Goal: Task Accomplishment & Management: Use online tool/utility

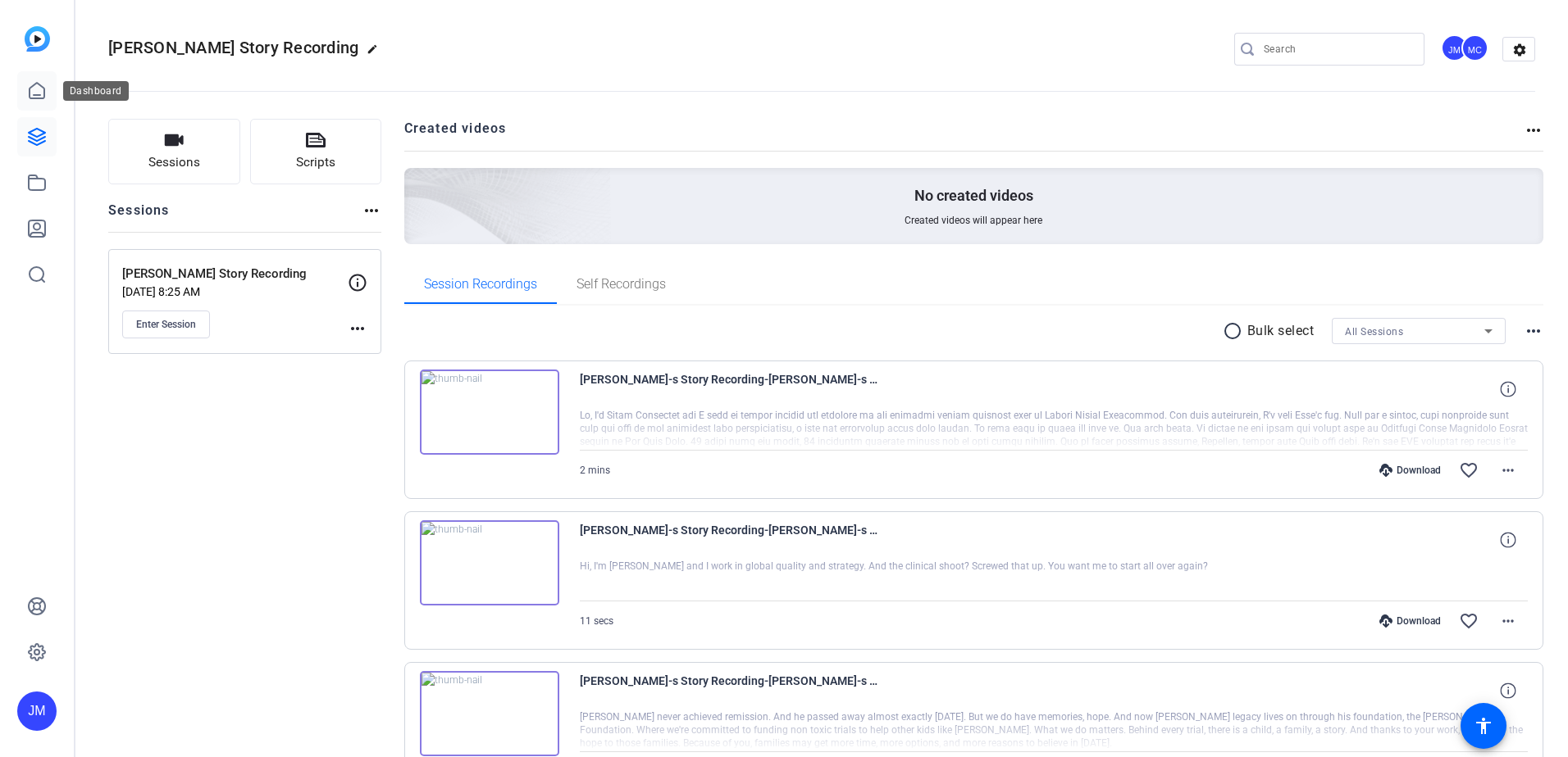
click at [40, 101] on link at bounding box center [37, 91] width 40 height 40
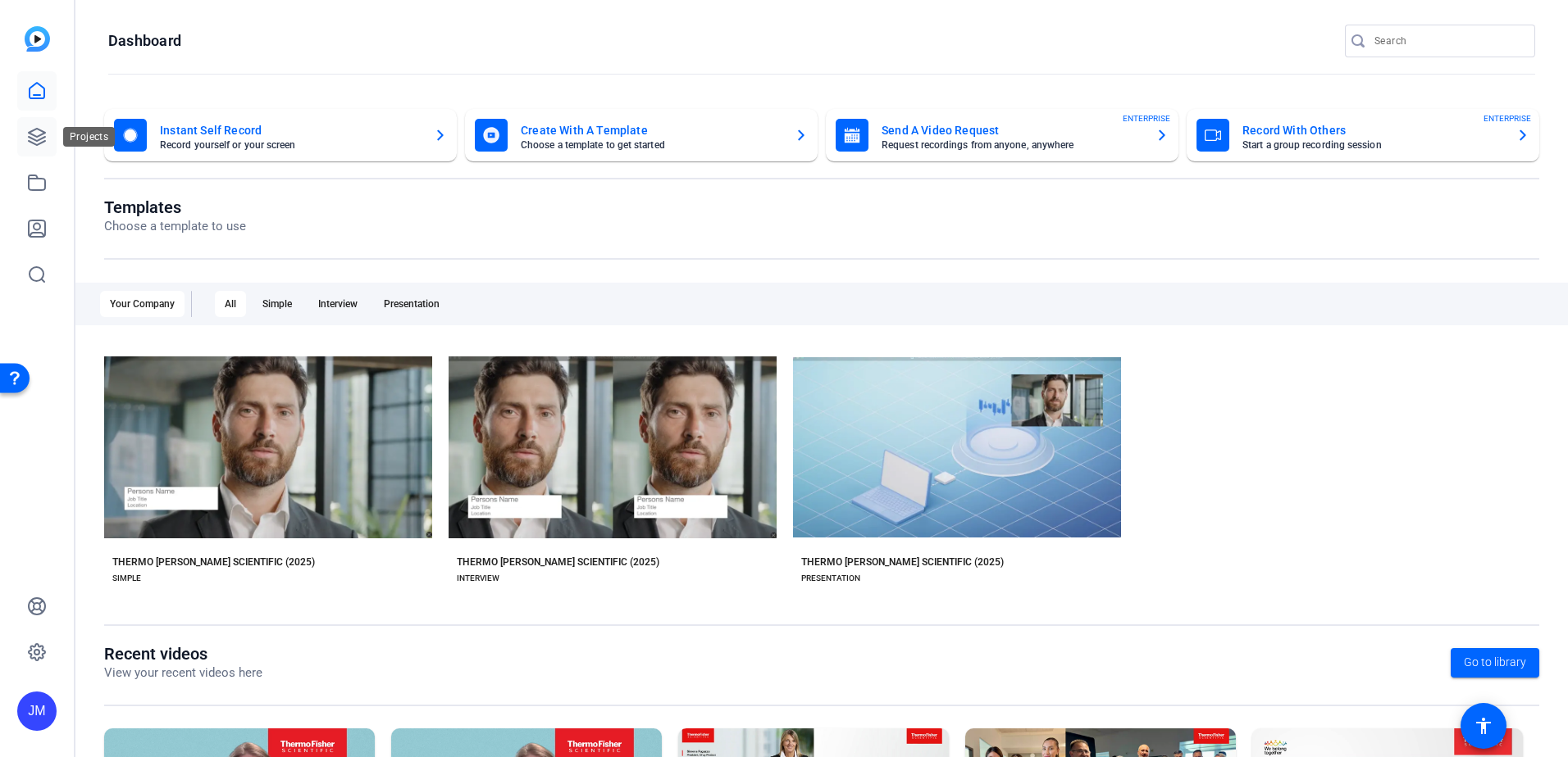
click at [37, 134] on icon at bounding box center [37, 137] width 20 height 20
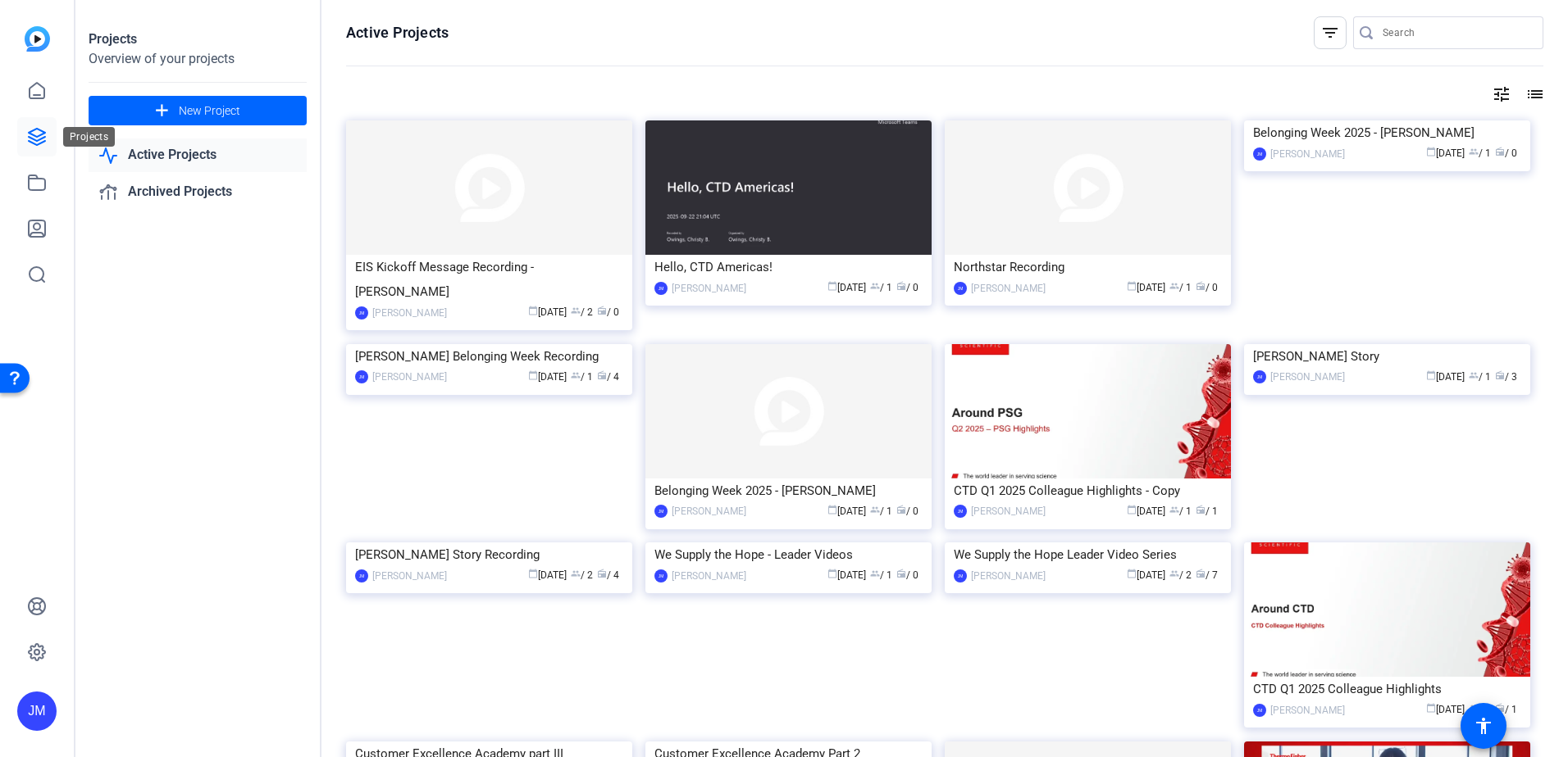
click at [39, 142] on icon at bounding box center [37, 137] width 20 height 20
click at [446, 178] on img at bounding box center [489, 187] width 286 height 134
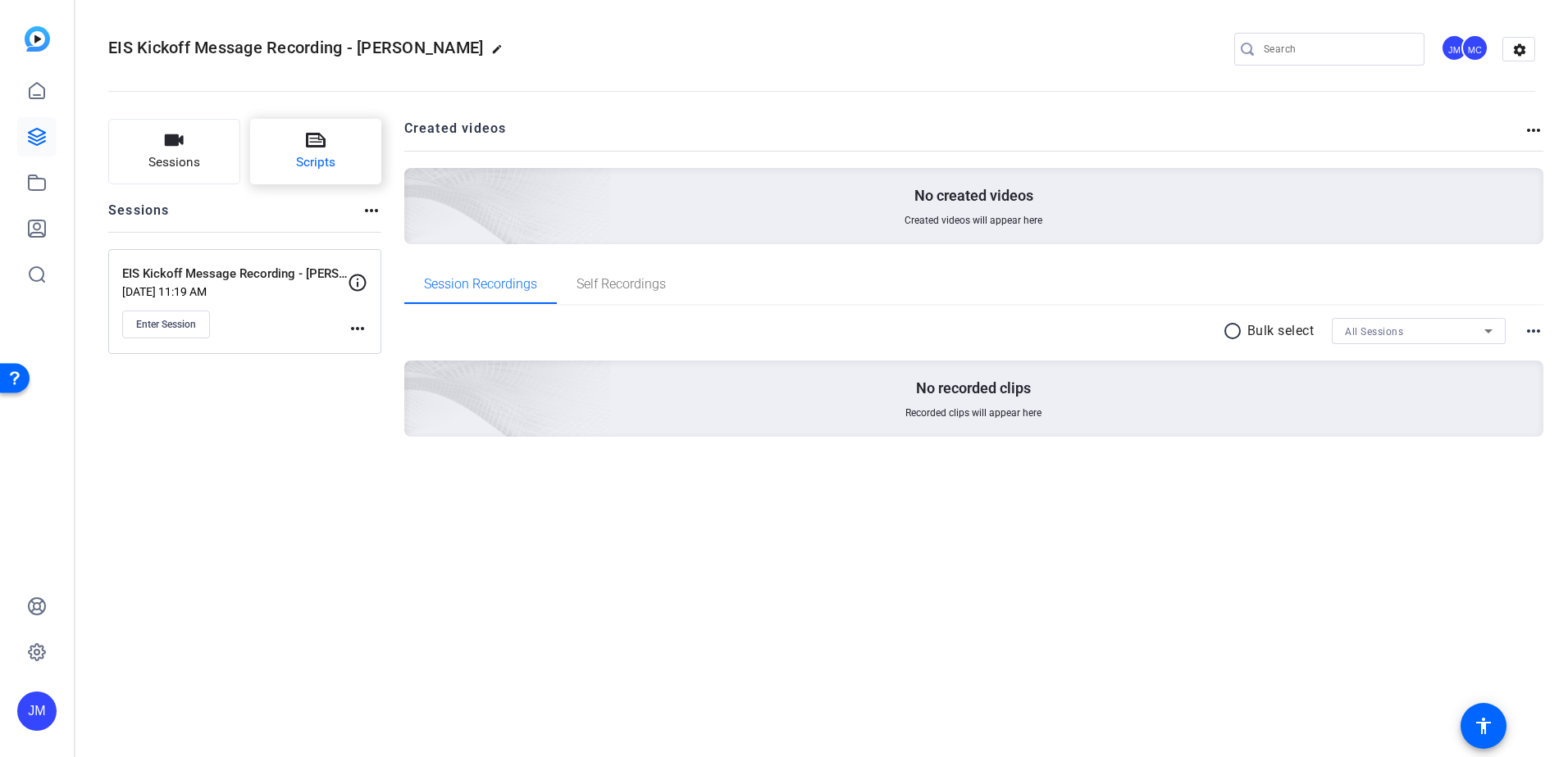
click at [290, 159] on button "Scripts" at bounding box center [316, 152] width 132 height 65
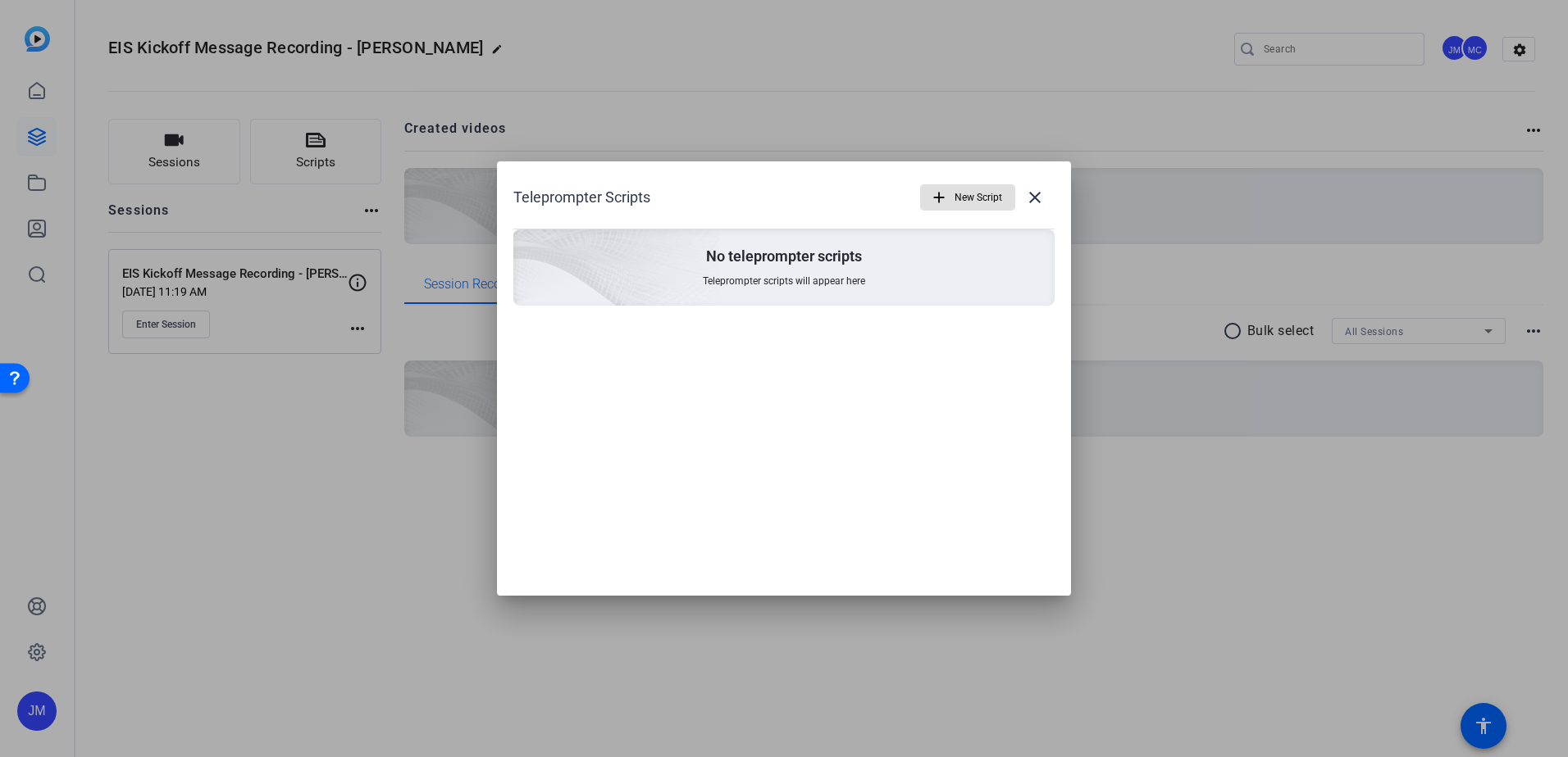
click at [953, 191] on span "button" at bounding box center [968, 197] width 93 height 40
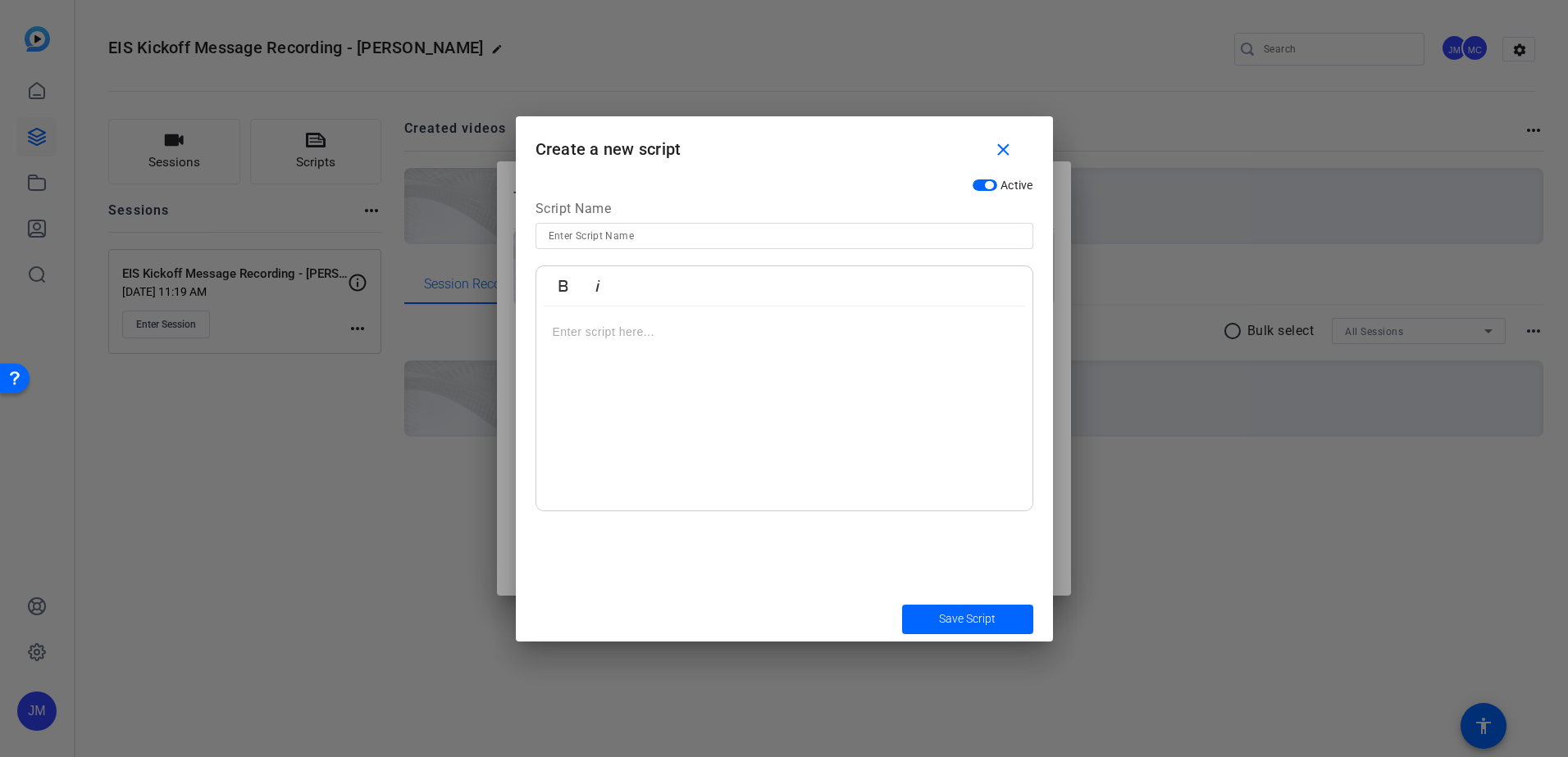
click at [644, 233] on input at bounding box center [784, 236] width 471 height 20
type input "A"
type input "EIS - Amanda"
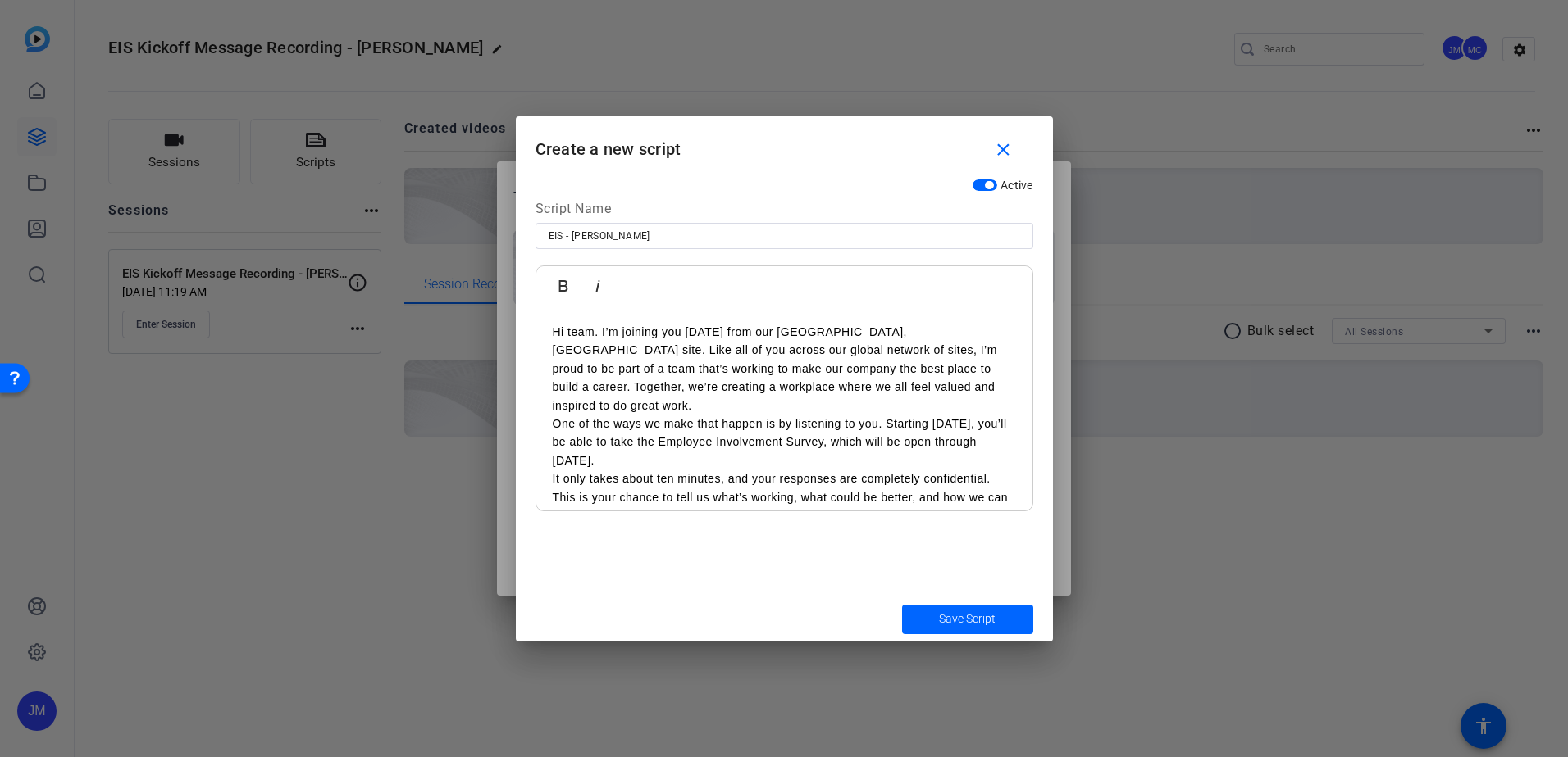
scroll to position [143, 0]
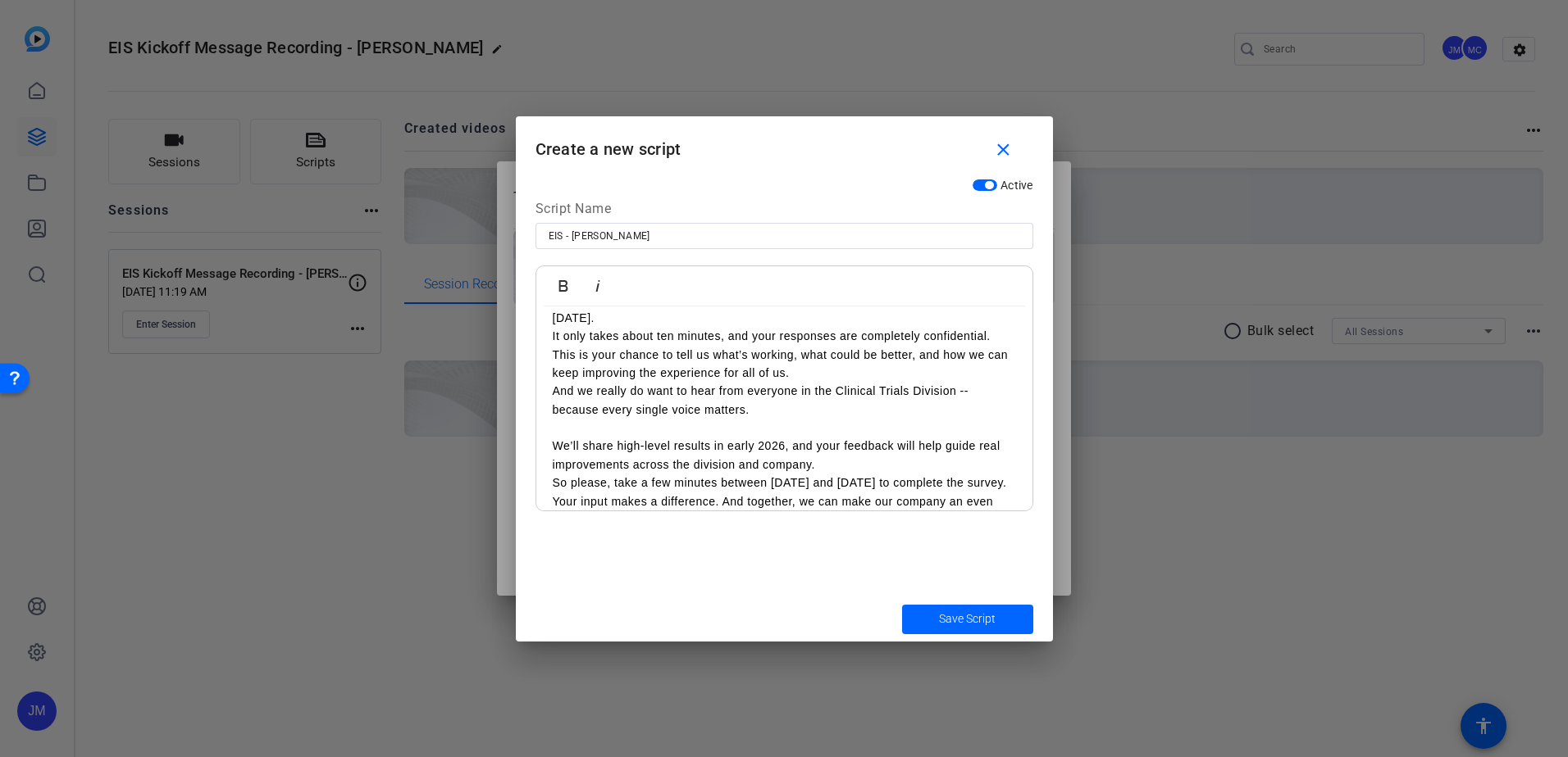
click at [856, 436] on p "We’ll share high-level results in early 2026, and your feedback will help guide…" at bounding box center [784, 445] width 463 height 55
click at [856, 439] on p "We’ll share high-level results in early 2026, and your feedback will help guide…" at bounding box center [784, 445] width 463 height 55
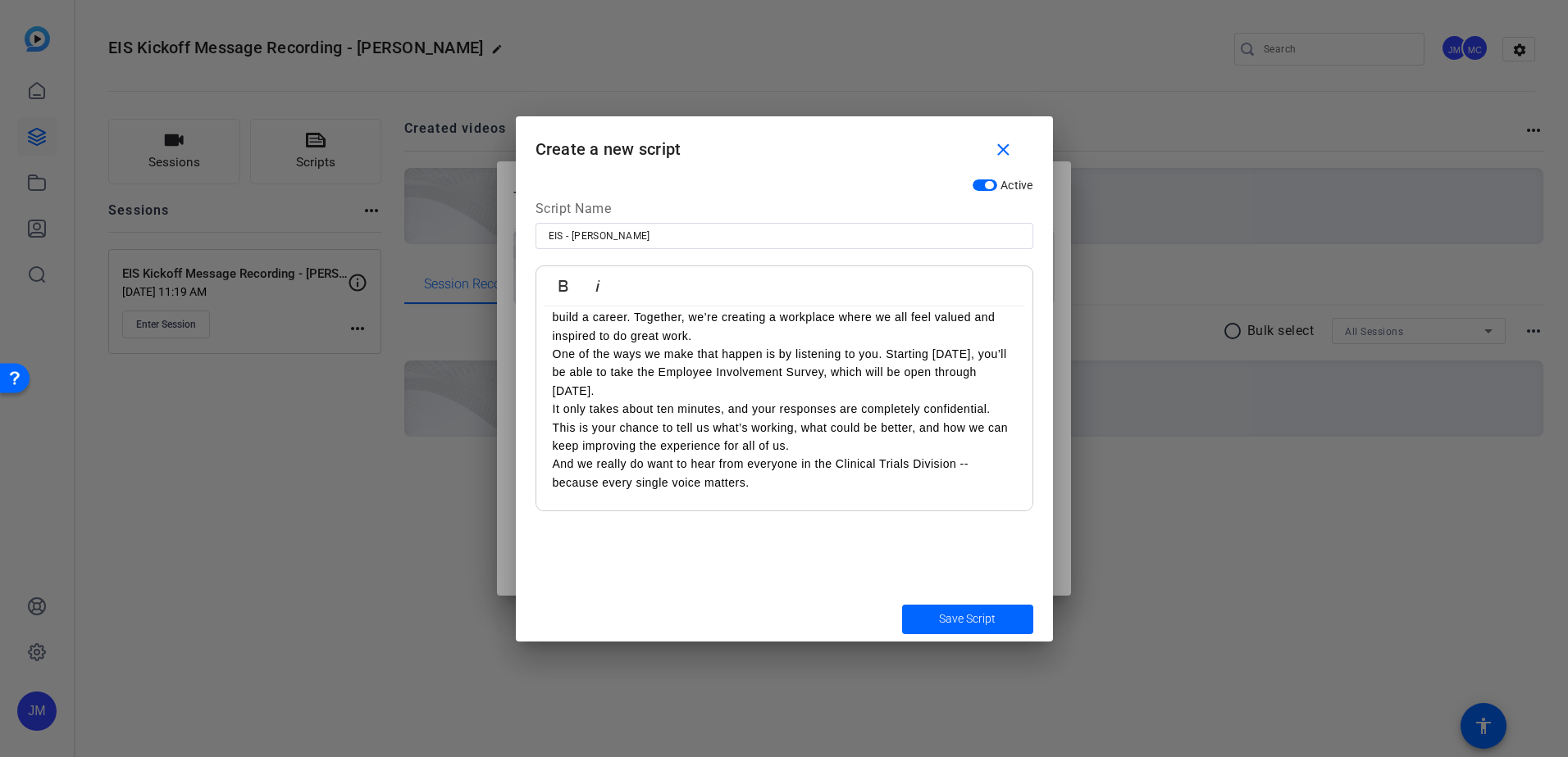
scroll to position [0, 0]
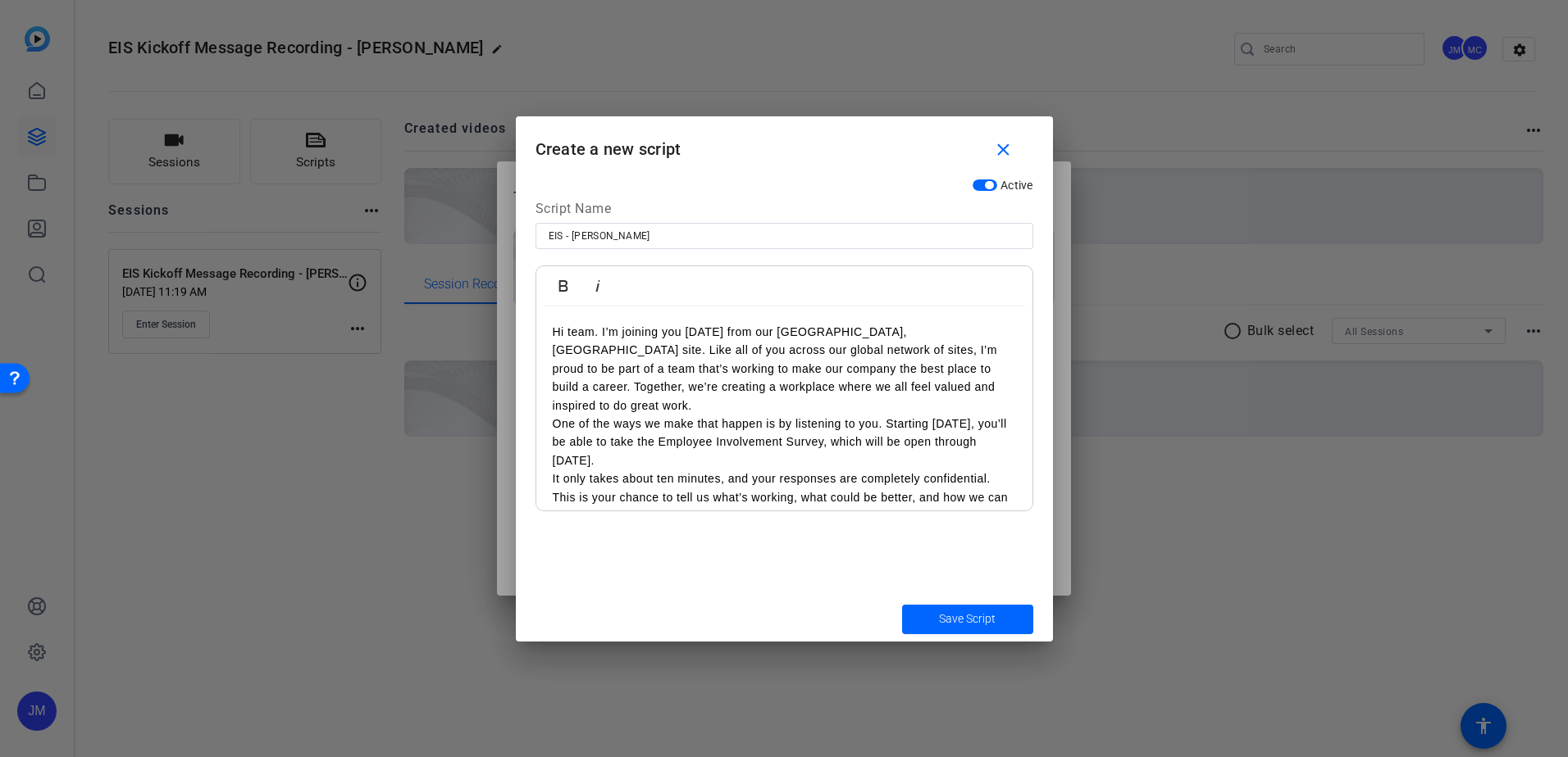
click at [755, 446] on p "One of the ways we make that happen is by listening to you. Starting October 7,…" at bounding box center [784, 442] width 463 height 55
click at [939, 415] on p "One of the ways we make that happen is by listening to you. Starting October 7,…" at bounding box center [784, 442] width 463 height 55
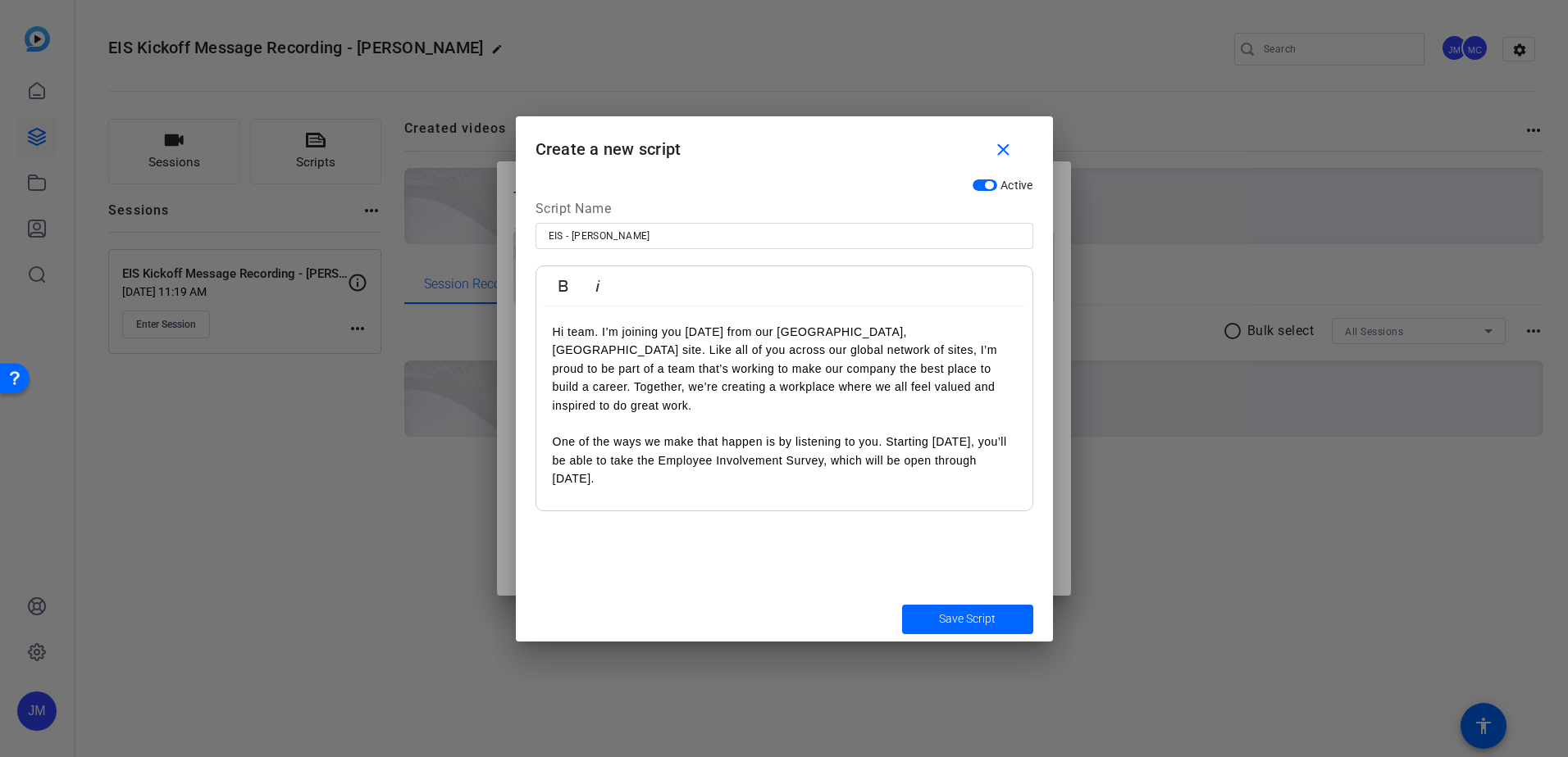
scroll to position [82, 0]
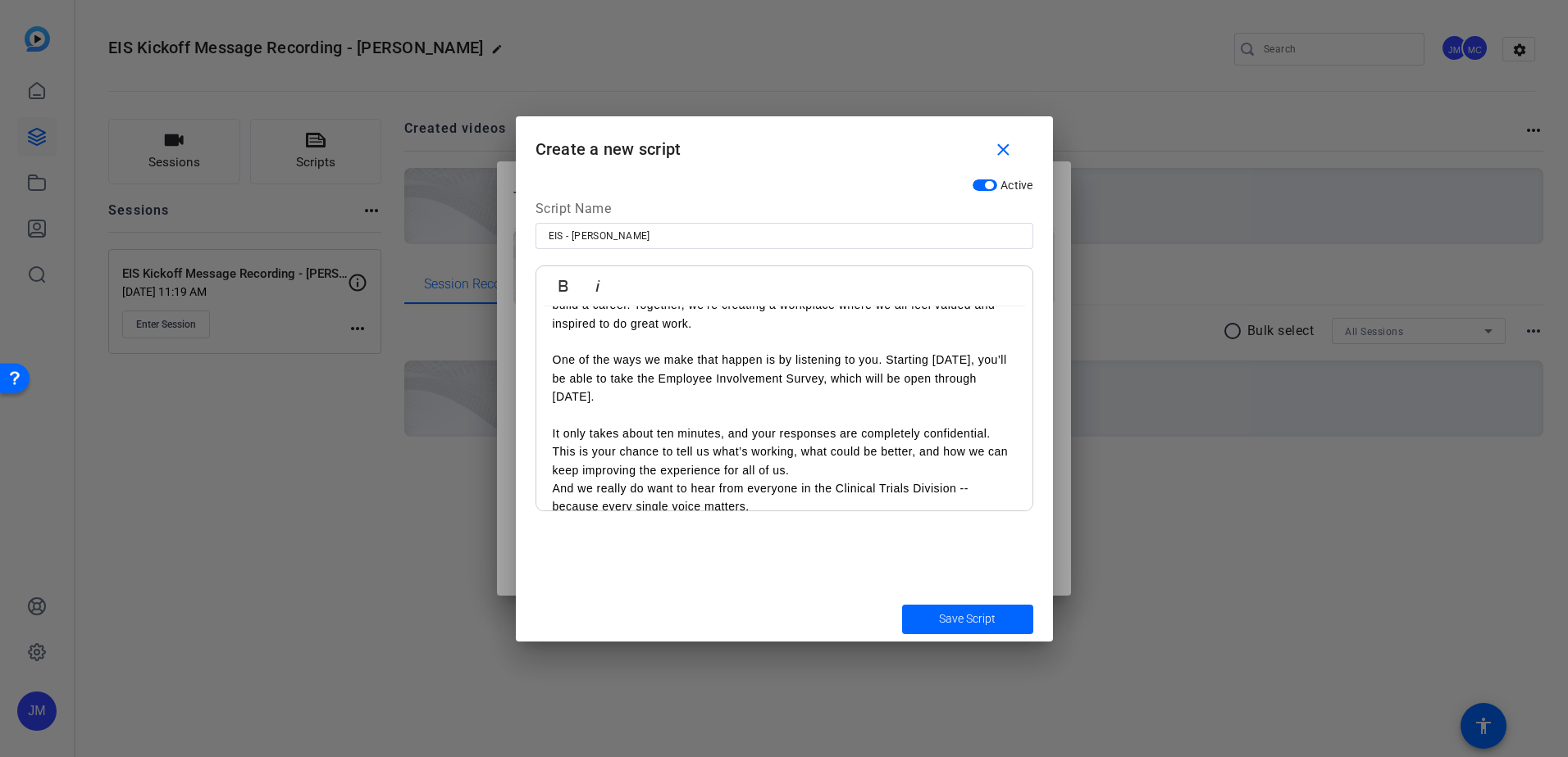
click at [925, 450] on p "It only takes about ten minutes, and your responses are completely confidential…" at bounding box center [784, 451] width 463 height 55
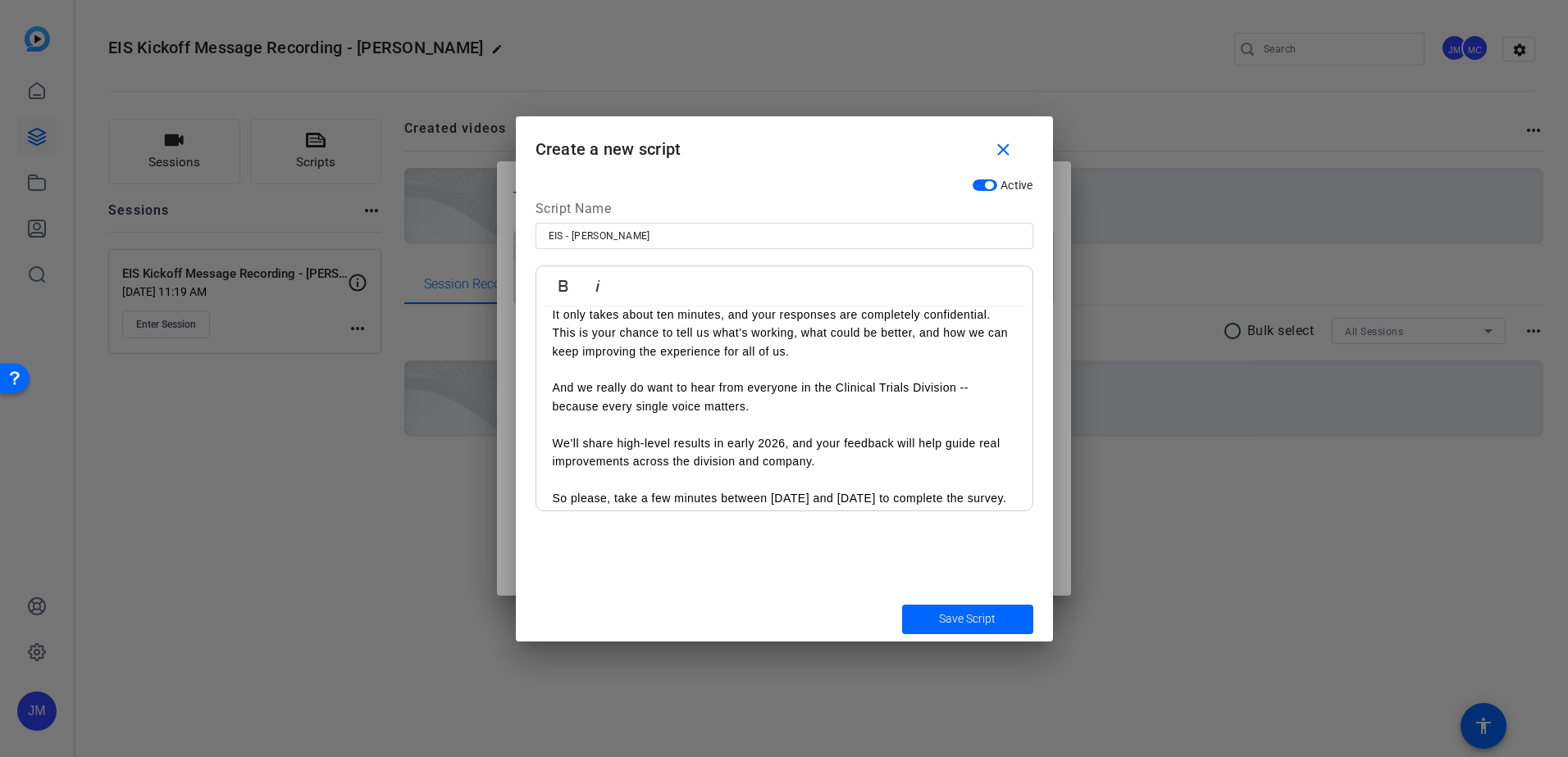
scroll to position [232, 0]
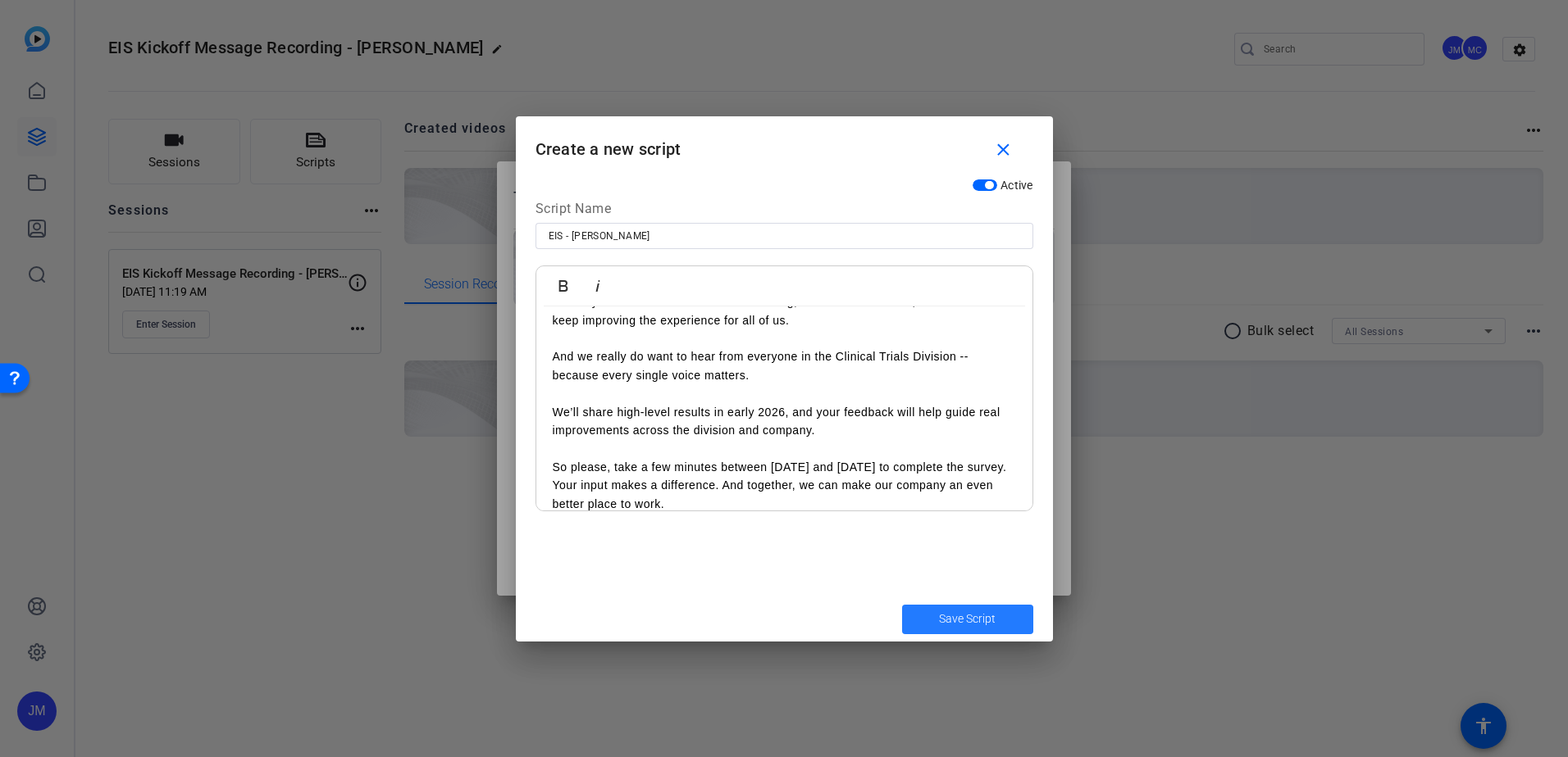
click at [948, 620] on span "Save Script" at bounding box center [967, 618] width 57 height 17
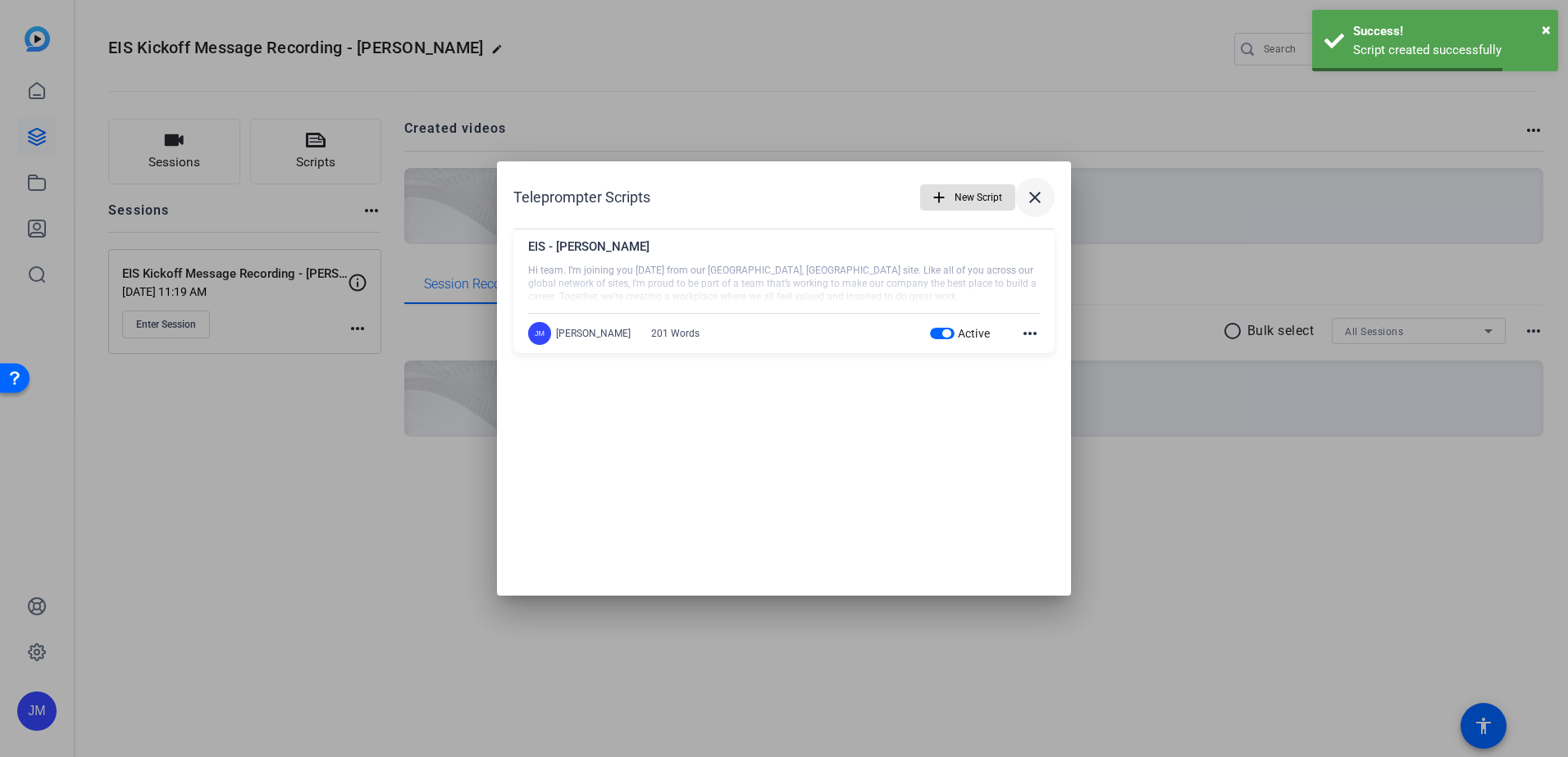
click at [1036, 205] on mat-icon "close" at bounding box center [1035, 197] width 20 height 20
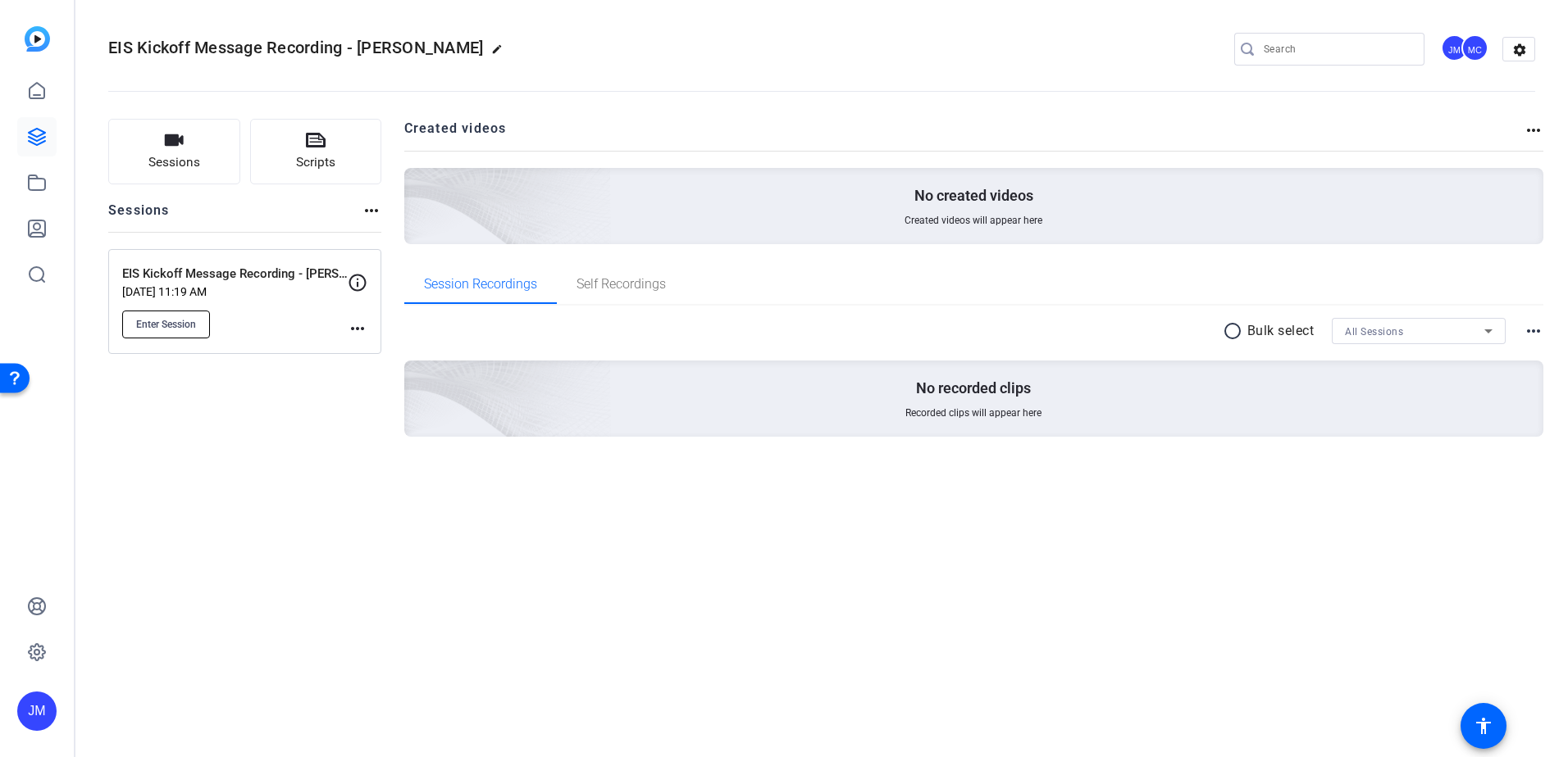
click at [172, 337] on button "Enter Session" at bounding box center [166, 324] width 87 height 28
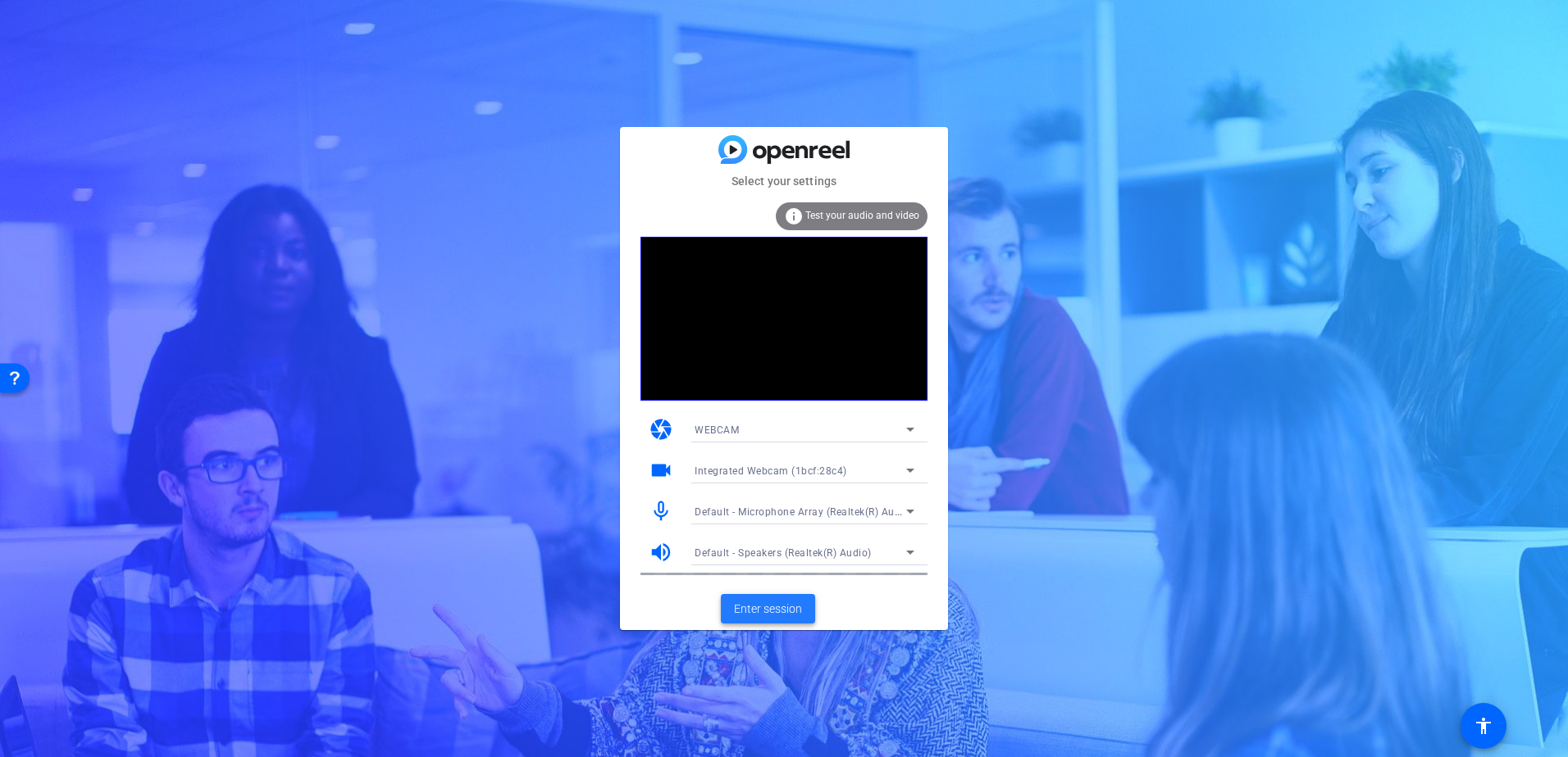
click at [785, 612] on span "Enter session" at bounding box center [767, 609] width 68 height 17
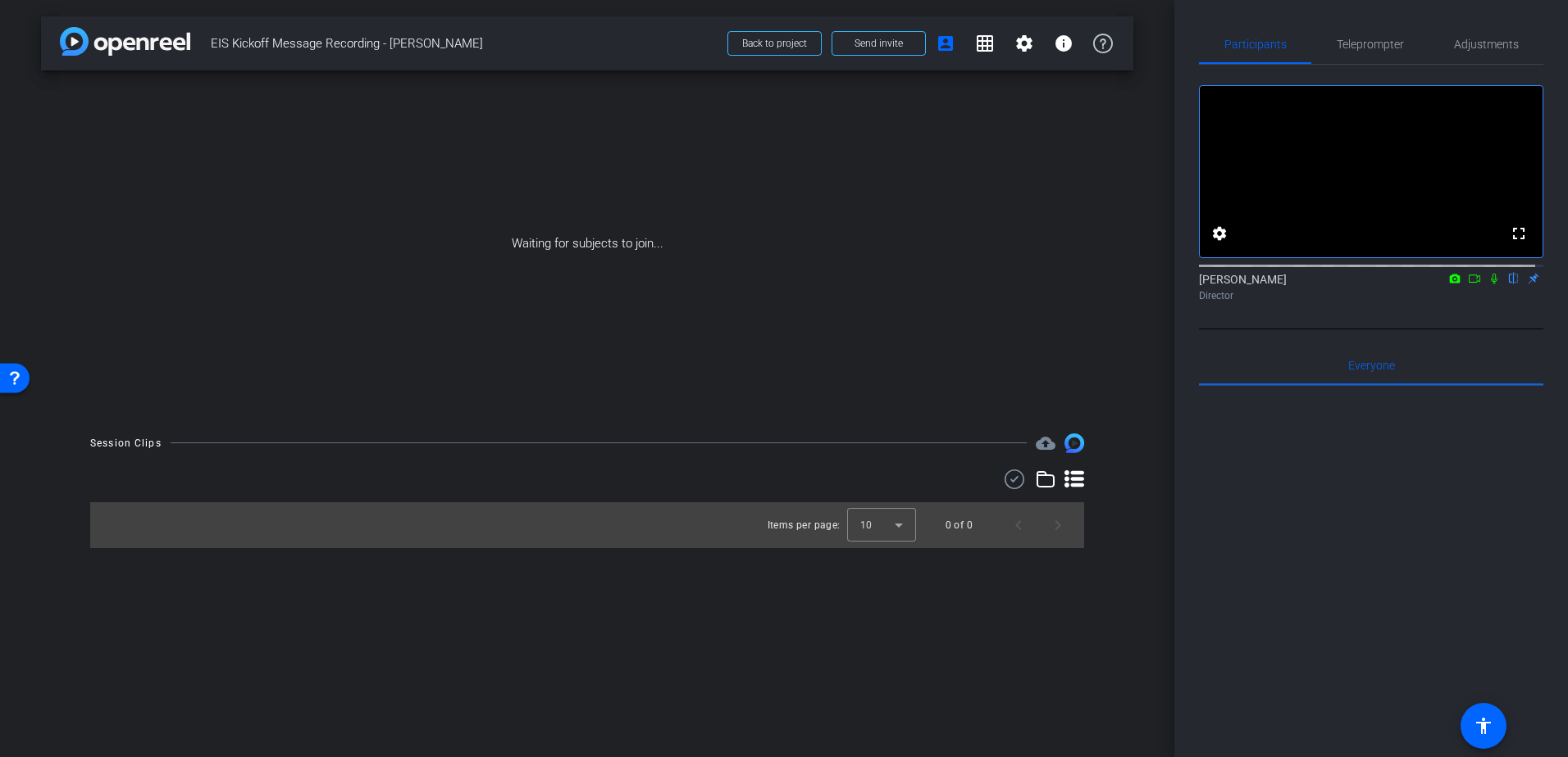
click at [1491, 285] on icon at bounding box center [1494, 279] width 7 height 11
click at [1474, 300] on div "Joey Martinez flip Director" at bounding box center [1371, 287] width 344 height 32
click at [1468, 285] on icon at bounding box center [1474, 279] width 13 height 12
click at [1489, 283] on icon at bounding box center [1493, 278] width 9 height 9
click at [1371, 54] on span "Teleprompter" at bounding box center [1371, 45] width 67 height 40
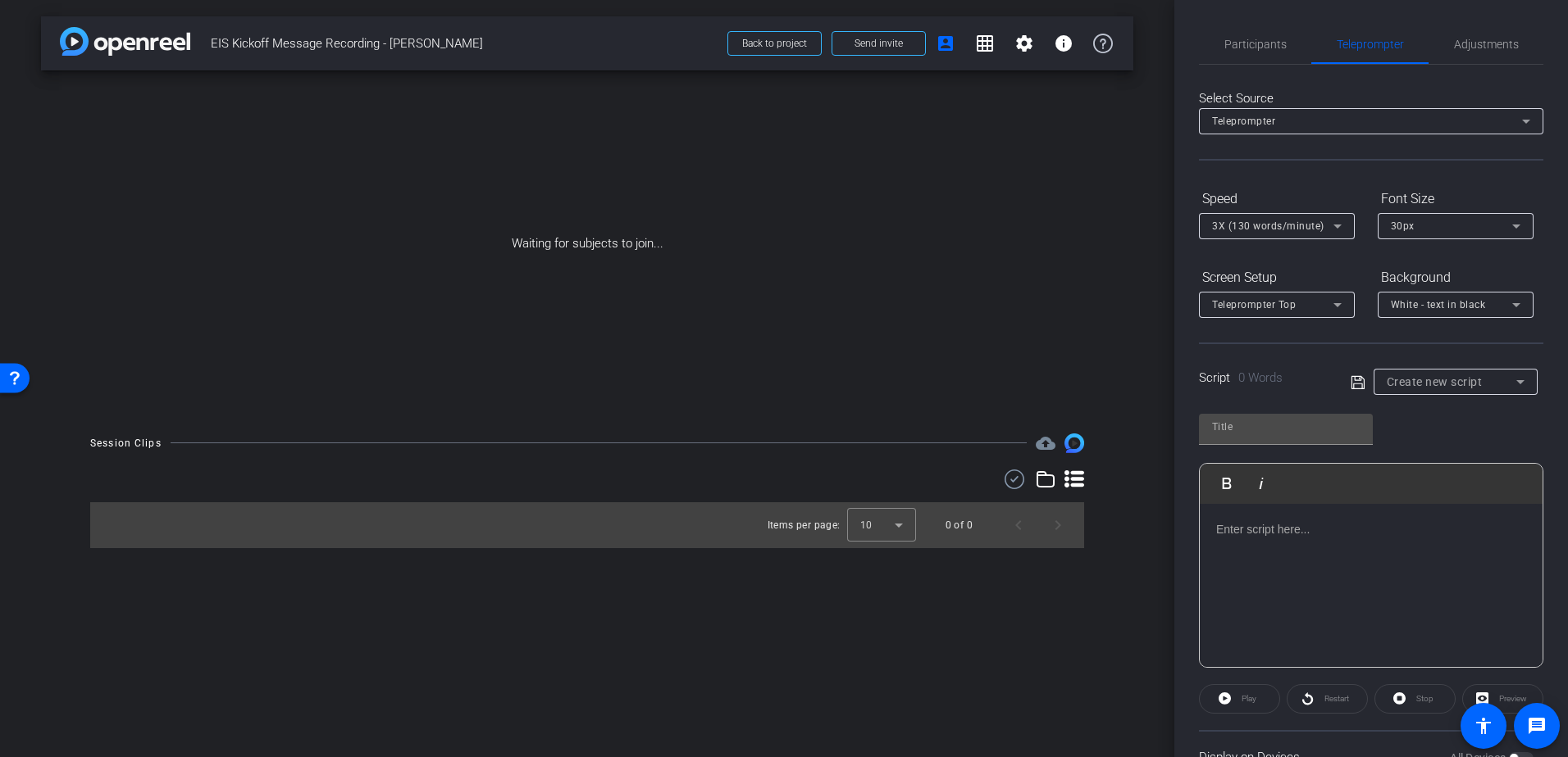
click at [1295, 298] on div "Teleprompter Top" at bounding box center [1272, 305] width 121 height 21
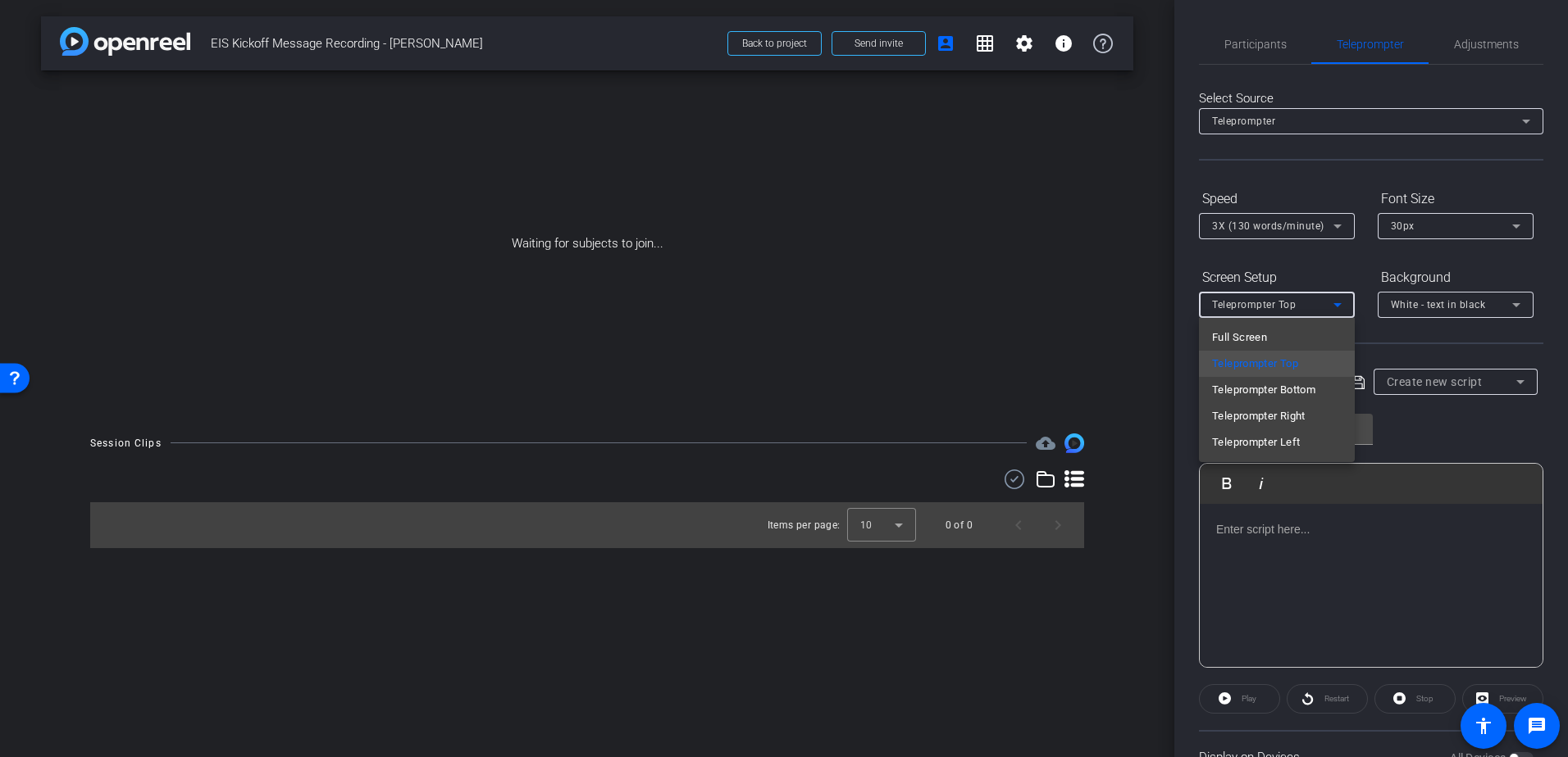
click at [1295, 298] on div at bounding box center [784, 378] width 1568 height 757
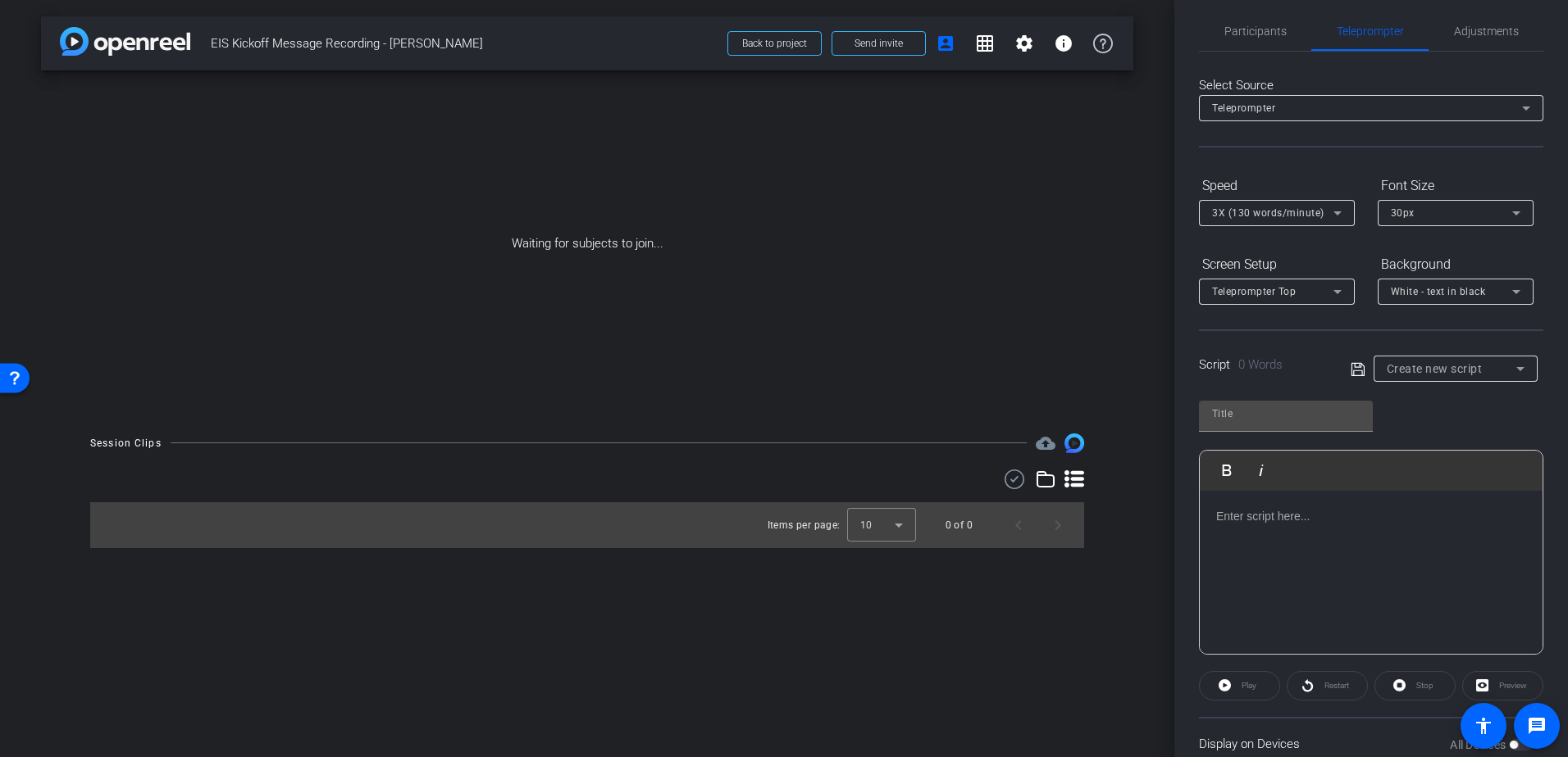
scroll to position [50, 0]
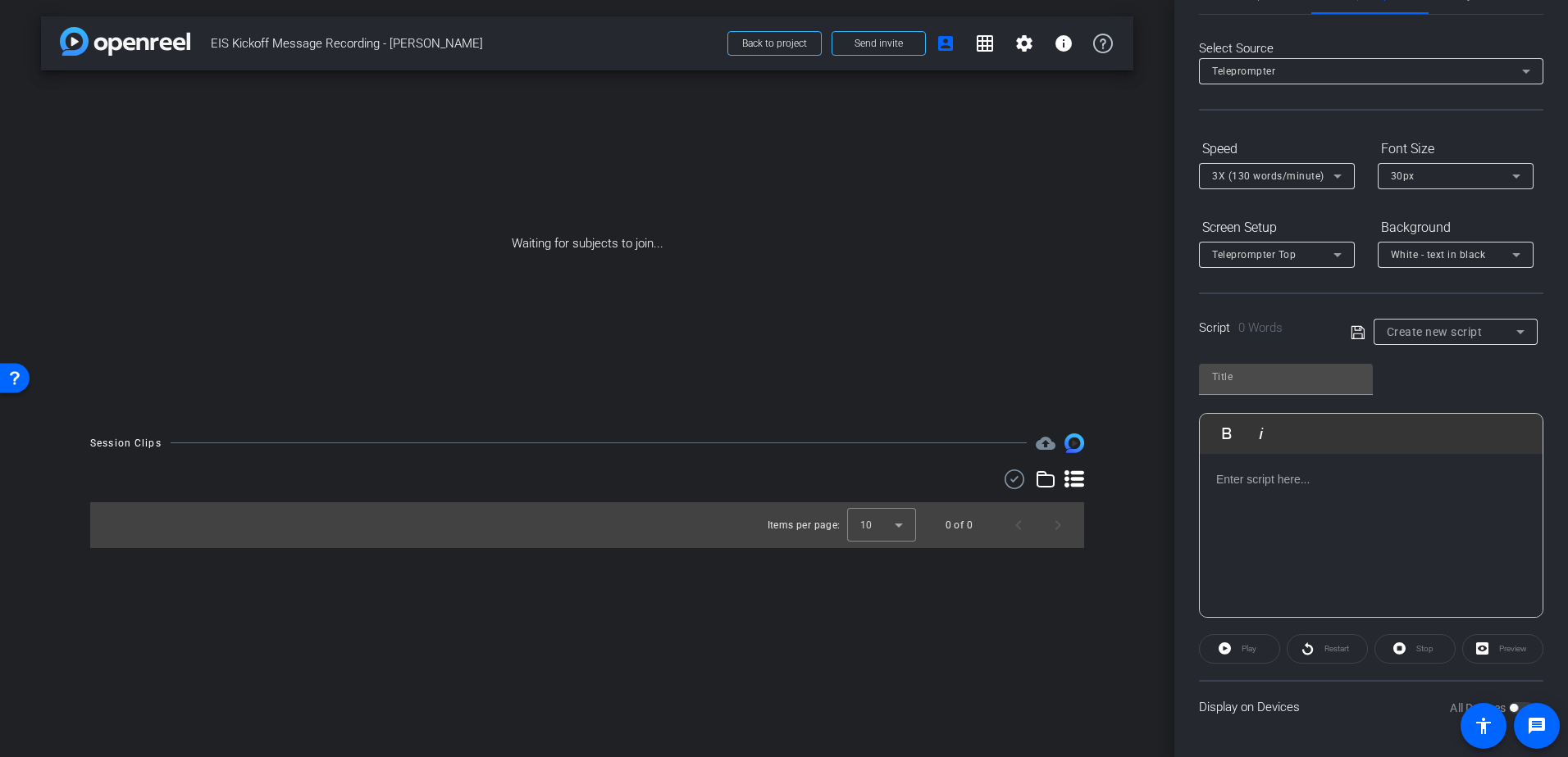
click at [1501, 648] on div "Preview" at bounding box center [1503, 649] width 81 height 30
click at [1454, 322] on mat-select "Create new script" at bounding box center [1455, 332] width 138 height 20
click at [1450, 382] on span "EIS - Amanda" at bounding box center [1437, 391] width 108 height 20
type input "EIS - Amanda"
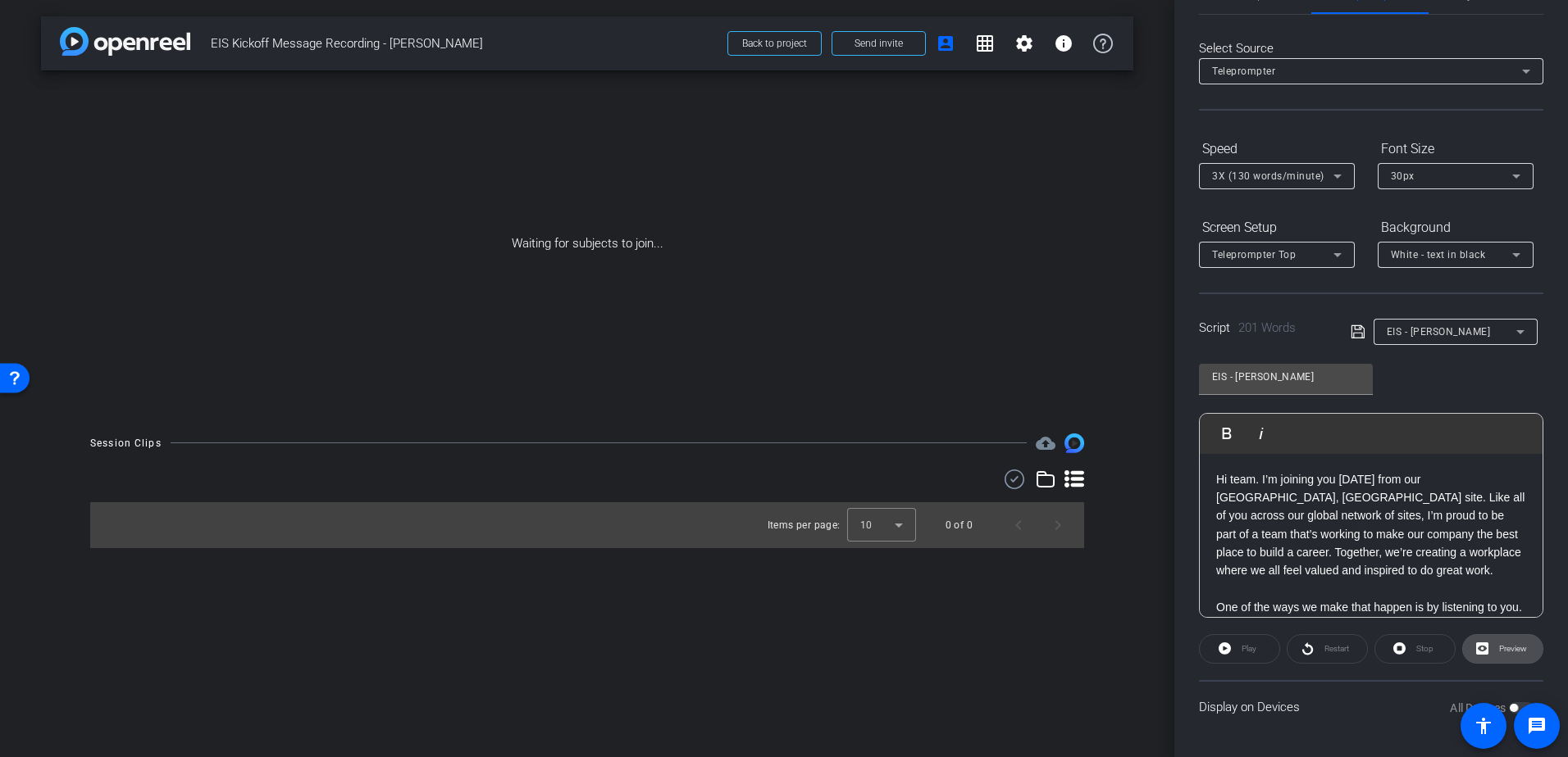
click at [1499, 646] on span "Preview" at bounding box center [1512, 648] width 28 height 9
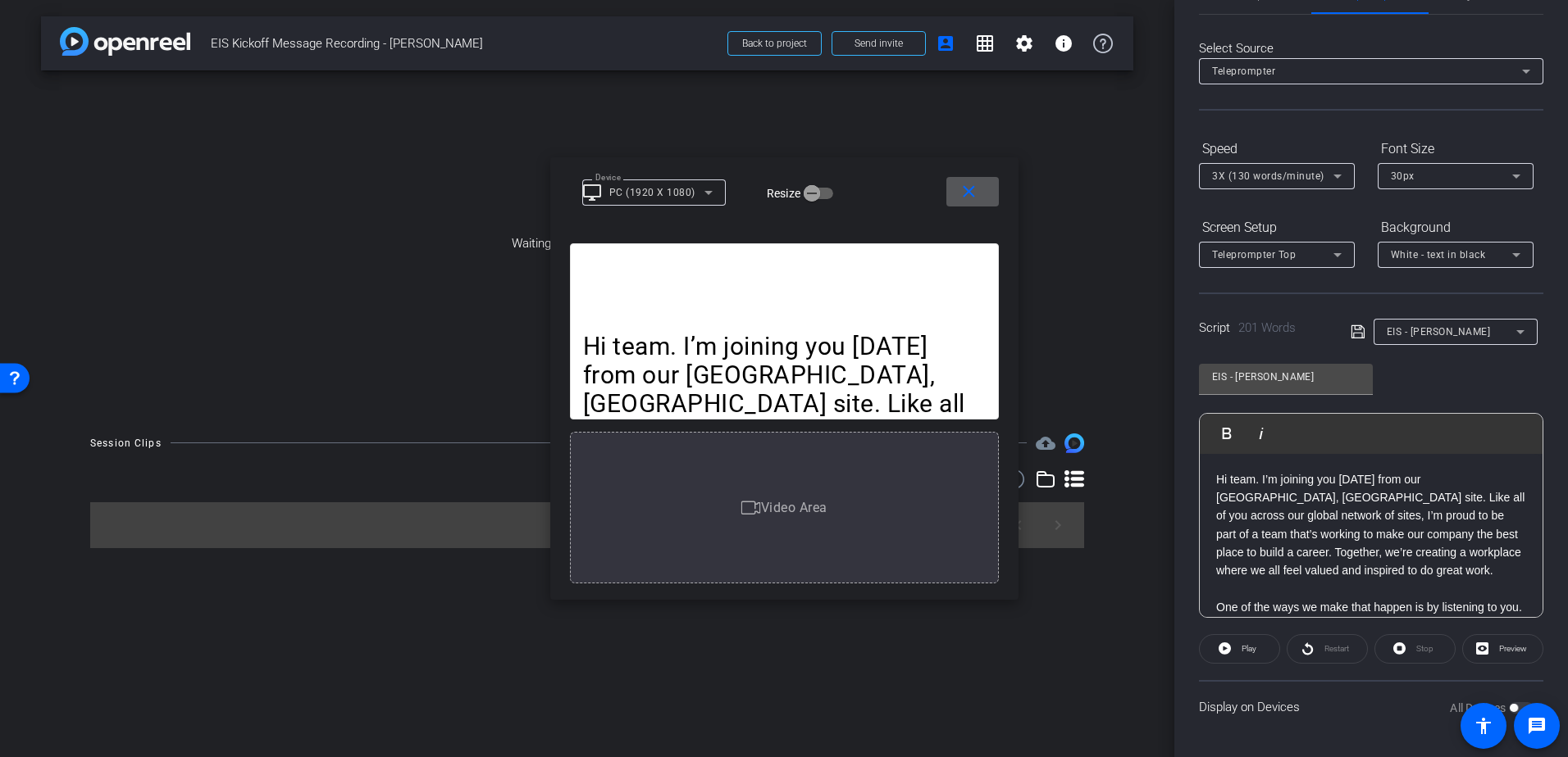
click at [956, 187] on span at bounding box center [972, 191] width 53 height 40
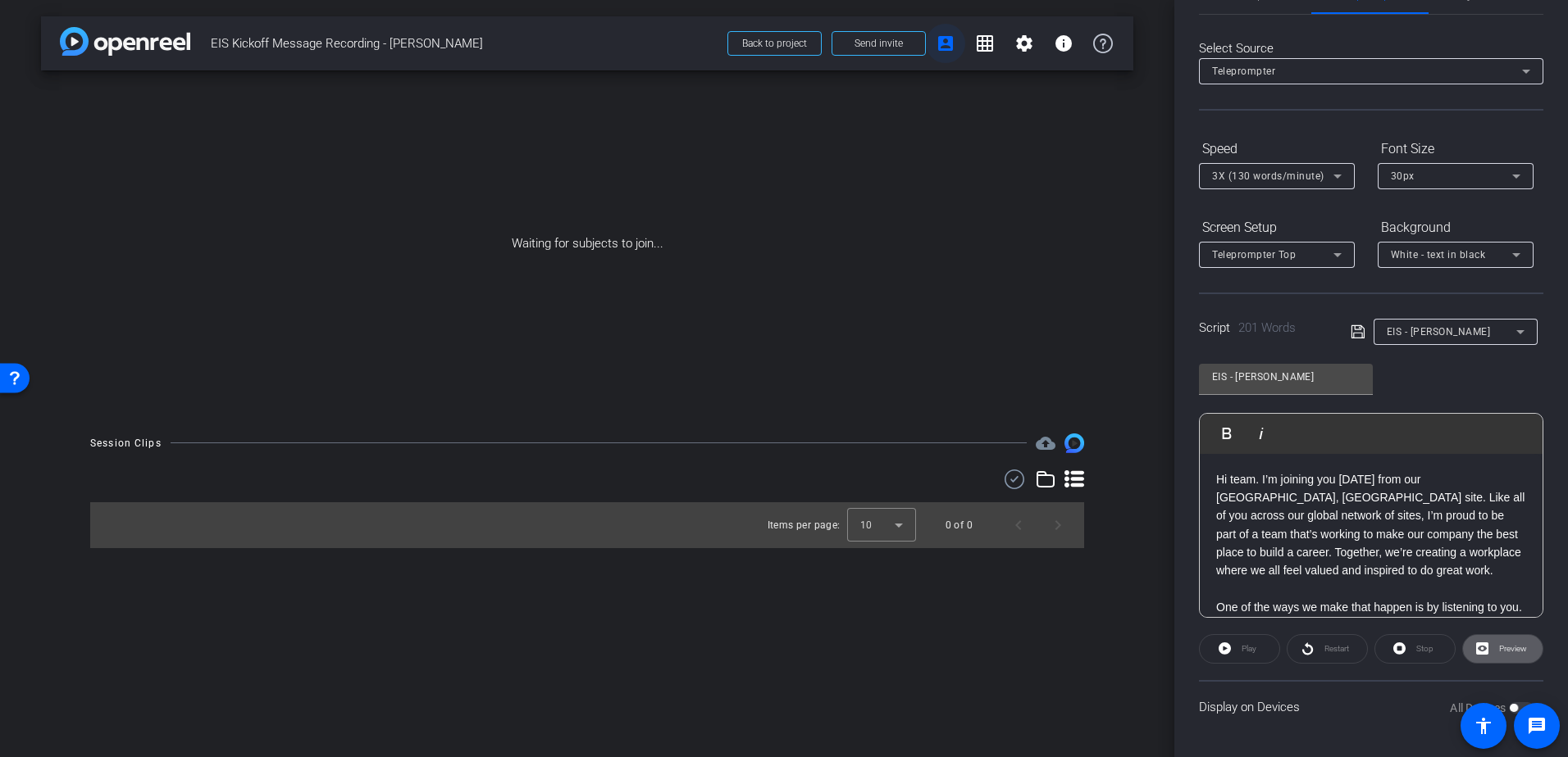
click at [952, 40] on mat-icon "account_box" at bounding box center [946, 44] width 20 height 20
click at [1037, 47] on span at bounding box center [1024, 44] width 40 height 40
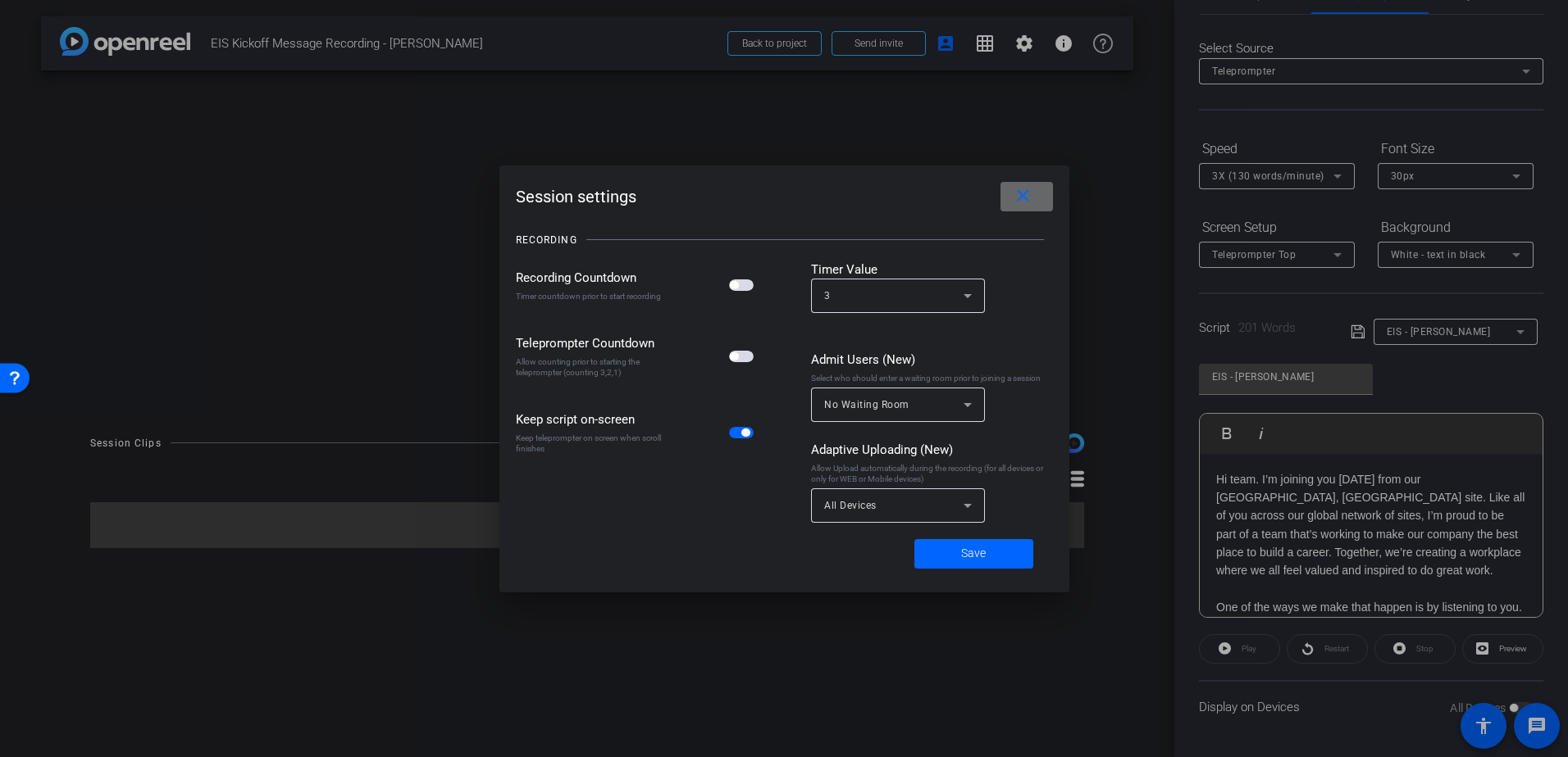
click at [1022, 192] on mat-icon "close" at bounding box center [1022, 196] width 21 height 21
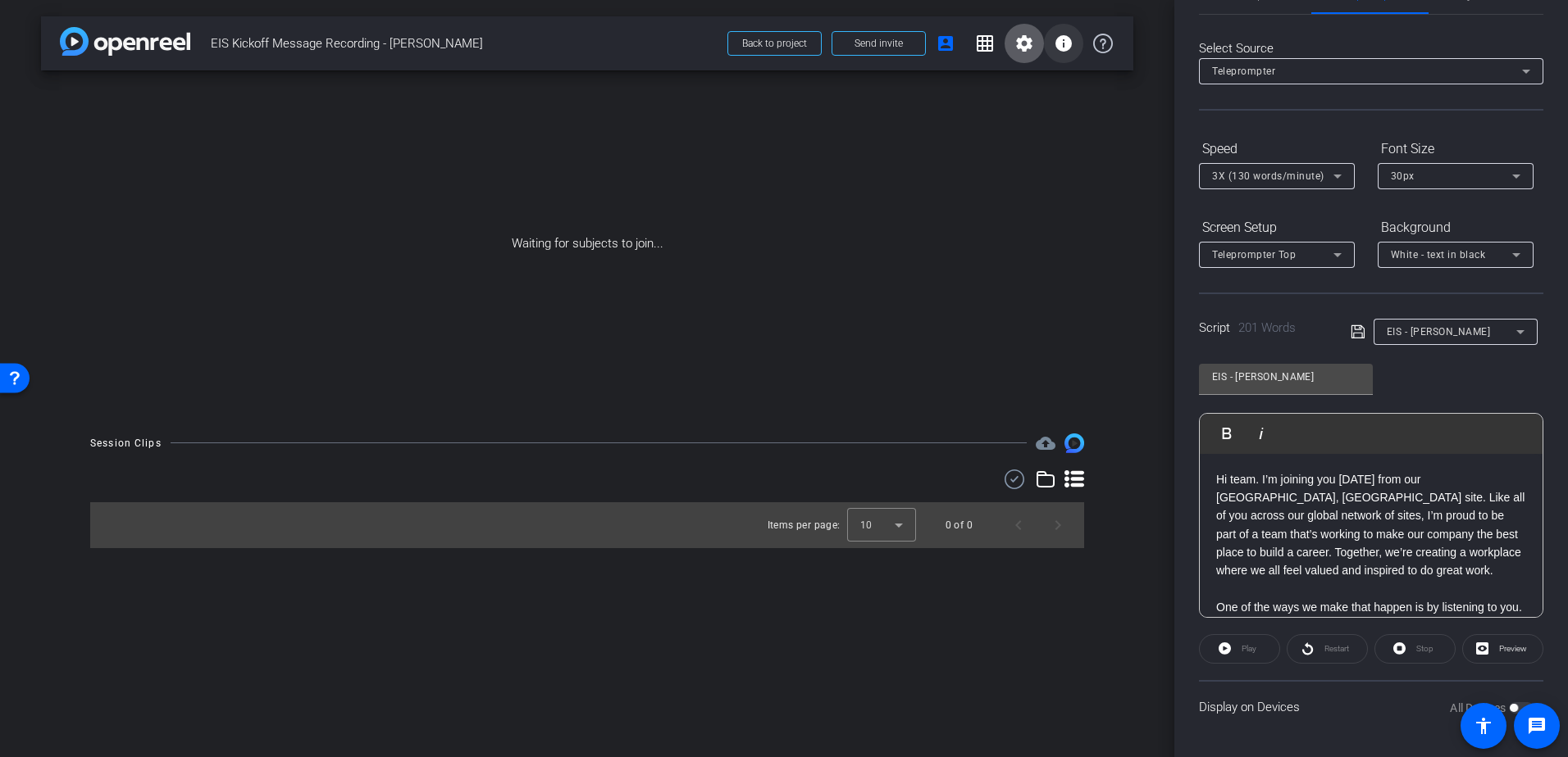
click at [1067, 39] on mat-icon "info" at bounding box center [1064, 44] width 20 height 20
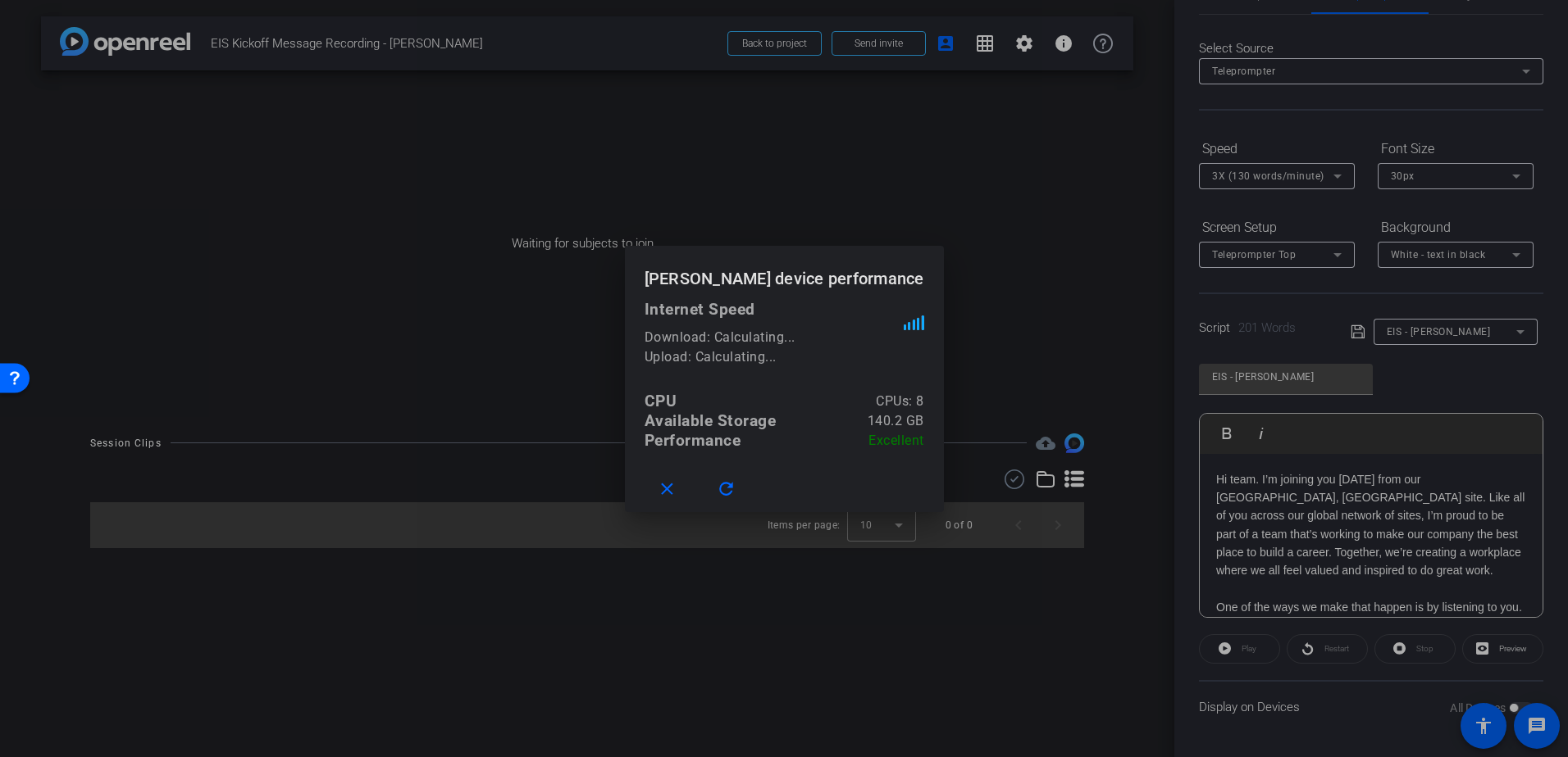
click at [982, 50] on div at bounding box center [784, 378] width 1568 height 757
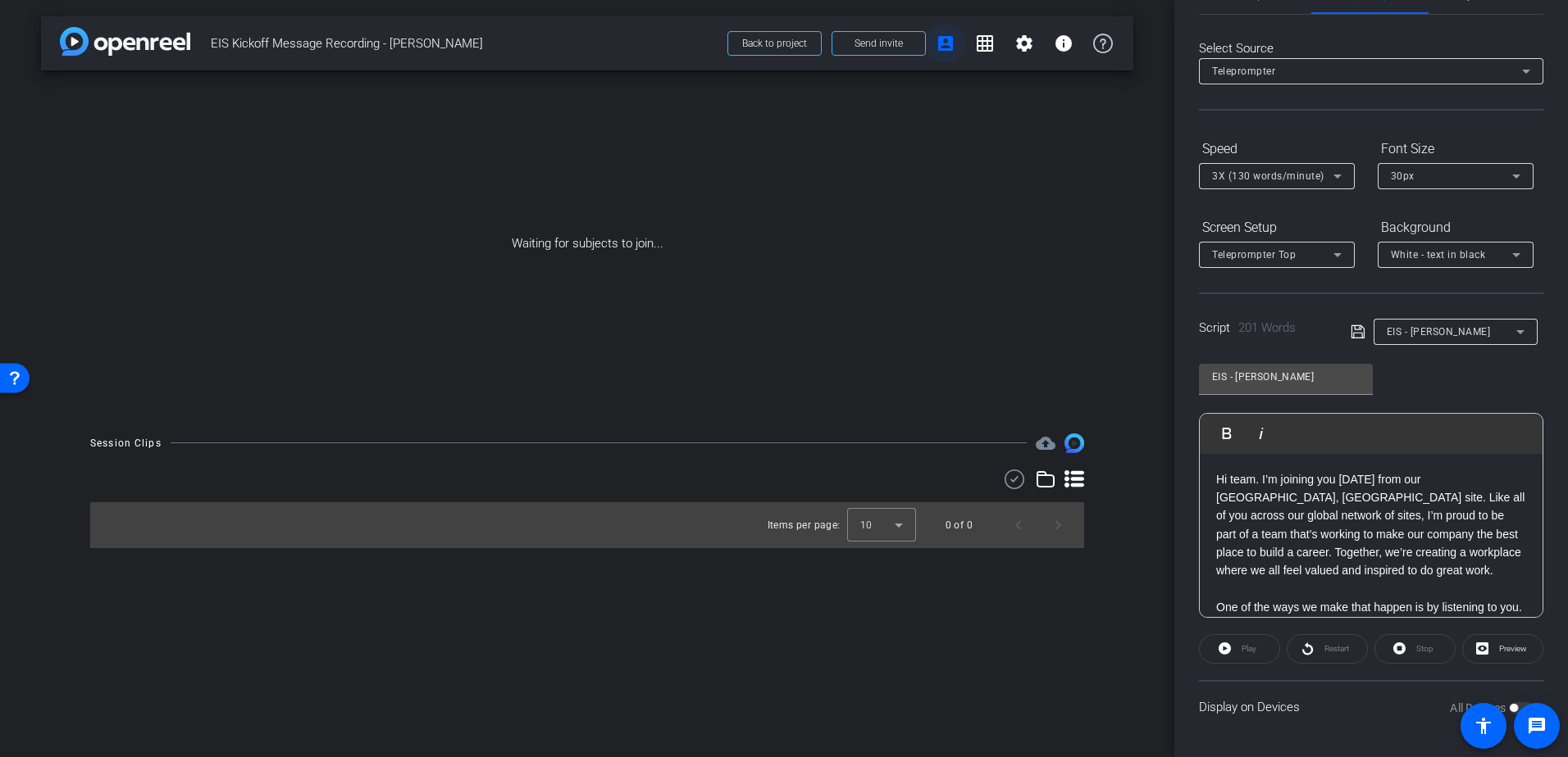
click at [935, 48] on span at bounding box center [946, 44] width 40 height 40
click at [870, 42] on span "Send invite" at bounding box center [878, 43] width 49 height 13
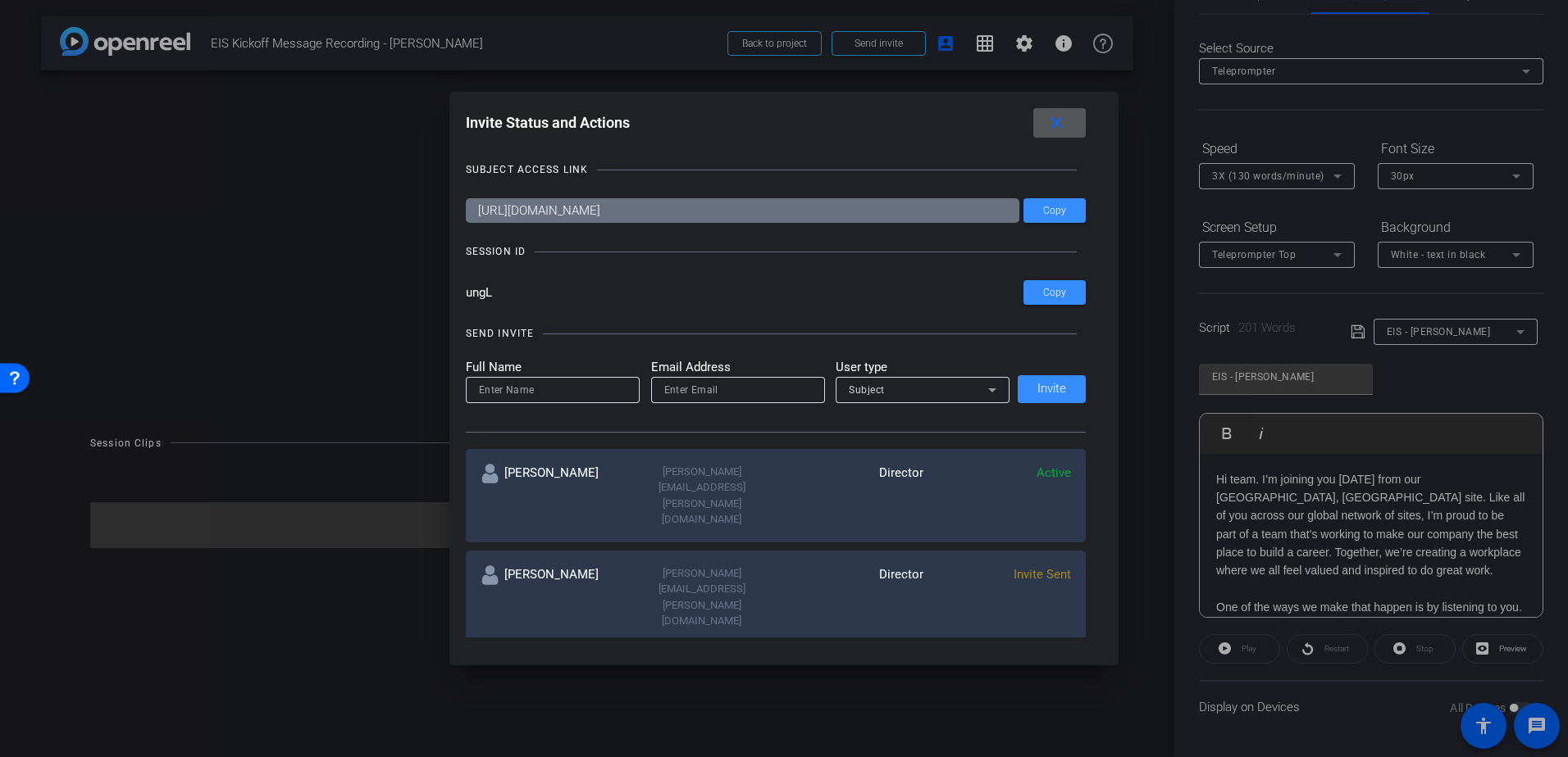
click at [1058, 122] on mat-icon "close" at bounding box center [1056, 123] width 21 height 21
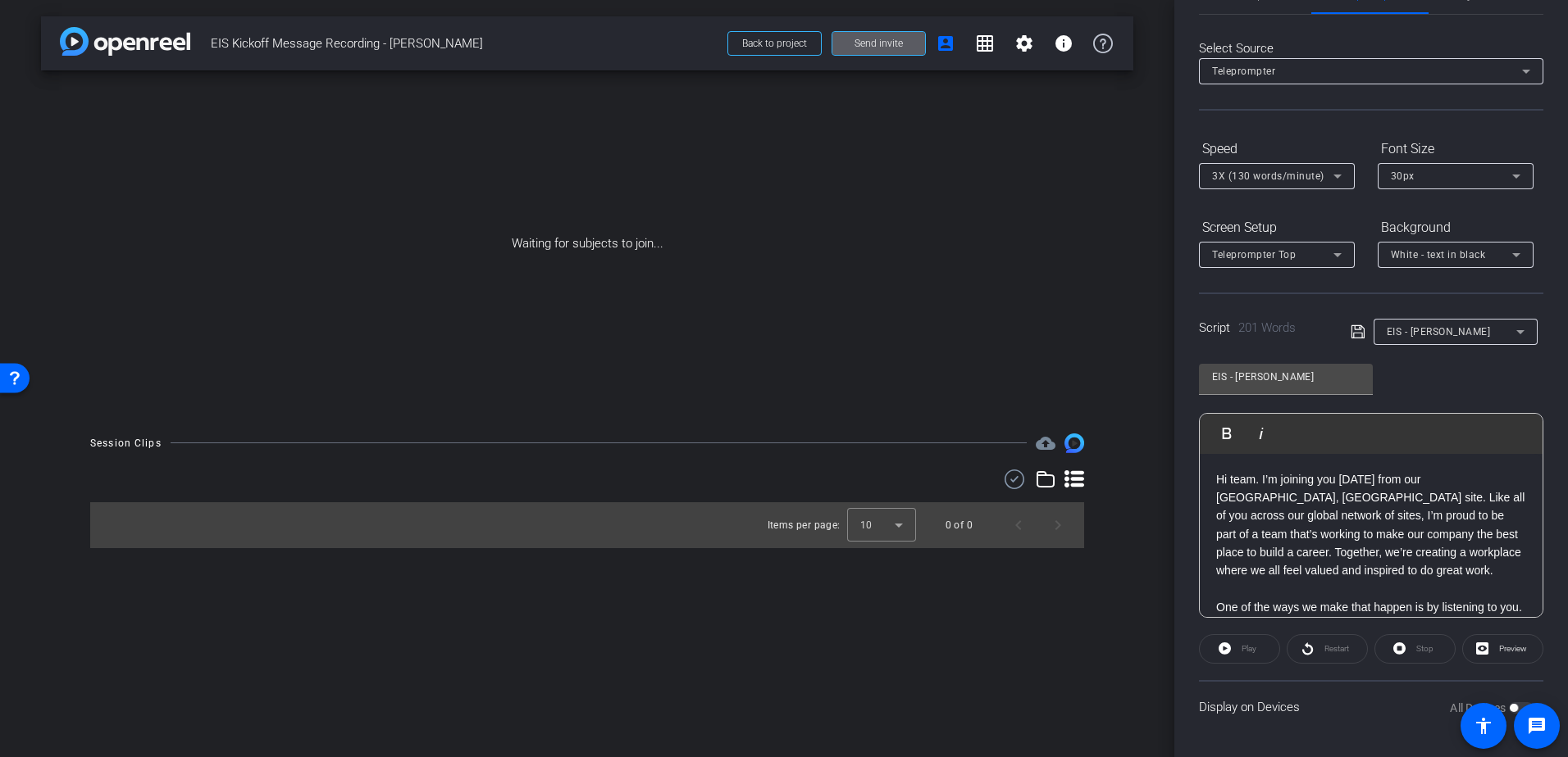
scroll to position [0, 0]
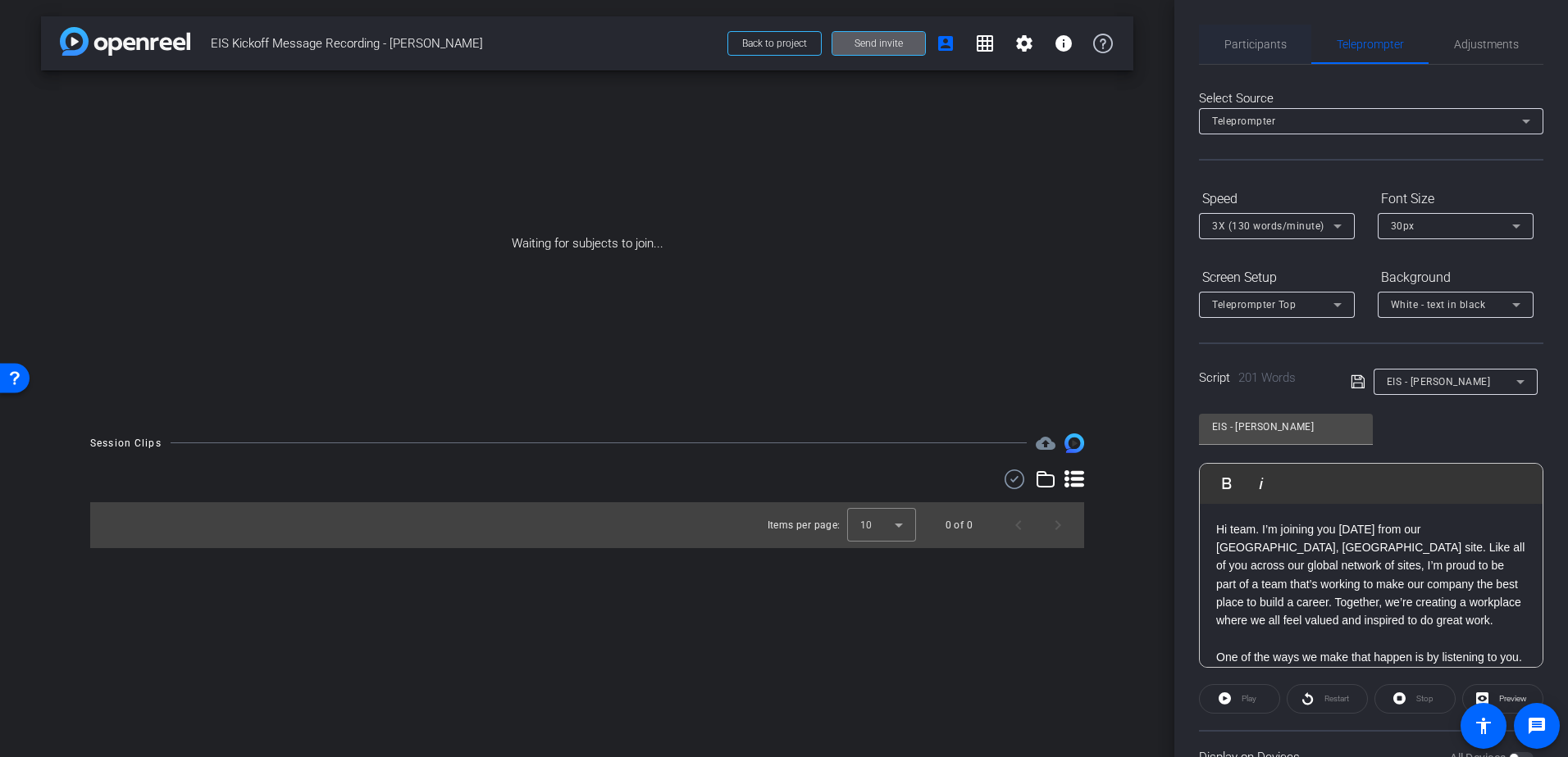
click at [1261, 25] on span "Participants" at bounding box center [1254, 45] width 63 height 40
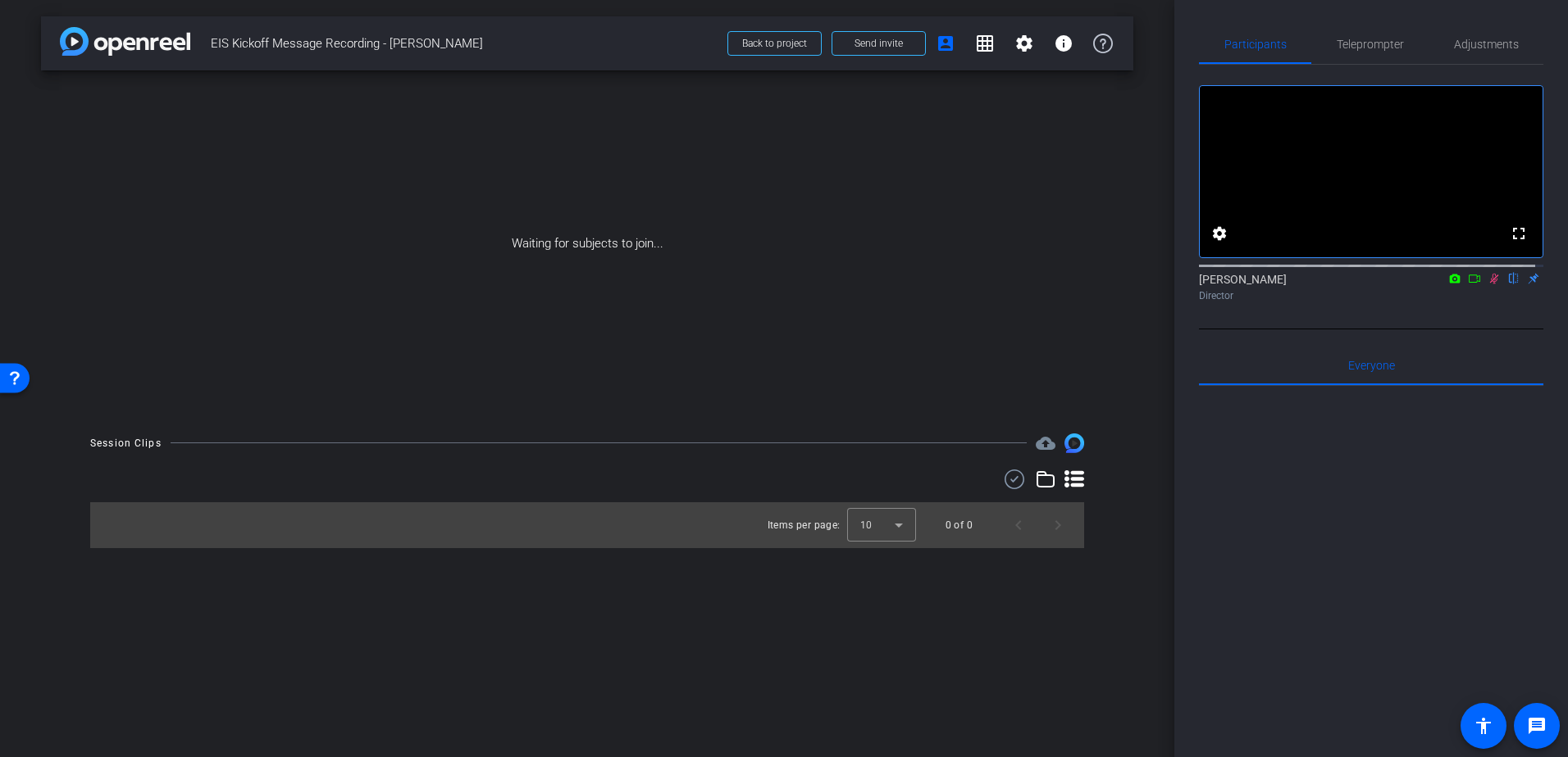
click at [1450, 283] on icon at bounding box center [1455, 278] width 11 height 9
click at [1464, 298] on div at bounding box center [784, 378] width 1568 height 757
click at [1468, 285] on icon at bounding box center [1474, 279] width 13 height 12
click at [1489, 283] on icon at bounding box center [1493, 278] width 9 height 9
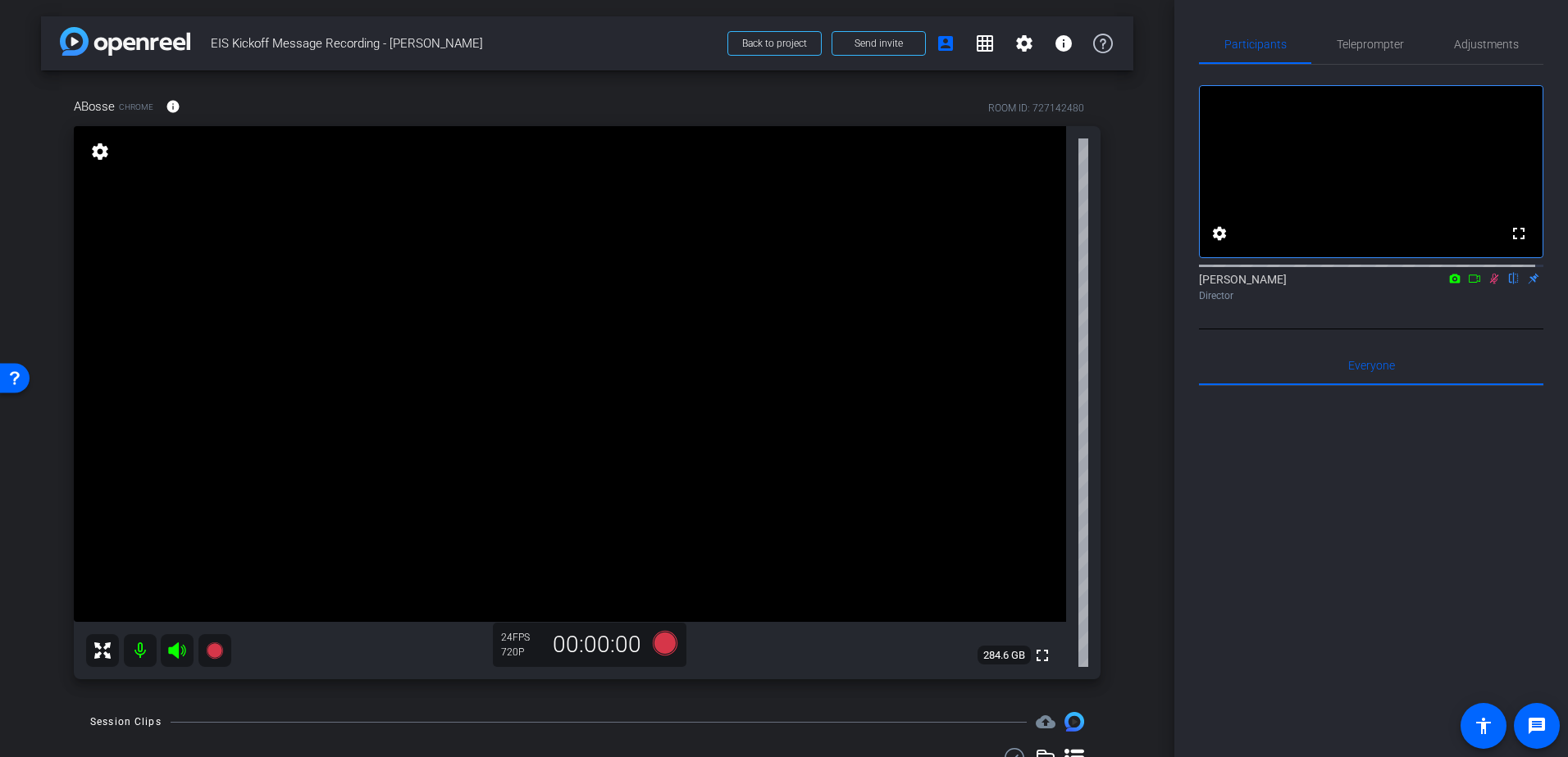
click at [1485, 304] on div "Director" at bounding box center [1371, 296] width 344 height 15
click at [1488, 285] on icon at bounding box center [1494, 279] width 13 height 12
click at [1352, 55] on span "Teleprompter" at bounding box center [1371, 45] width 67 height 40
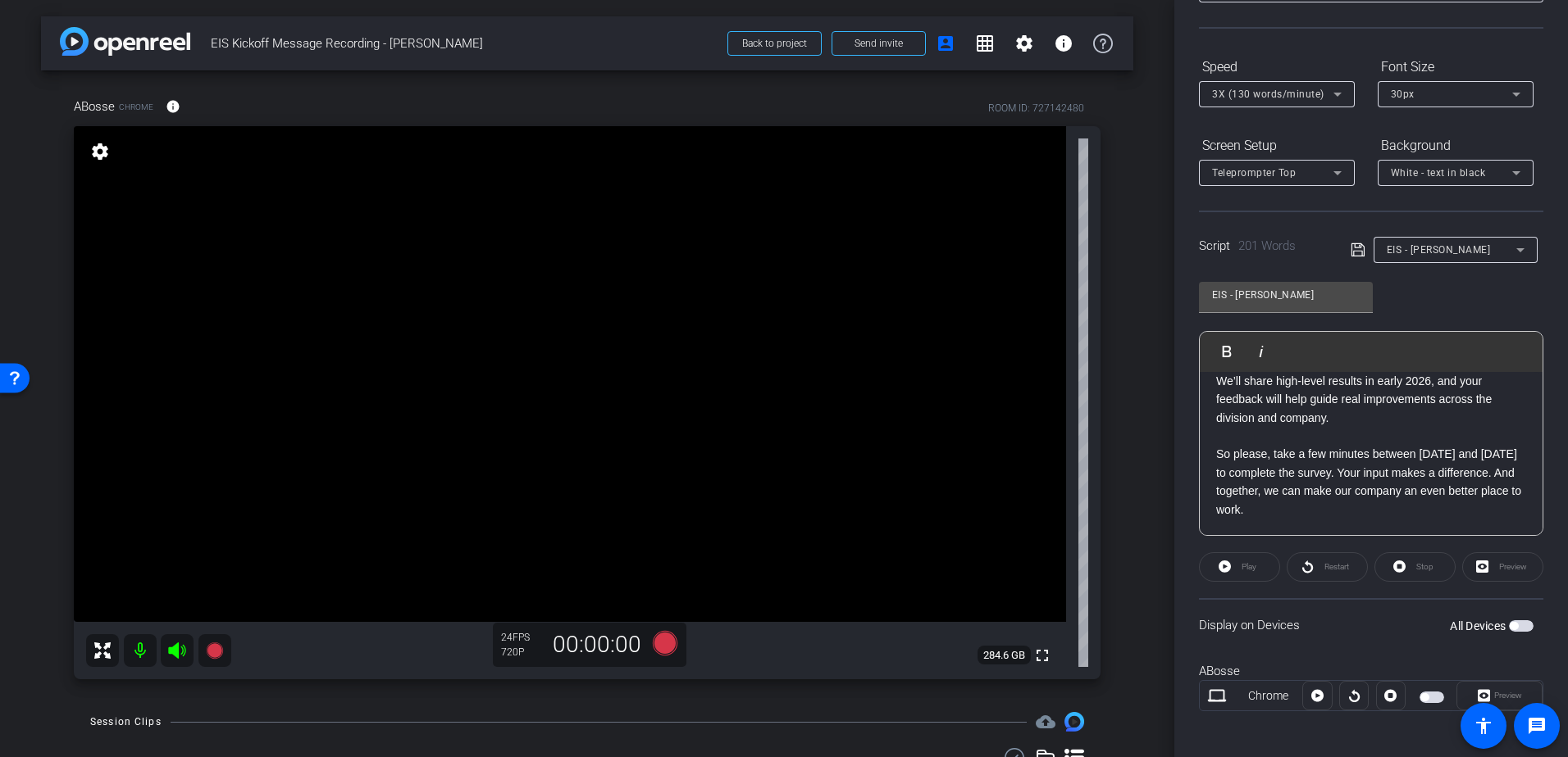
scroll to position [139, 0]
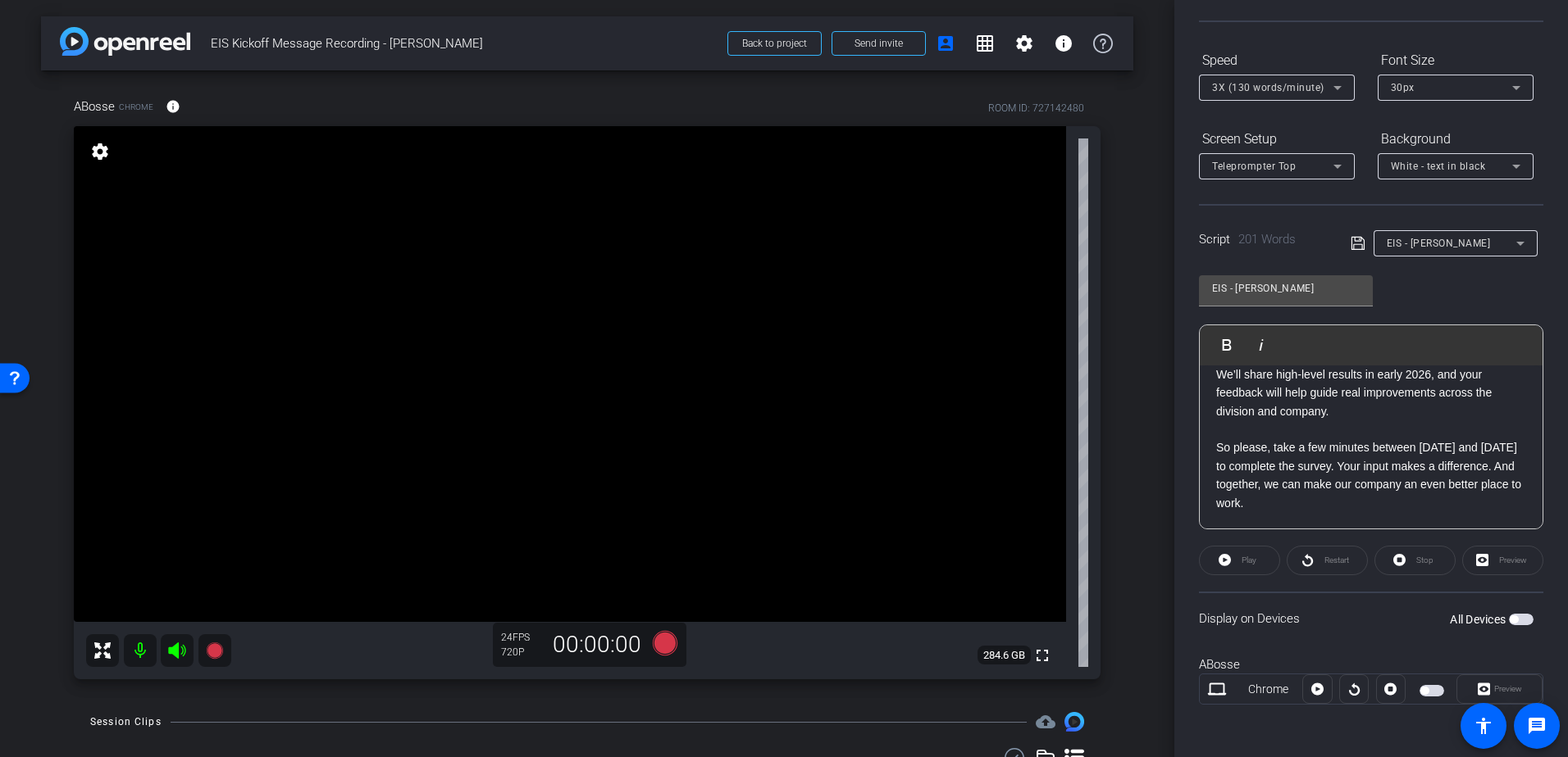
click at [1509, 617] on span "button" at bounding box center [1513, 619] width 8 height 8
click at [1494, 688] on span "Preview" at bounding box center [1507, 689] width 28 height 9
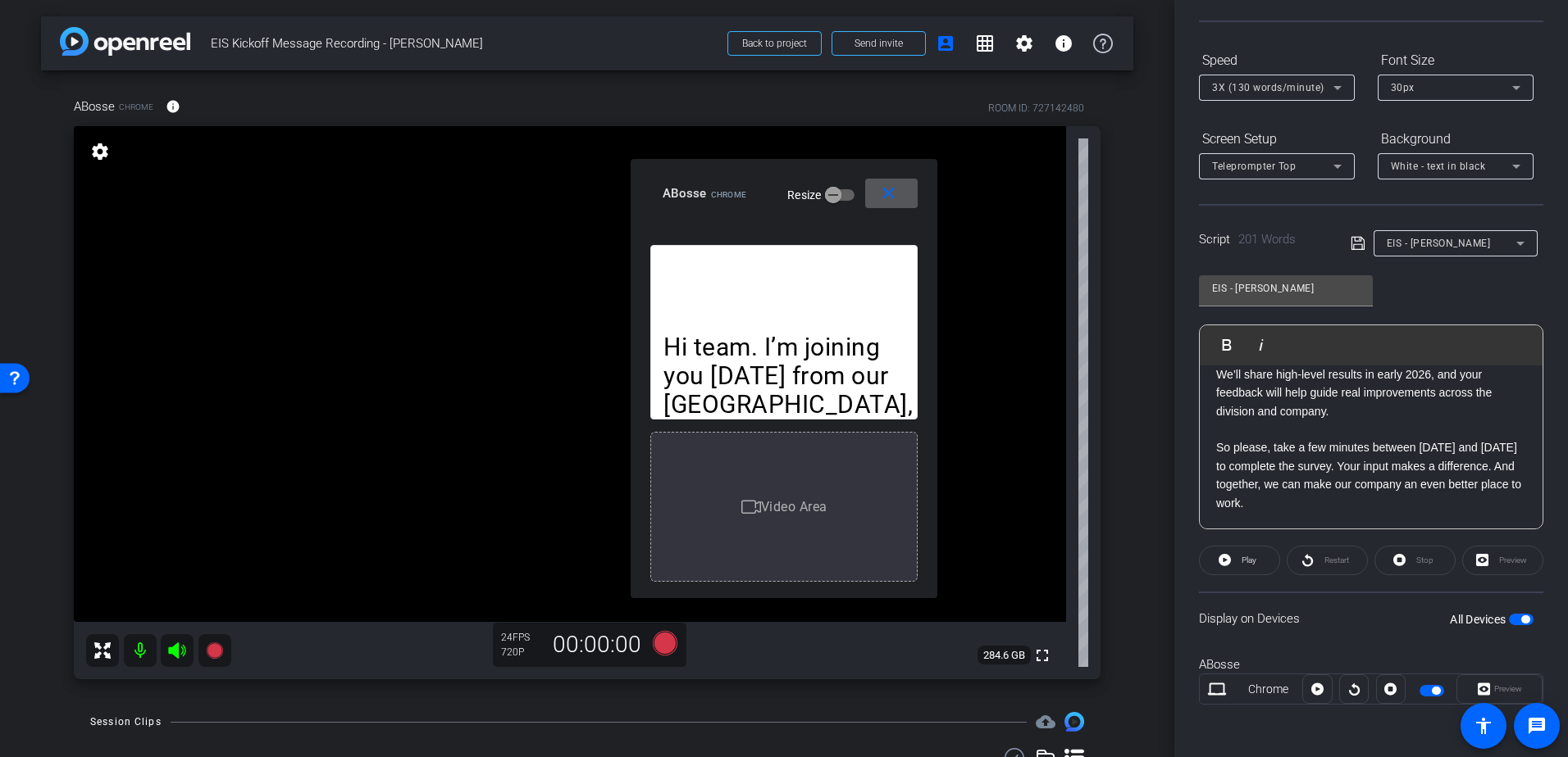
click at [640, 168] on div "close ABosse Chrome Resize" at bounding box center [783, 195] width 307 height 73
click at [630, 163] on div "close ABosse Chrome Resize" at bounding box center [783, 195] width 307 height 73
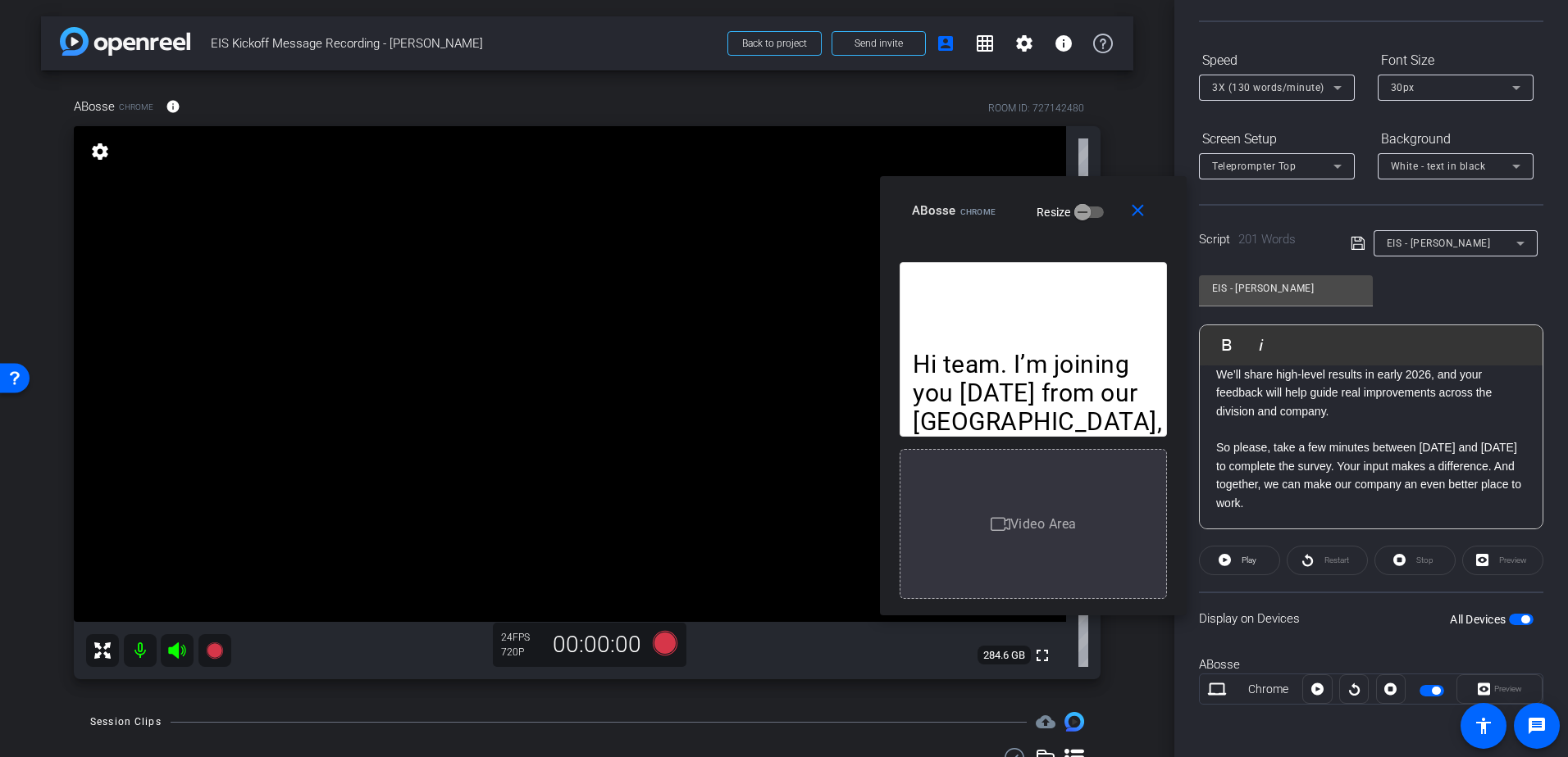
drag, startPoint x: 733, startPoint y: 185, endPoint x: 965, endPoint y: 193, distance: 232.1
click at [973, 199] on div "ABosse Chrome" at bounding box center [954, 209] width 83 height 20
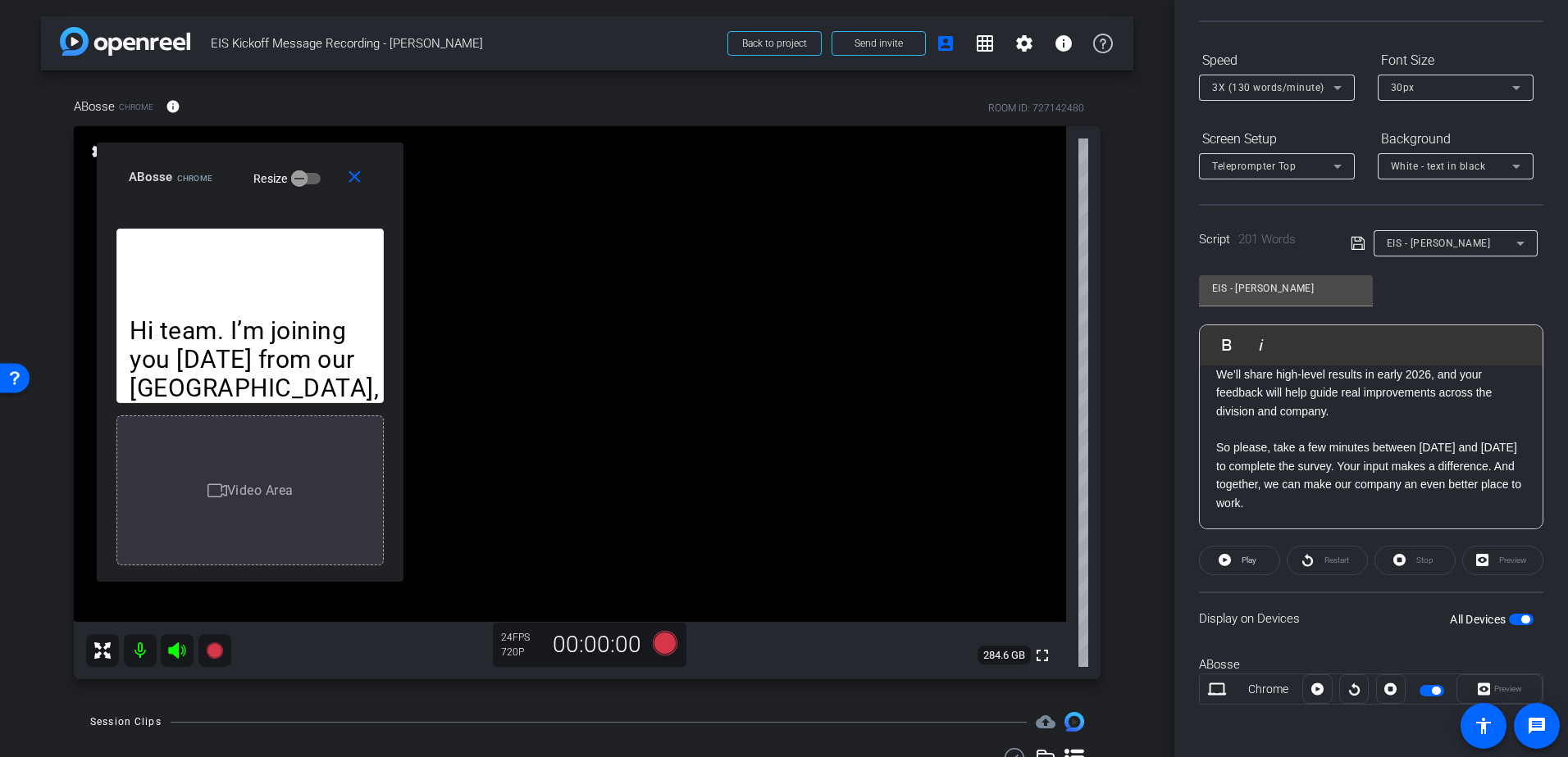
drag, startPoint x: 965, startPoint y: 193, endPoint x: 185, endPoint y: 160, distance: 780.7
click at [185, 160] on div "close ABosse Chrome Resize" at bounding box center [249, 180] width 307 height 73
click at [1336, 167] on icon at bounding box center [1337, 167] width 8 height 4
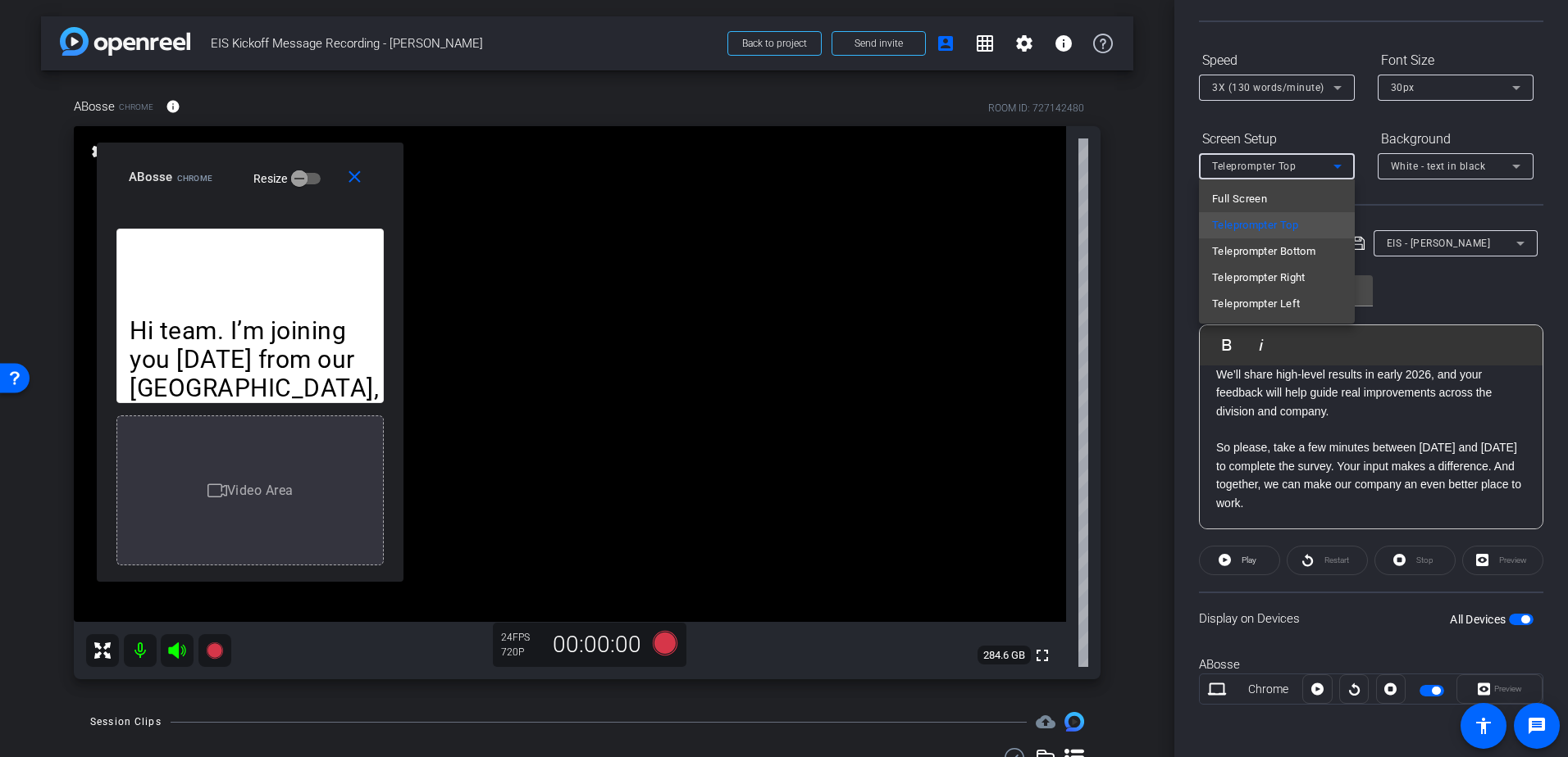
click at [303, 178] on div at bounding box center [784, 378] width 1568 height 757
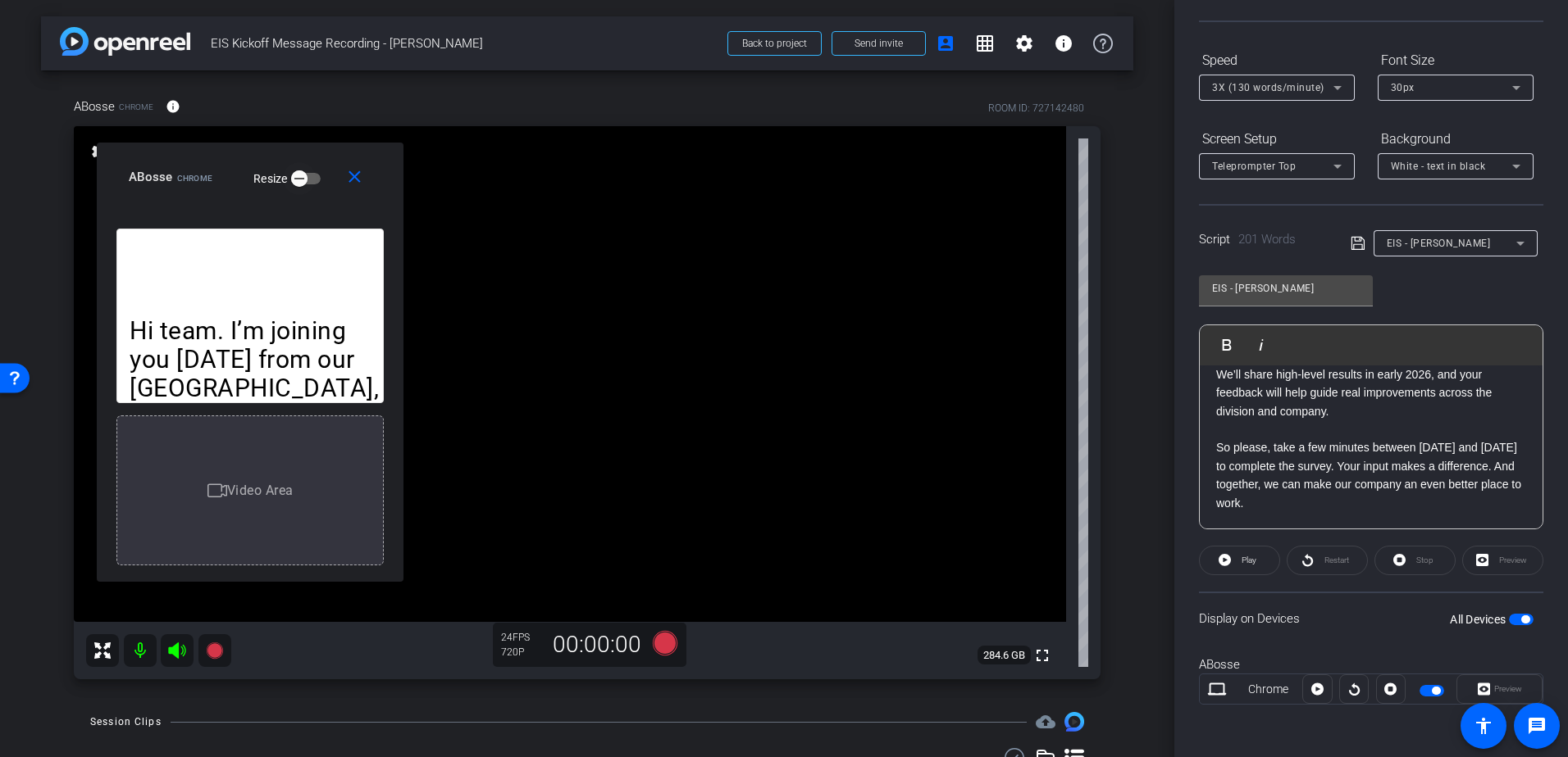
click at [303, 178] on icon "button" at bounding box center [299, 179] width 15 height 15
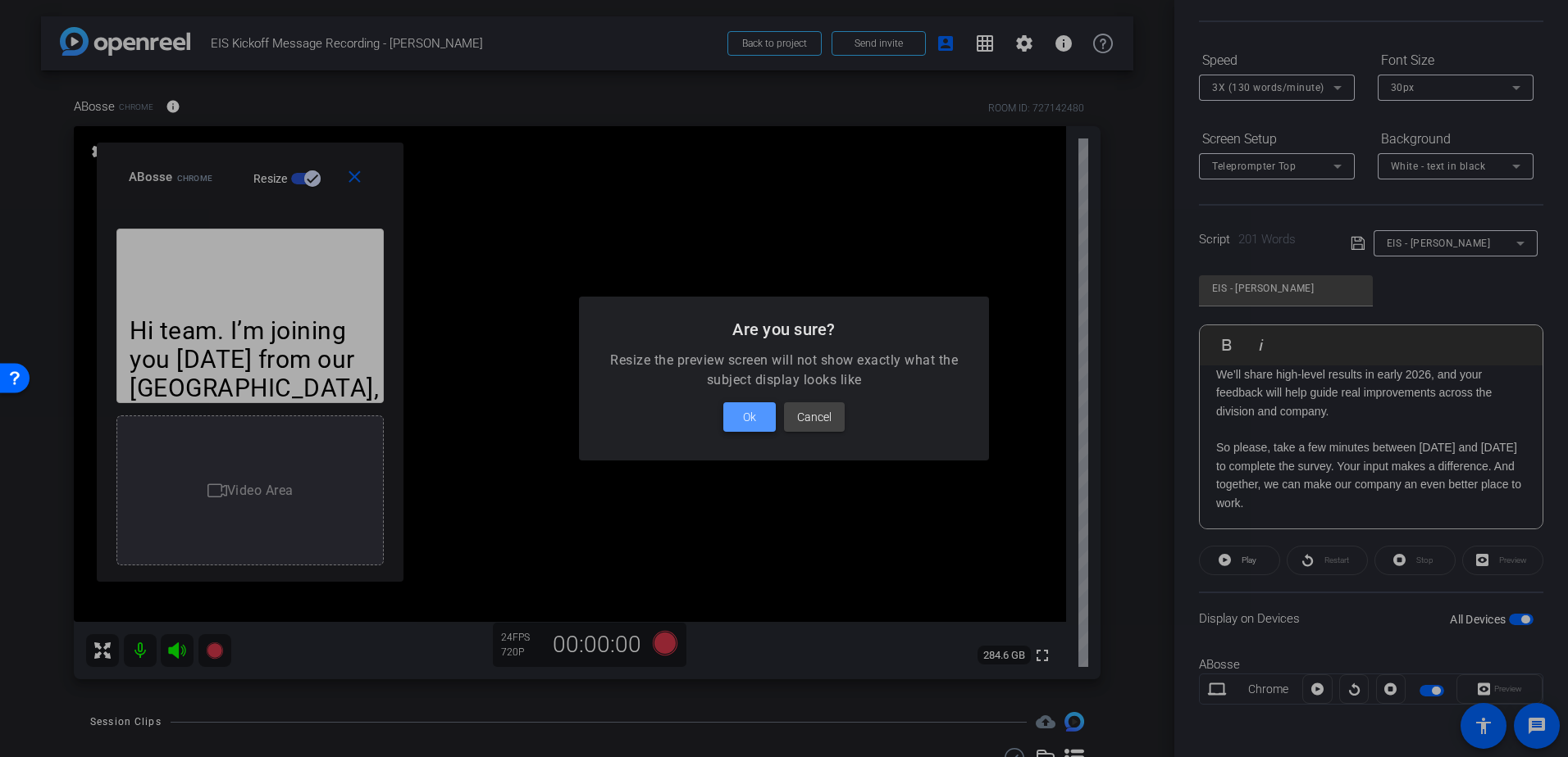
click at [751, 427] on span "Ok" at bounding box center [749, 418] width 13 height 20
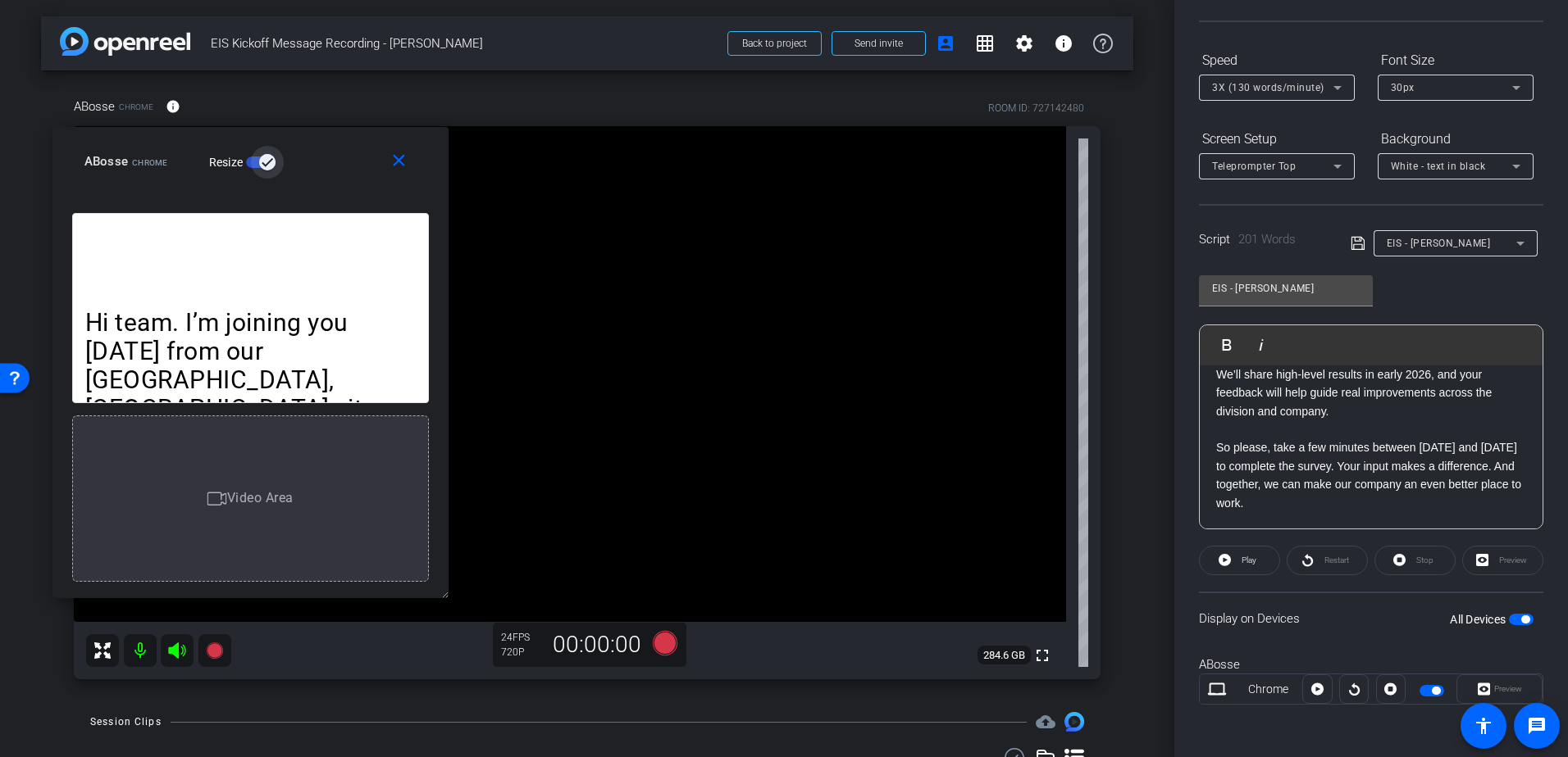
drag, startPoint x: 401, startPoint y: 578, endPoint x: 490, endPoint y: 610, distance: 94.6
click at [490, 610] on body "Accessibility Screen-Reader Guide, Feedback, and Issue Reporting | New window m…" at bounding box center [784, 378] width 1568 height 757
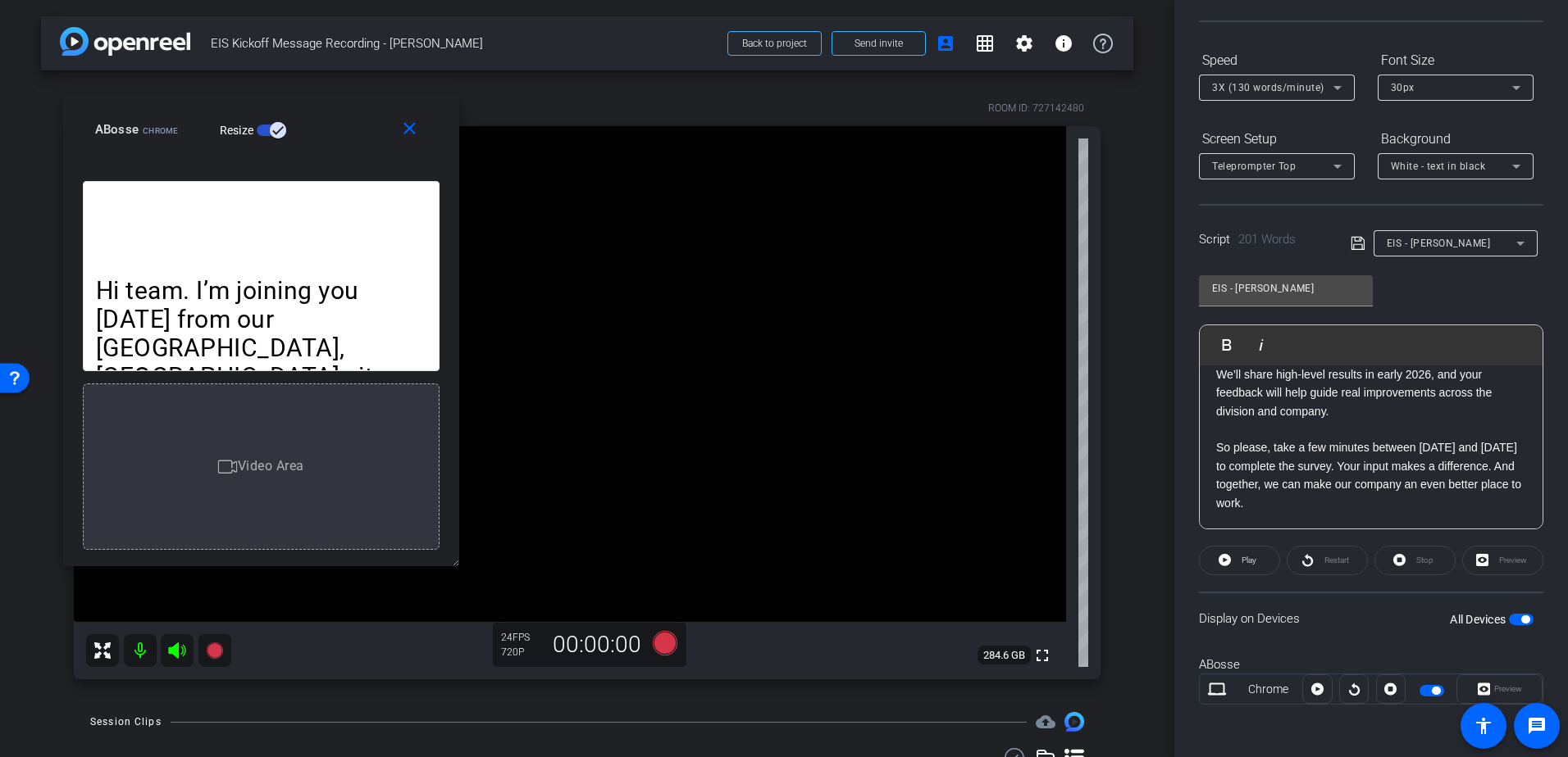
drag, startPoint x: 336, startPoint y: 161, endPoint x: 346, endPoint y: 129, distance: 33.5
click at [346, 129] on div "ABosse Chrome Resize" at bounding box center [267, 130] width 344 height 30
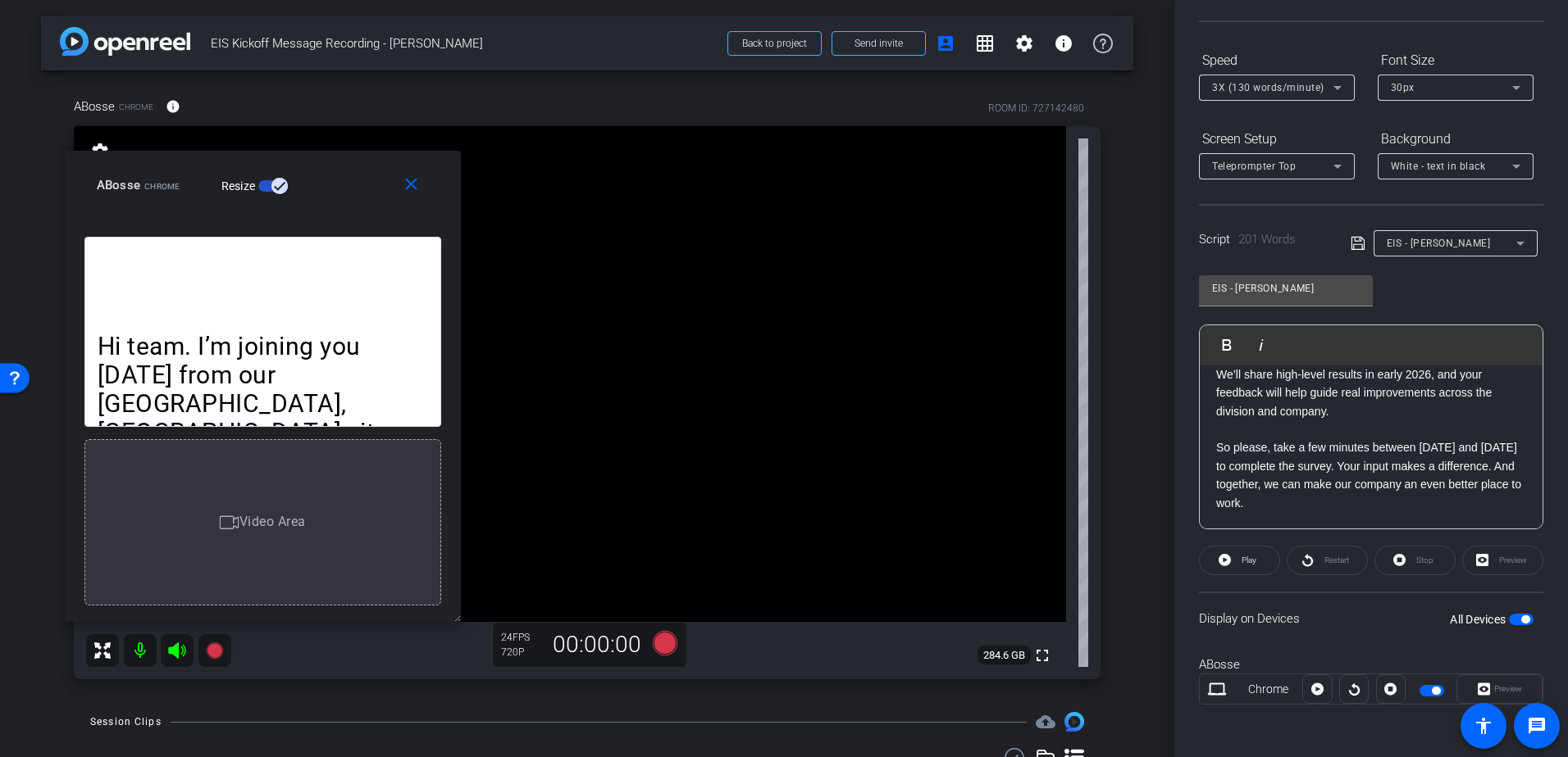
drag, startPoint x: 163, startPoint y: 113, endPoint x: 165, endPoint y: 169, distance: 56.0
click at [165, 169] on div "close ABosse Chrome Resize" at bounding box center [262, 188] width 396 height 73
click at [459, 616] on div "close ABosse Chrome Resize Hi team. I’m joining you today from our Basel, Switz…" at bounding box center [262, 386] width 400 height 470
click at [1258, 168] on span "Teleprompter Top" at bounding box center [1253, 167] width 83 height 12
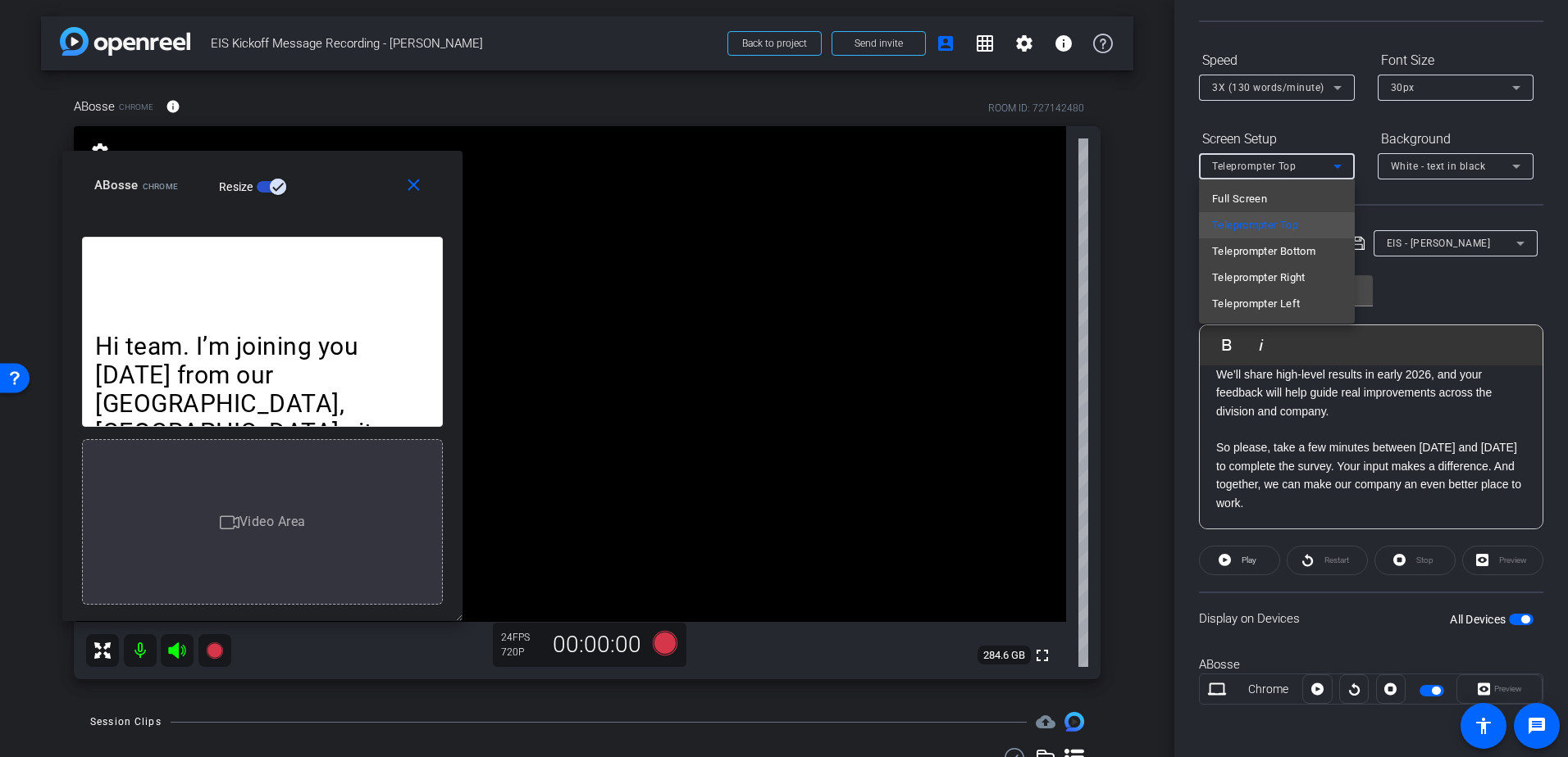
click at [1431, 305] on div at bounding box center [784, 378] width 1568 height 757
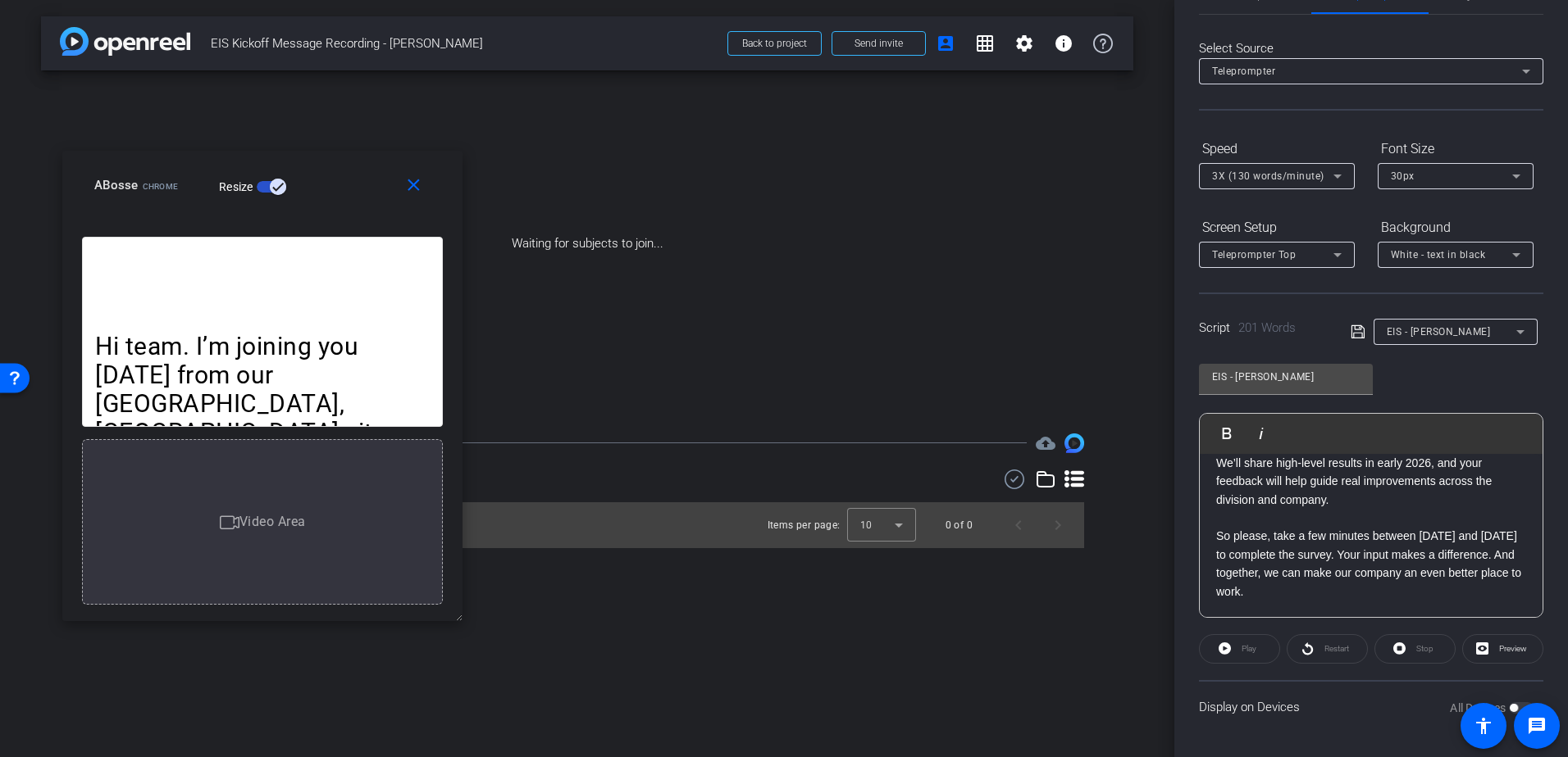
scroll to position [50, 0]
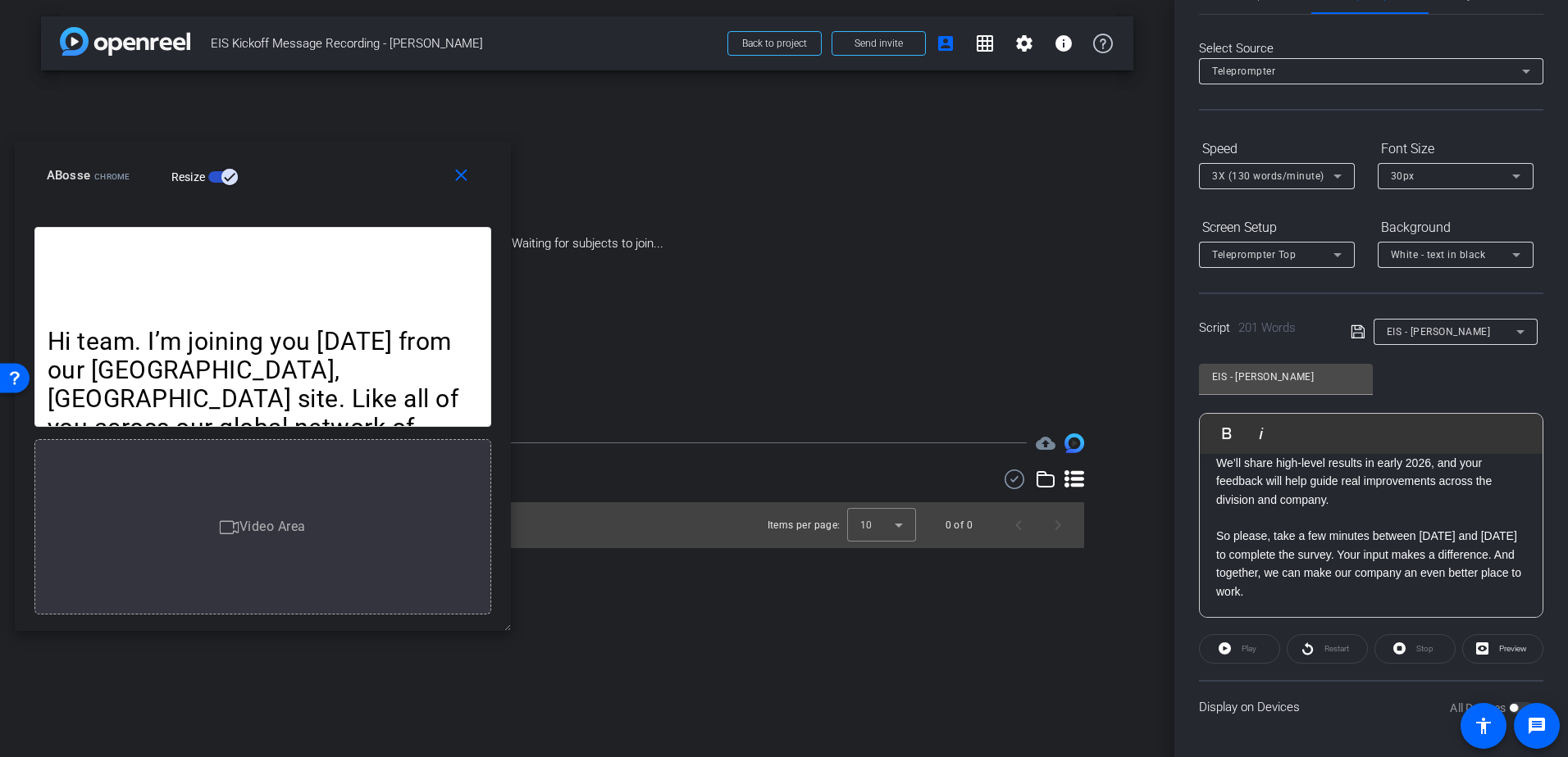
drag, startPoint x: 458, startPoint y: 619, endPoint x: 554, endPoint y: 639, distance: 98.1
click at [554, 639] on body "Accessibility Screen-Reader Guide, Feedback, and Issue Reporting | New window m…" at bounding box center [784, 378] width 1568 height 757
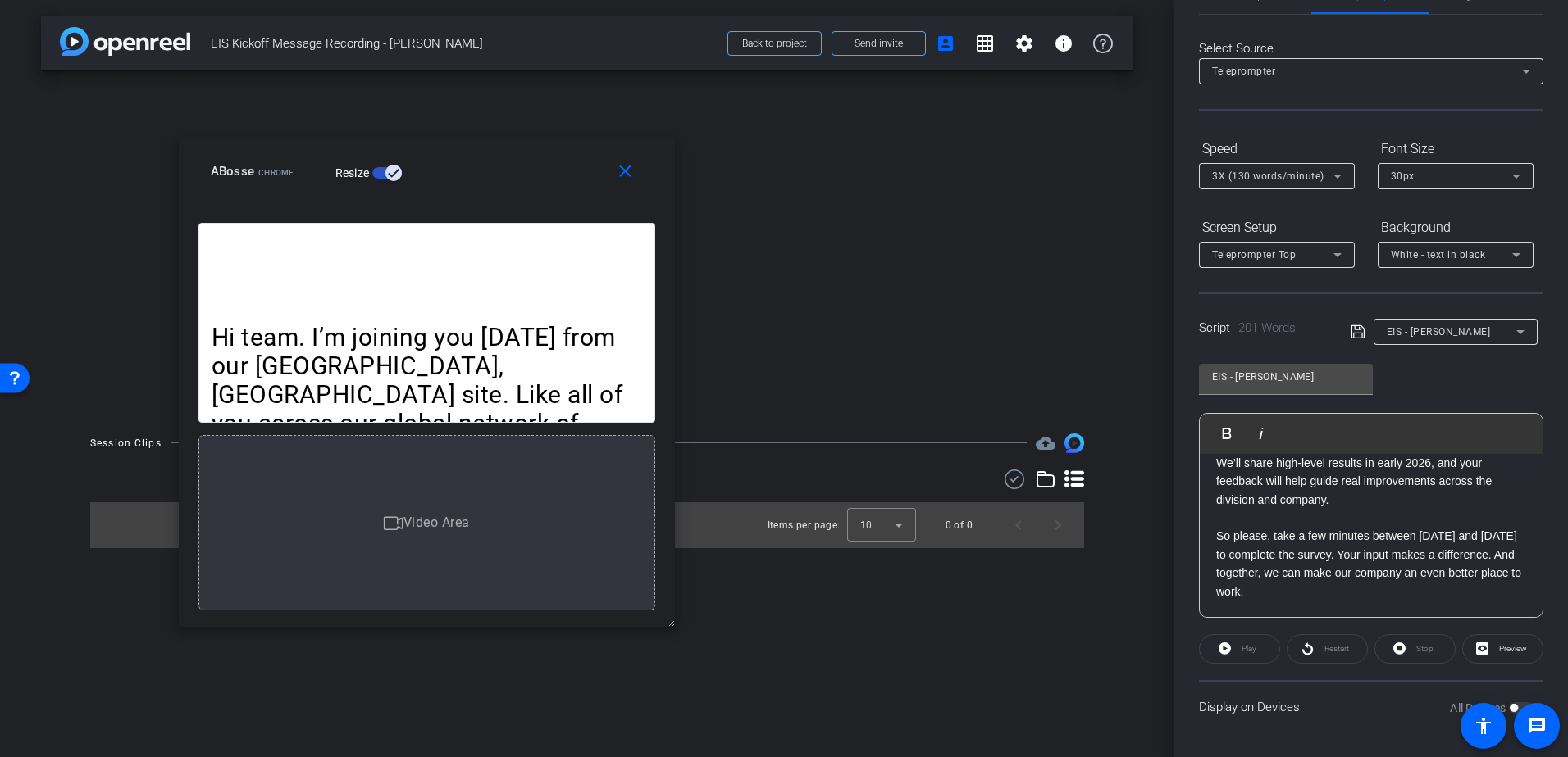
drag, startPoint x: 306, startPoint y: 171, endPoint x: 469, endPoint y: 167, distance: 163.0
click at [469, 167] on div "ABosse Chrome Resize" at bounding box center [433, 172] width 445 height 30
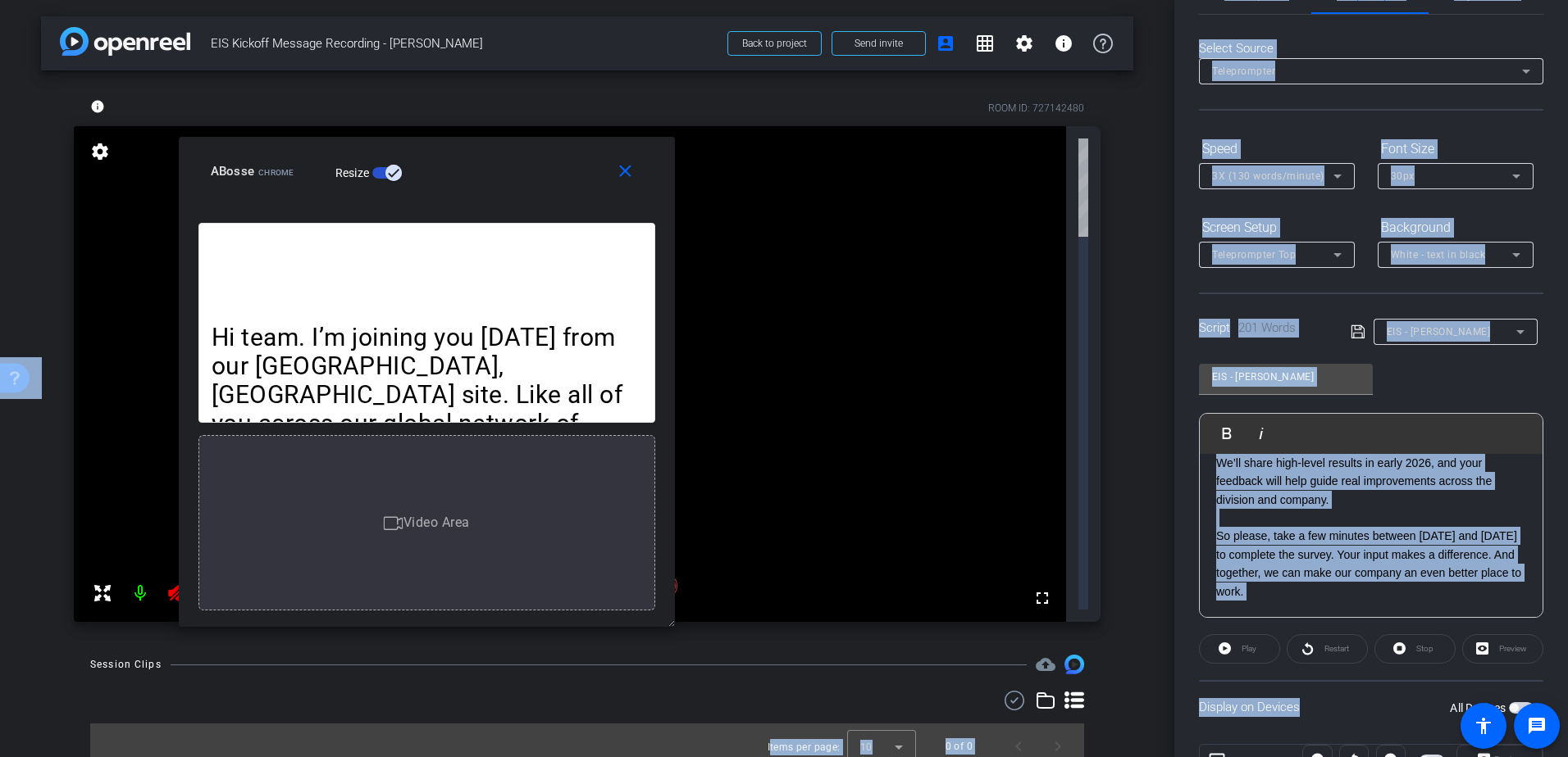
scroll to position [139, 0]
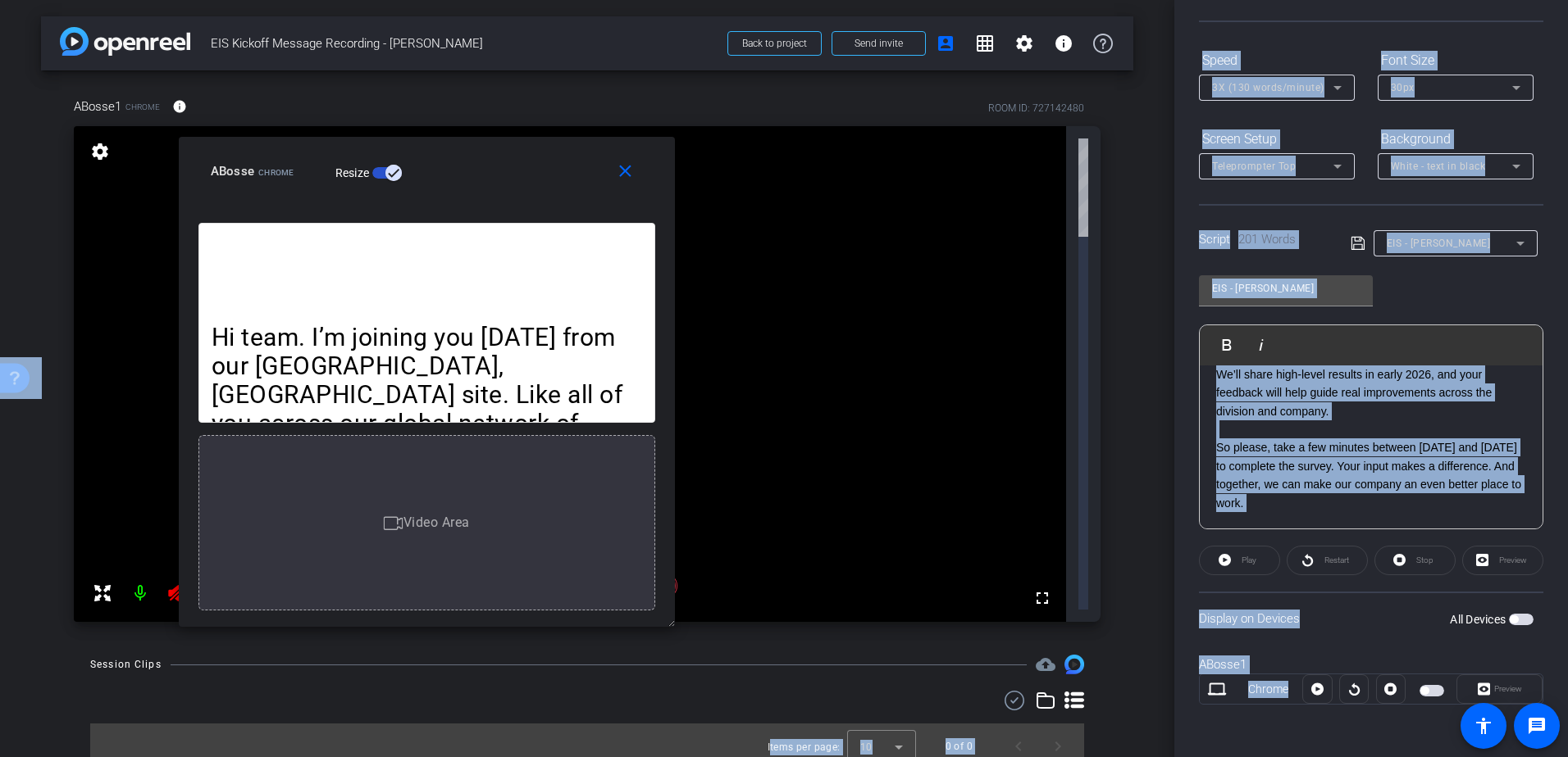
drag, startPoint x: 672, startPoint y: 628, endPoint x: 552, endPoint y: 538, distance: 150.0
click at [552, 538] on body "Accessibility Screen-Reader Guide, Feedback, and Issue Reporting | New window m…" at bounding box center [784, 378] width 1568 height 757
drag, startPoint x: 552, startPoint y: 538, endPoint x: 1022, endPoint y: 587, distance: 472.5
click at [980, 574] on div "arrow_back EIS Kickoff Message Recording - Amanda Bosse Back to project Send in…" at bounding box center [587, 378] width 1174 height 757
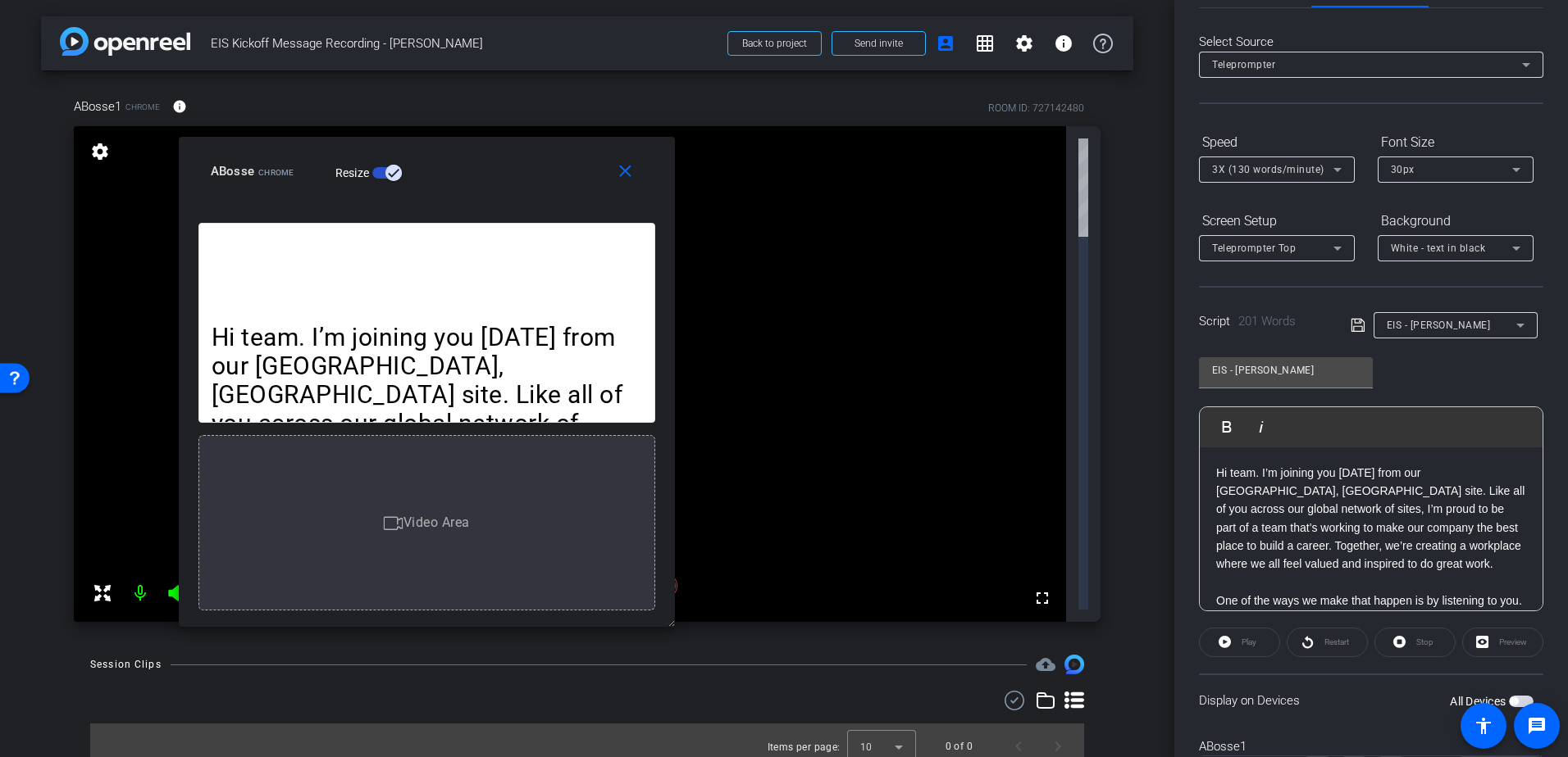
scroll to position [0, 0]
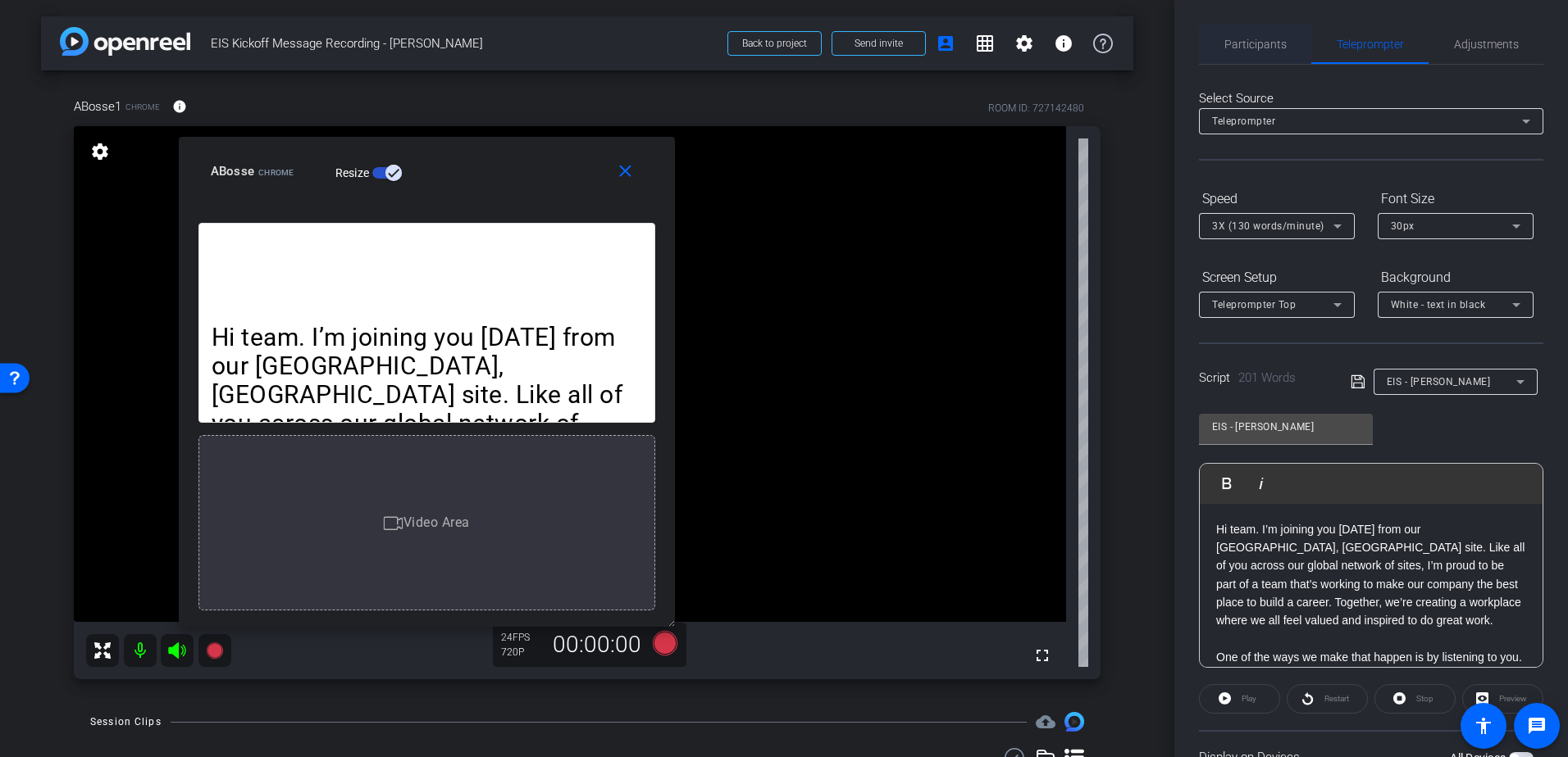
click at [1270, 53] on span "Participants" at bounding box center [1254, 45] width 63 height 40
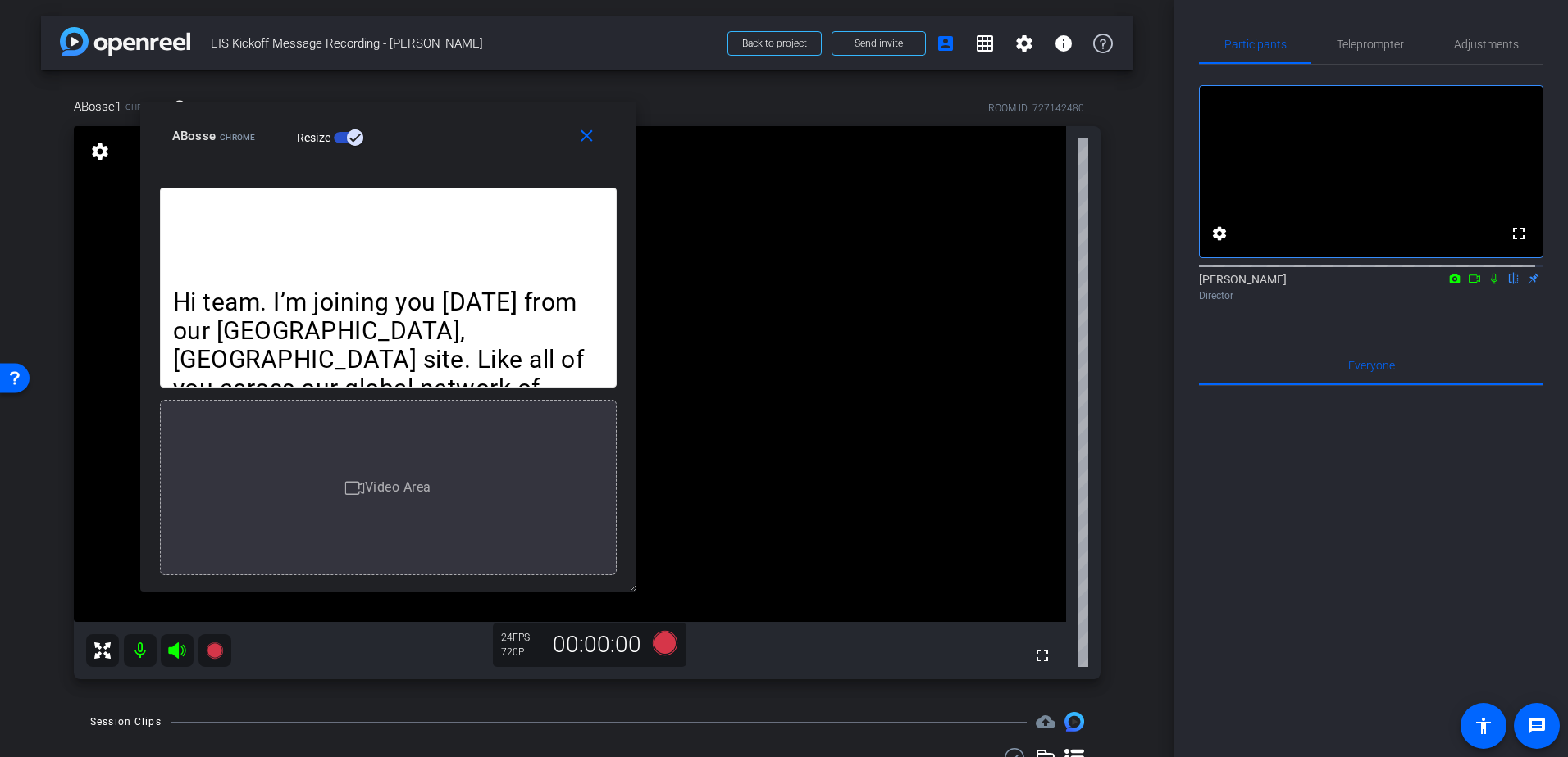
drag, startPoint x: 507, startPoint y: 178, endPoint x: 468, endPoint y: 143, distance: 52.4
click at [468, 143] on div "ABosse Chrome Resize" at bounding box center [394, 136] width 445 height 30
click at [1044, 381] on video at bounding box center [570, 374] width 992 height 496
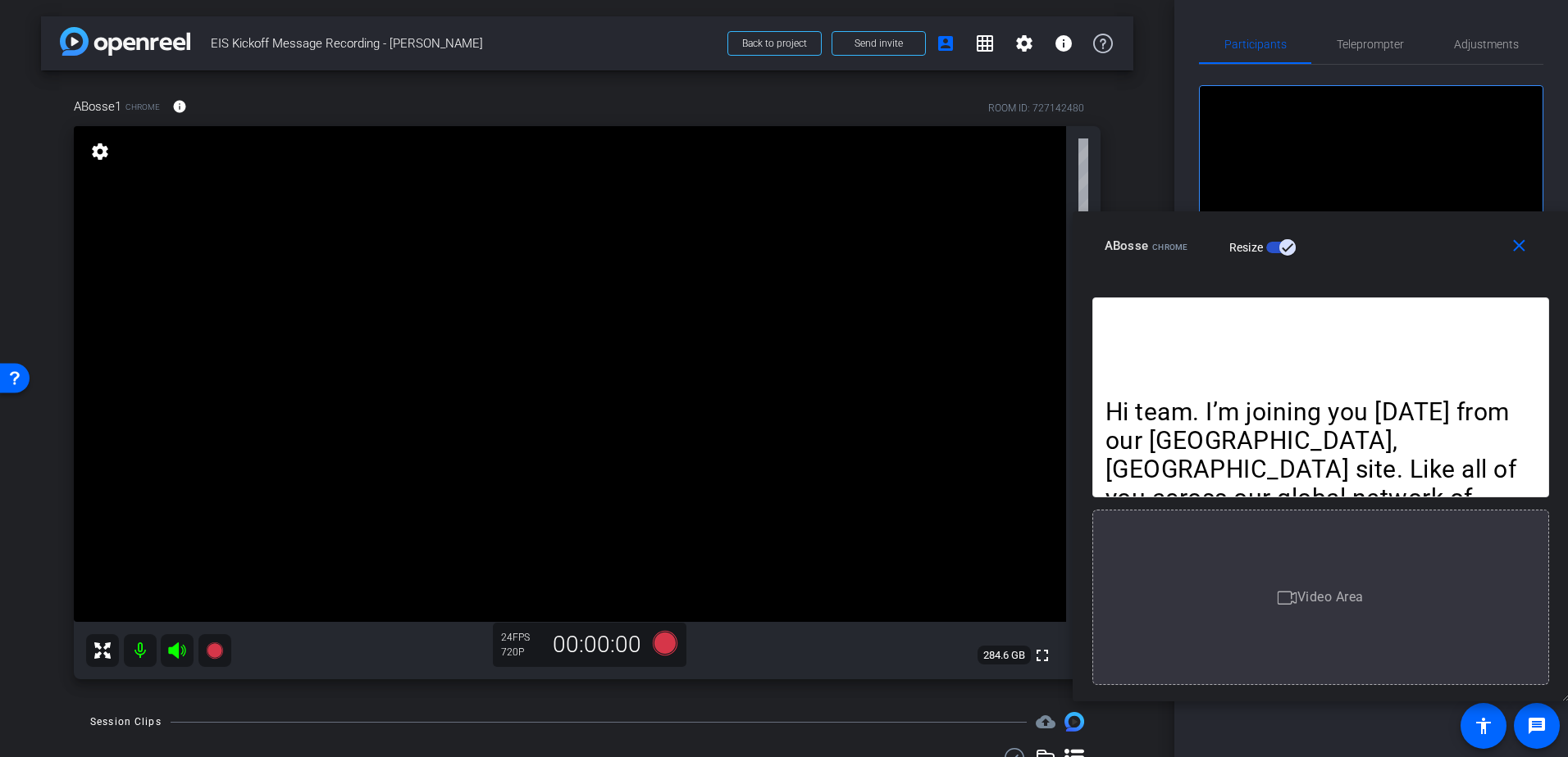
drag, startPoint x: 493, startPoint y: 126, endPoint x: 1448, endPoint y: 225, distance: 960.1
click at [1448, 231] on div "ABosse Chrome Resize" at bounding box center [1327, 246] width 445 height 30
drag, startPoint x: 1446, startPoint y: 224, endPoint x: 1452, endPoint y: 235, distance: 12.5
click at [1452, 235] on div "ABosse Chrome Resize" at bounding box center [1327, 247] width 445 height 30
click at [1508, 246] on mat-icon "close" at bounding box center [1518, 247] width 21 height 21
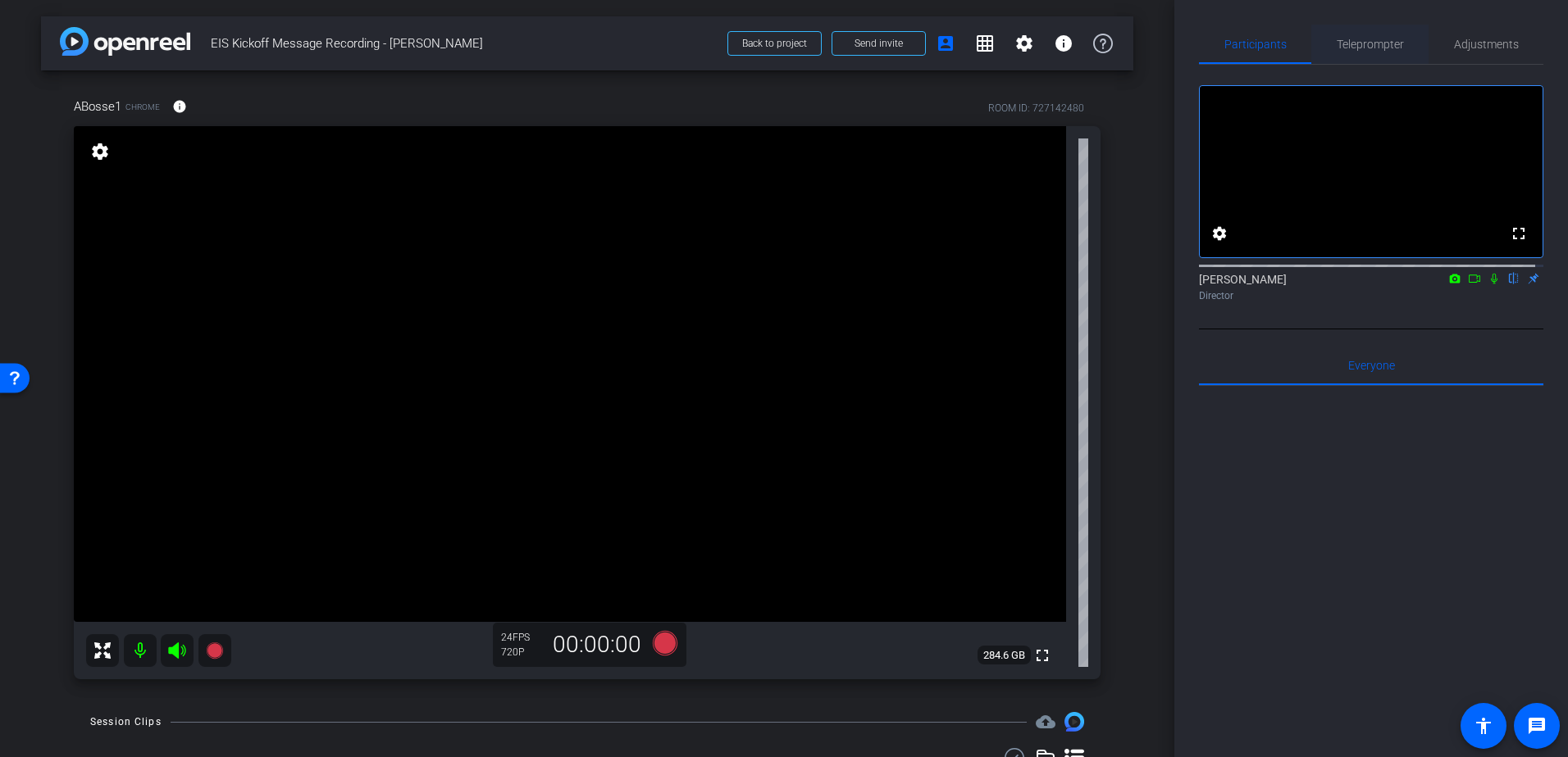
click at [1365, 49] on span "Teleprompter" at bounding box center [1371, 45] width 67 height 12
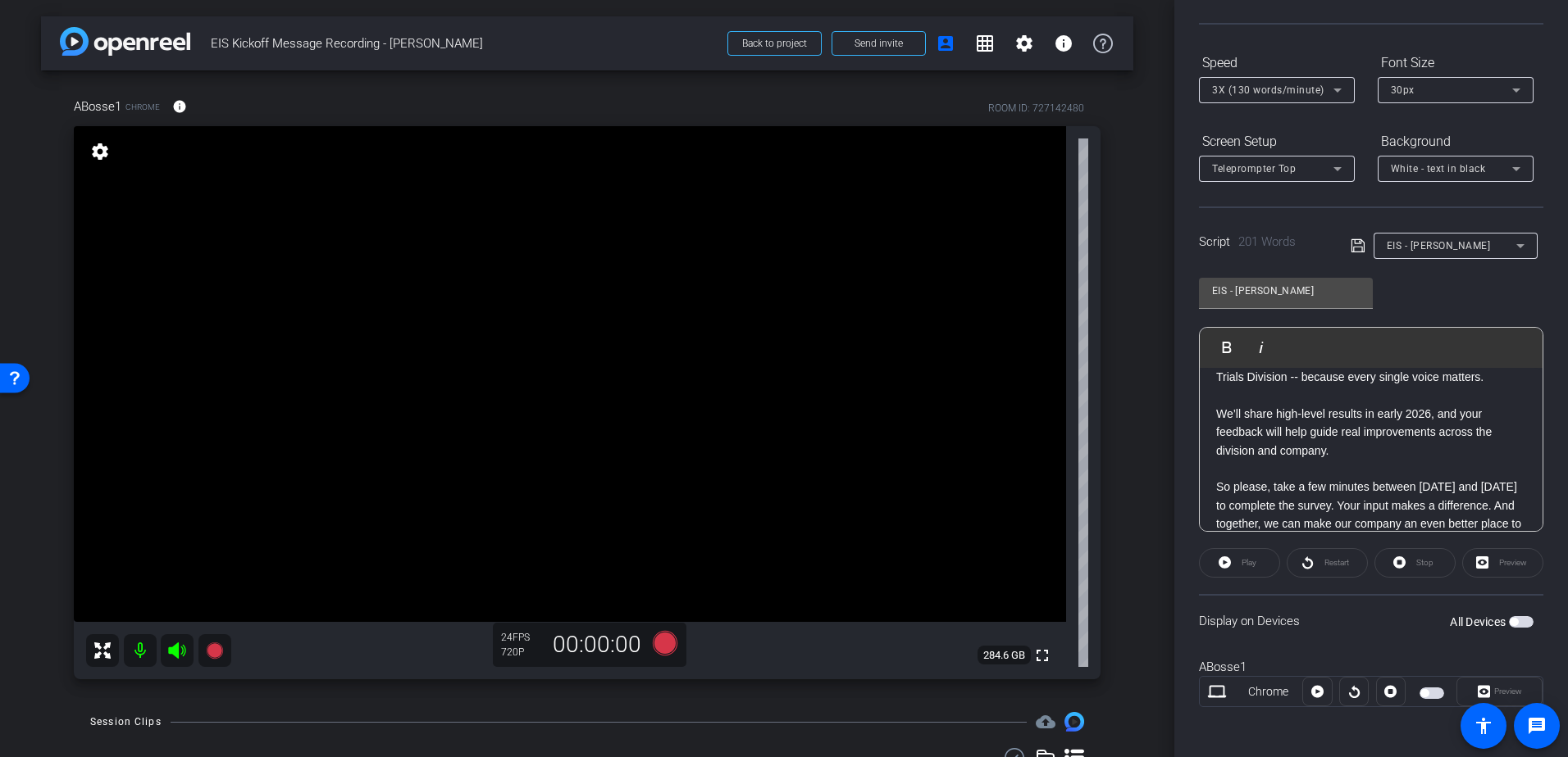
scroll to position [139, 0]
click at [1509, 619] on span "button" at bounding box center [1513, 619] width 8 height 8
click at [1494, 686] on span "Preview" at bounding box center [1507, 689] width 28 height 9
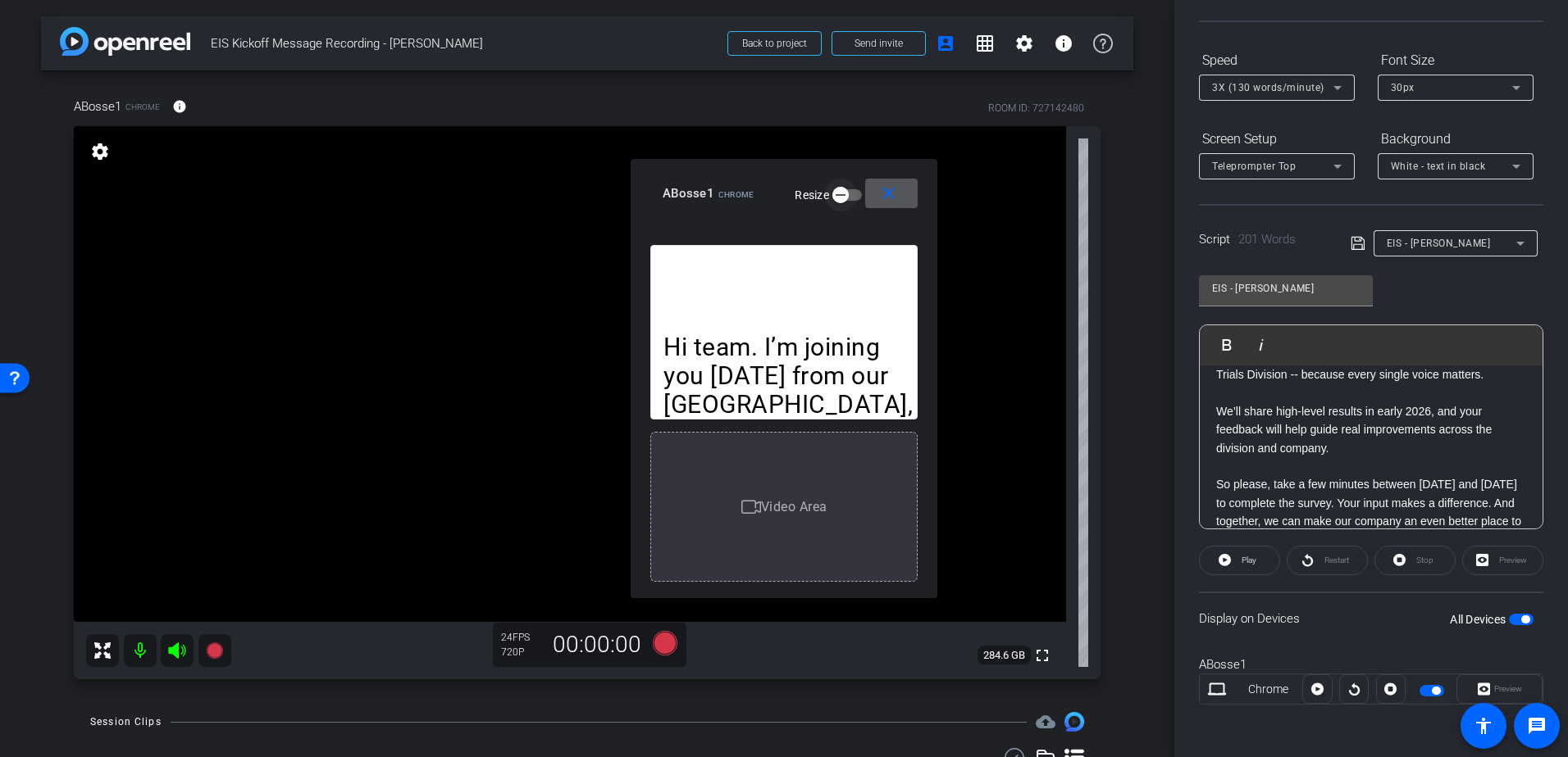
click at [837, 197] on icon "button" at bounding box center [840, 194] width 15 height 15
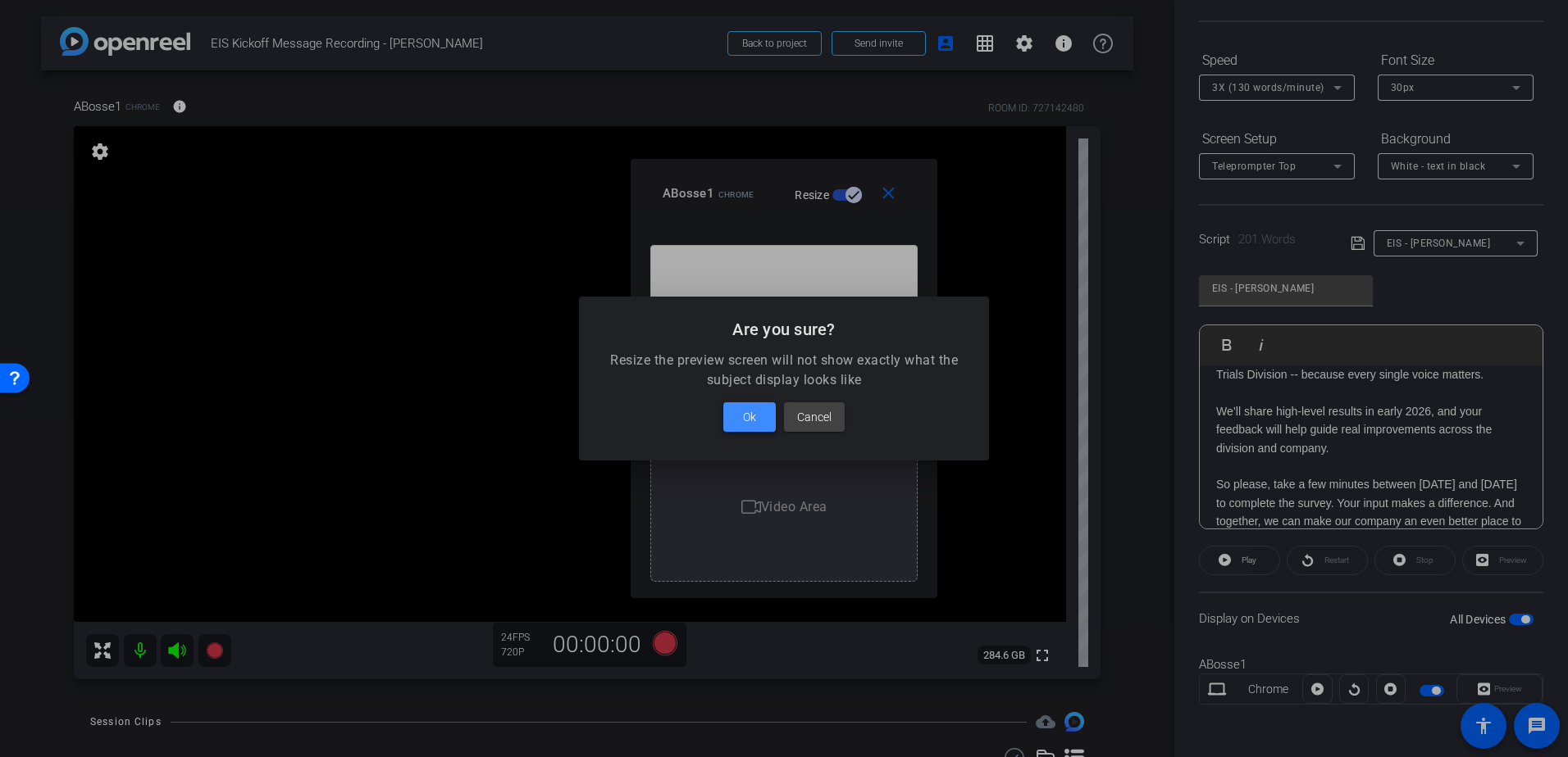
click at [743, 422] on span "Ok" at bounding box center [749, 418] width 13 height 20
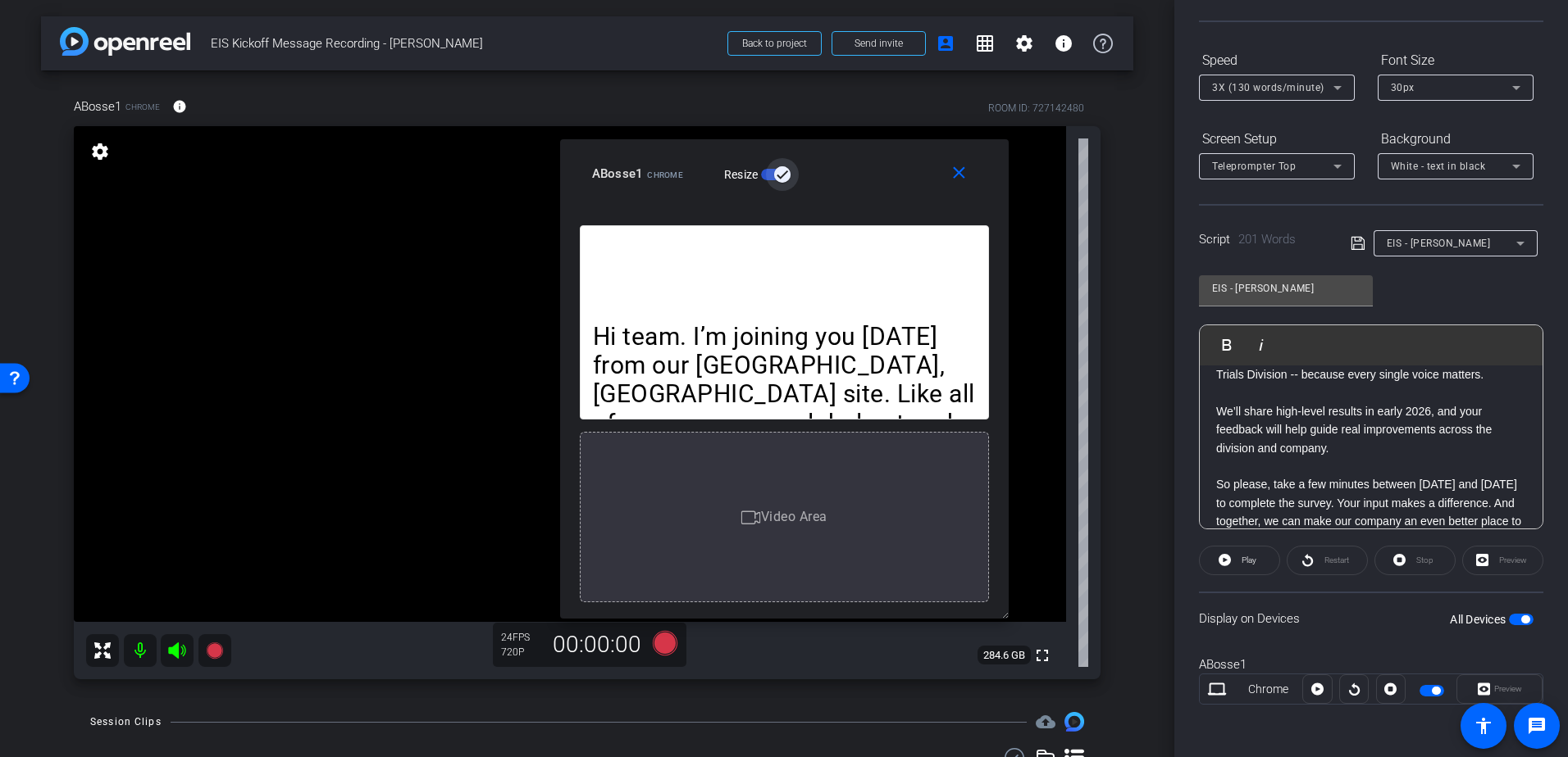
click at [1076, 637] on body "Accessibility Screen-Reader Guide, Feedback, and Issue Reporting | New window m…" at bounding box center [784, 378] width 1568 height 757
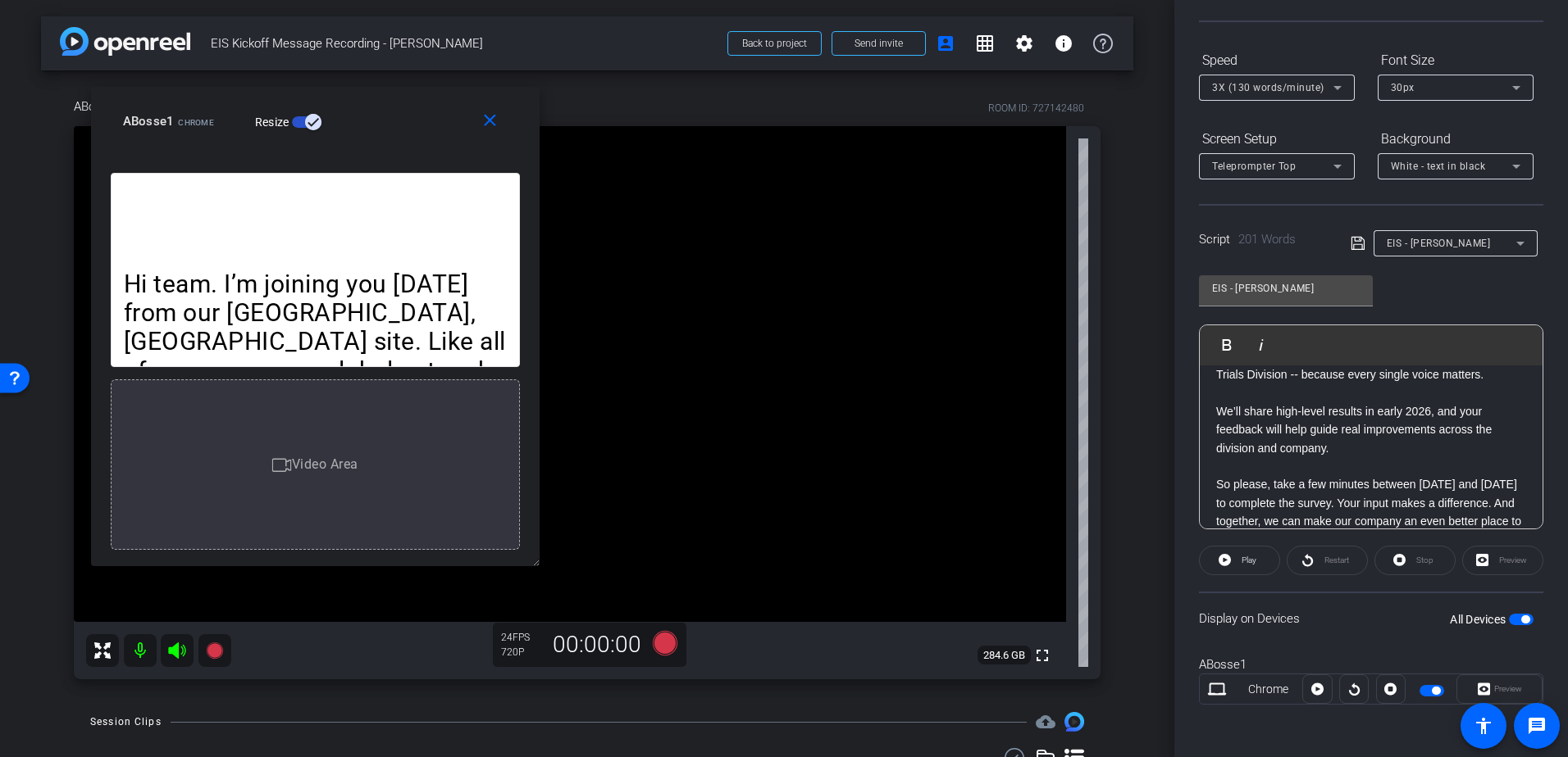
drag, startPoint x: 974, startPoint y: 281, endPoint x: 391, endPoint y: 121, distance: 604.6
click at [391, 121] on div "ABosse1 Chrome Resize" at bounding box center [322, 121] width 397 height 30
click at [1285, 87] on span "3X (130 words/minute)" at bounding box center [1267, 88] width 112 height 12
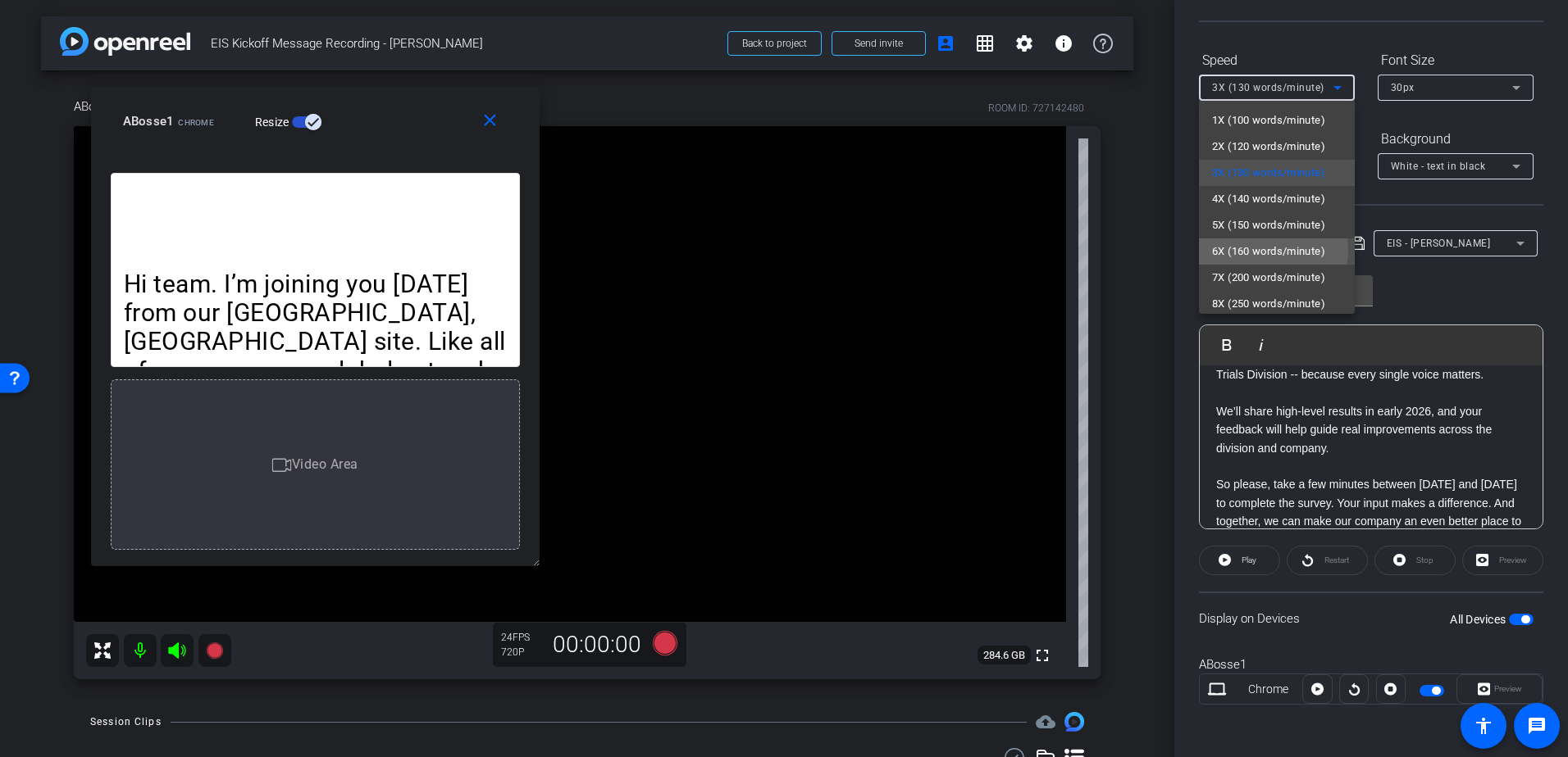
click at [1271, 250] on span "6X (160 words/minute)" at bounding box center [1268, 252] width 113 height 20
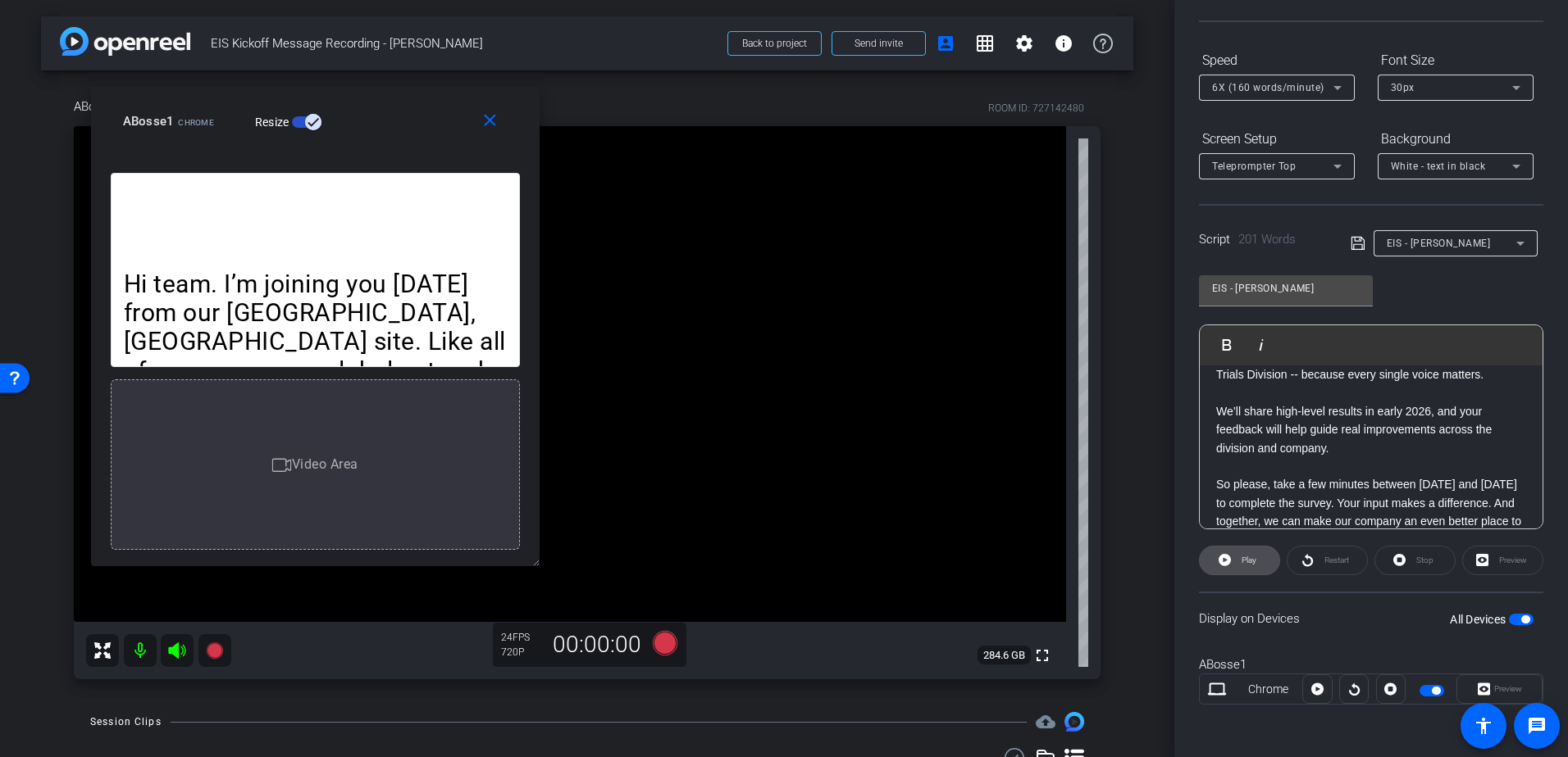
click at [1258, 554] on span at bounding box center [1240, 561] width 79 height 40
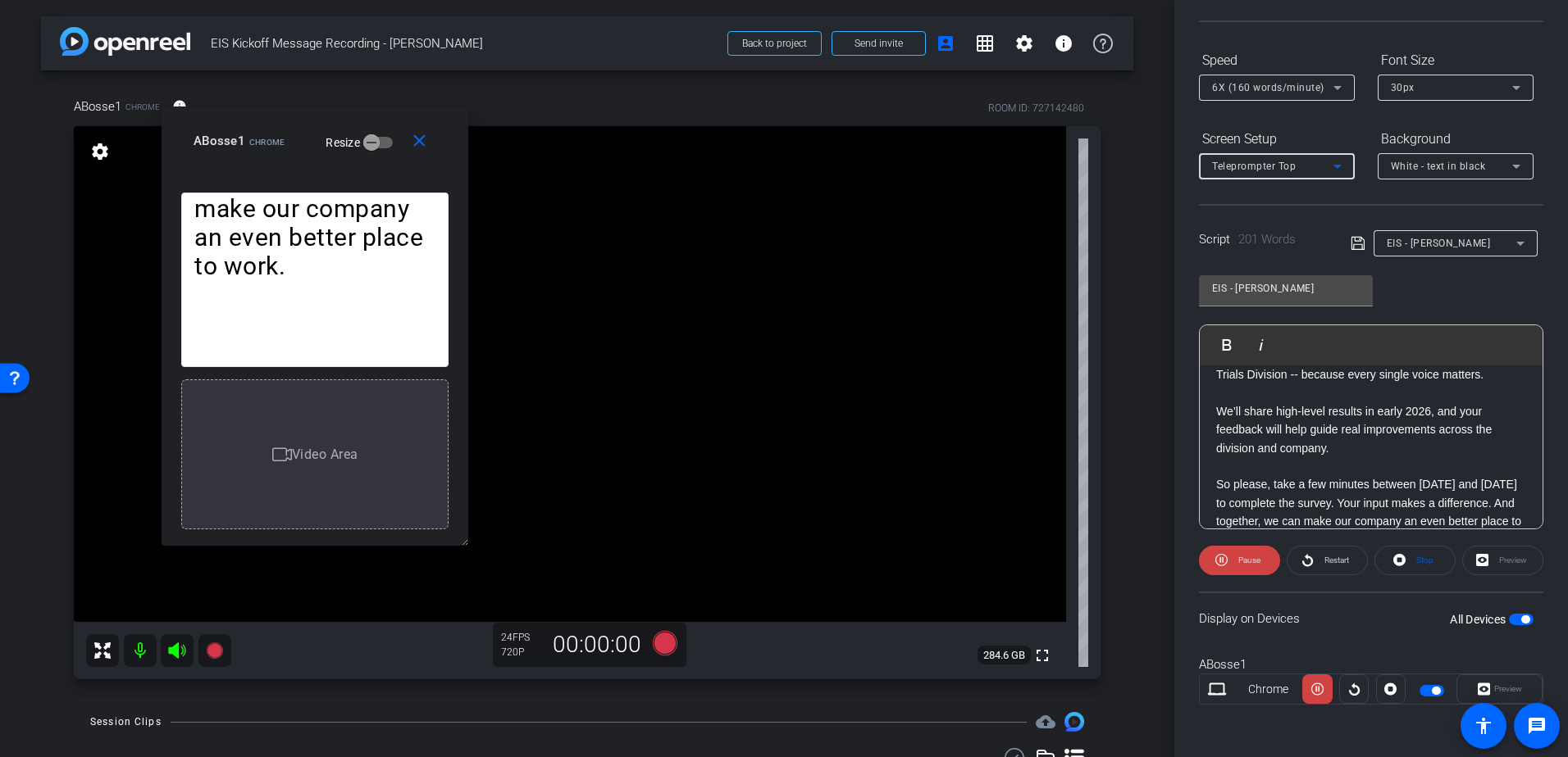
click at [1262, 168] on span "Teleprompter Top" at bounding box center [1253, 167] width 83 height 12
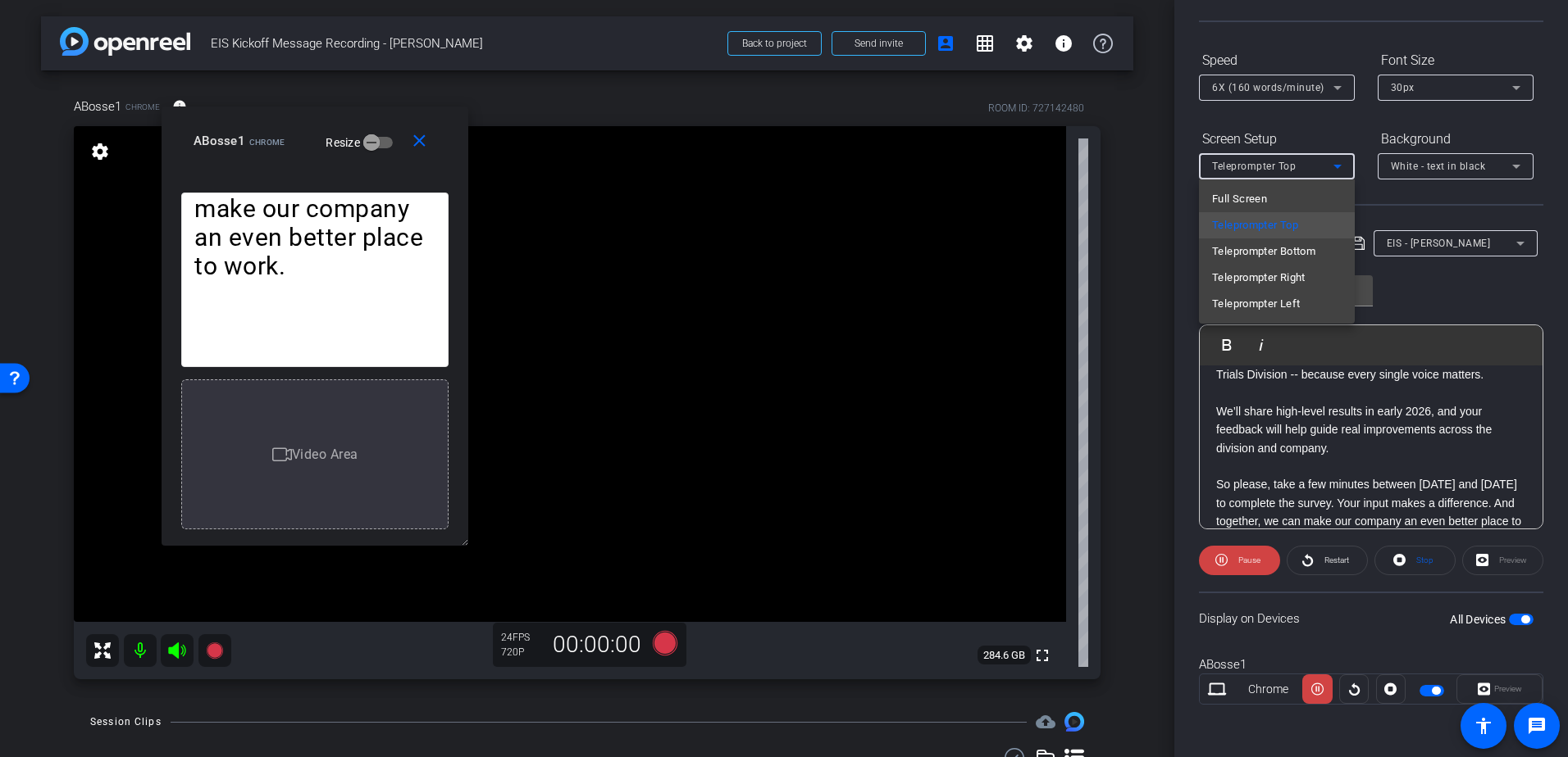
click at [1262, 168] on div at bounding box center [784, 378] width 1568 height 757
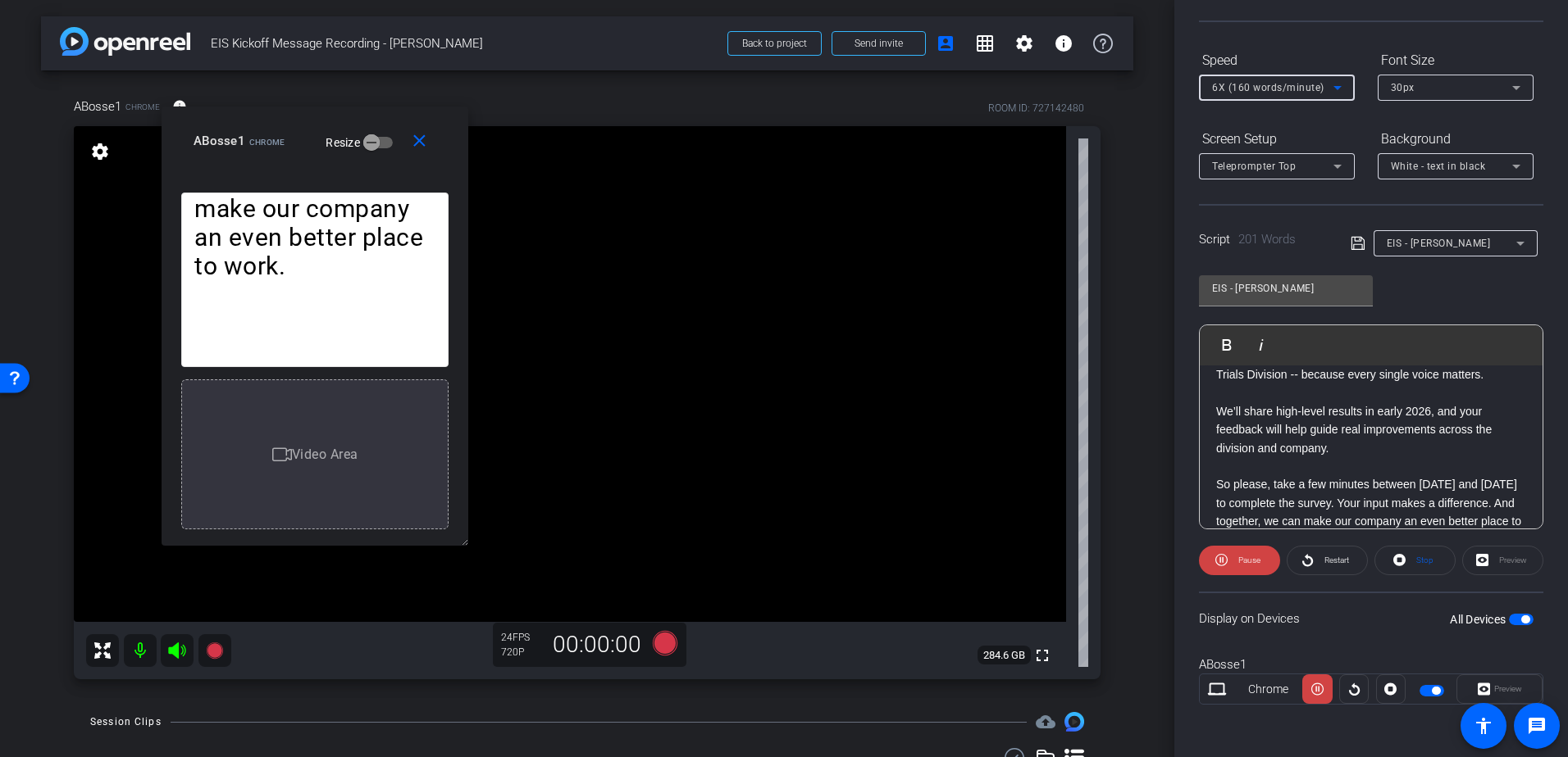
click at [1284, 87] on span "6X (160 words/minute)" at bounding box center [1267, 88] width 112 height 12
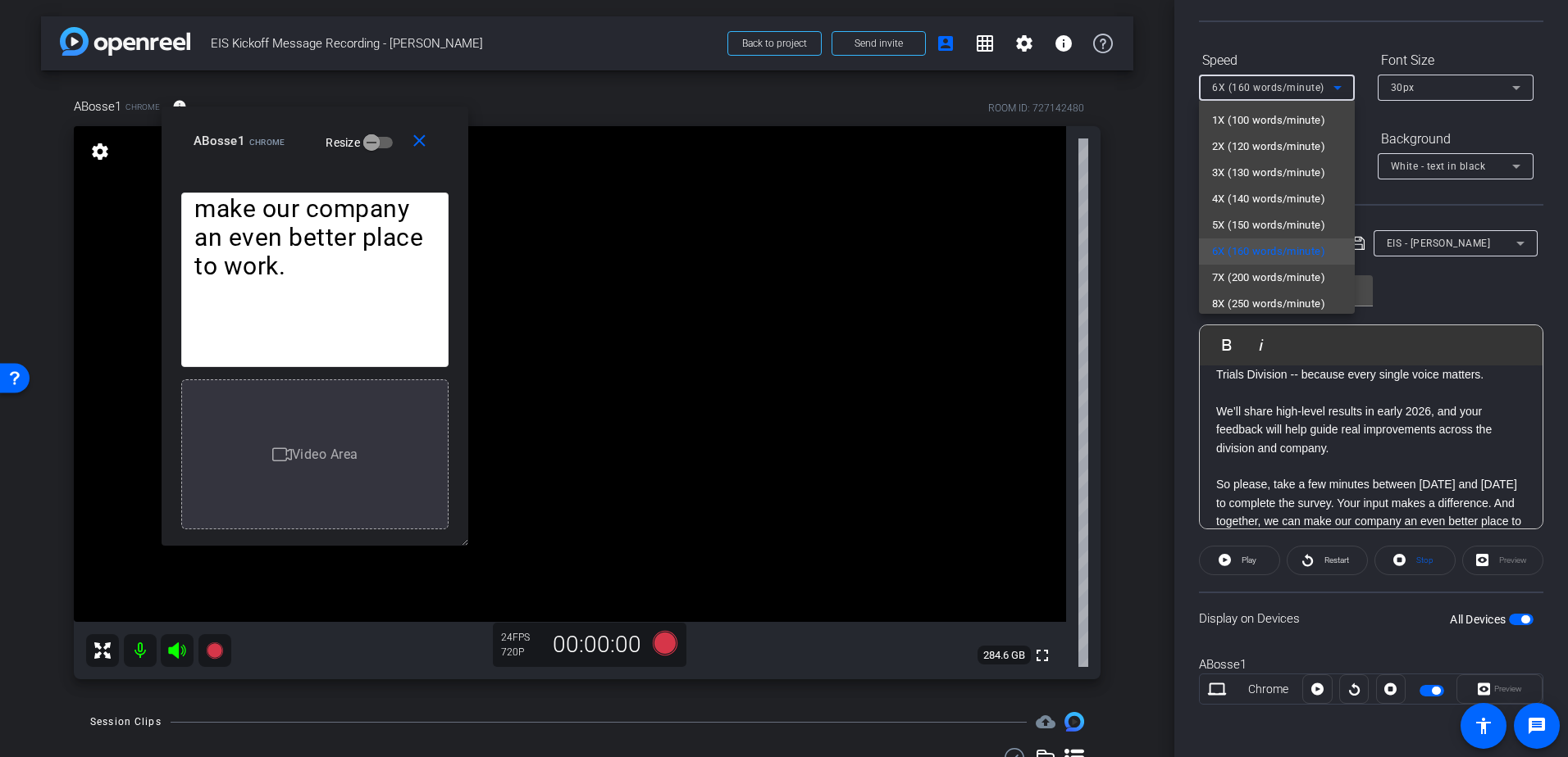
click at [1396, 286] on div at bounding box center [784, 378] width 1568 height 757
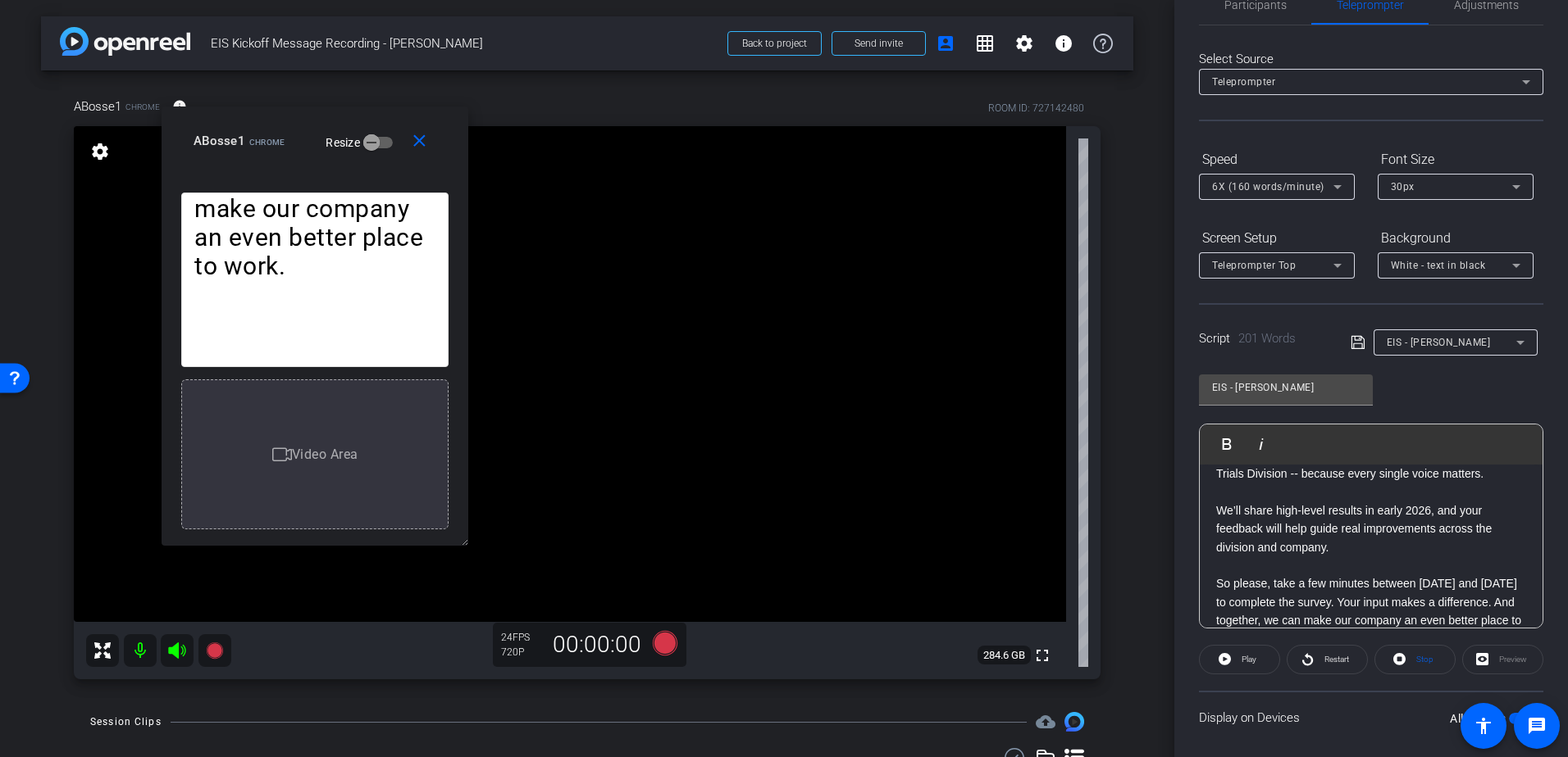
scroll to position [0, 0]
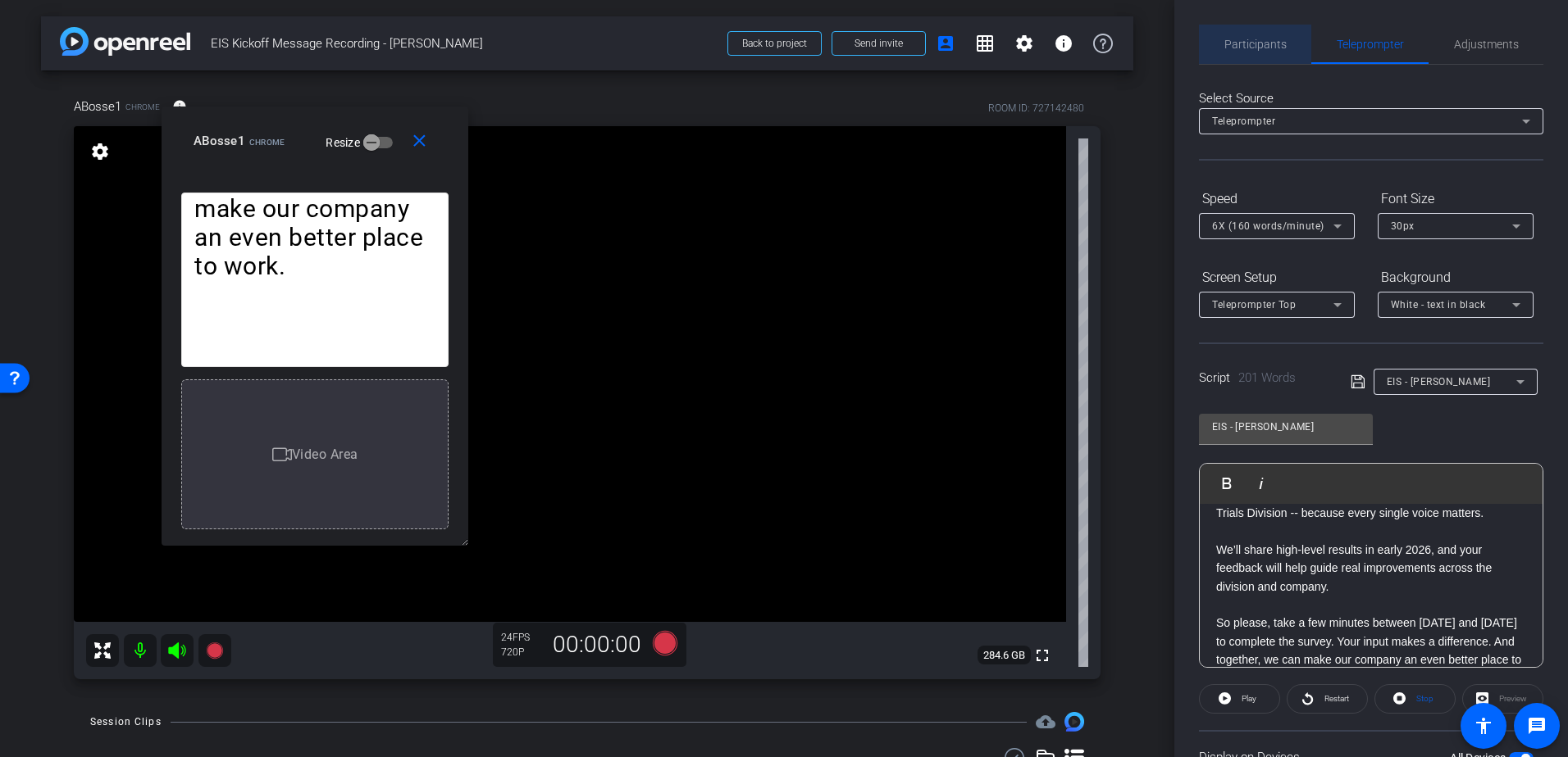
click at [1268, 43] on span "Participants" at bounding box center [1254, 45] width 63 height 12
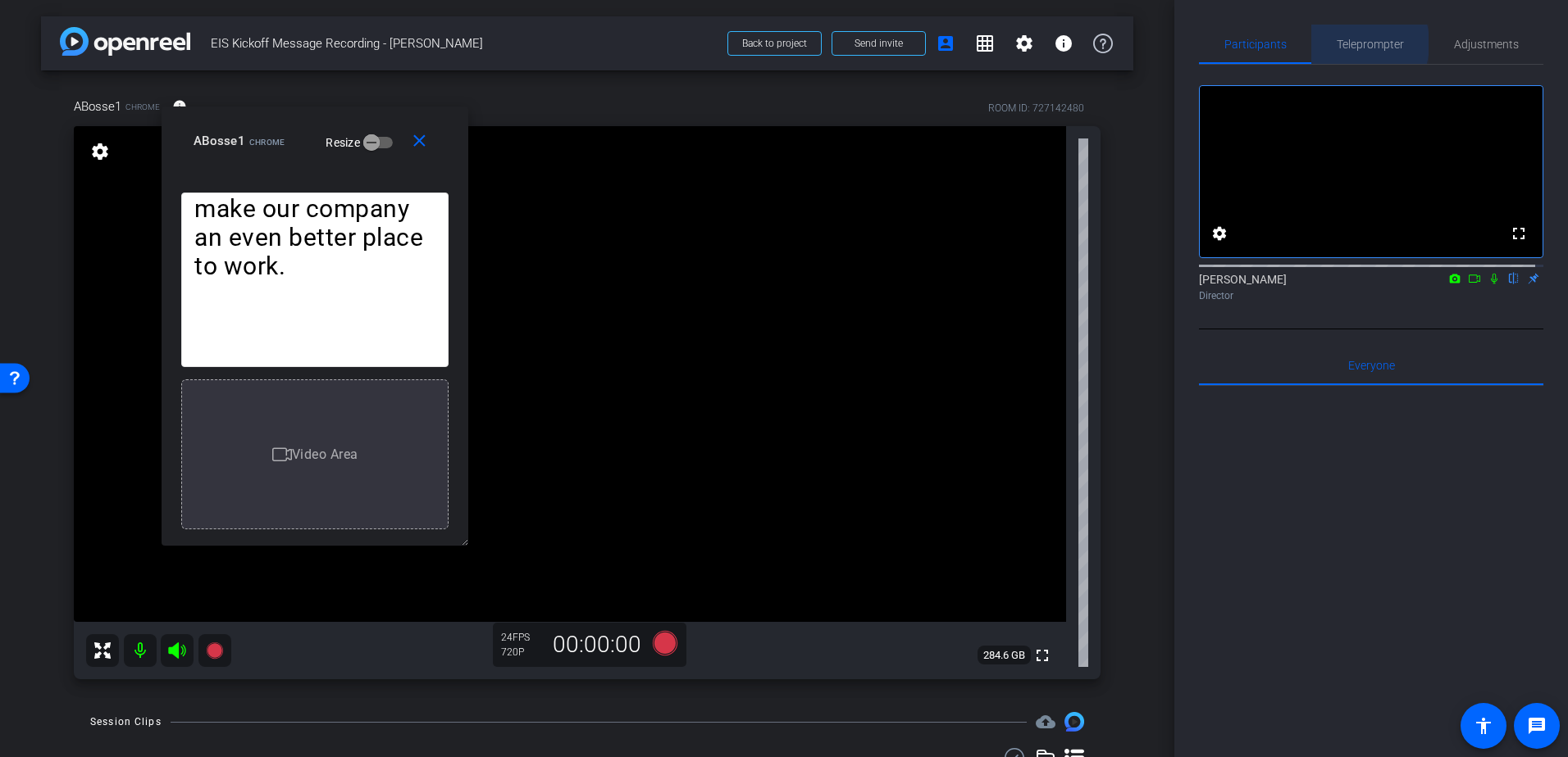
click at [1347, 44] on span "Teleprompter" at bounding box center [1371, 45] width 67 height 12
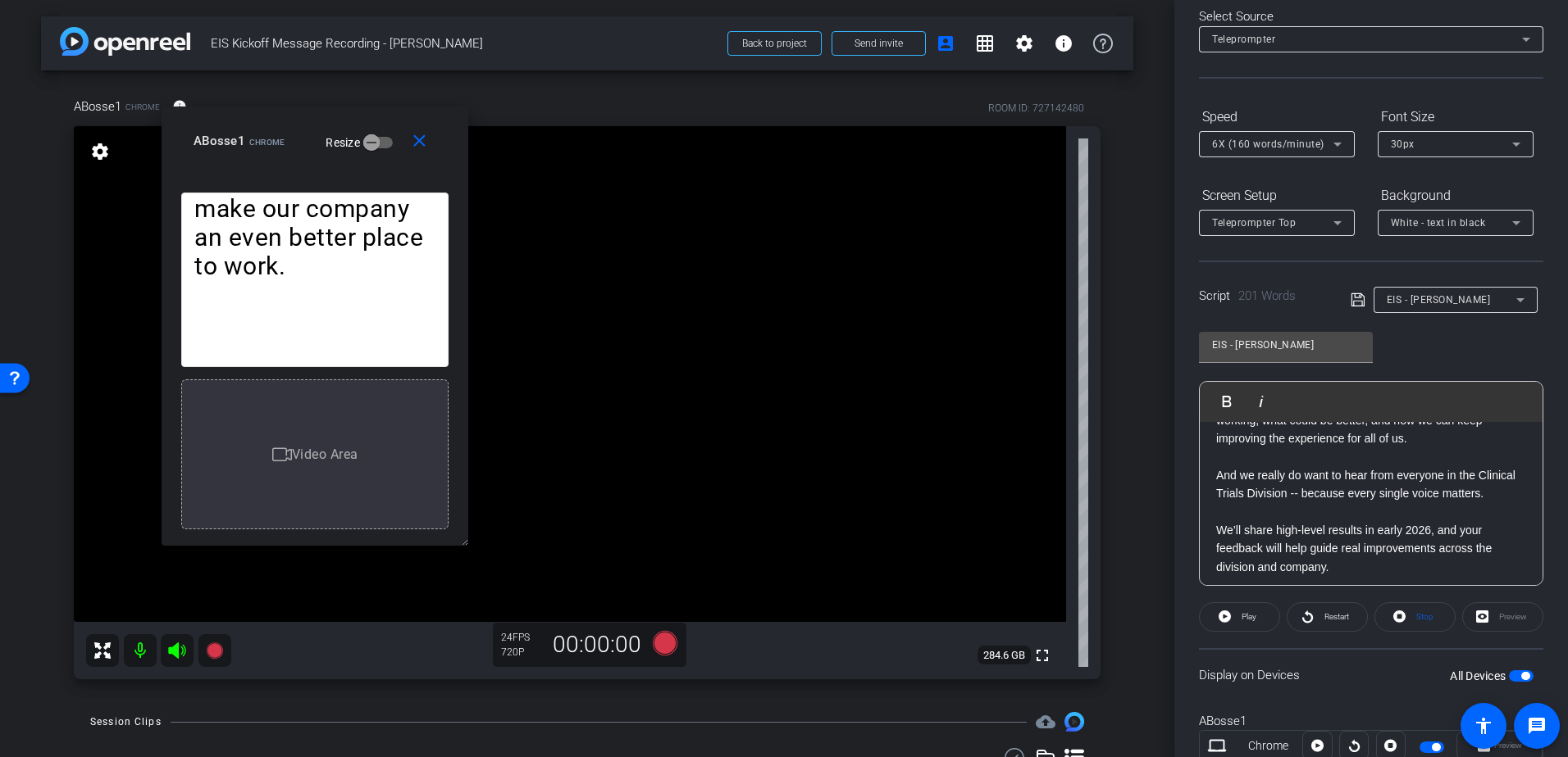
scroll to position [237, 0]
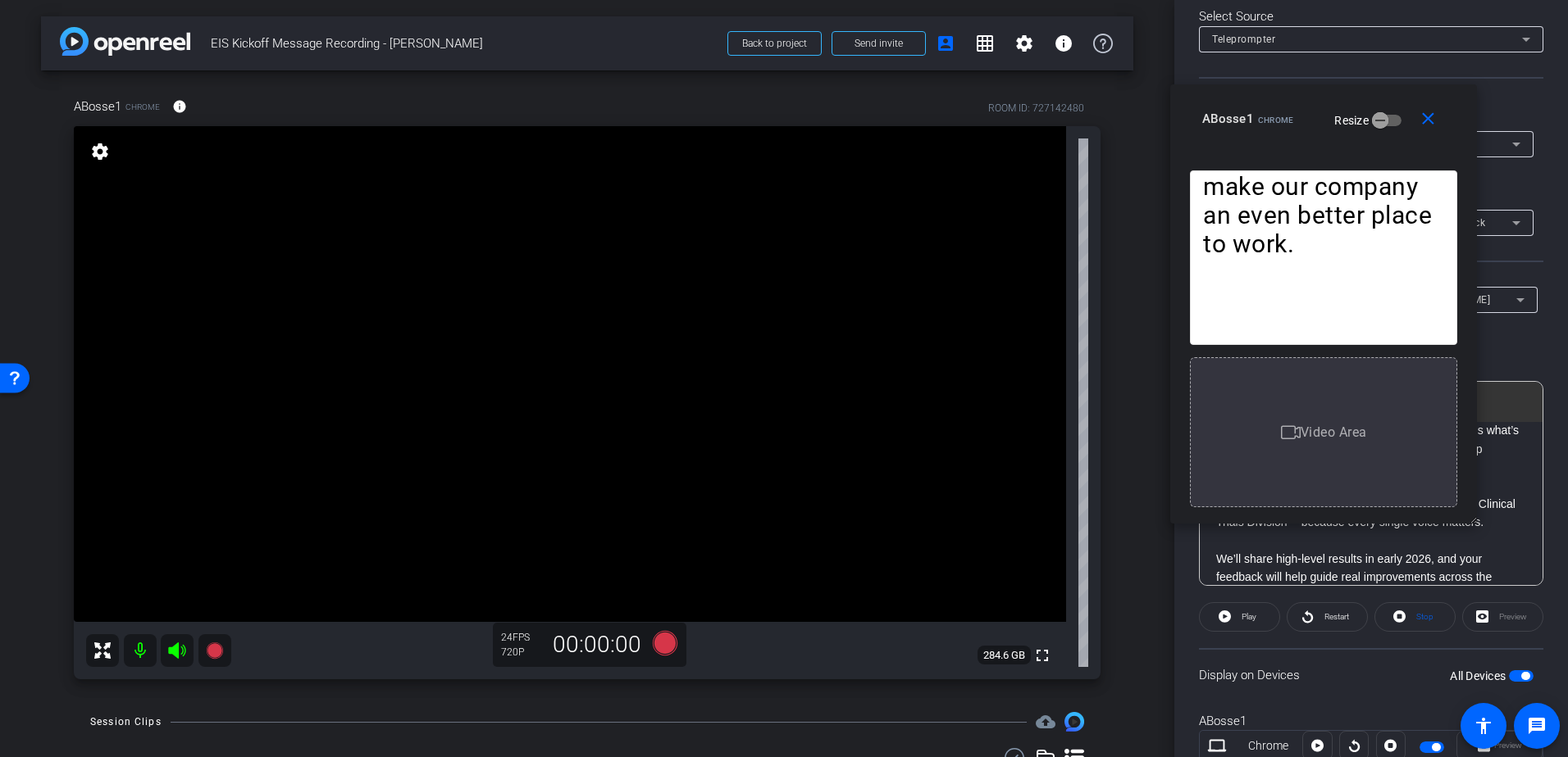
drag, startPoint x: 284, startPoint y: 115, endPoint x: 1292, endPoint y: 93, distance: 1008.2
click at [1292, 93] on div "close ABosse1 Chrome Resize" at bounding box center [1323, 121] width 307 height 73
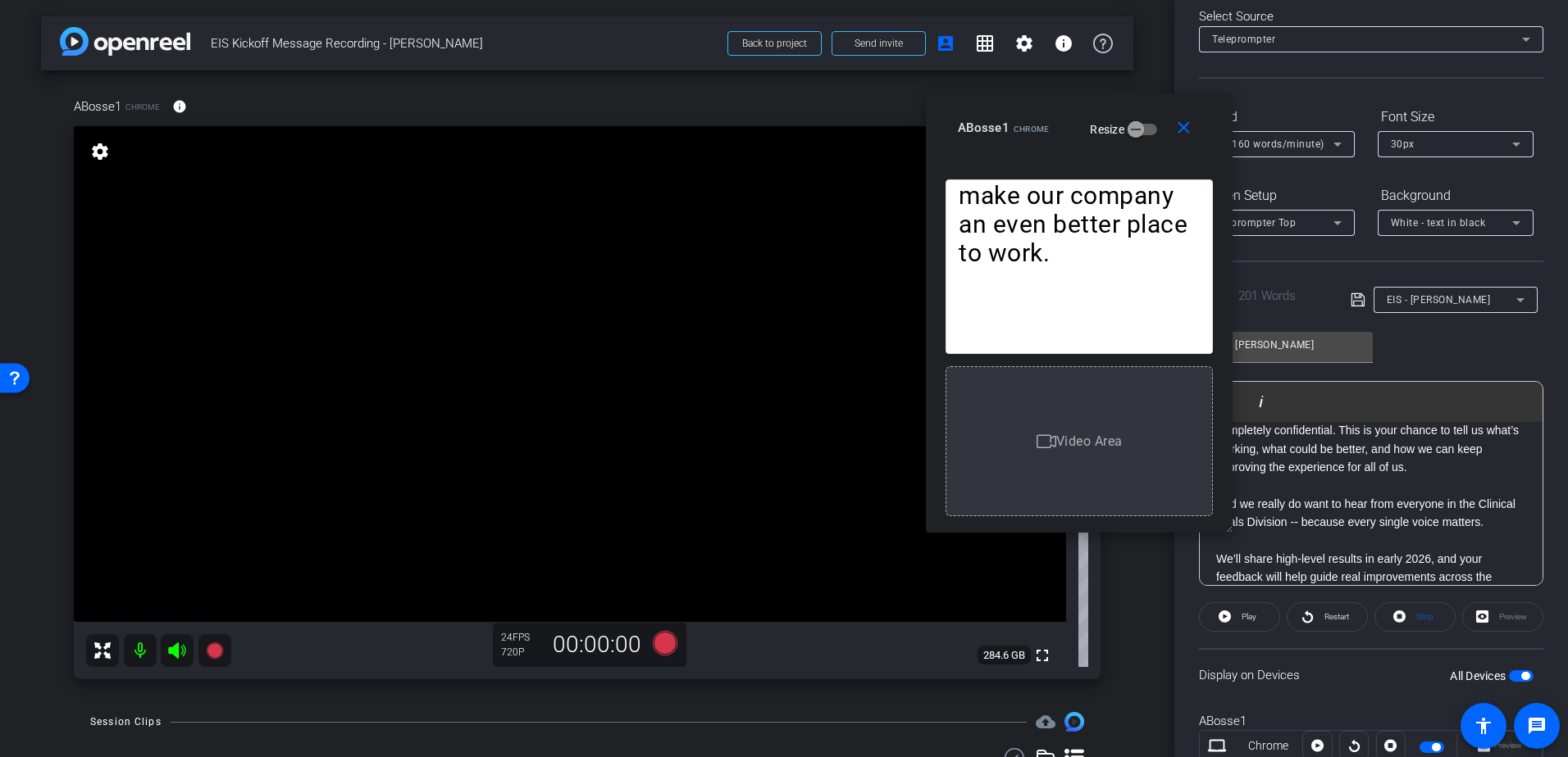
drag, startPoint x: 1292, startPoint y: 93, endPoint x: 1048, endPoint y: 102, distance: 244.2
click at [1048, 102] on div "close ABosse1 Chrome Resize" at bounding box center [1079, 130] width 307 height 73
drag, startPoint x: 1058, startPoint y: 119, endPoint x: 1086, endPoint y: 120, distance: 28.0
click at [1086, 120] on div "ABosse1 Chrome Resize" at bounding box center [1085, 128] width 255 height 30
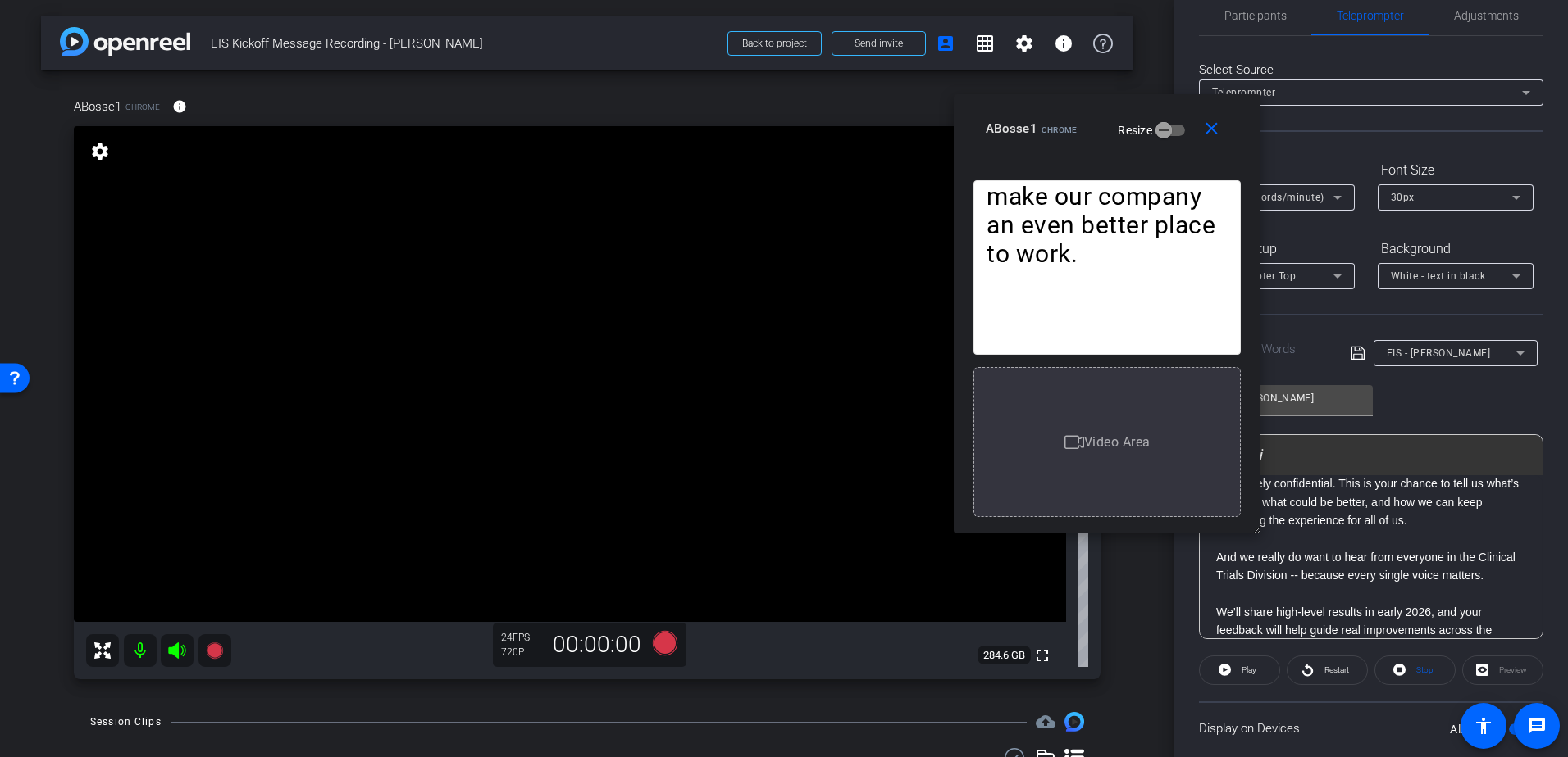
scroll to position [0, 0]
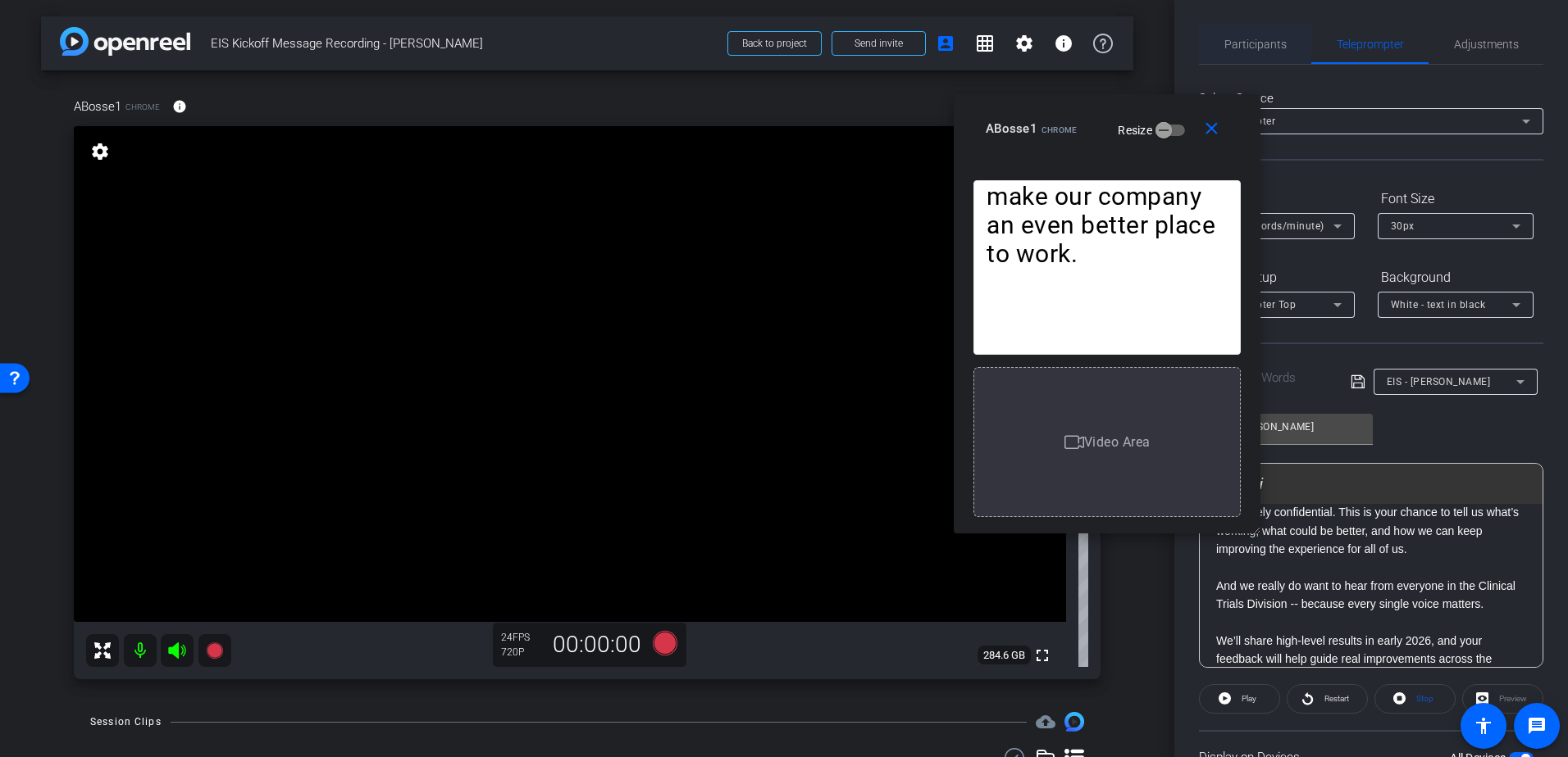
click at [1255, 36] on span "Participants" at bounding box center [1254, 45] width 63 height 40
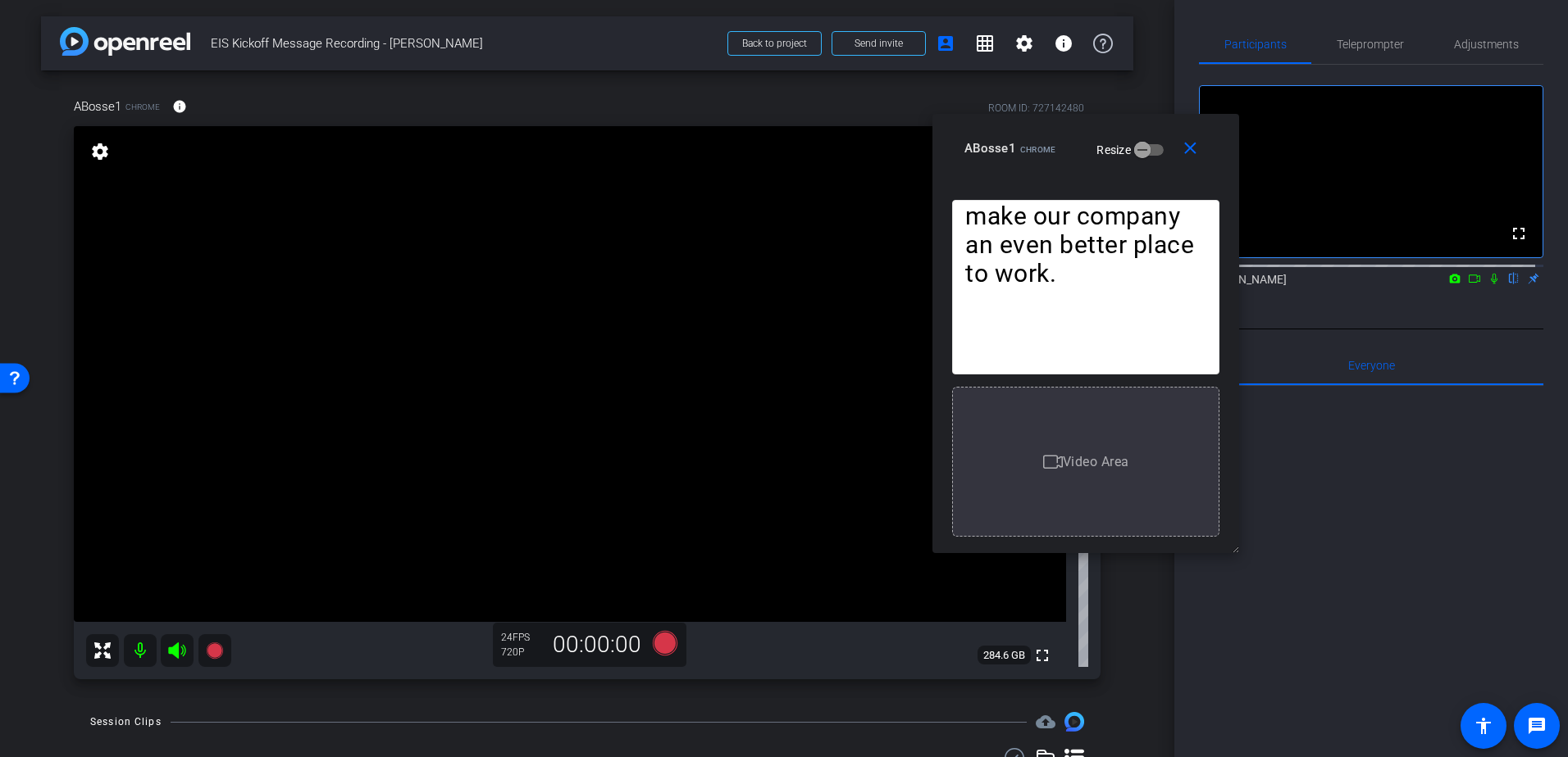
drag, startPoint x: 1048, startPoint y: 120, endPoint x: 1025, endPoint y: 142, distance: 31.8
click at [1025, 142] on div "ABosse1 Chrome" at bounding box center [1010, 147] width 91 height 20
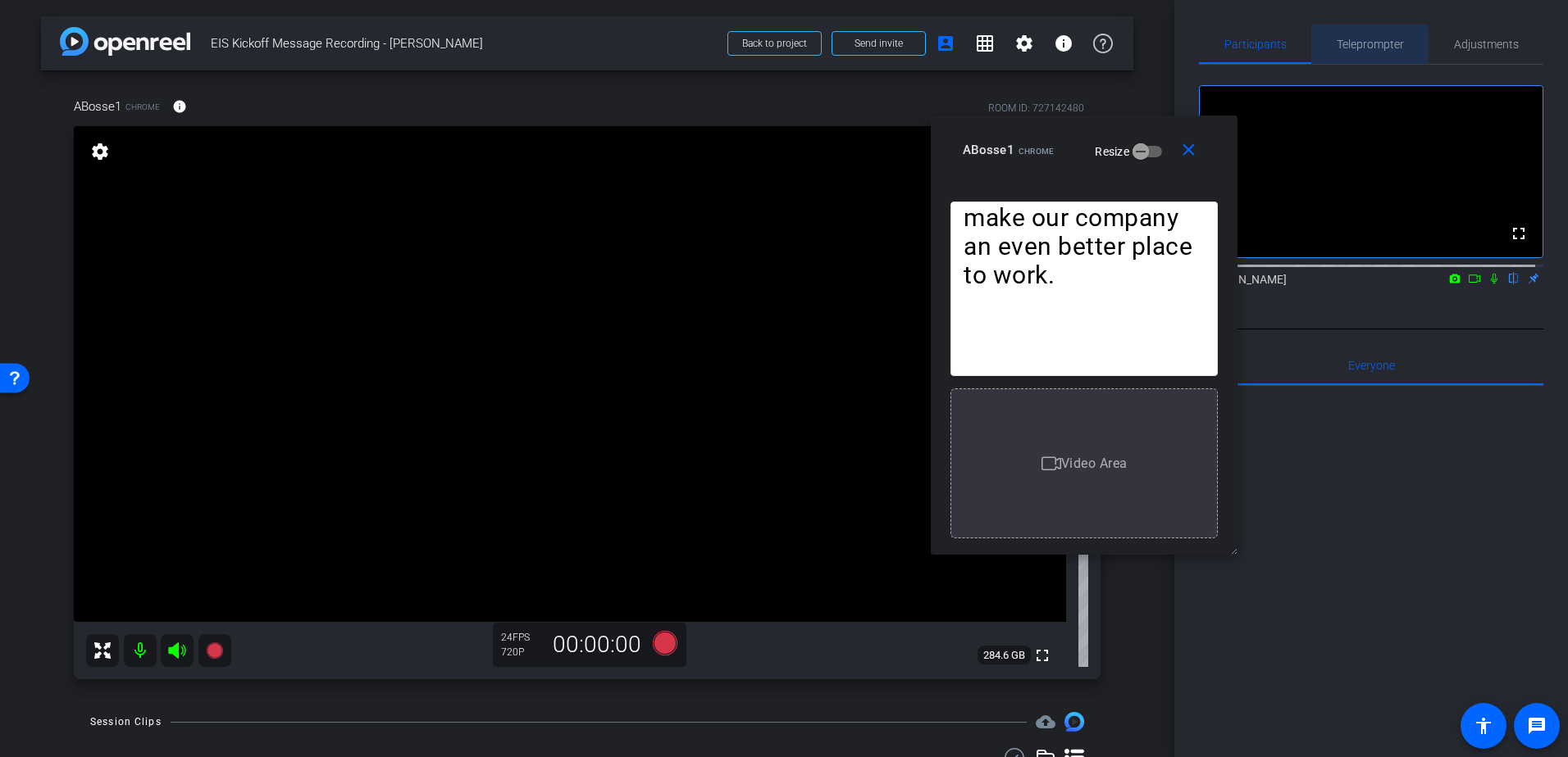
click at [1342, 45] on span "Teleprompter" at bounding box center [1371, 45] width 67 height 12
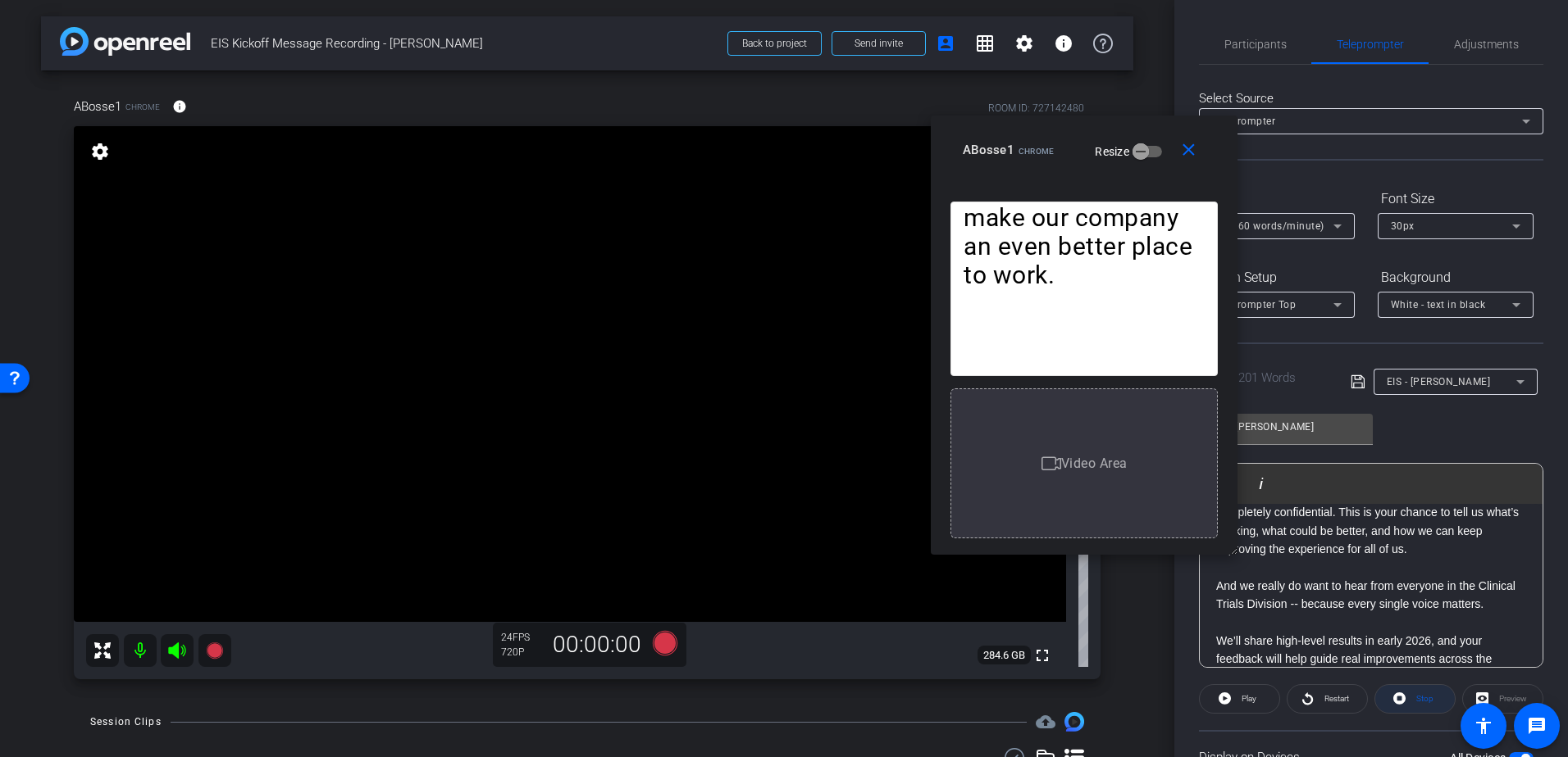
click at [1412, 696] on span "Stop" at bounding box center [1422, 698] width 21 height 23
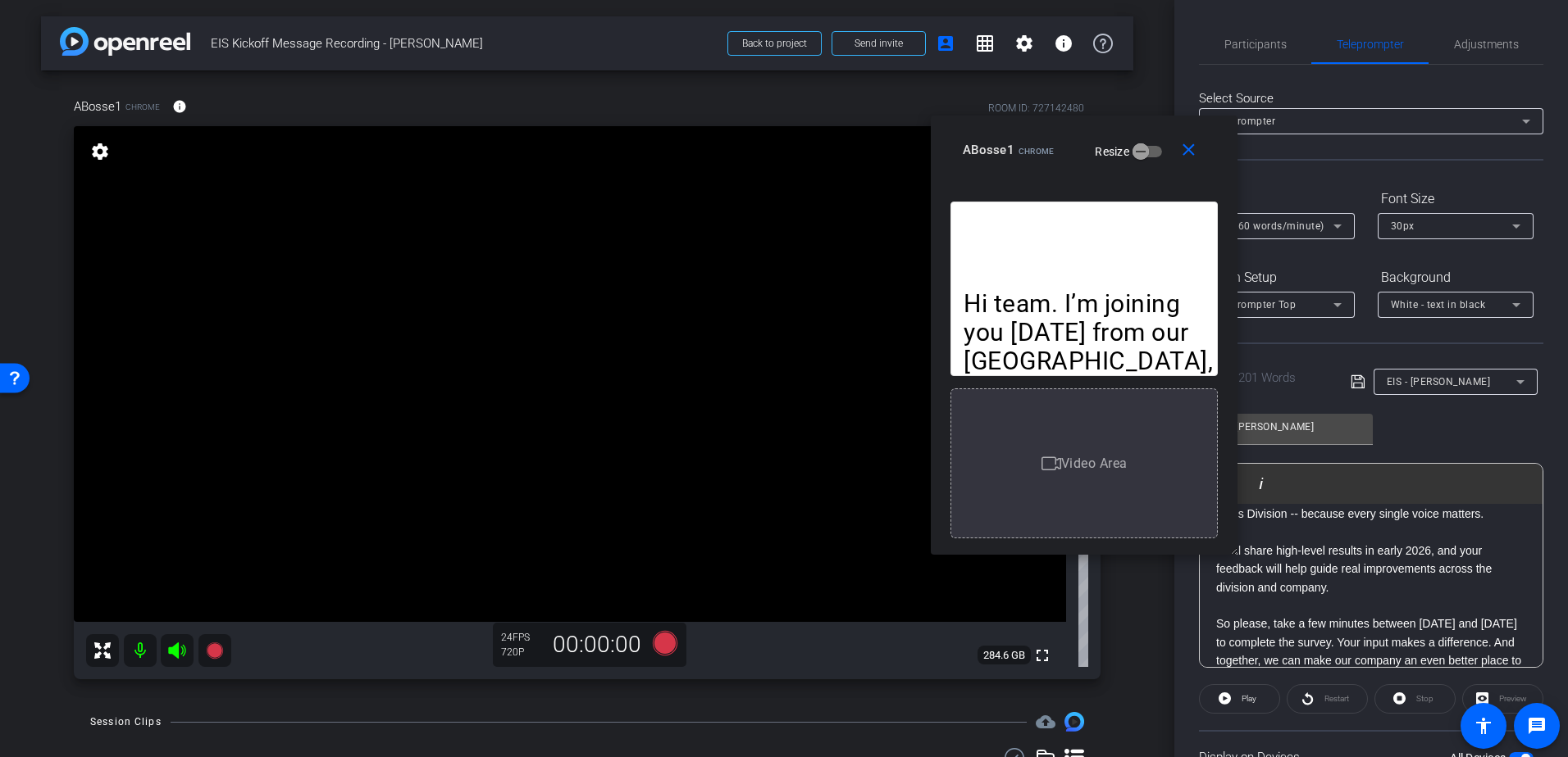
scroll to position [401, 0]
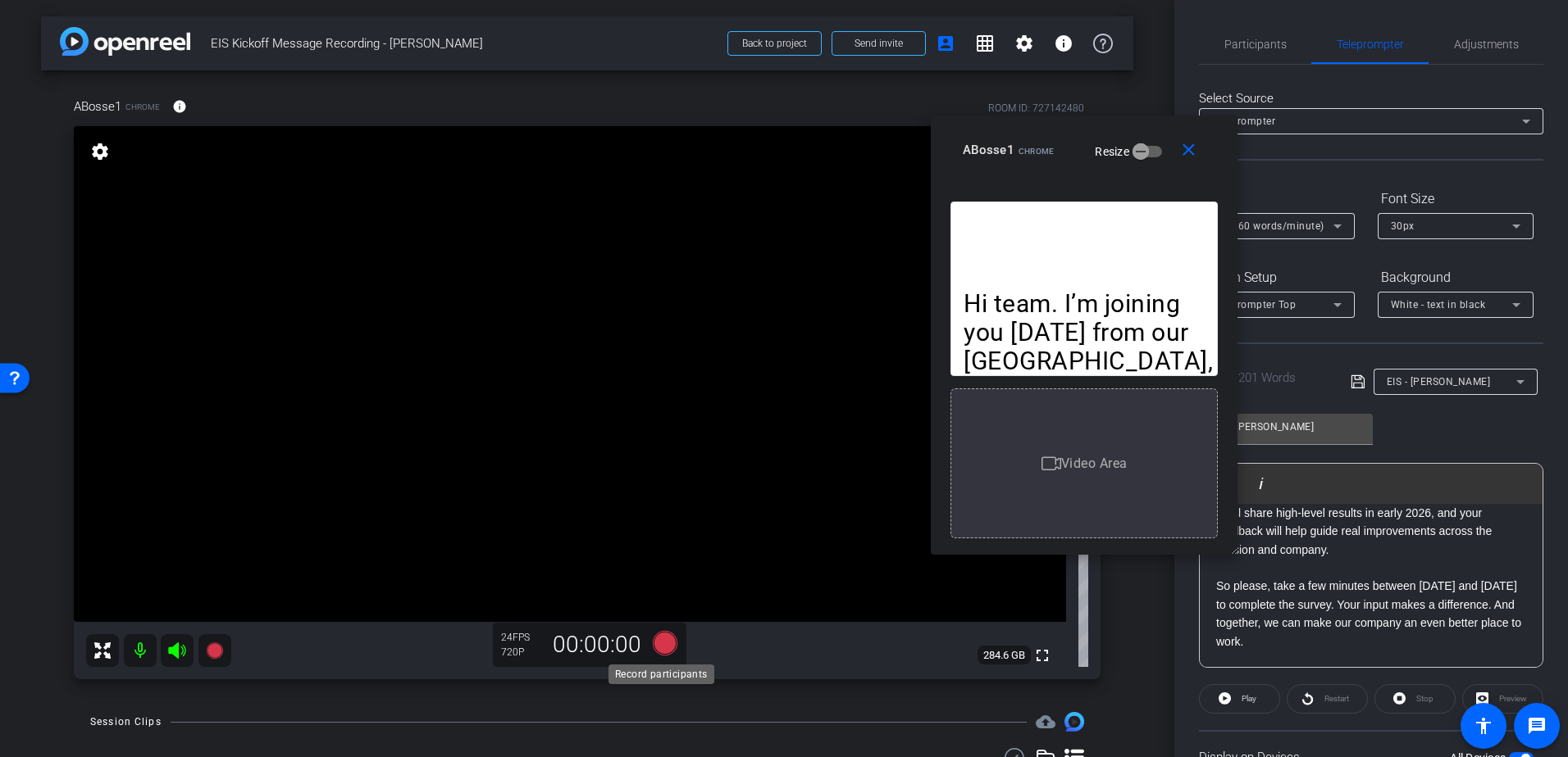
click at [663, 639] on icon at bounding box center [665, 643] width 25 height 25
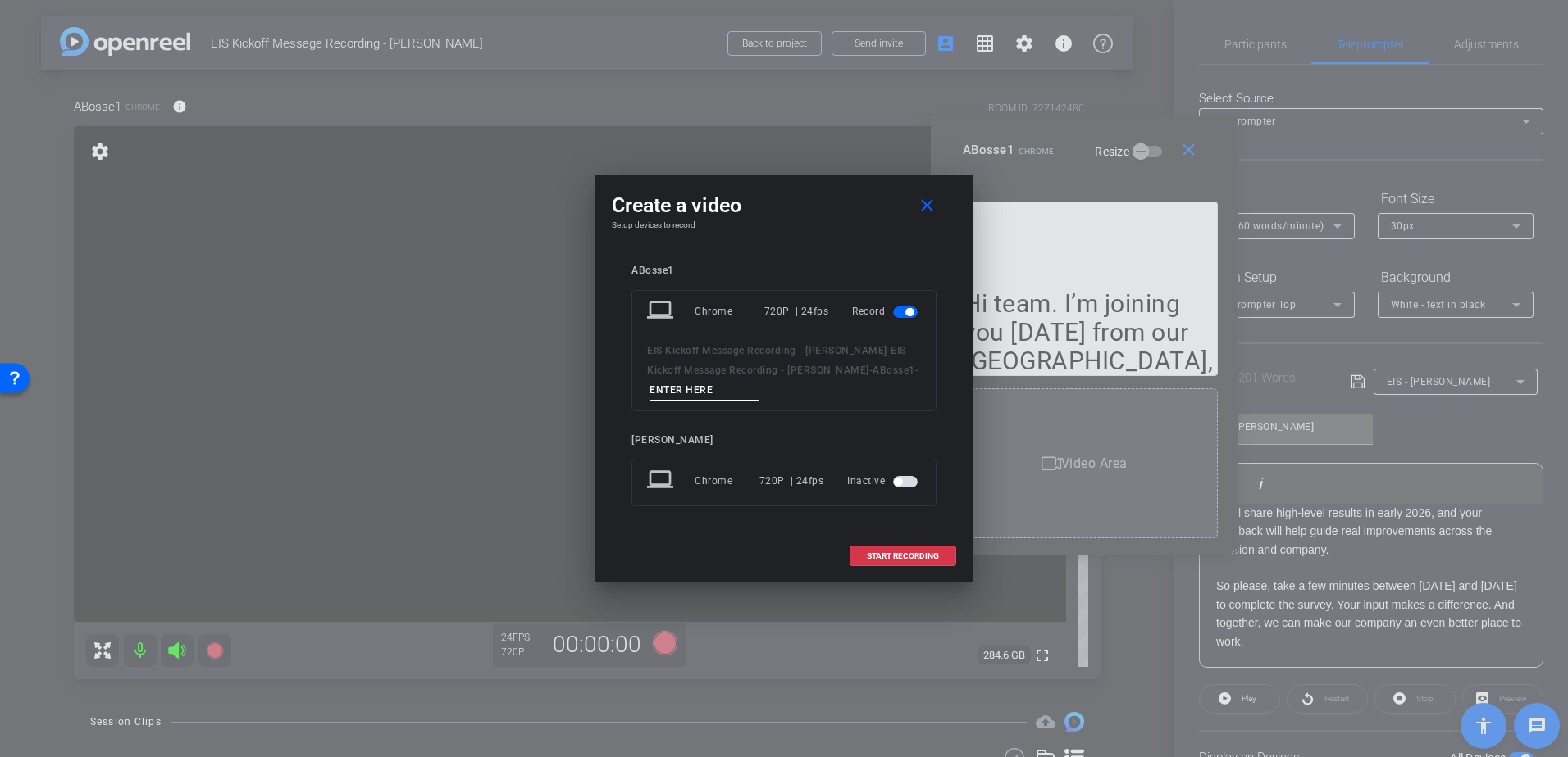
click at [698, 388] on input at bounding box center [704, 390] width 110 height 21
type input "Amanda"
drag, startPoint x: 788, startPoint y: 187, endPoint x: 950, endPoint y: 183, distance: 162.0
click at [950, 183] on div "Create a video close Setup devices to record ABosse1 laptop Chrome 720P | 24fps…" at bounding box center [784, 378] width 377 height 408
click at [918, 201] on mat-icon "close" at bounding box center [927, 205] width 21 height 21
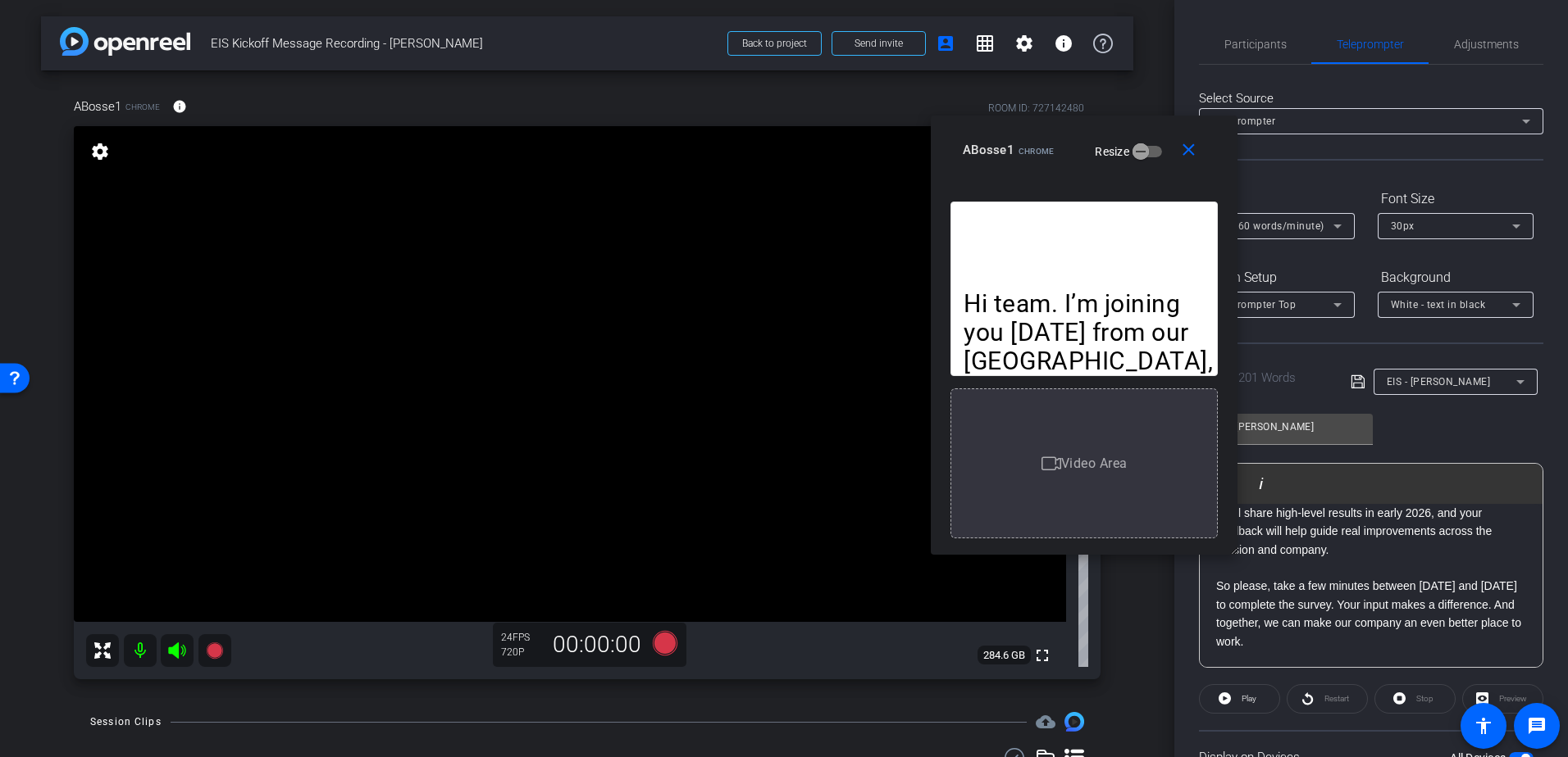
scroll to position [69, 0]
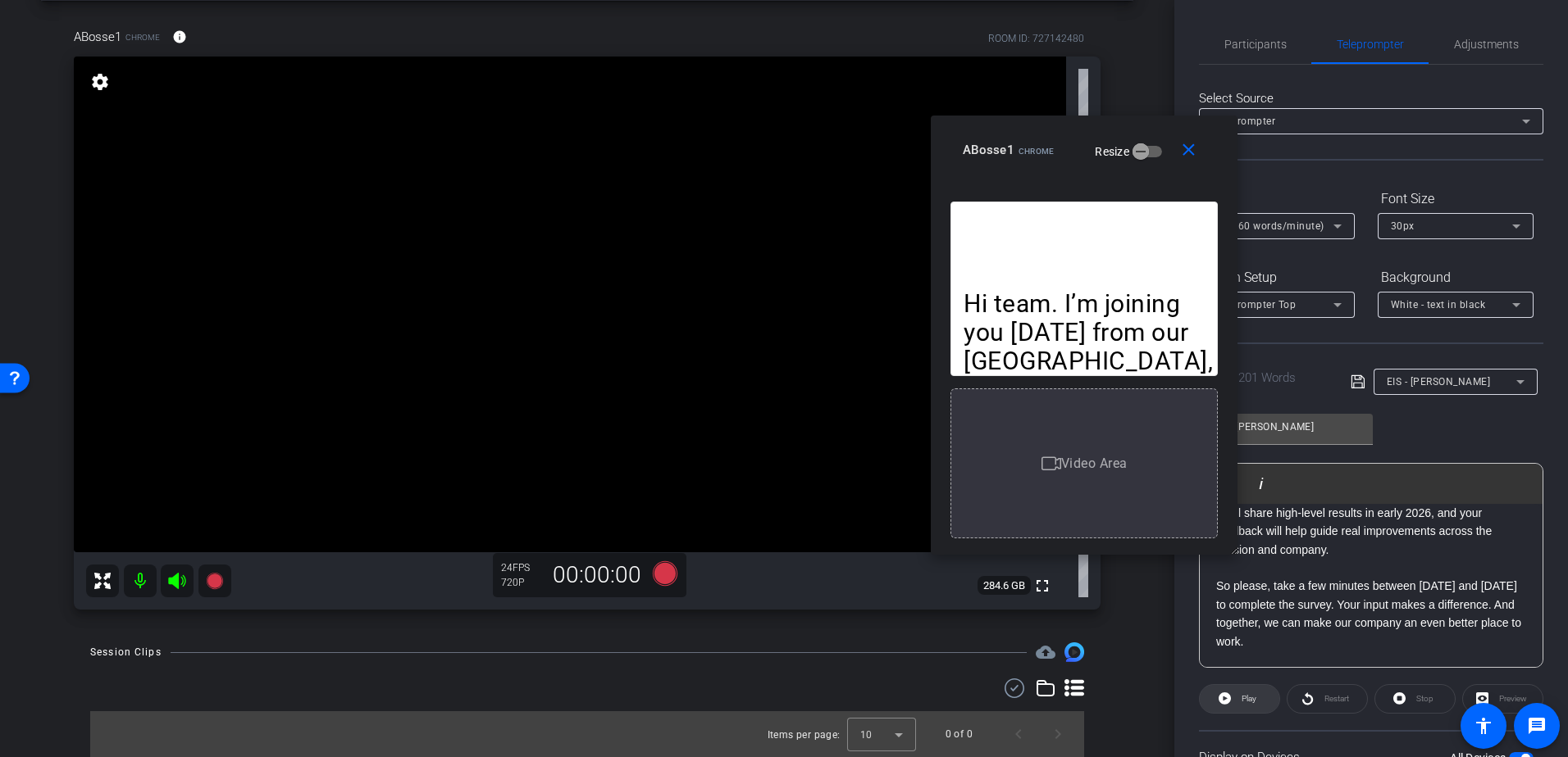
click at [1224, 706] on icon at bounding box center [1225, 698] width 12 height 21
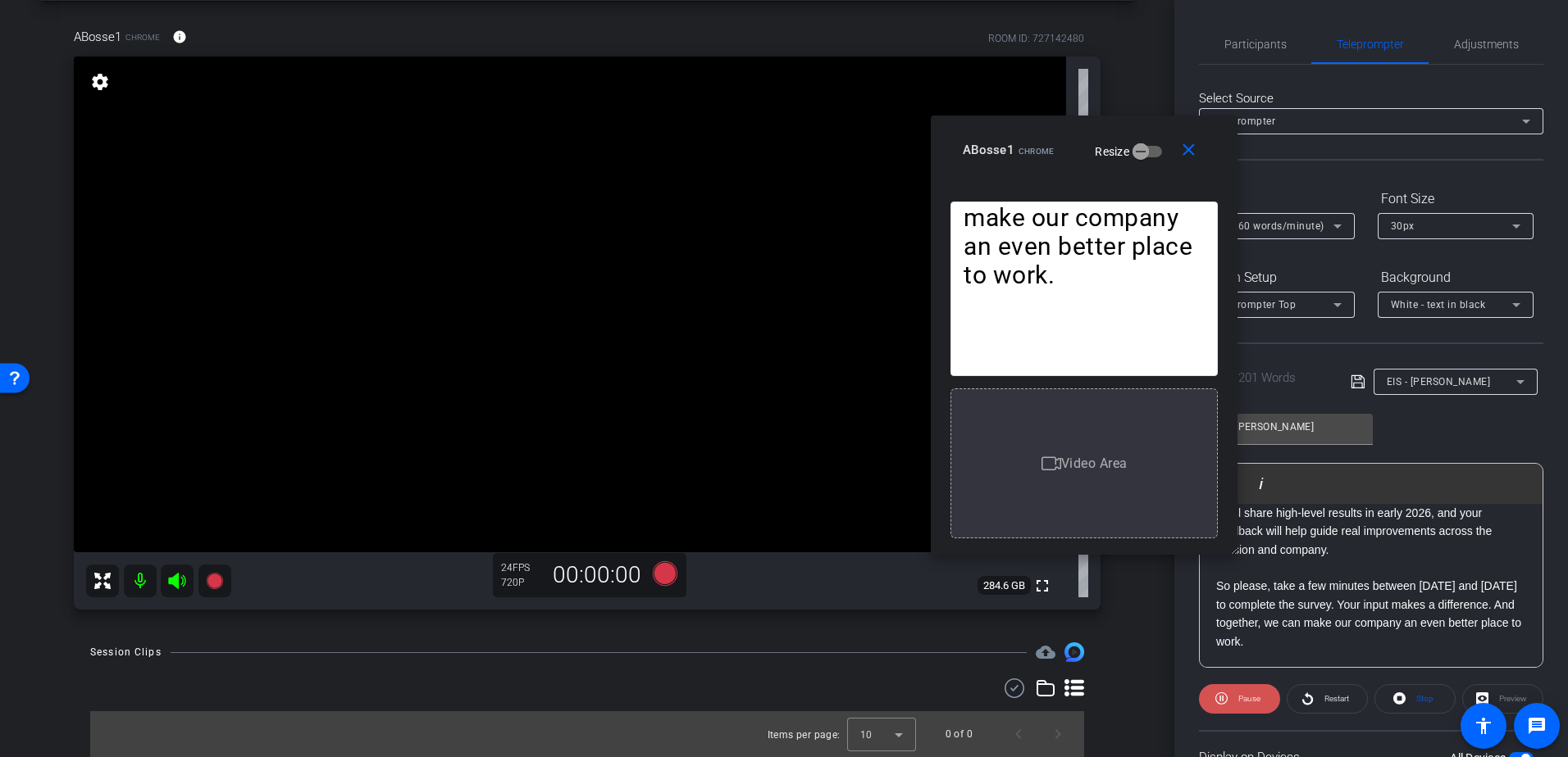
click at [1229, 701] on span at bounding box center [1240, 699] width 81 height 40
click at [1229, 701] on icon at bounding box center [1225, 698] width 12 height 12
click at [1229, 701] on span at bounding box center [1240, 699] width 81 height 40
click at [1253, 691] on span "Play" at bounding box center [1246, 698] width 19 height 23
click at [1253, 691] on span "Pause" at bounding box center [1246, 698] width 26 height 23
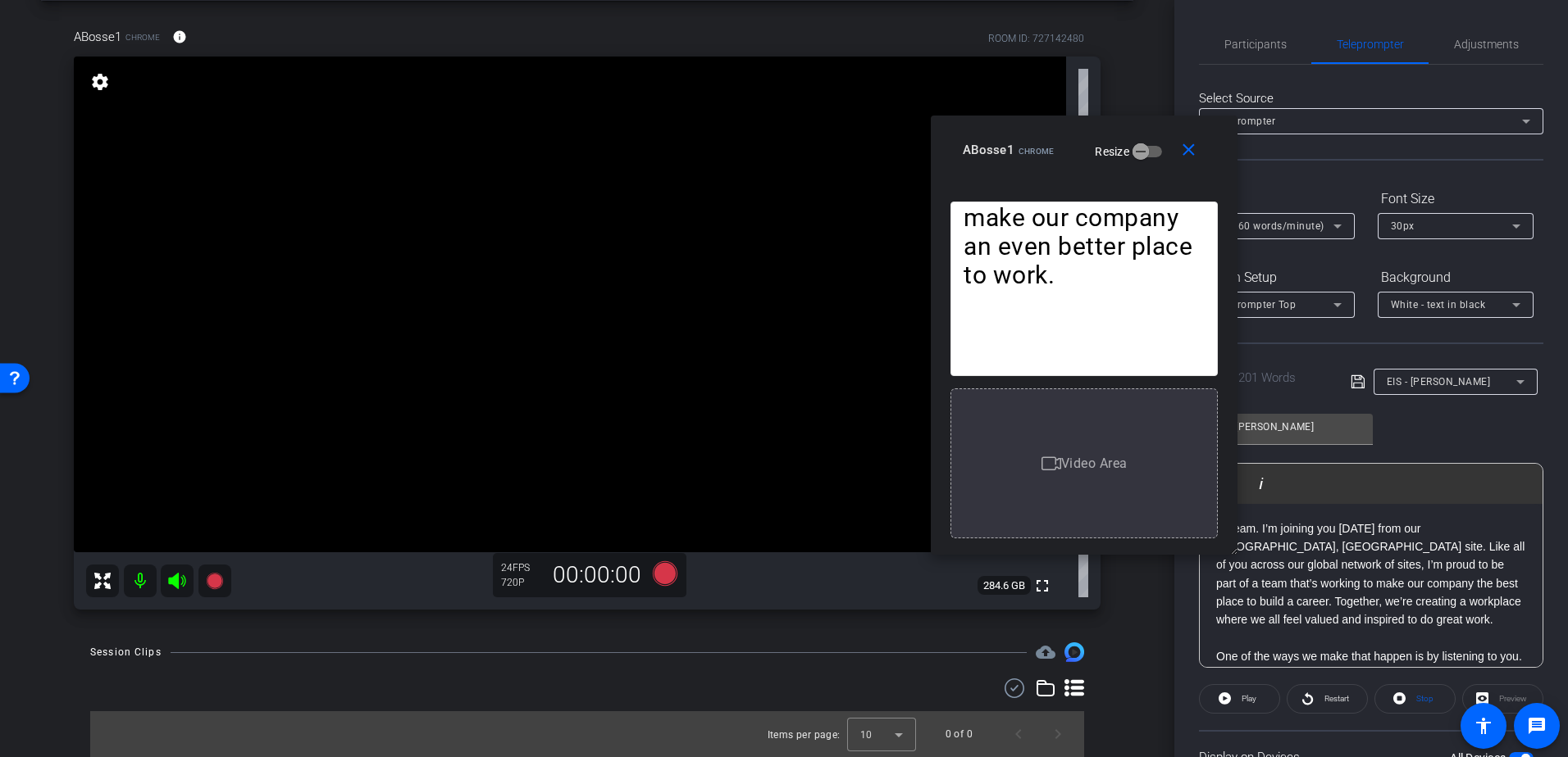
scroll to position [0, 0]
click at [1215, 602] on div "Hi team. I’m joining you today from our Basel, Switzerland site. Like all of yo…" at bounding box center [1371, 768] width 342 height 529
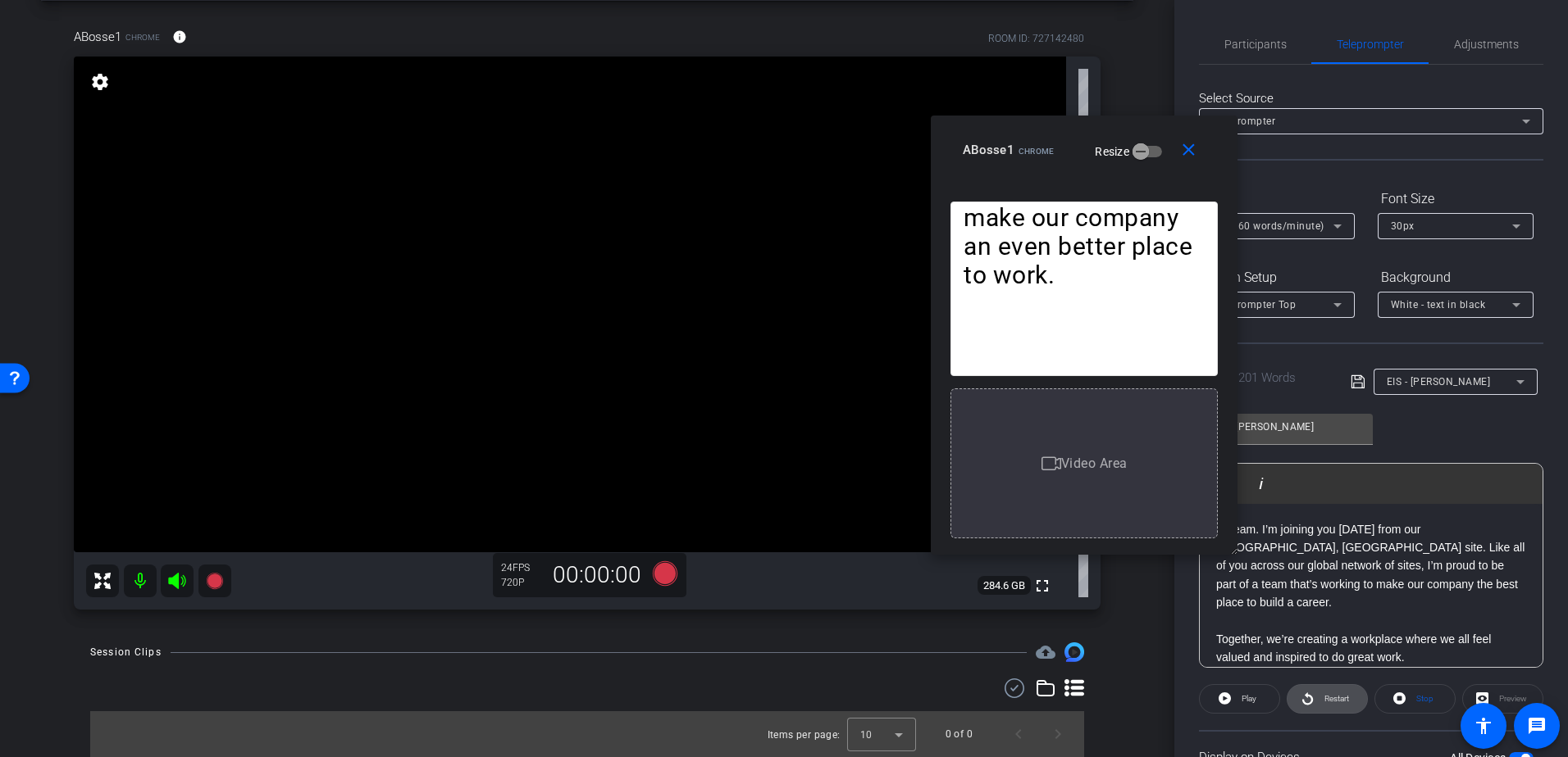
click at [1306, 694] on icon at bounding box center [1307, 698] width 12 height 21
click at [1247, 700] on span "Pause" at bounding box center [1249, 698] width 22 height 9
click at [1247, 700] on span "Play" at bounding box center [1248, 698] width 15 height 9
click at [1247, 700] on span "Pause" at bounding box center [1249, 698] width 22 height 9
click at [1247, 700] on span "Play" at bounding box center [1248, 698] width 15 height 9
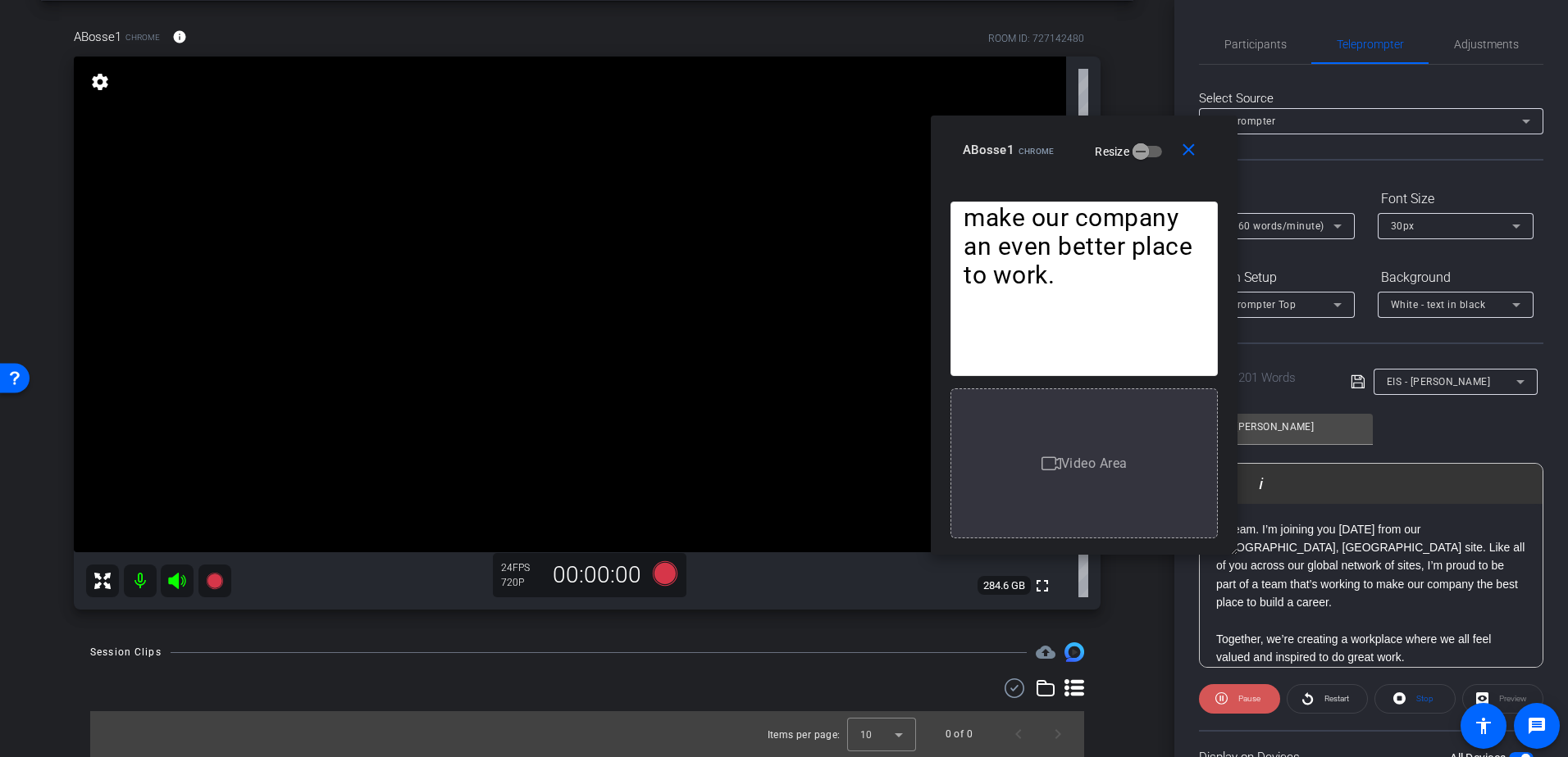
click at [1247, 700] on span "Pause" at bounding box center [1249, 698] width 22 height 9
click at [1327, 548] on p "Hi team. I’m joining you today from our Basel, Switzerland site. Like all of yo…" at bounding box center [1371, 567] width 310 height 92
drag, startPoint x: 1375, startPoint y: 549, endPoint x: 1282, endPoint y: 557, distance: 93.3
click at [1257, 567] on p "Hi team. I’m joining you today from our Basel, Switzerland site. Like all of yo…" at bounding box center [1371, 567] width 310 height 92
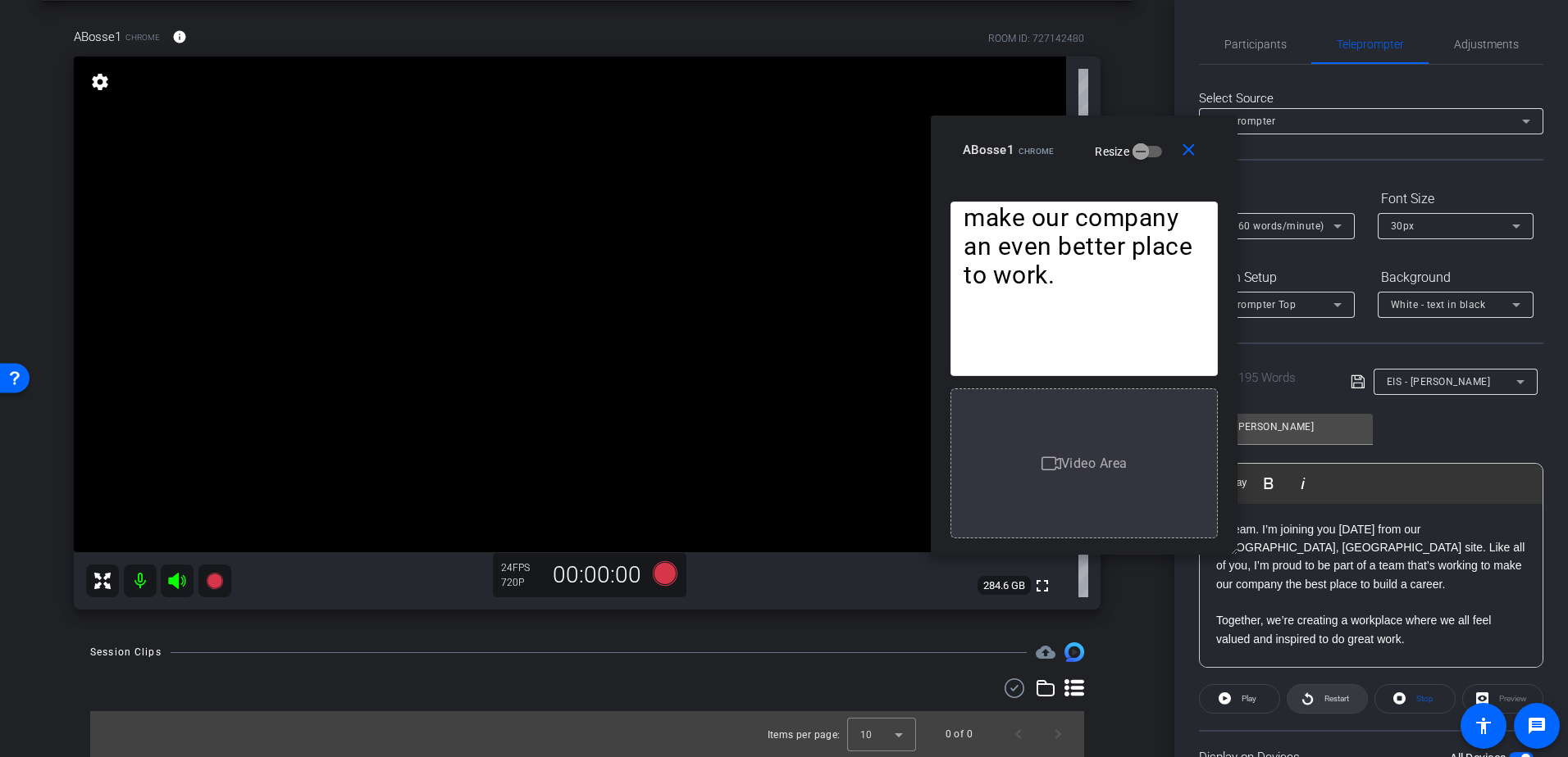
click at [1320, 702] on span "Restart" at bounding box center [1334, 698] width 29 height 23
click at [1261, 704] on span at bounding box center [1240, 699] width 81 height 40
click at [1328, 699] on span "Restart" at bounding box center [1336, 698] width 25 height 9
click at [1224, 702] on icon at bounding box center [1221, 698] width 12 height 21
click at [1311, 701] on span at bounding box center [1327, 699] width 79 height 40
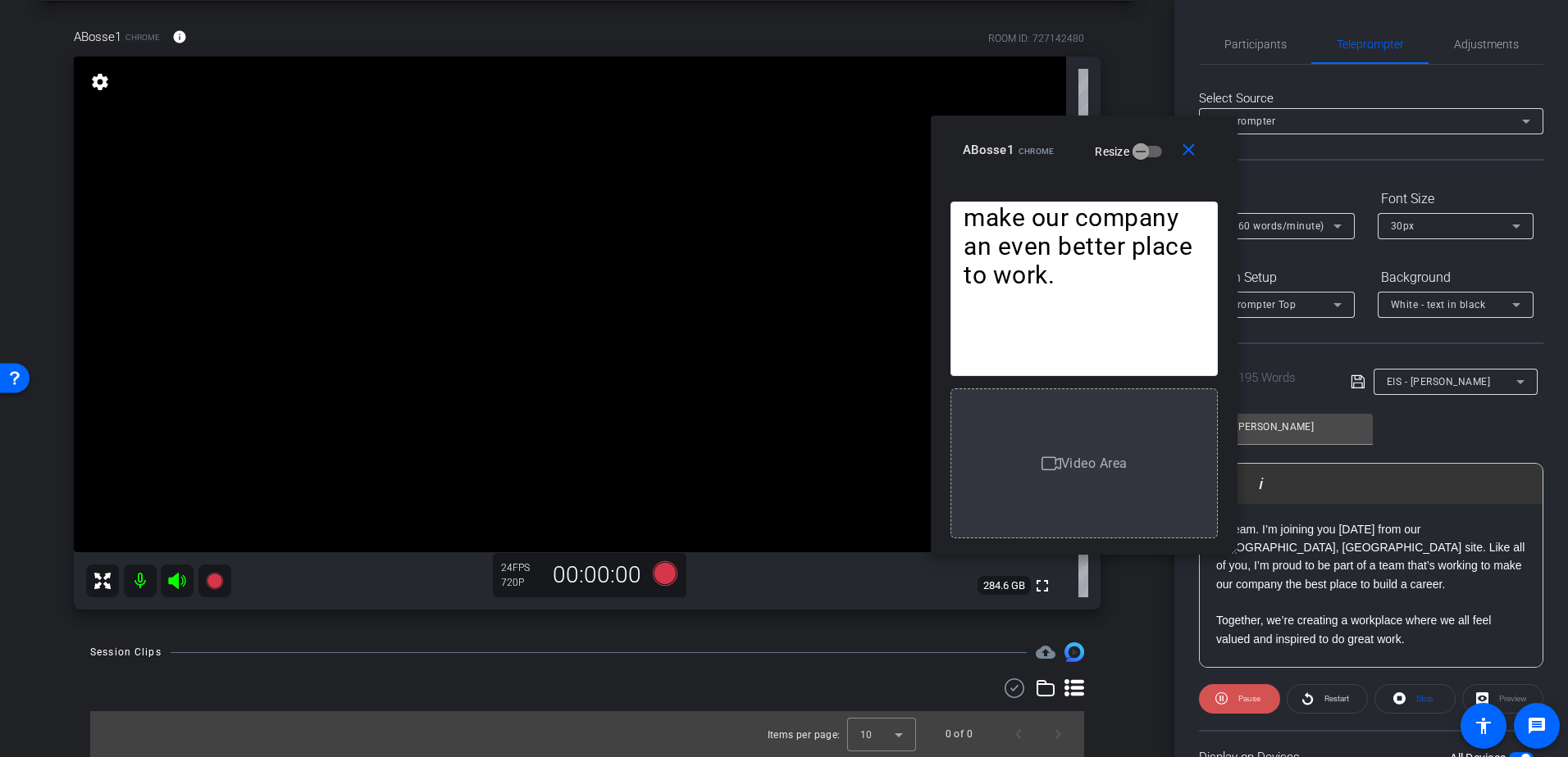
click at [1244, 711] on span at bounding box center [1240, 699] width 81 height 40
click at [1295, 683] on openreel-capture-teleprompter "Speed 6X (160 words/minute) Font Size 30px Screen Setup Teleprompter Top Backgr…" at bounding box center [1371, 529] width 344 height 687
click at [1344, 700] on span "Restart" at bounding box center [1336, 698] width 25 height 9
click at [1209, 697] on span at bounding box center [1240, 699] width 81 height 40
click at [673, 577] on icon at bounding box center [665, 573] width 40 height 30
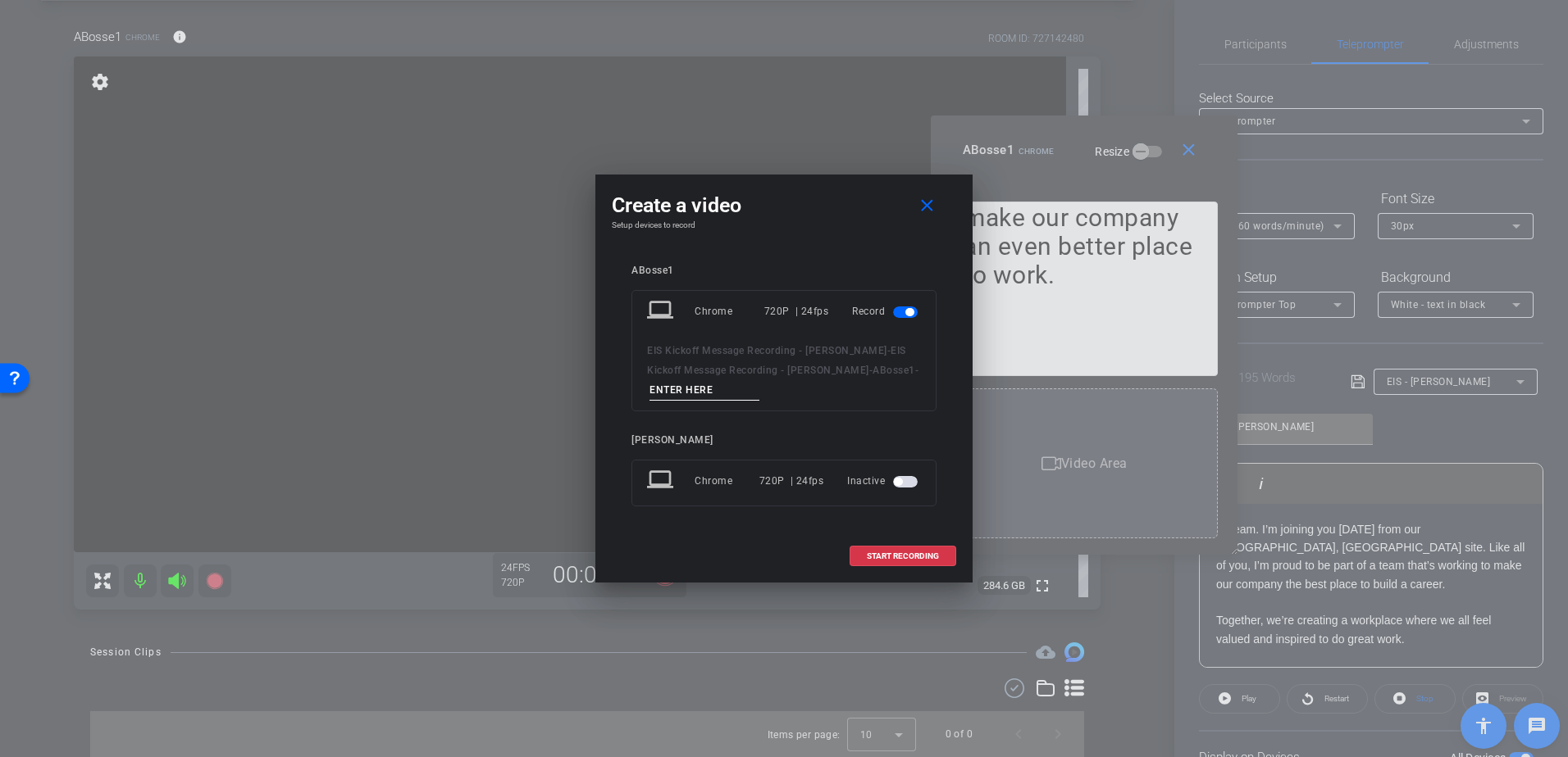
click at [673, 396] on input at bounding box center [704, 390] width 110 height 21
type input "Amanda"
click at [929, 554] on span "START RECORDING" at bounding box center [902, 557] width 72 height 8
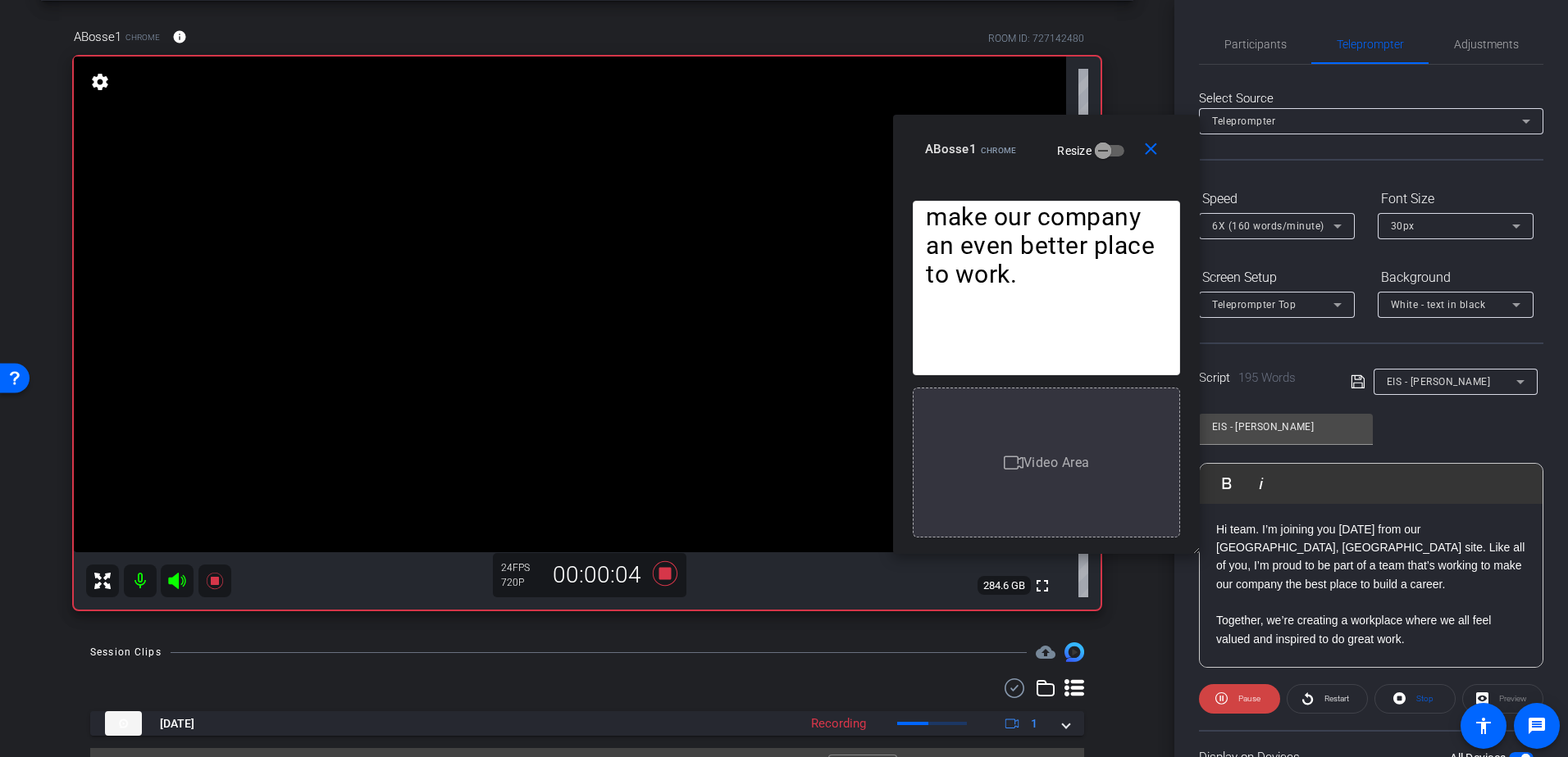
drag, startPoint x: 1073, startPoint y: 140, endPoint x: 1030, endPoint y: 139, distance: 43.0
click at [1032, 139] on mat-slide-toggle "Resize" at bounding box center [1078, 150] width 92 height 26
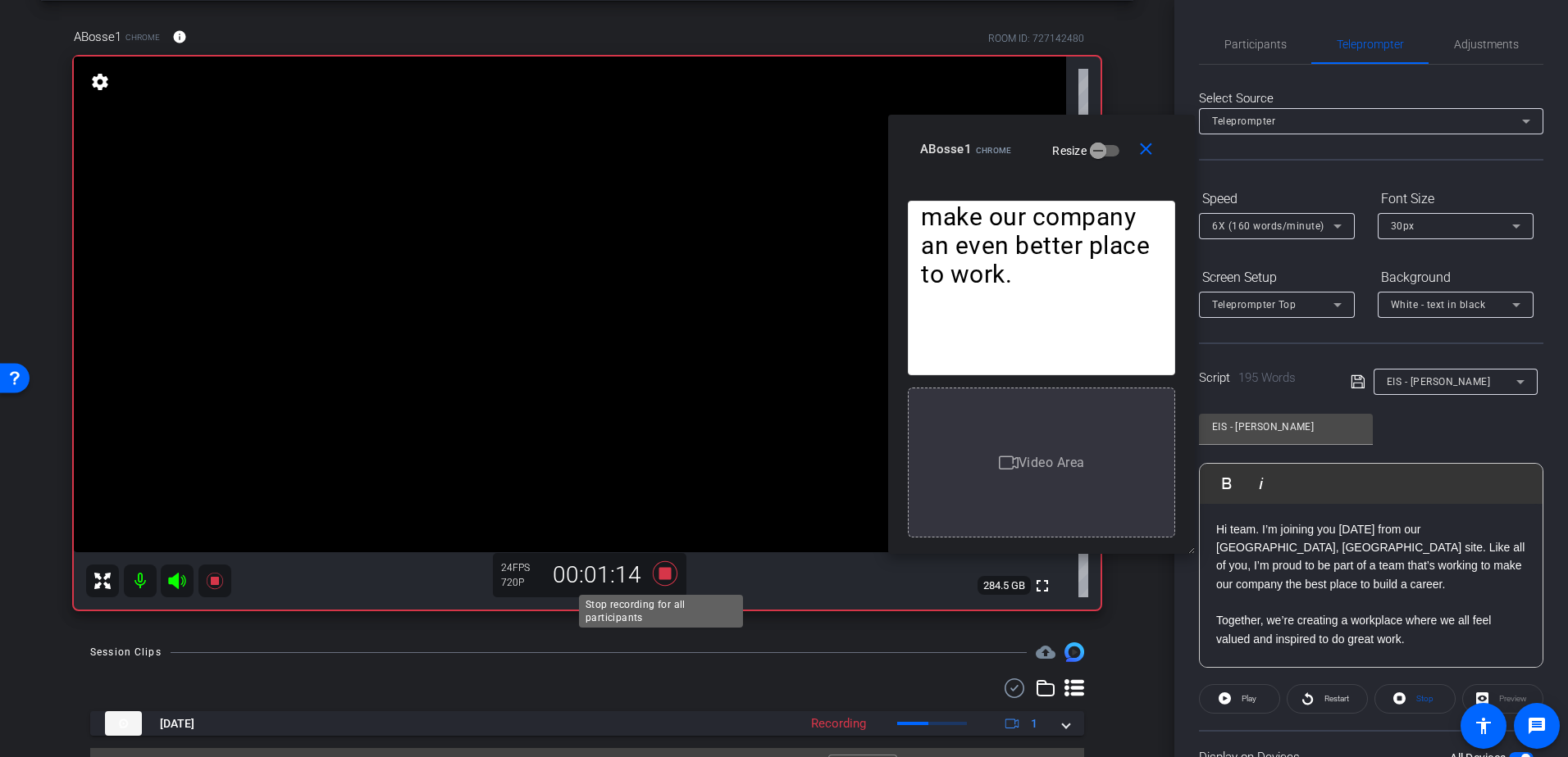
click at [659, 572] on icon at bounding box center [665, 573] width 25 height 25
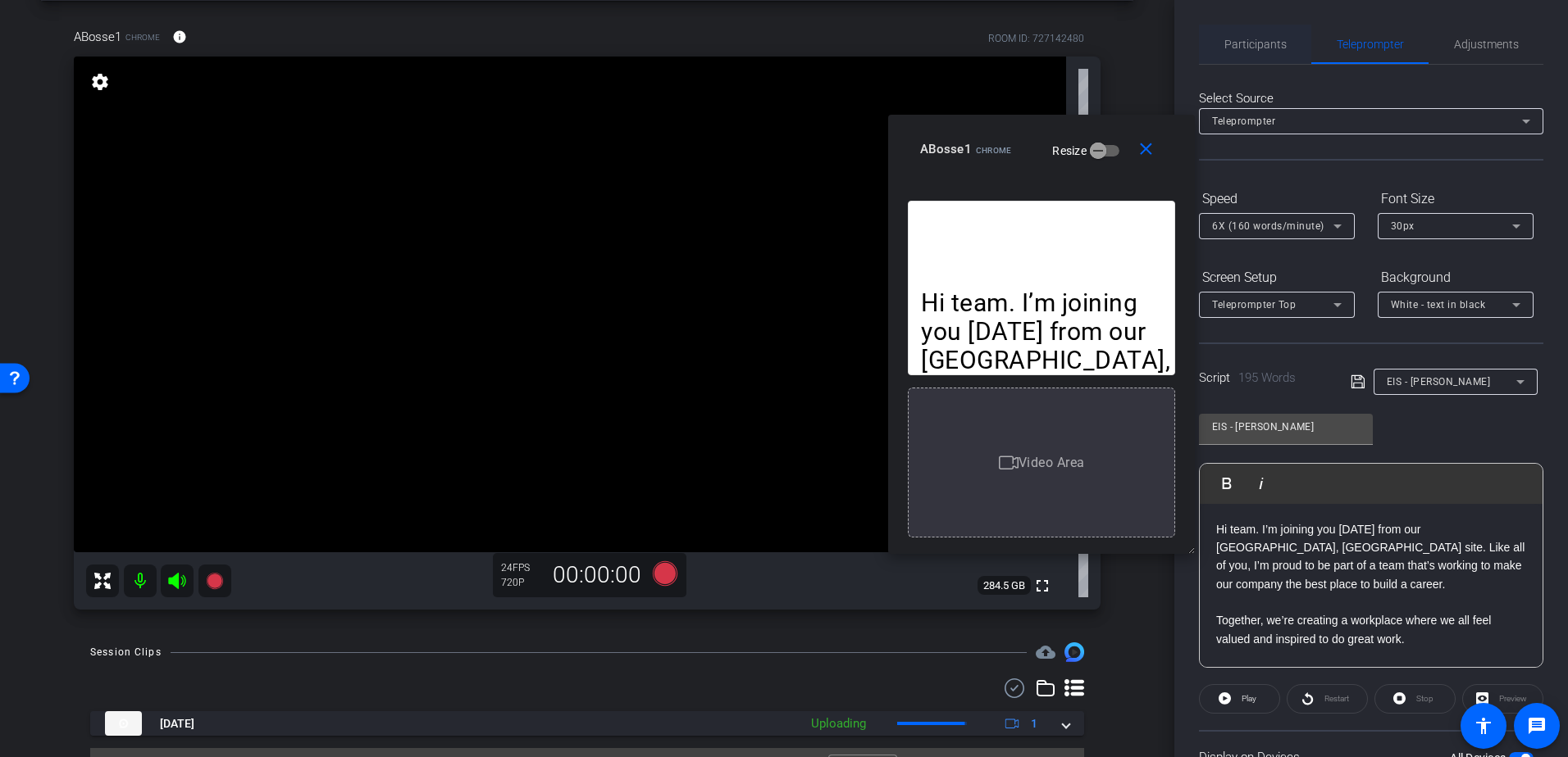
click at [1229, 48] on span "Participants" at bounding box center [1254, 45] width 63 height 12
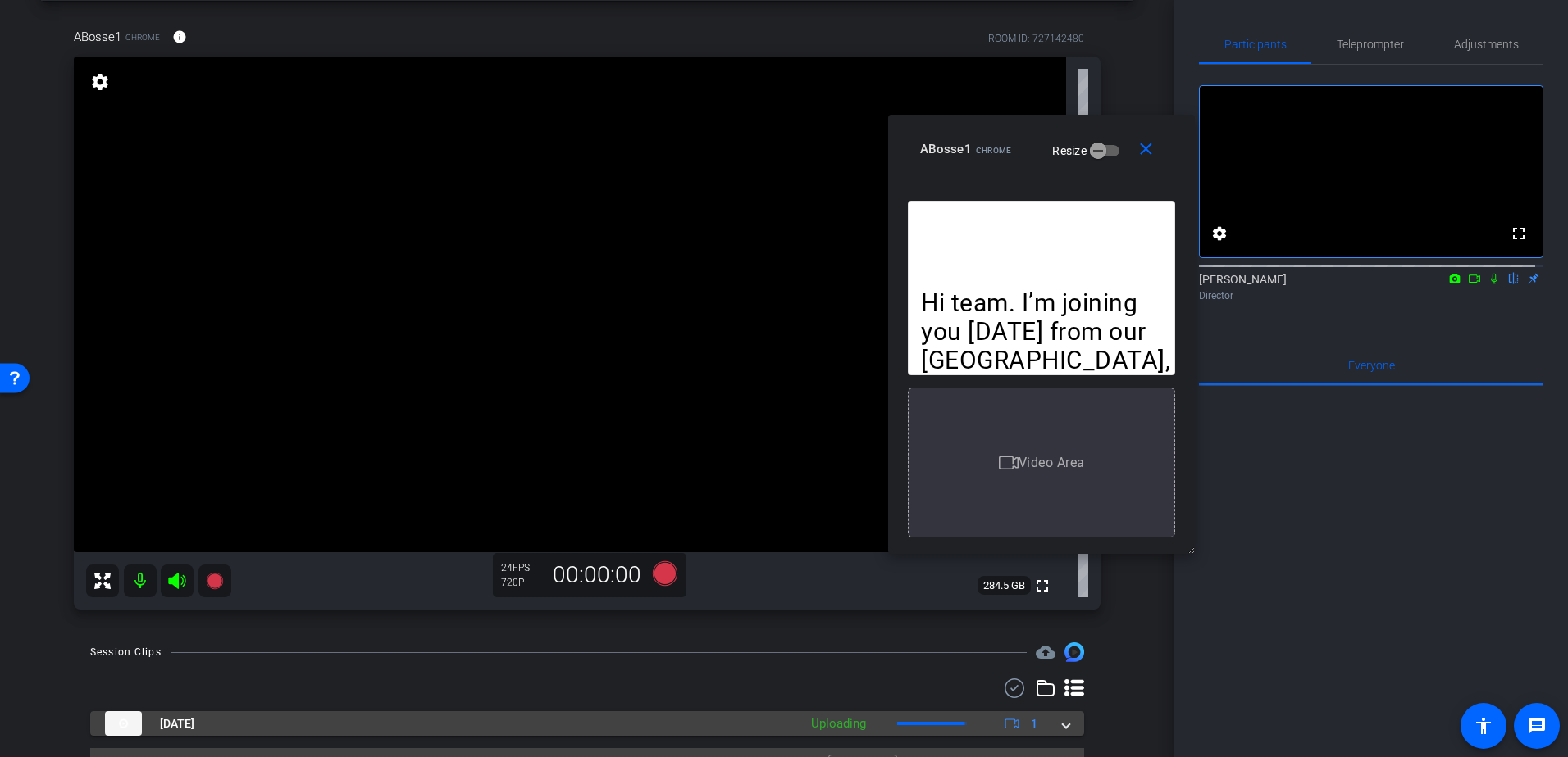
scroll to position [106, 0]
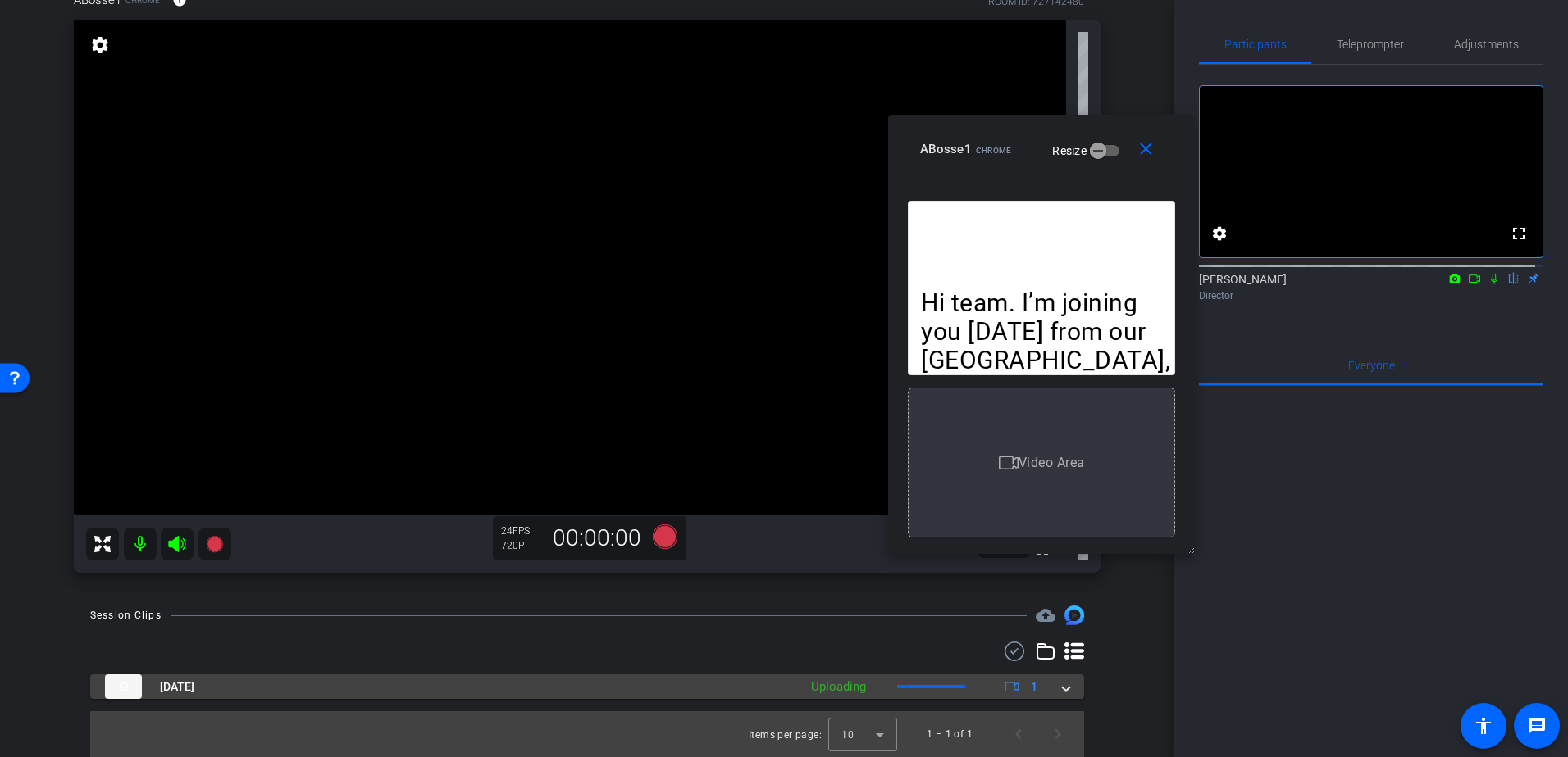
click at [1063, 687] on span at bounding box center [1066, 687] width 7 height 17
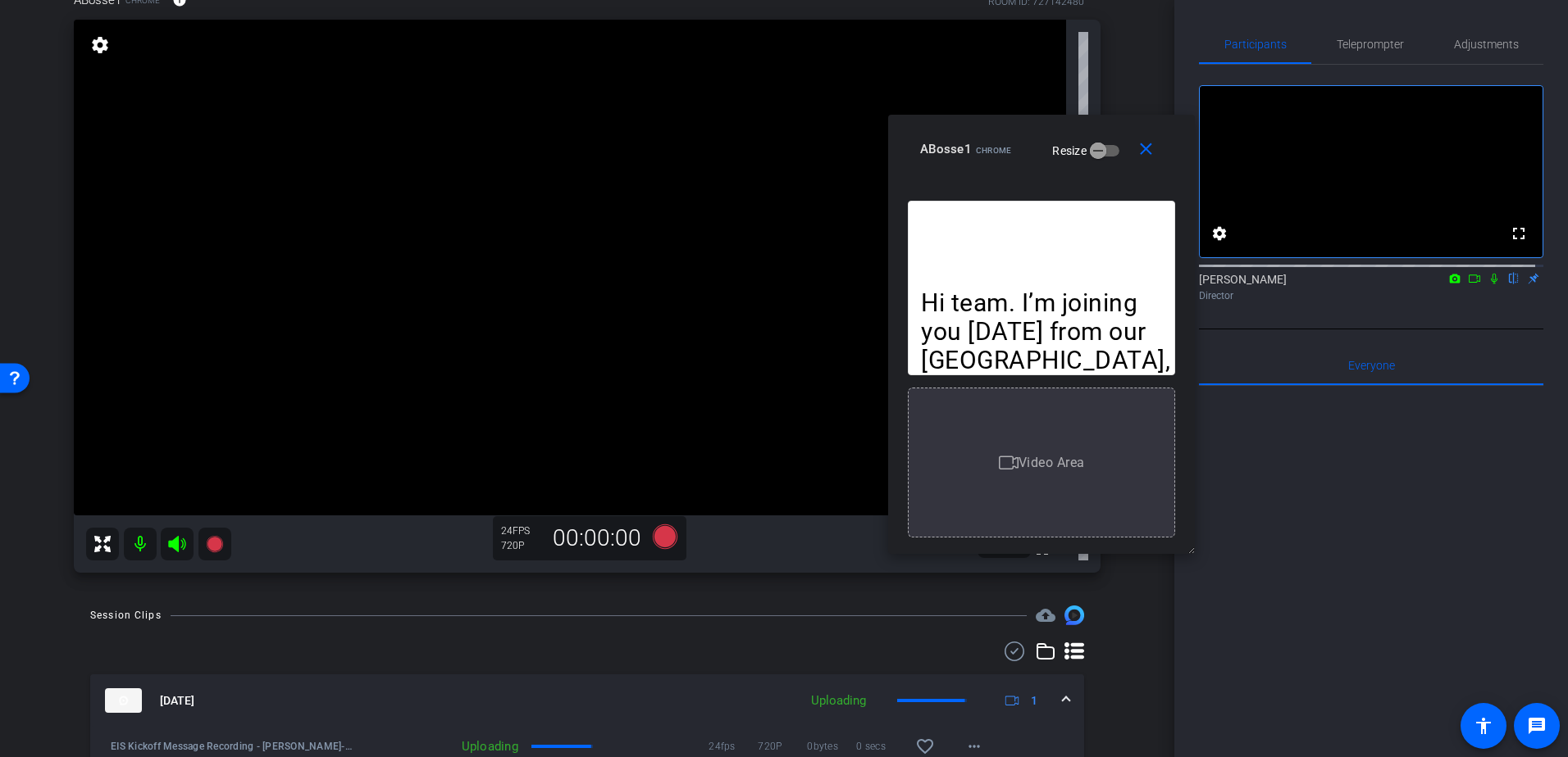
scroll to position [190, 0]
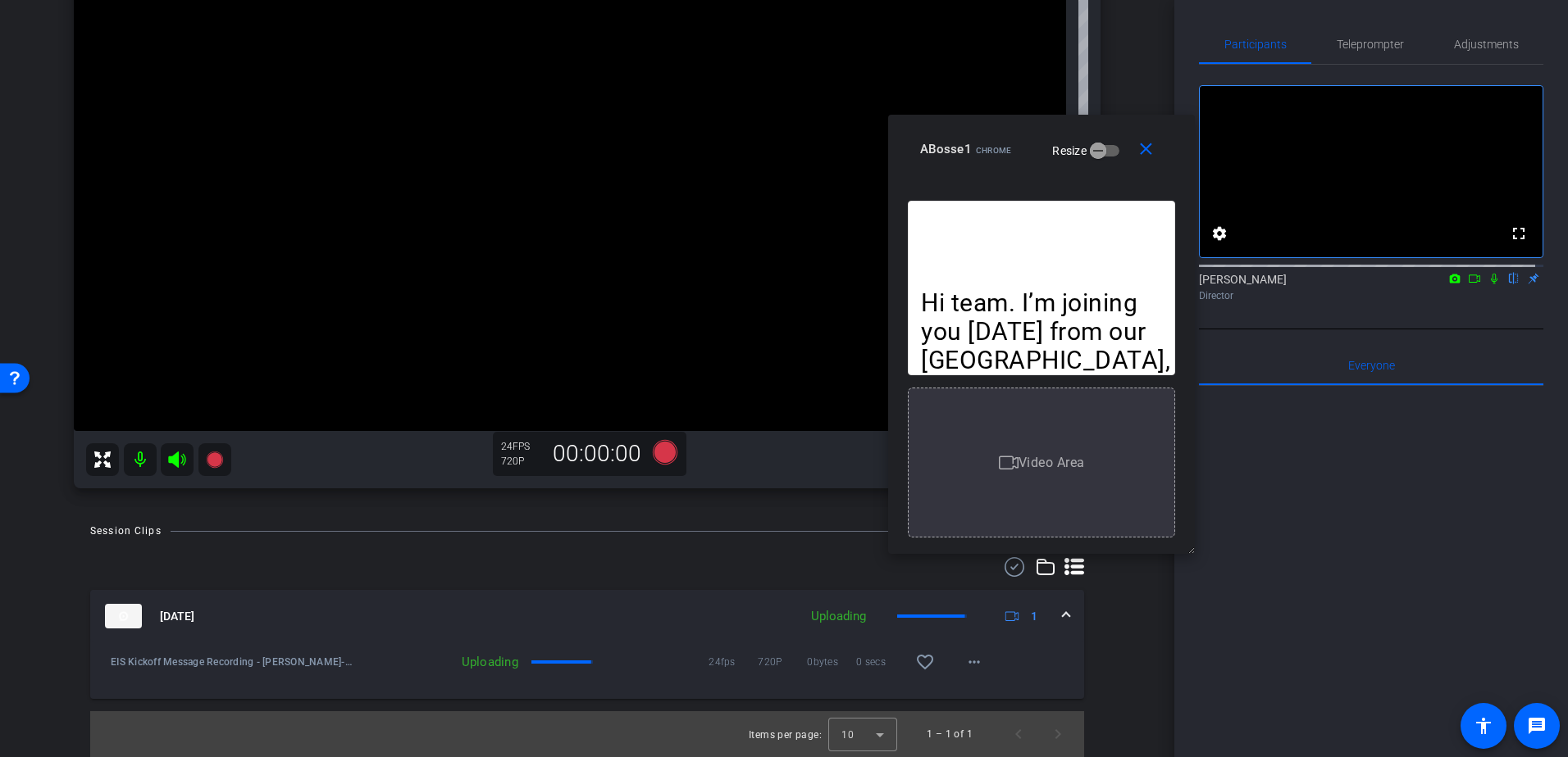
click at [1063, 615] on span at bounding box center [1066, 616] width 7 height 17
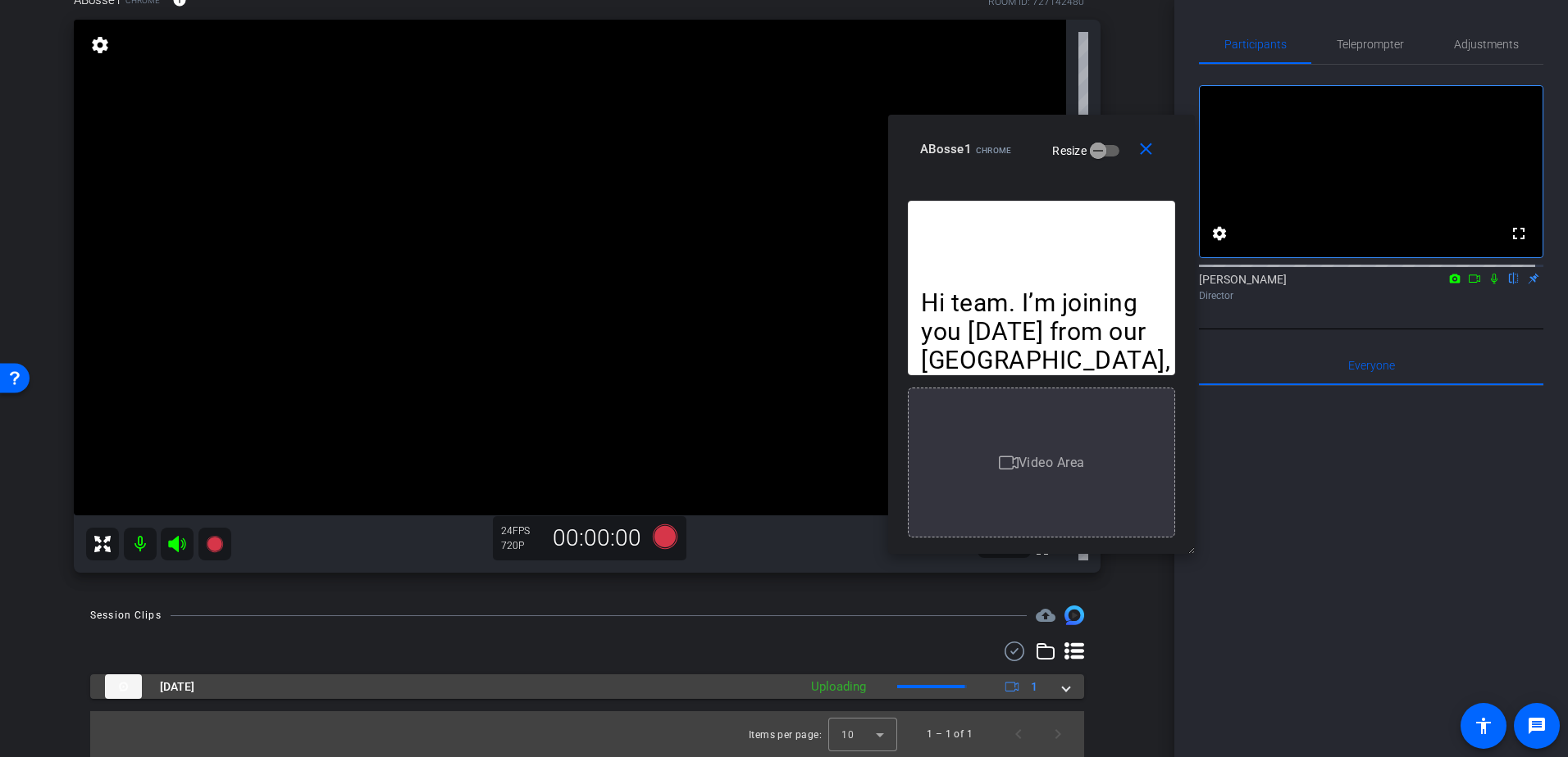
click at [1063, 692] on span at bounding box center [1066, 687] width 7 height 17
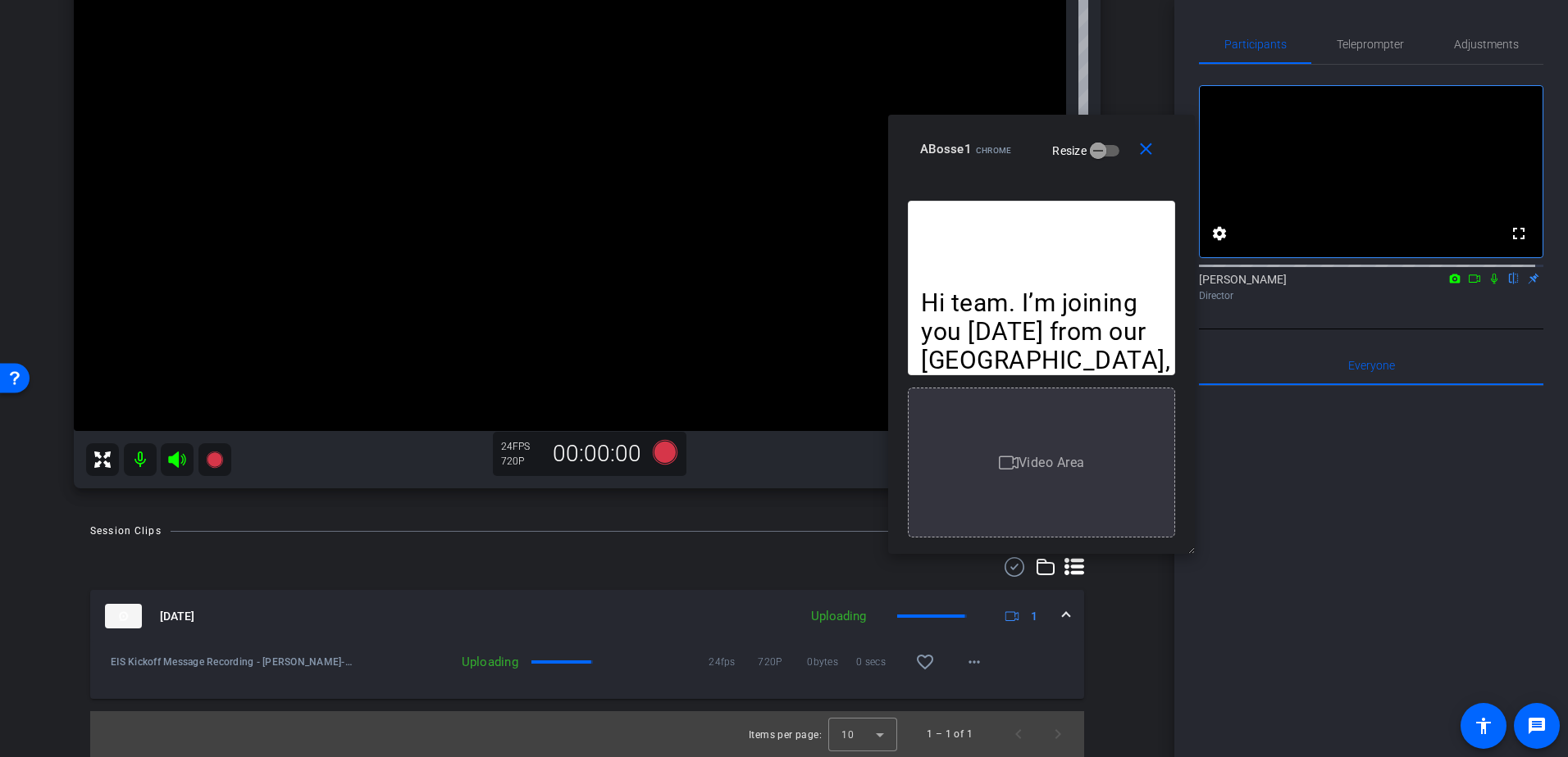
click at [844, 616] on div "Uploading" at bounding box center [839, 616] width 71 height 19
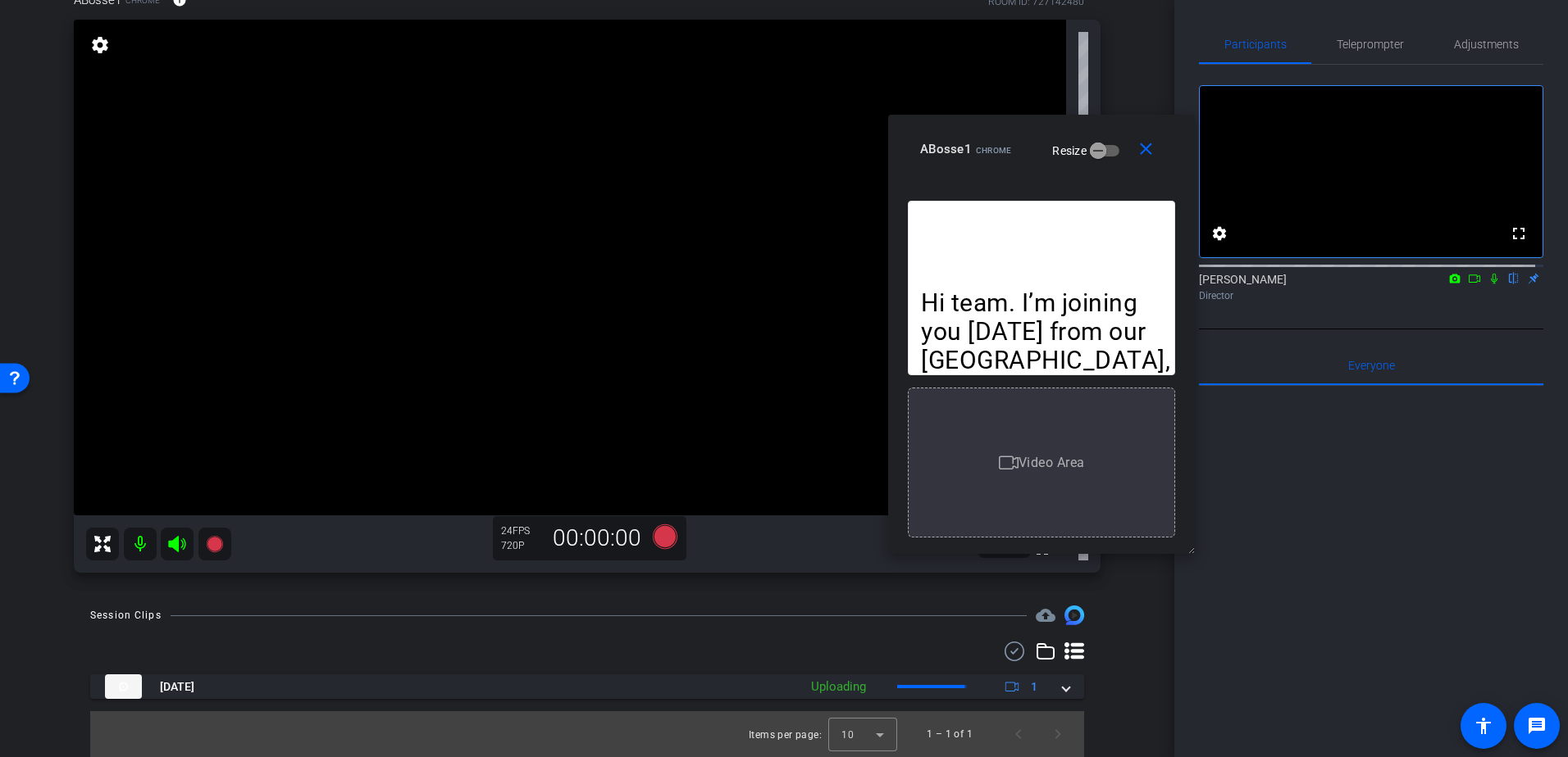
scroll to position [106, 0]
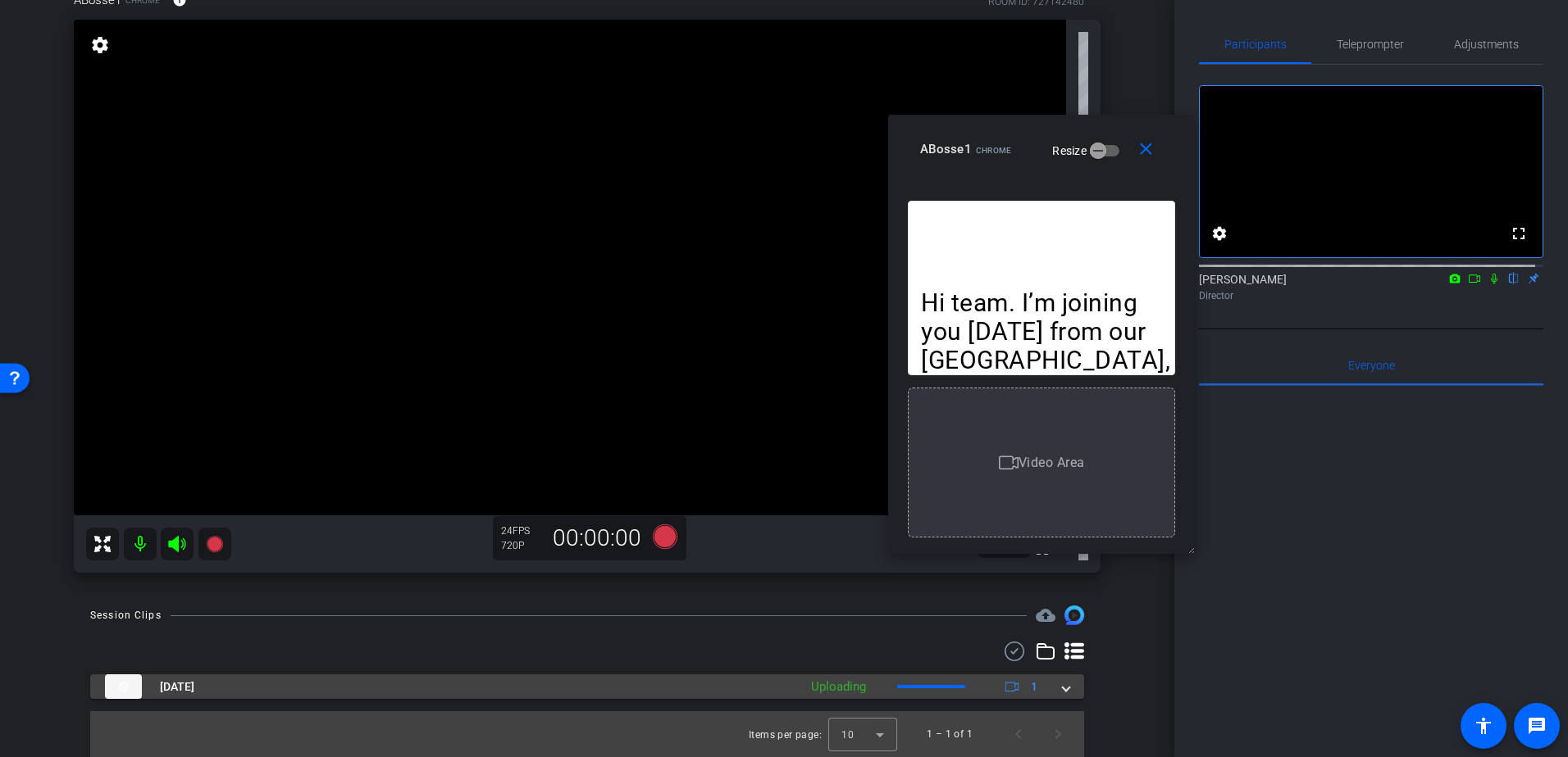
click at [1066, 690] on mat-expansion-panel-header "Sep 30, 2025 Uploading 1" at bounding box center [587, 687] width 993 height 25
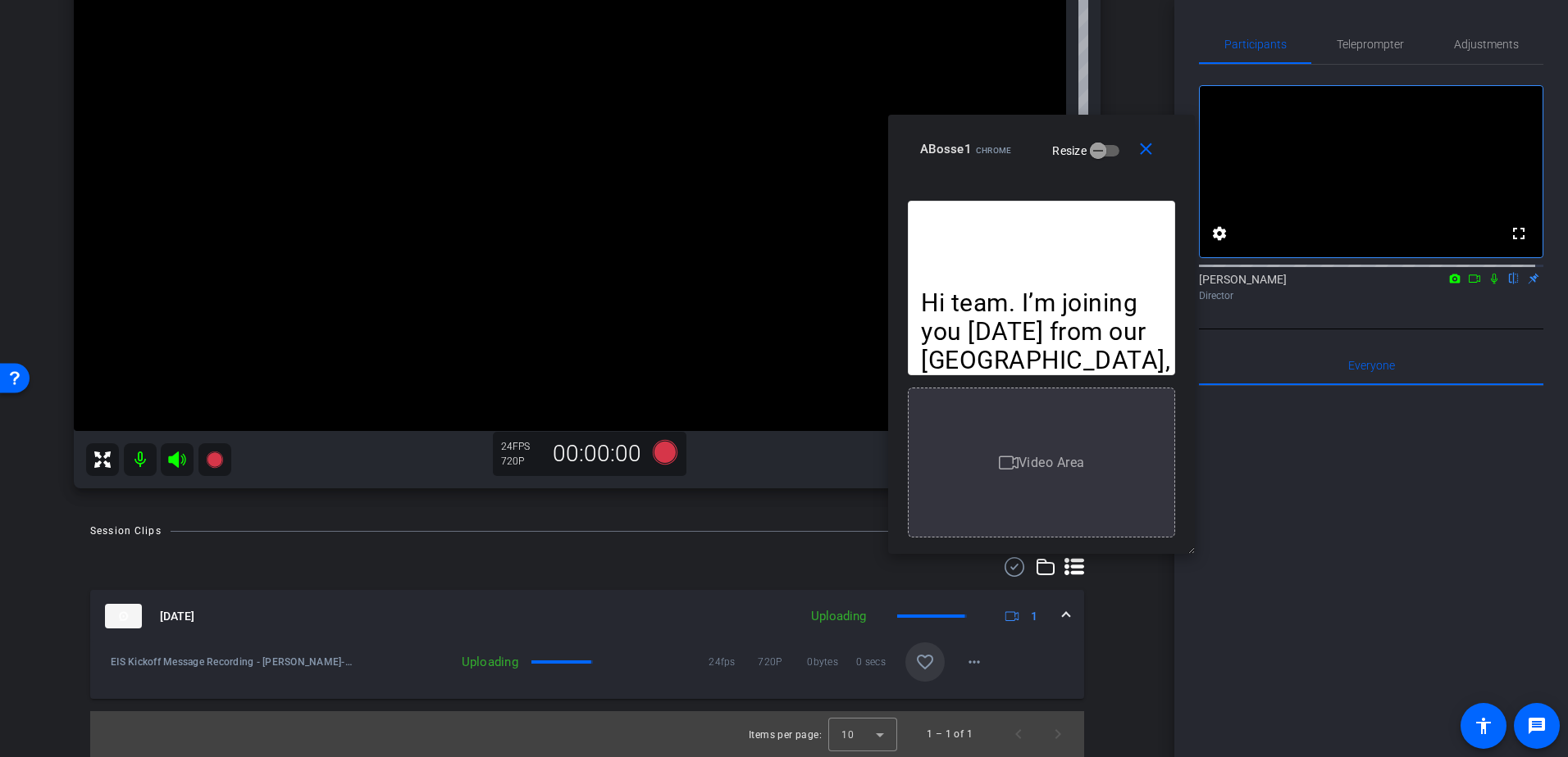
scroll to position [190, 0]
click at [951, 615] on span at bounding box center [931, 616] width 67 height 3
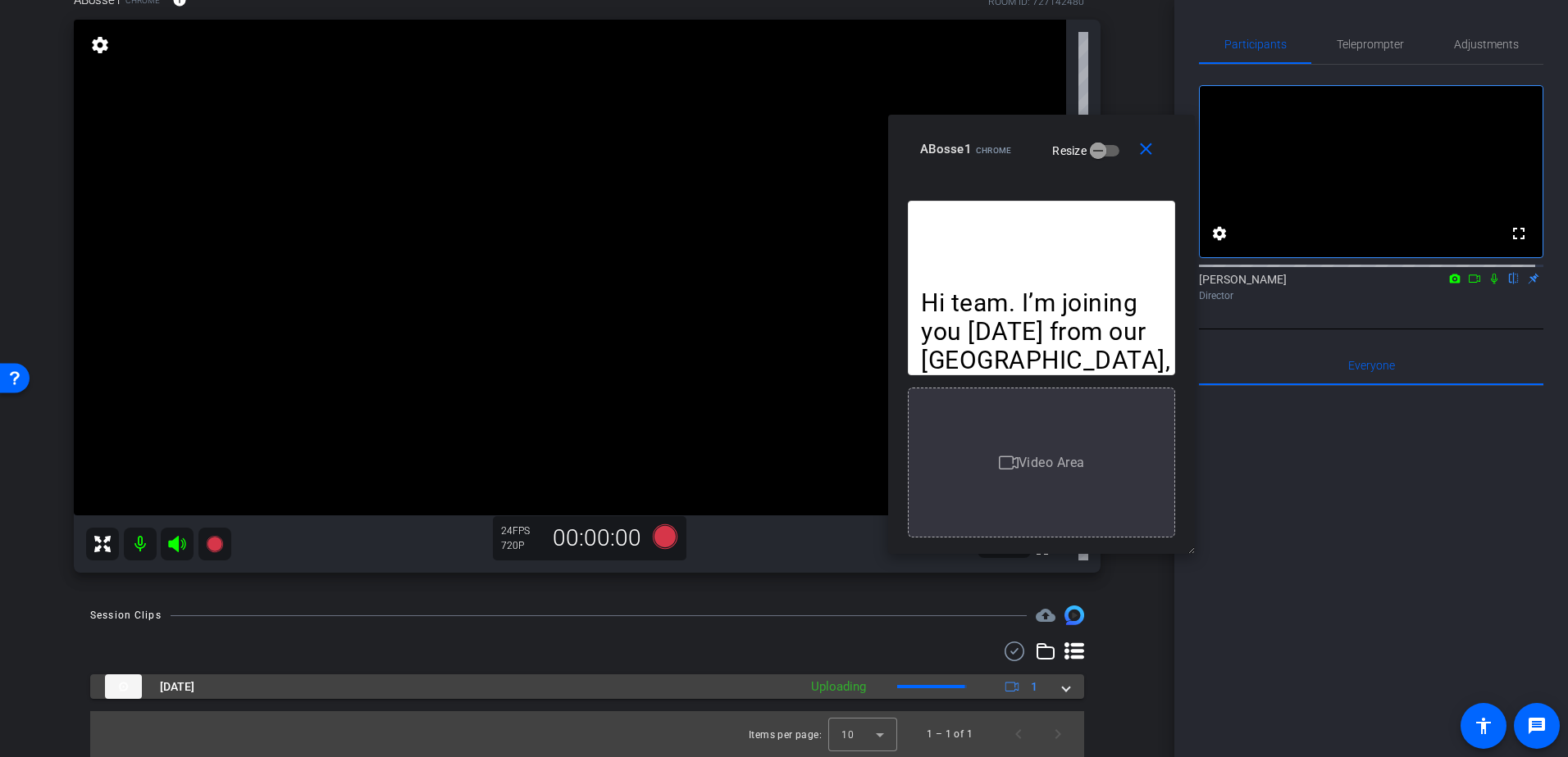
scroll to position [106, 0]
click at [1063, 685] on span at bounding box center [1066, 687] width 7 height 17
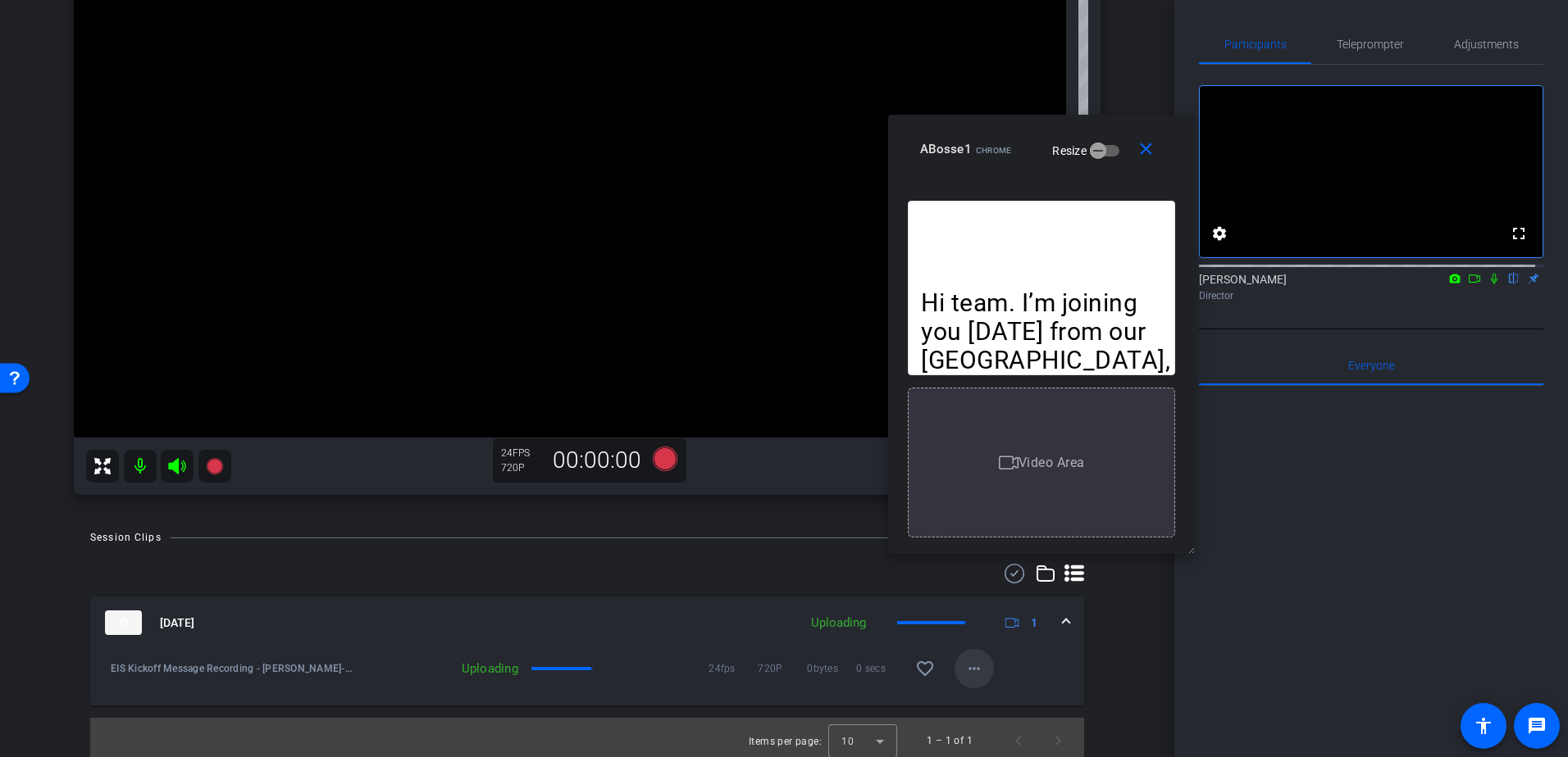
scroll to position [190, 0]
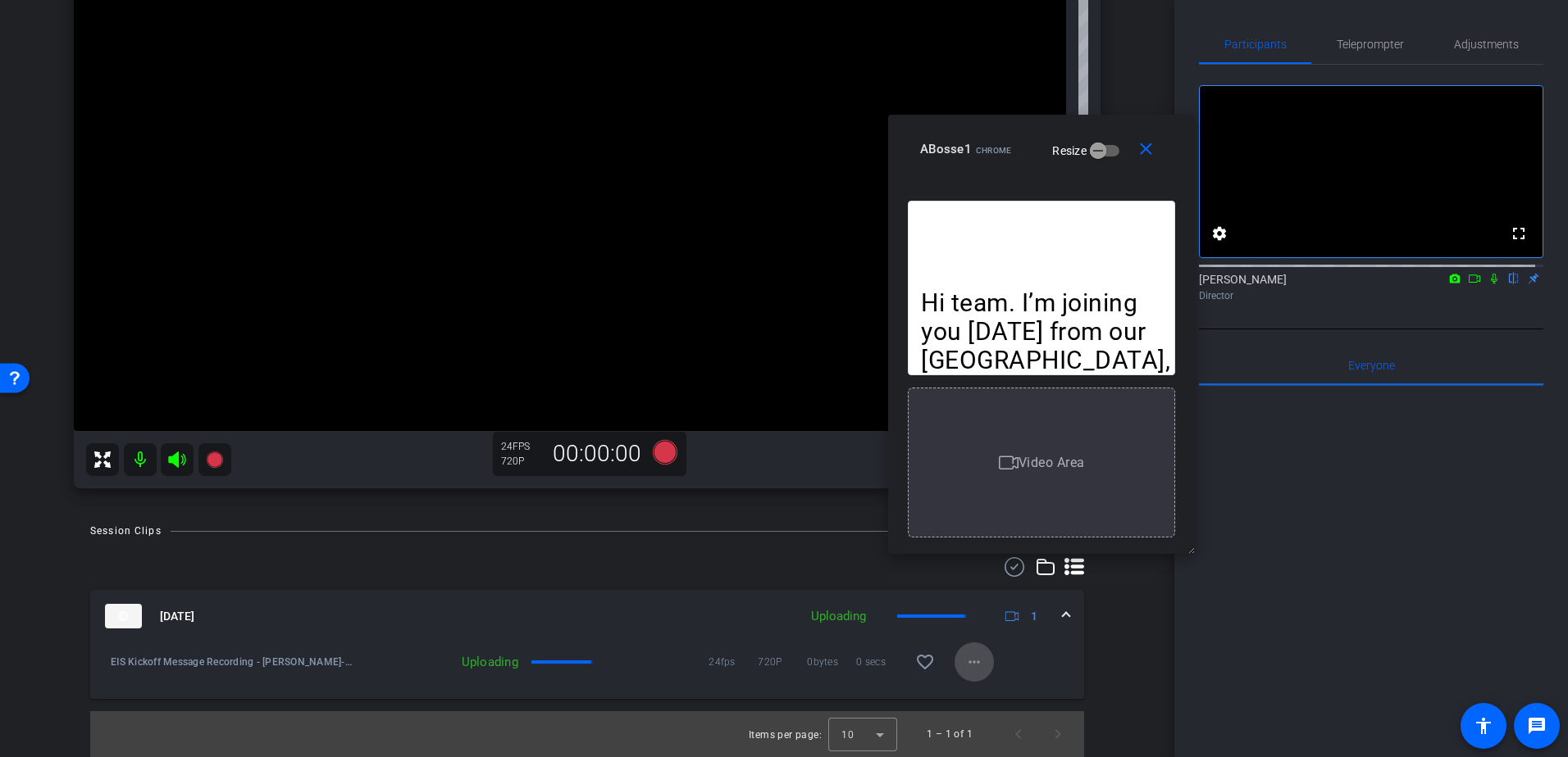
click at [968, 668] on mat-icon "more_horiz" at bounding box center [975, 663] width 20 height 20
click at [968, 660] on div at bounding box center [784, 378] width 1568 height 757
click at [1287, 659] on div at bounding box center [1371, 588] width 344 height 406
click at [971, 664] on mat-icon "more_horiz" at bounding box center [975, 663] width 20 height 20
click at [971, 664] on div at bounding box center [784, 378] width 1568 height 757
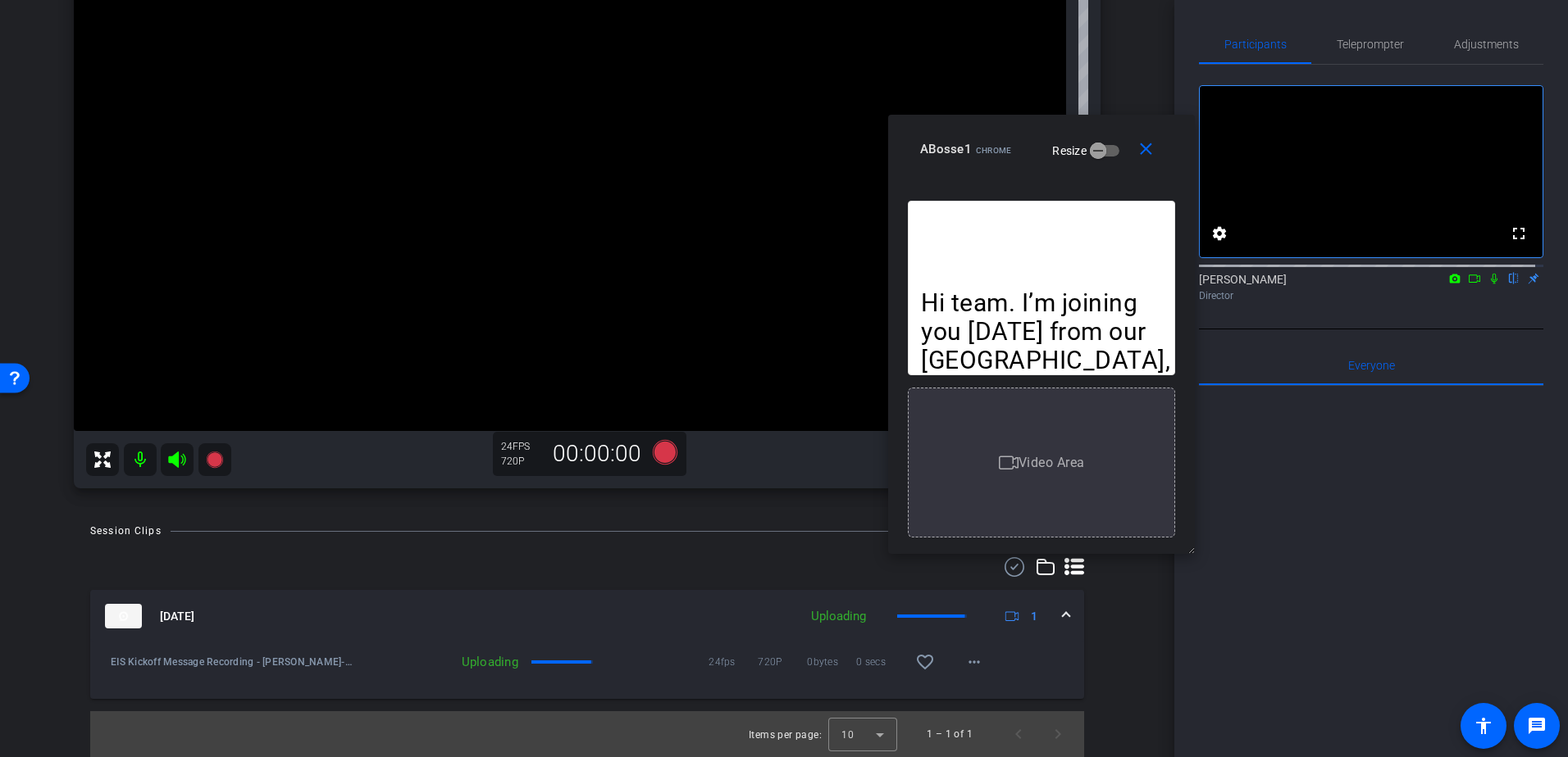
click at [1064, 612] on mat-expansion-panel-header "Sep 30, 2025 Uploading 1" at bounding box center [587, 616] width 993 height 53
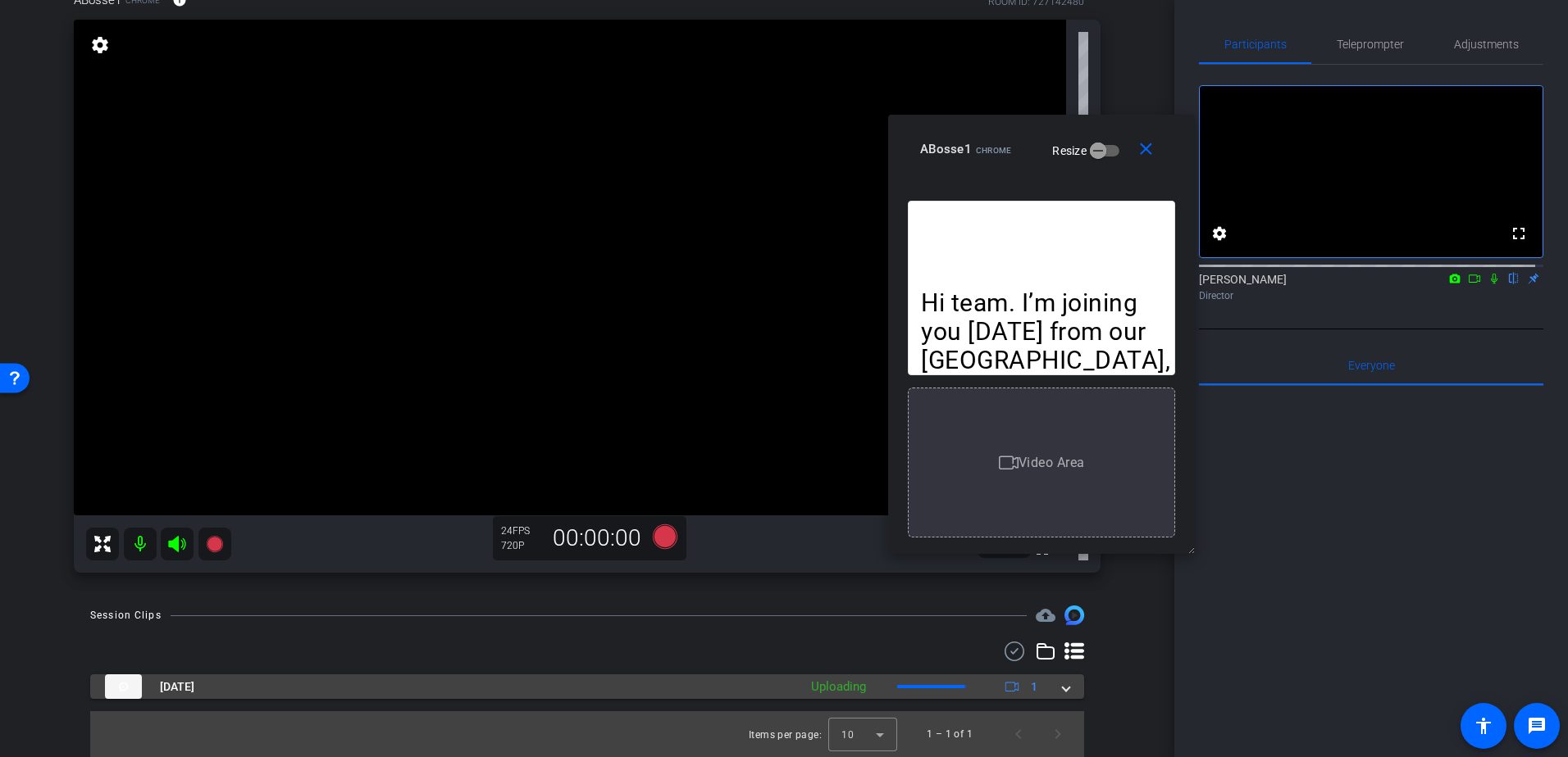
scroll to position [106, 0]
click at [174, 687] on span "[DATE]" at bounding box center [177, 687] width 35 height 17
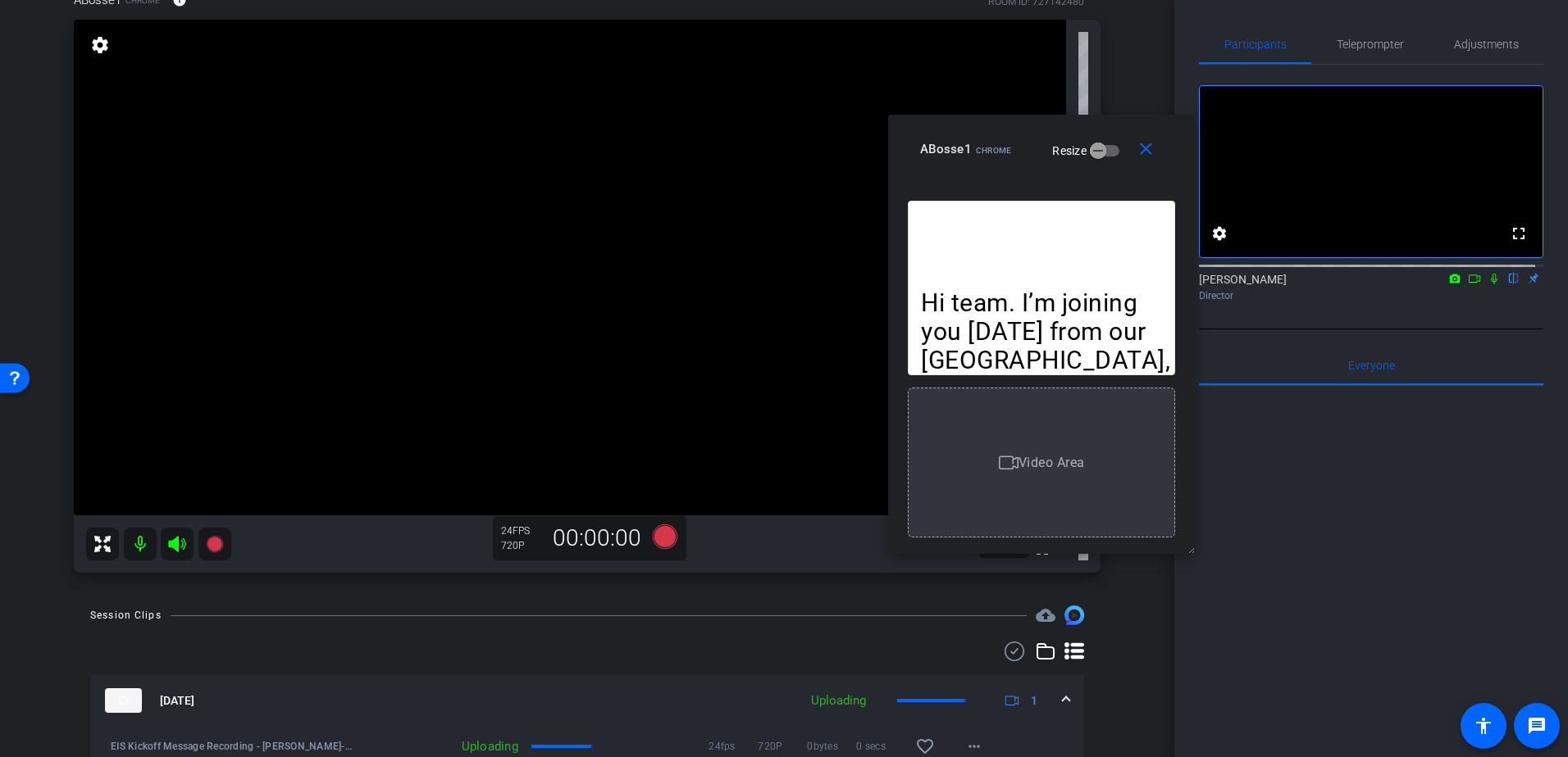
scroll to position [190, 0]
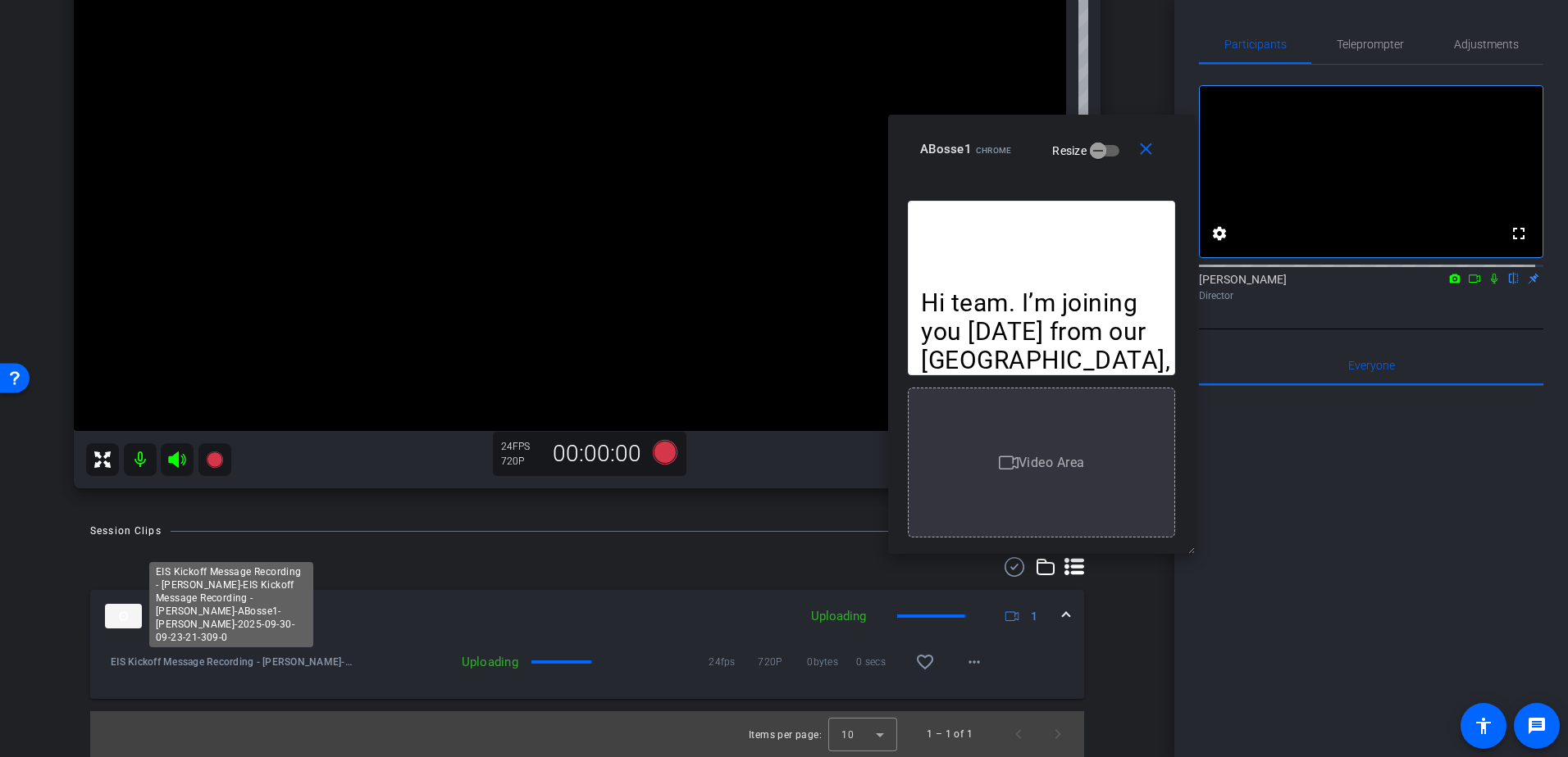
click at [194, 663] on span "EIS Kickoff Message Recording - [PERSON_NAME]-EIS Kickoff Message Recording - […" at bounding box center [232, 662] width 243 height 17
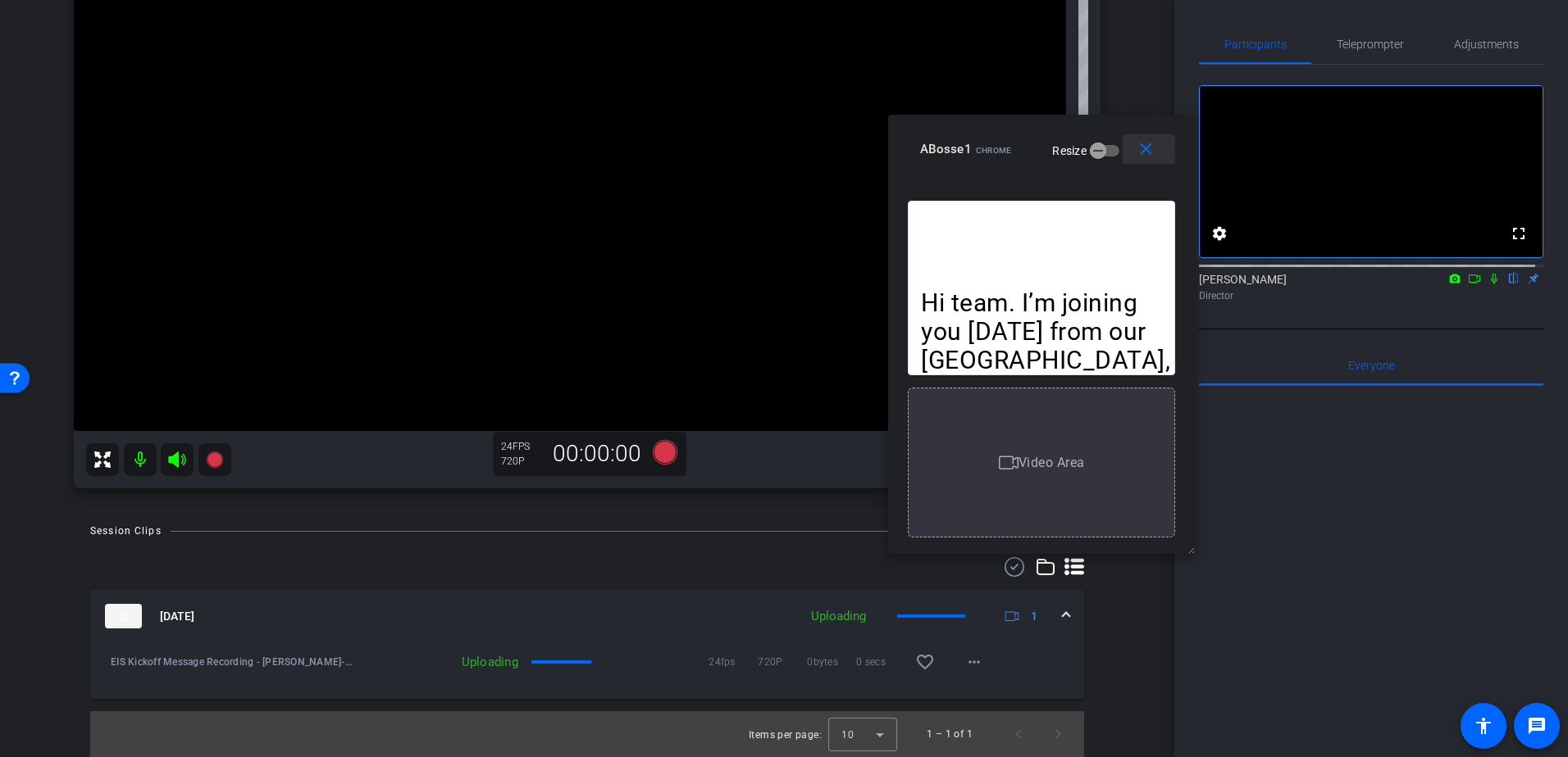
click at [1132, 147] on span at bounding box center [1148, 150] width 53 height 40
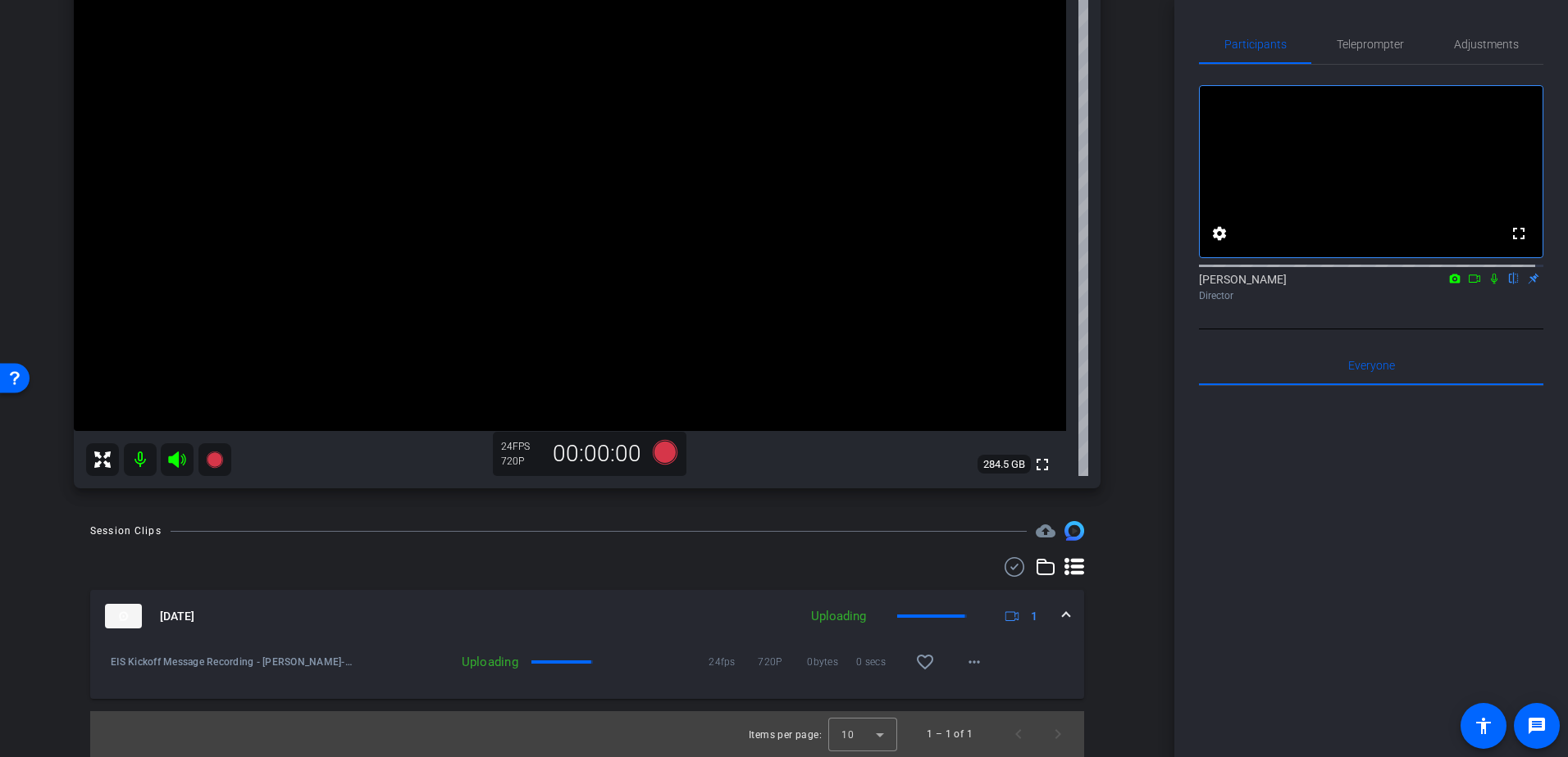
click at [1068, 568] on icon at bounding box center [1074, 567] width 20 height 17
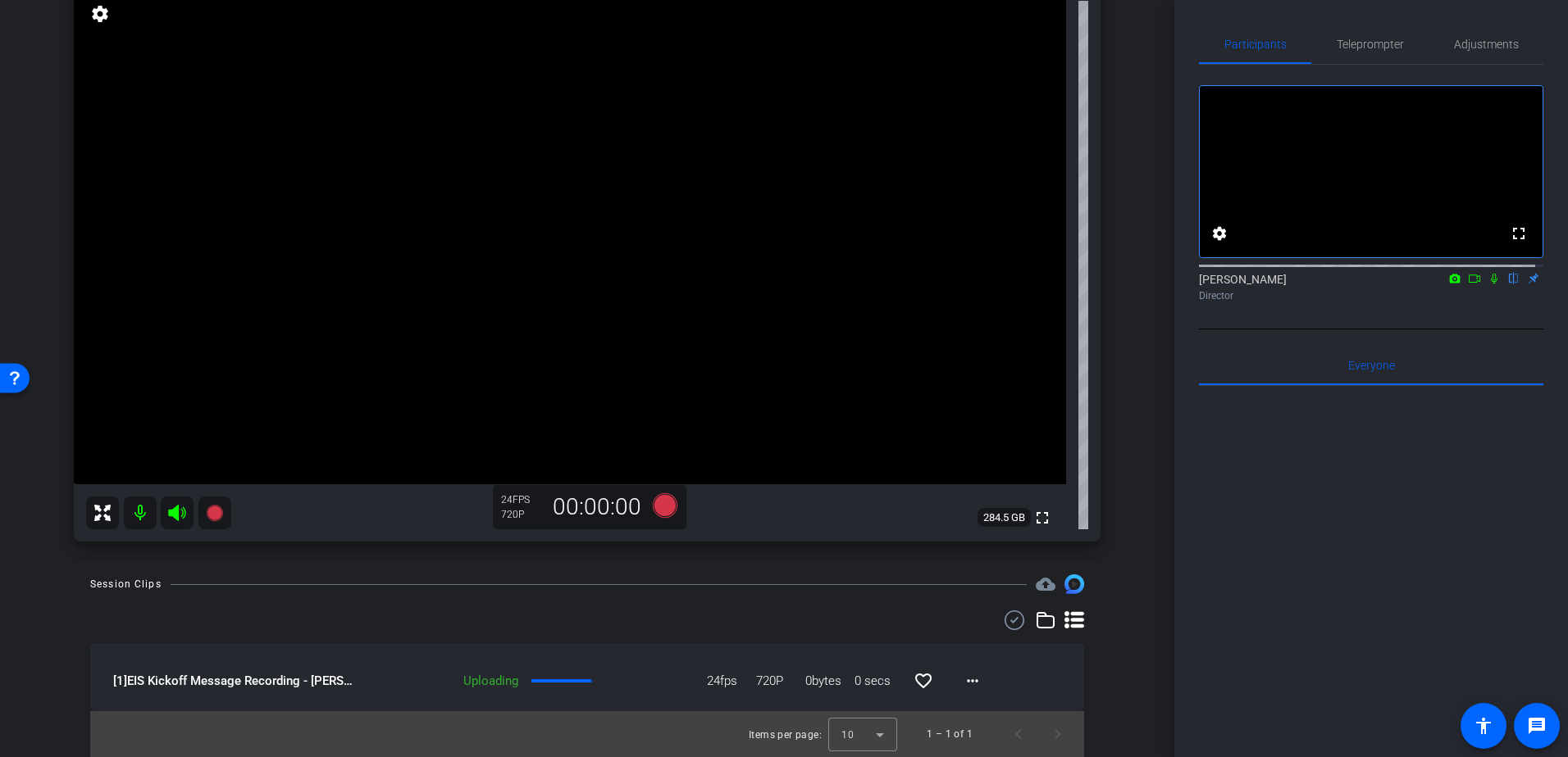
click at [1039, 621] on icon at bounding box center [1045, 620] width 20 height 20
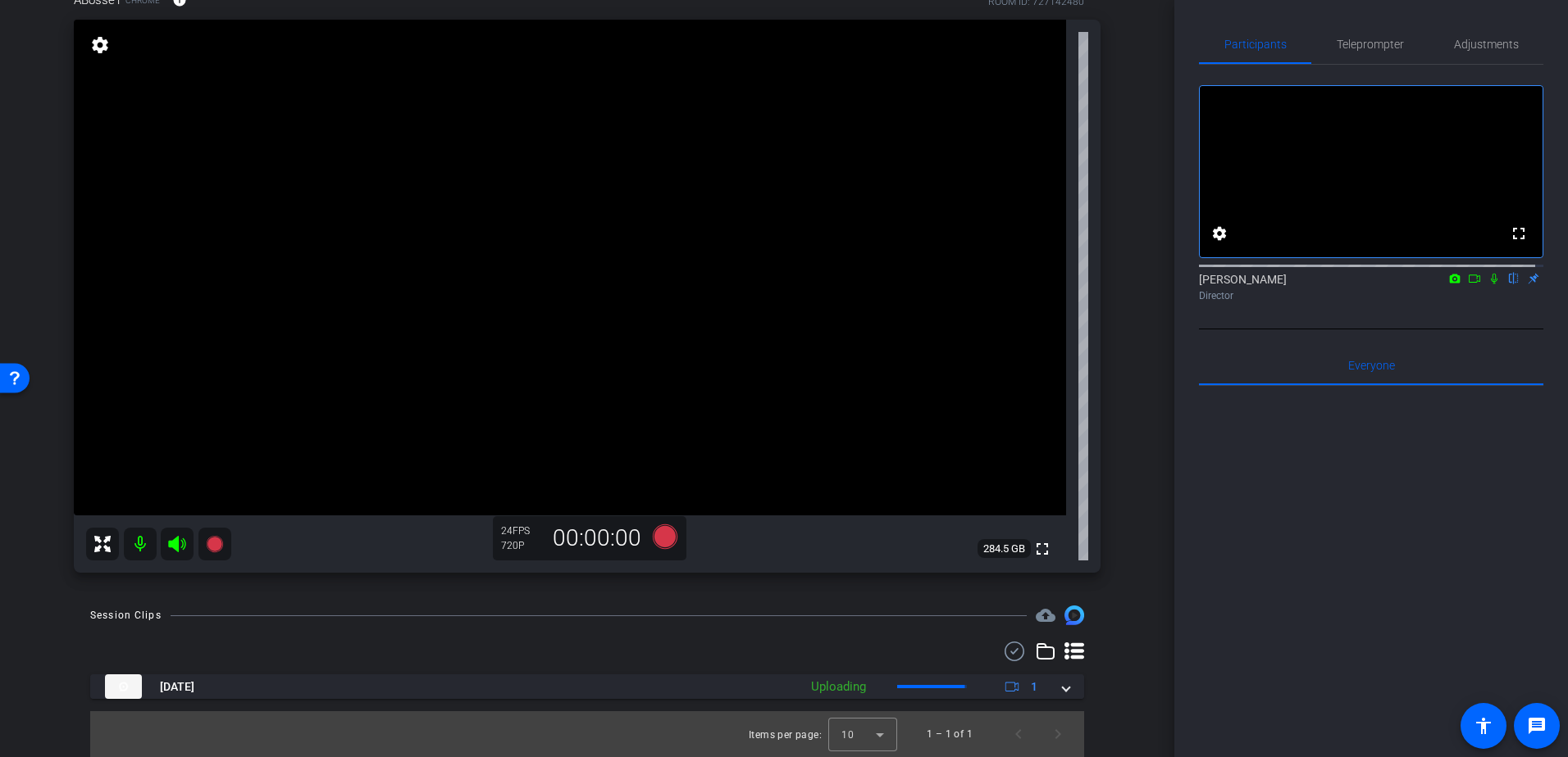
scroll to position [106, 0]
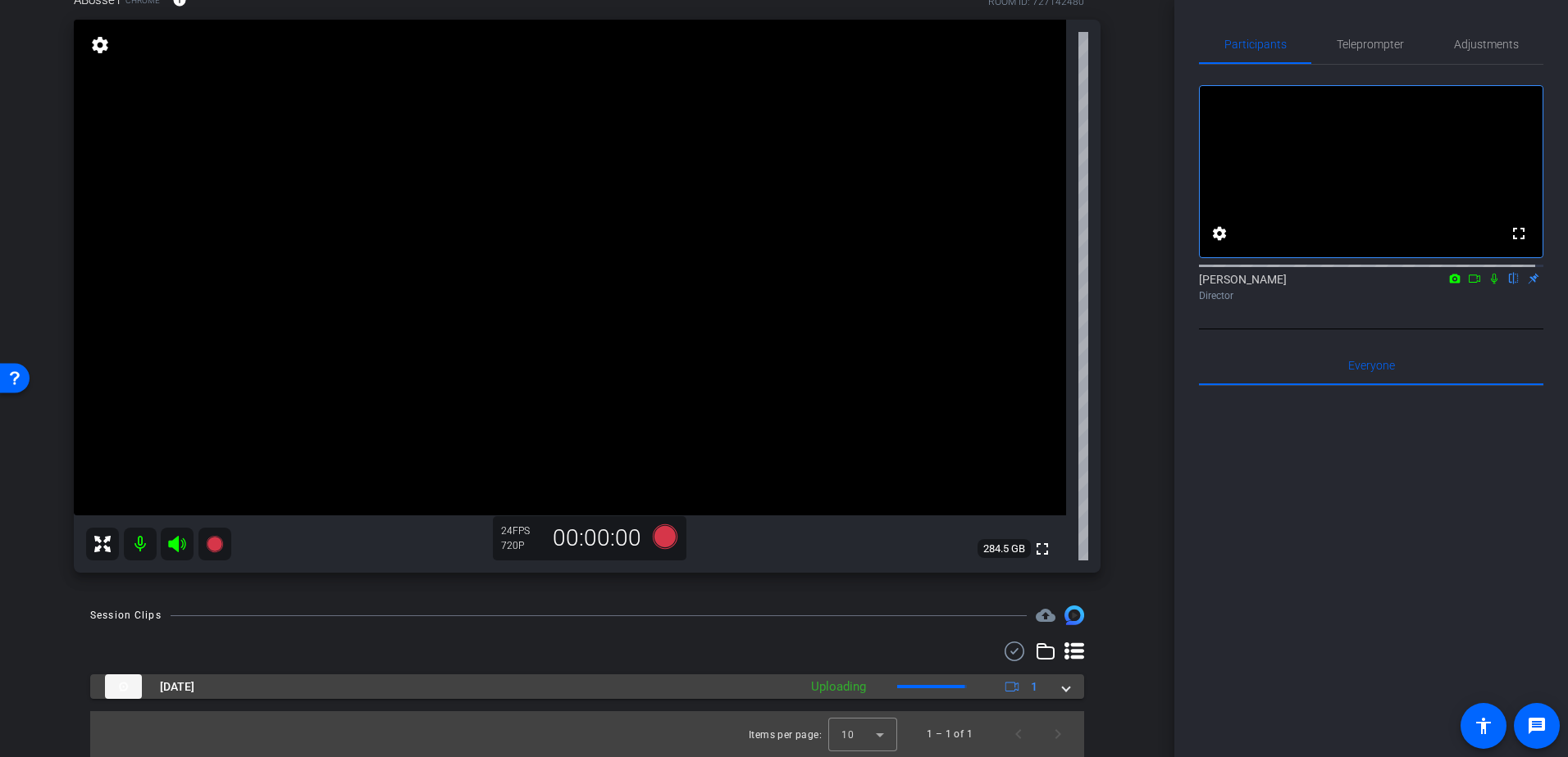
click at [1063, 688] on span at bounding box center [1066, 687] width 7 height 17
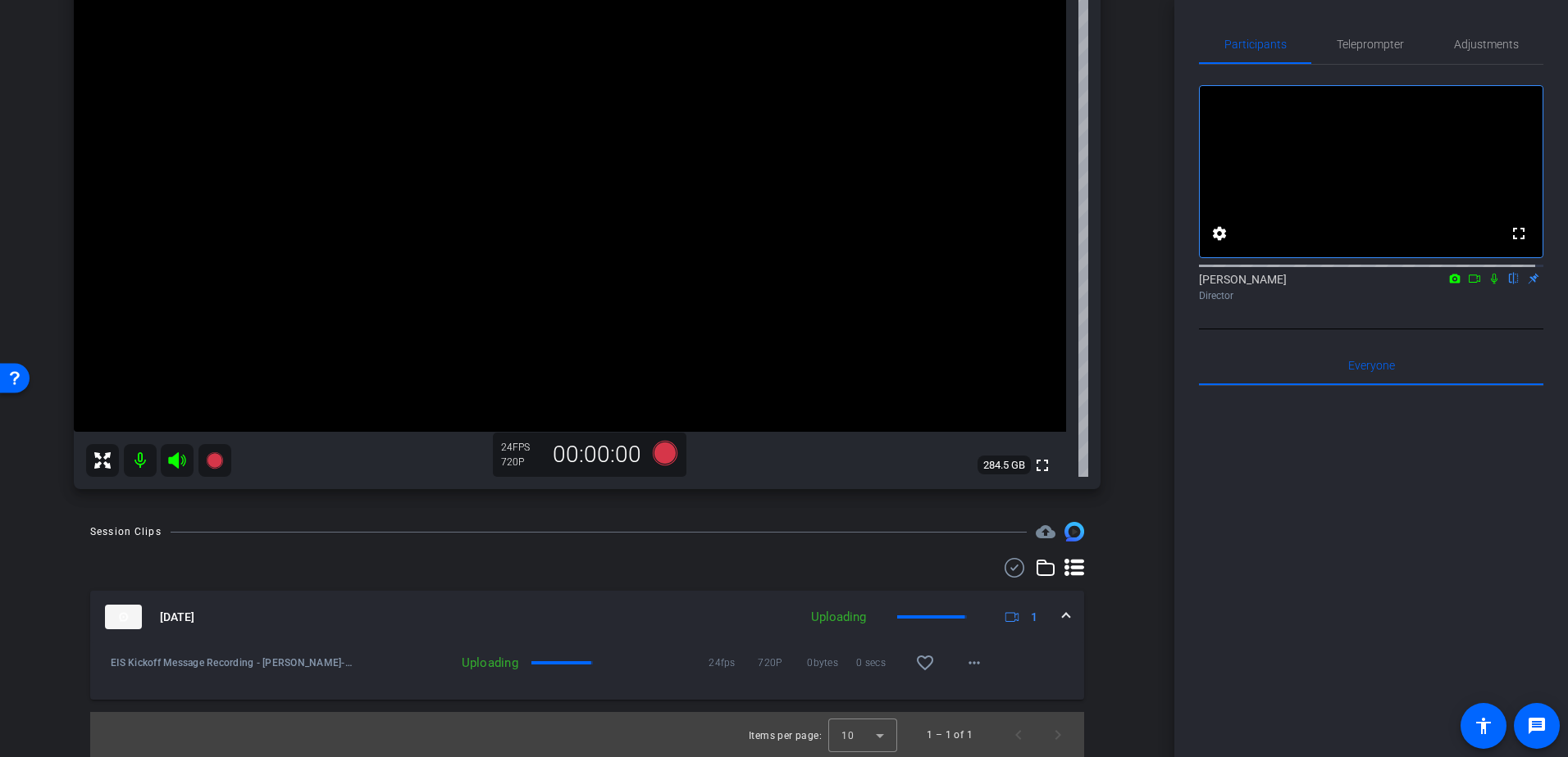
scroll to position [190, 0]
click at [1017, 738] on span "Previous page" at bounding box center [1018, 734] width 40 height 40
click at [1051, 738] on span "Next page" at bounding box center [1058, 734] width 40 height 40
click at [965, 670] on mat-icon "more_horiz" at bounding box center [975, 663] width 20 height 20
click at [965, 664] on div at bounding box center [784, 378] width 1568 height 757
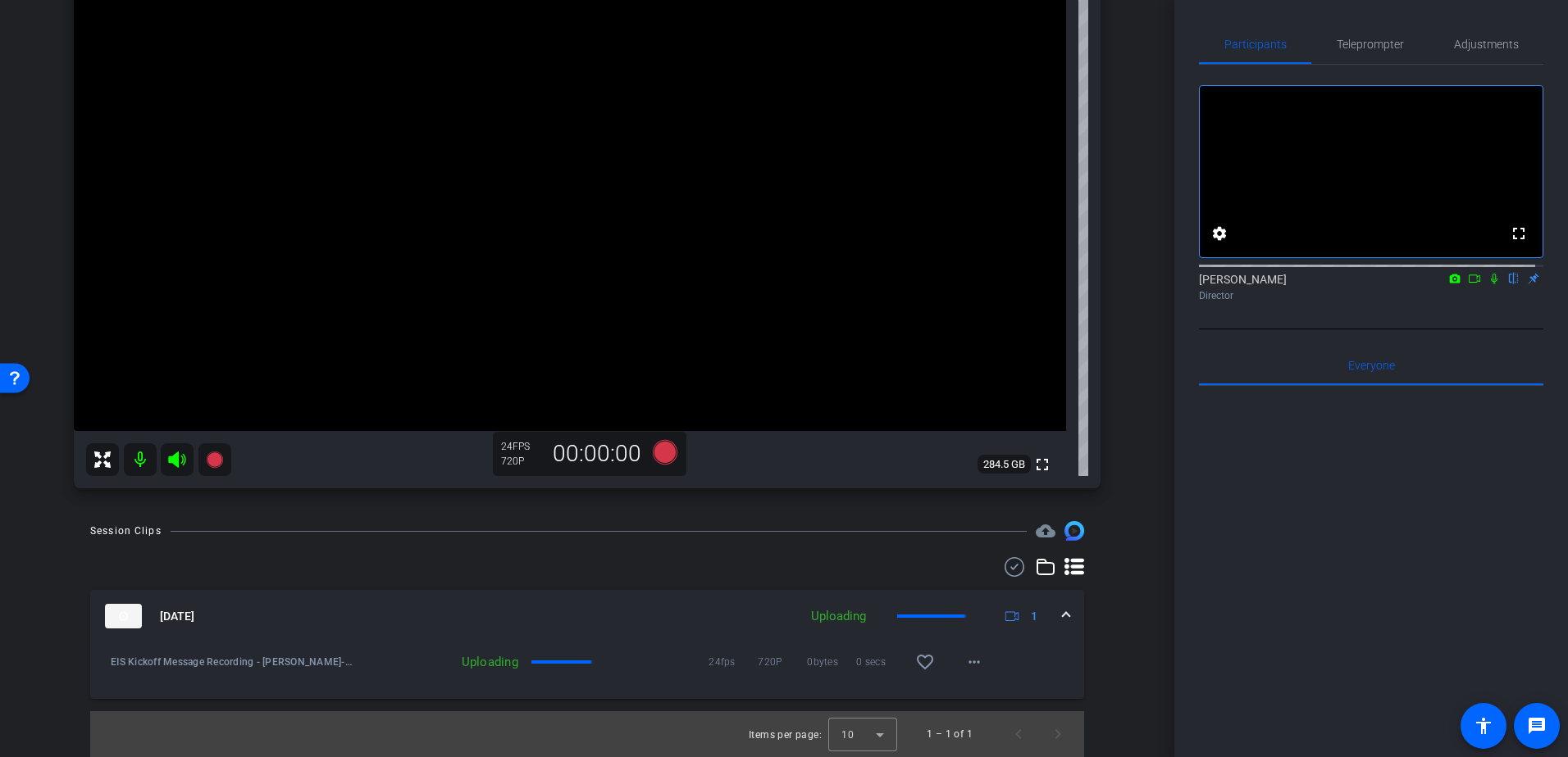
click at [1010, 617] on icon at bounding box center [1012, 617] width 14 height 10
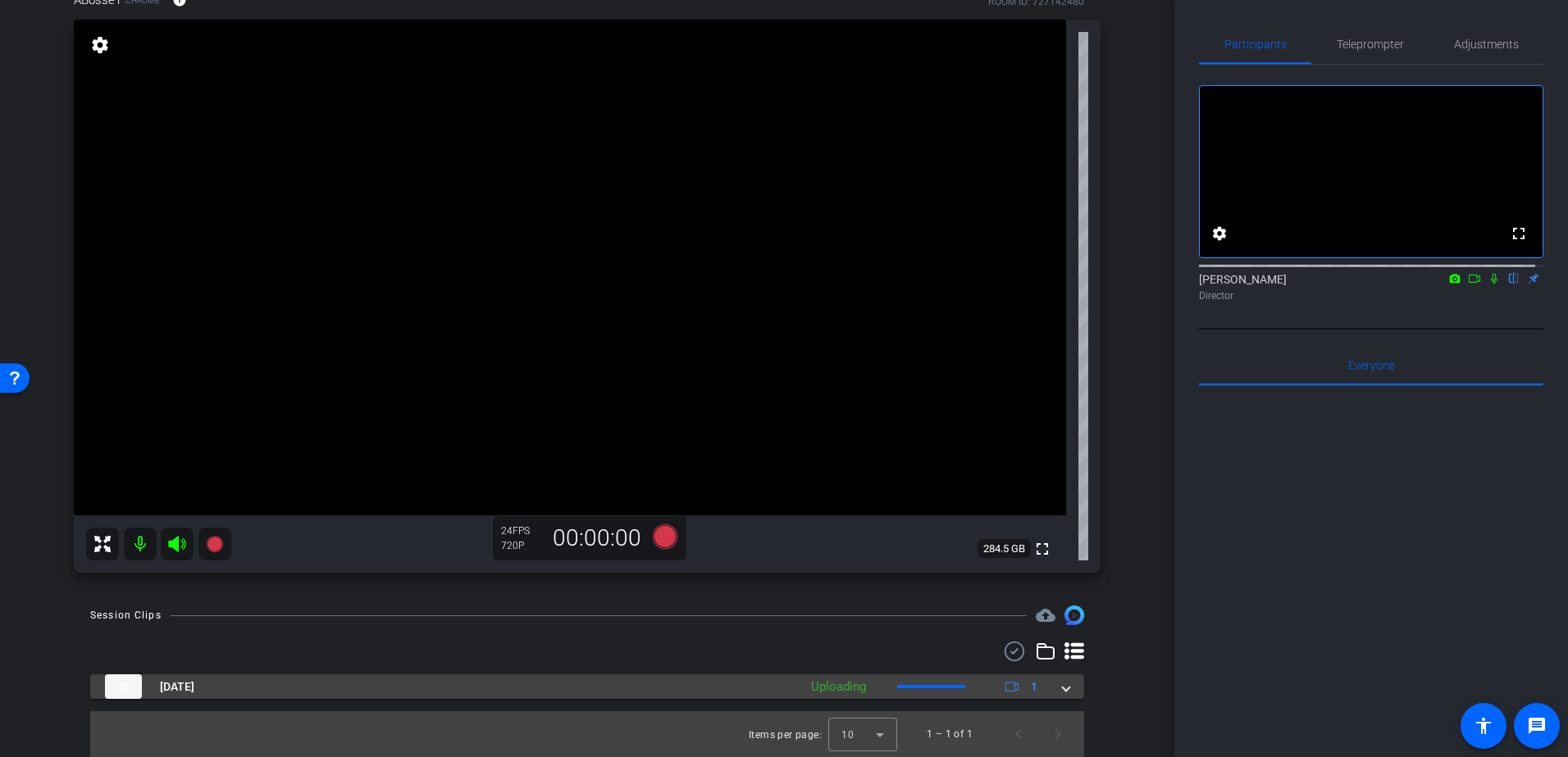
scroll to position [106, 0]
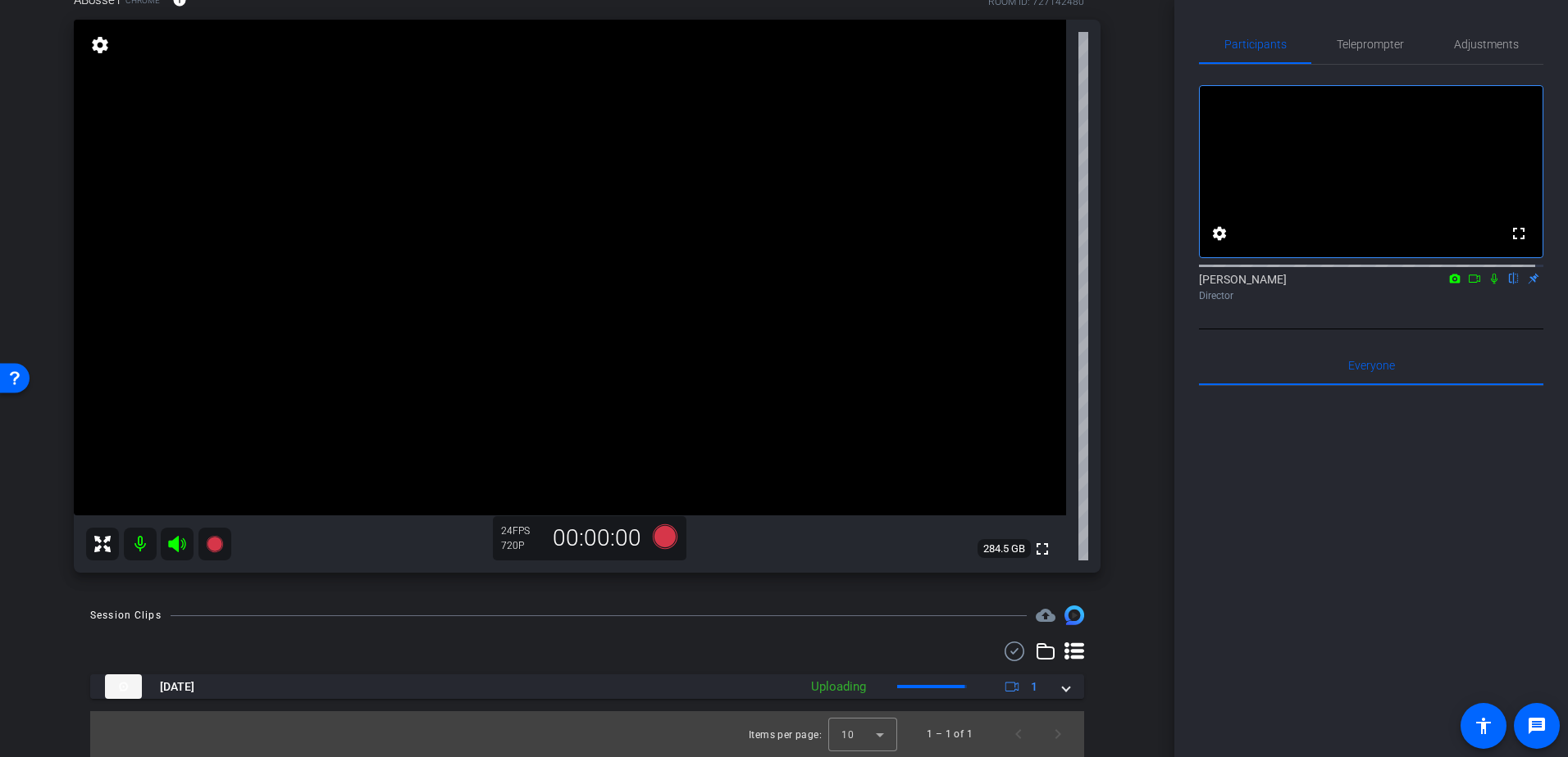
click at [1012, 651] on icon at bounding box center [1014, 652] width 25 height 20
click at [1012, 651] on span at bounding box center [998, 654] width 58 height 40
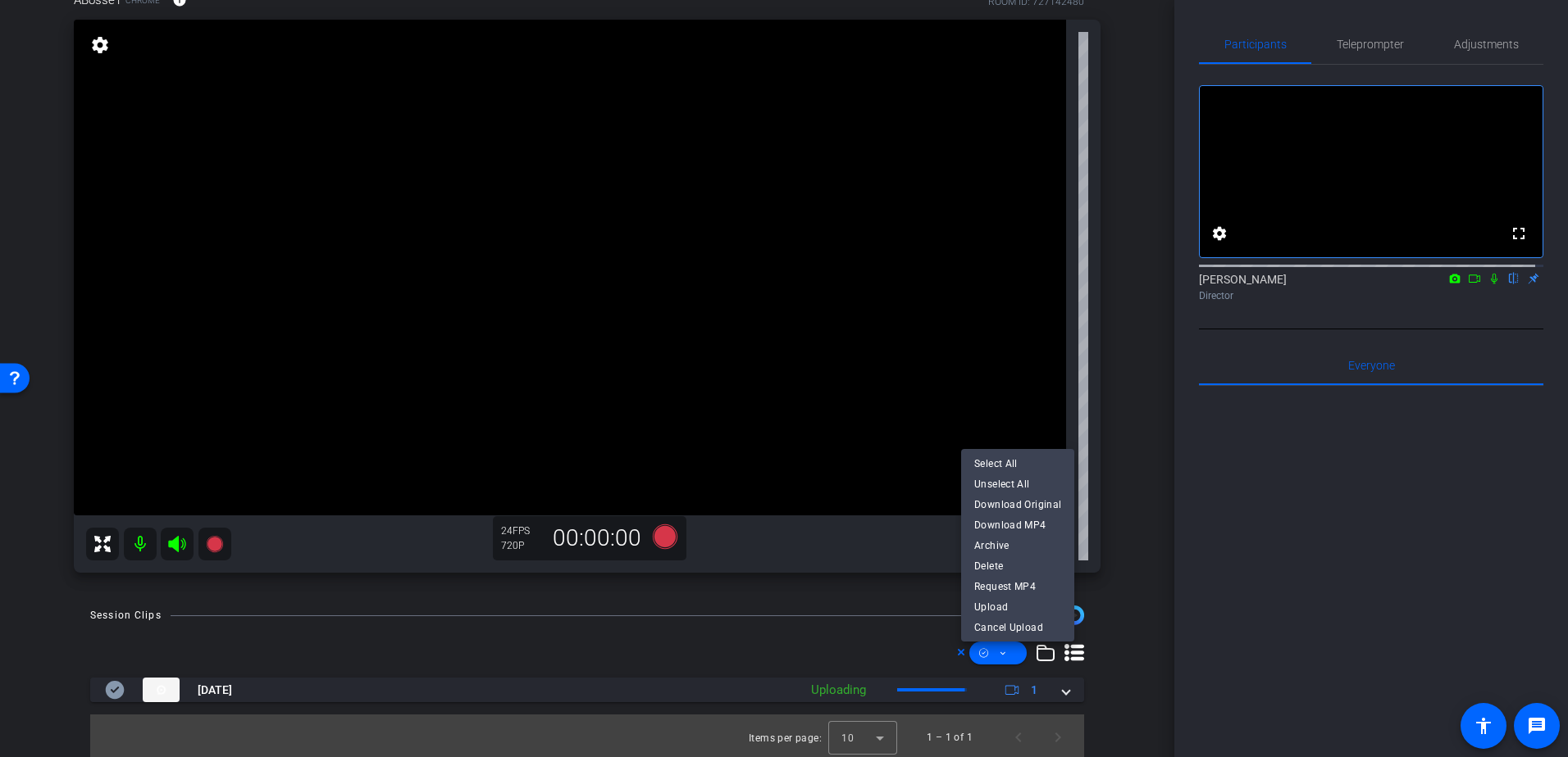
click at [1012, 649] on div at bounding box center [784, 378] width 1568 height 757
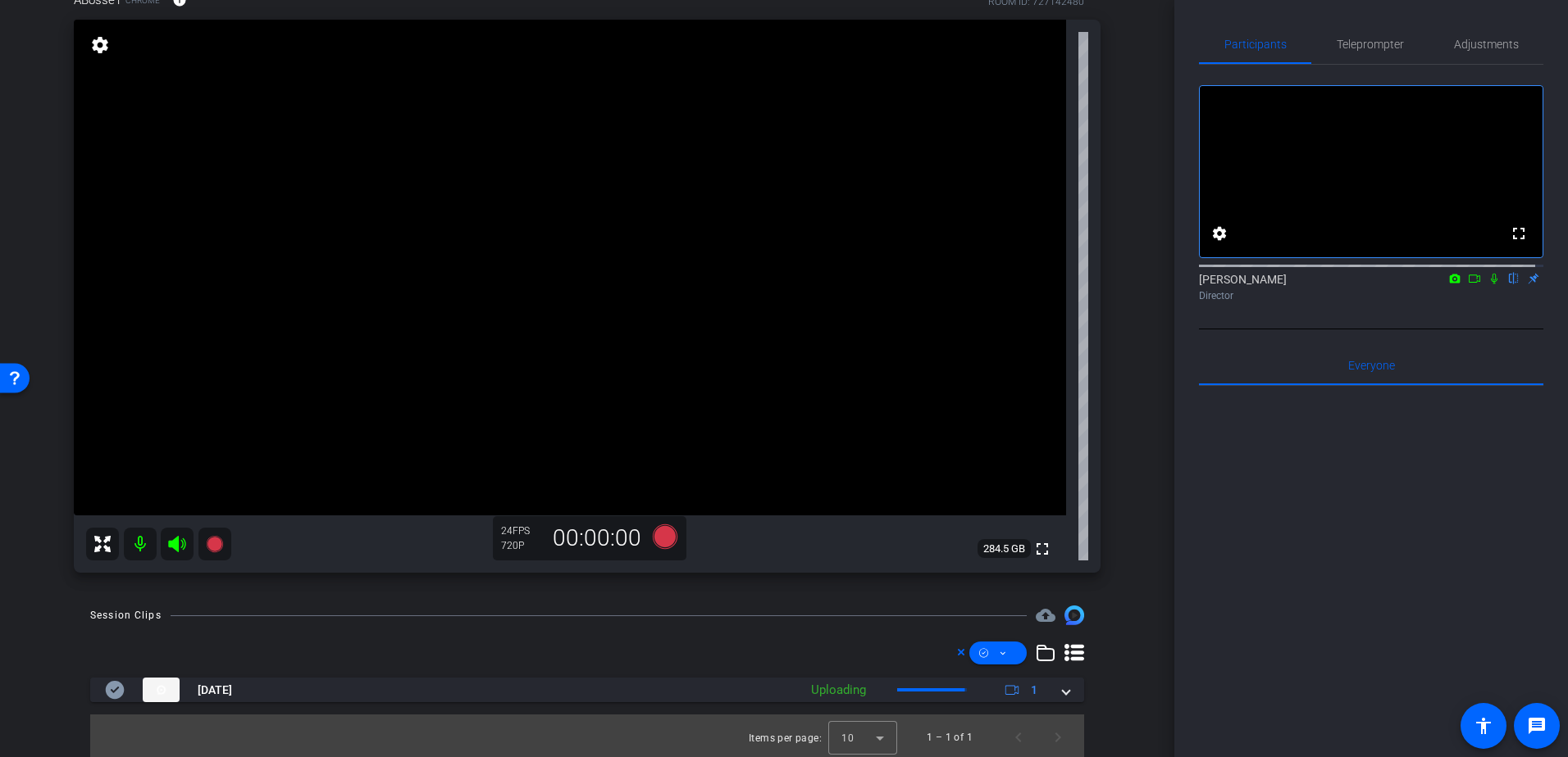
click at [948, 649] on div at bounding box center [587, 653] width 993 height 23
click at [957, 650] on icon at bounding box center [961, 653] width 8 height 20
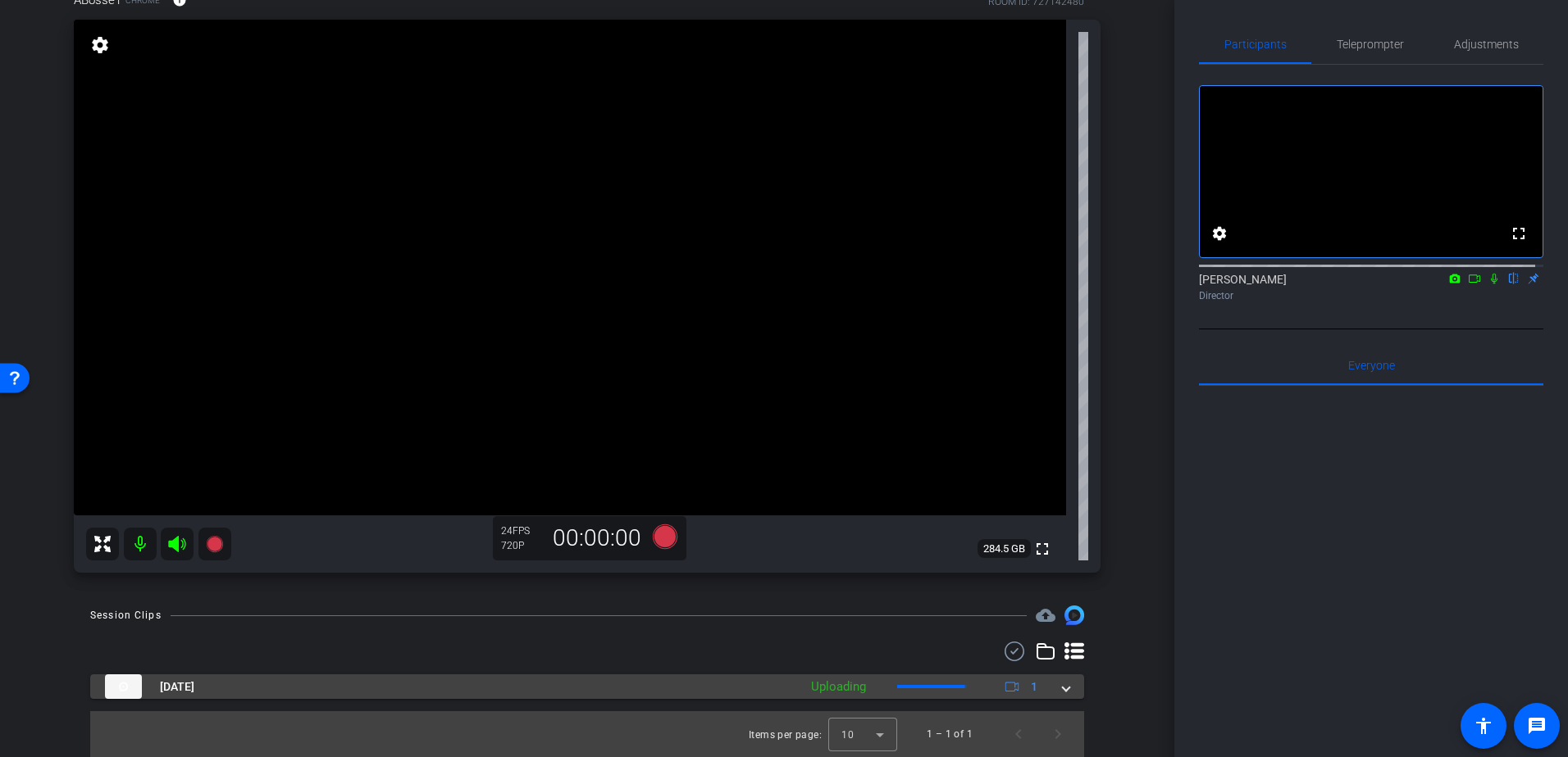
click at [1049, 689] on div "Sep 30, 2025 Uploading 1" at bounding box center [584, 687] width 958 height 25
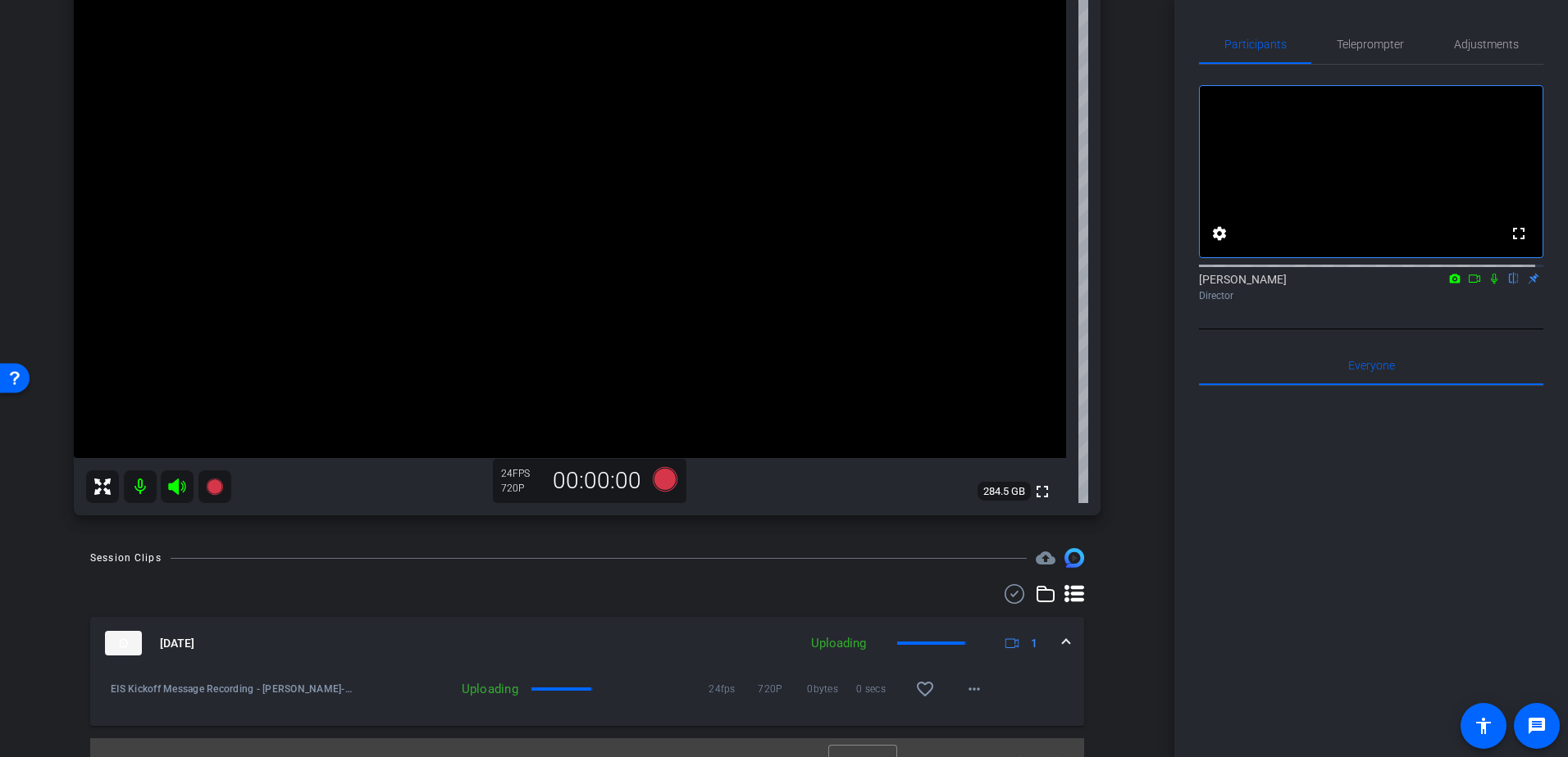
scroll to position [190, 0]
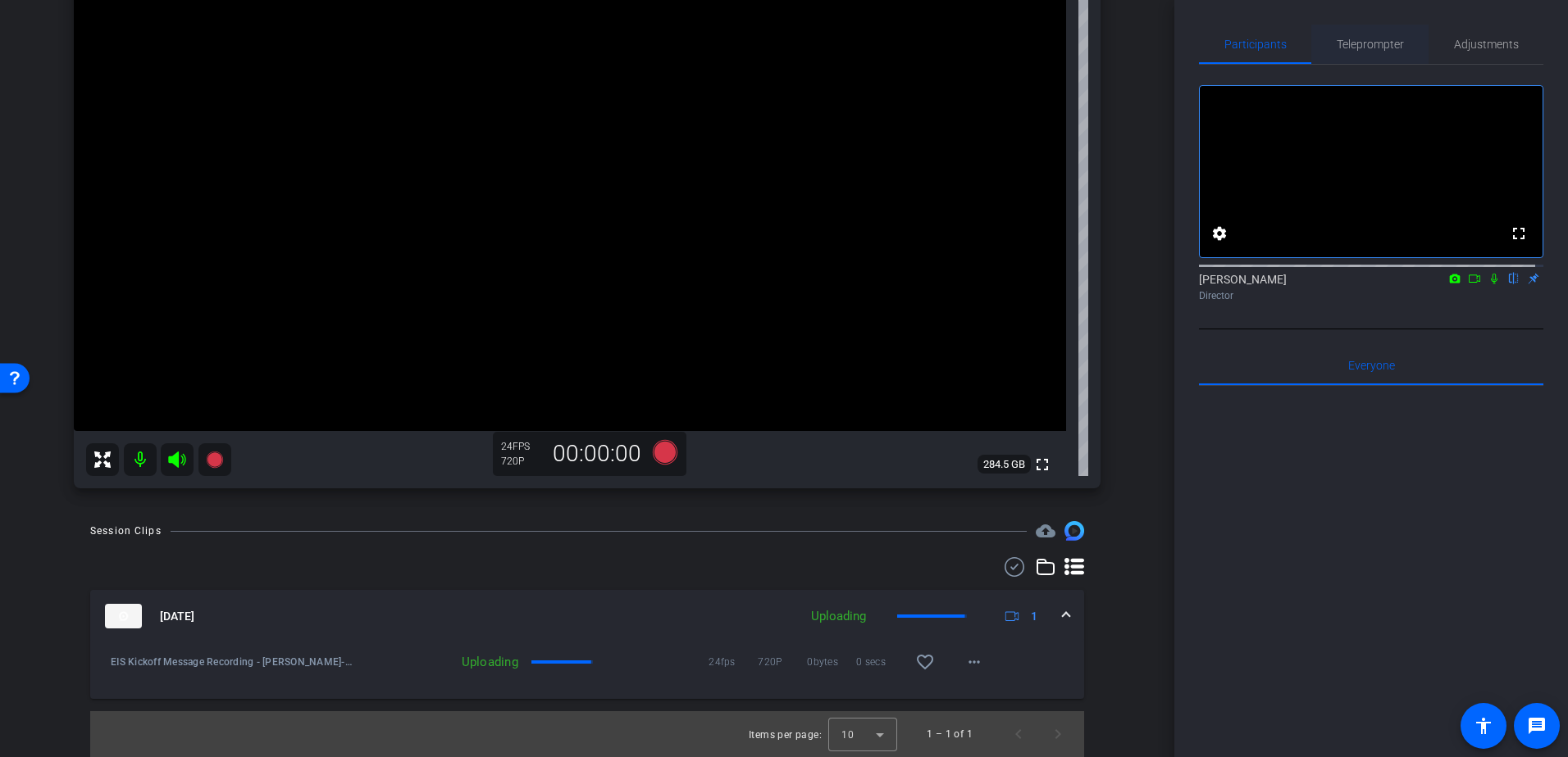
click at [1371, 57] on span "Teleprompter" at bounding box center [1371, 45] width 67 height 40
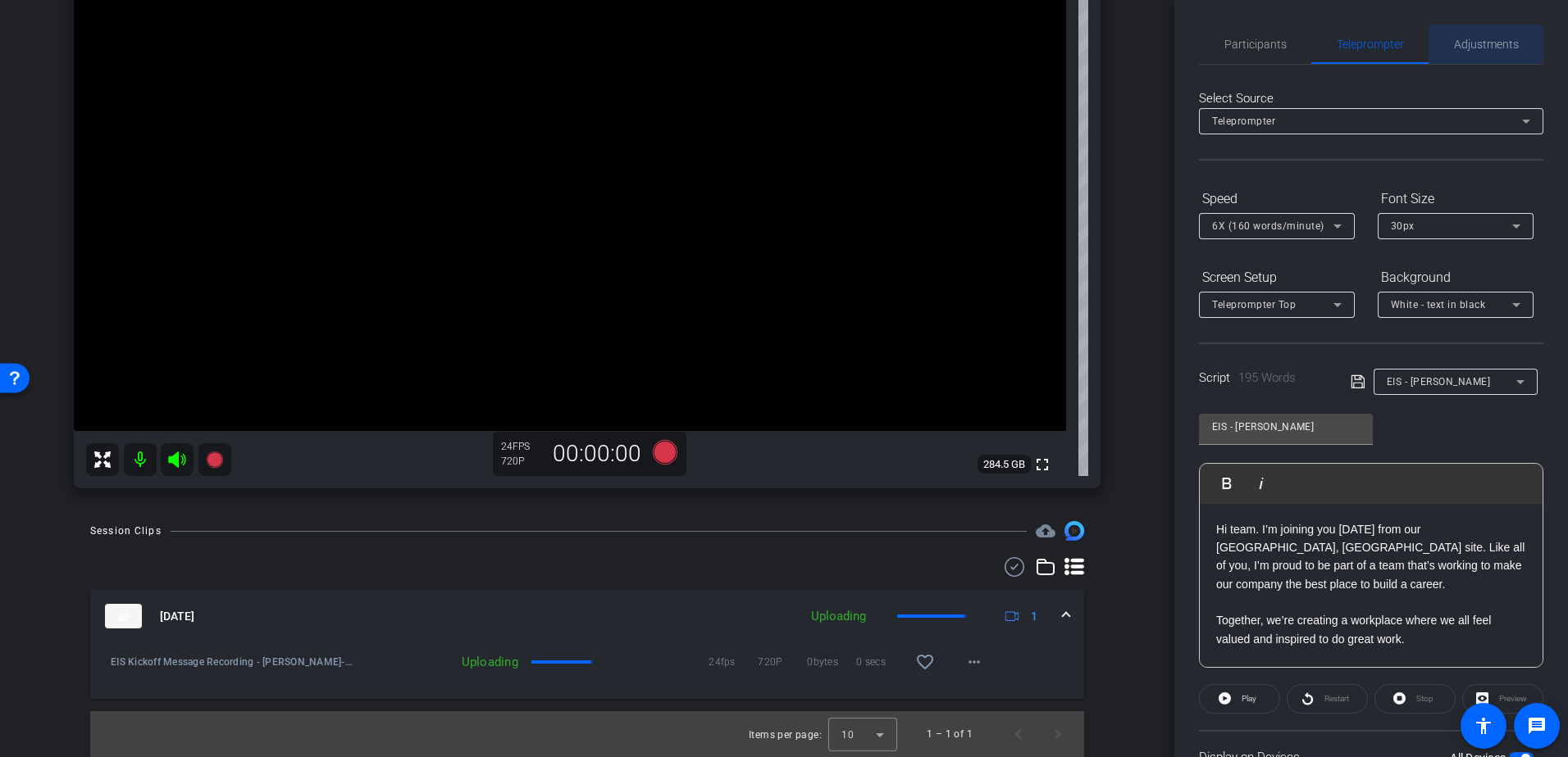
click at [1495, 49] on span "Adjustments" at bounding box center [1486, 45] width 65 height 12
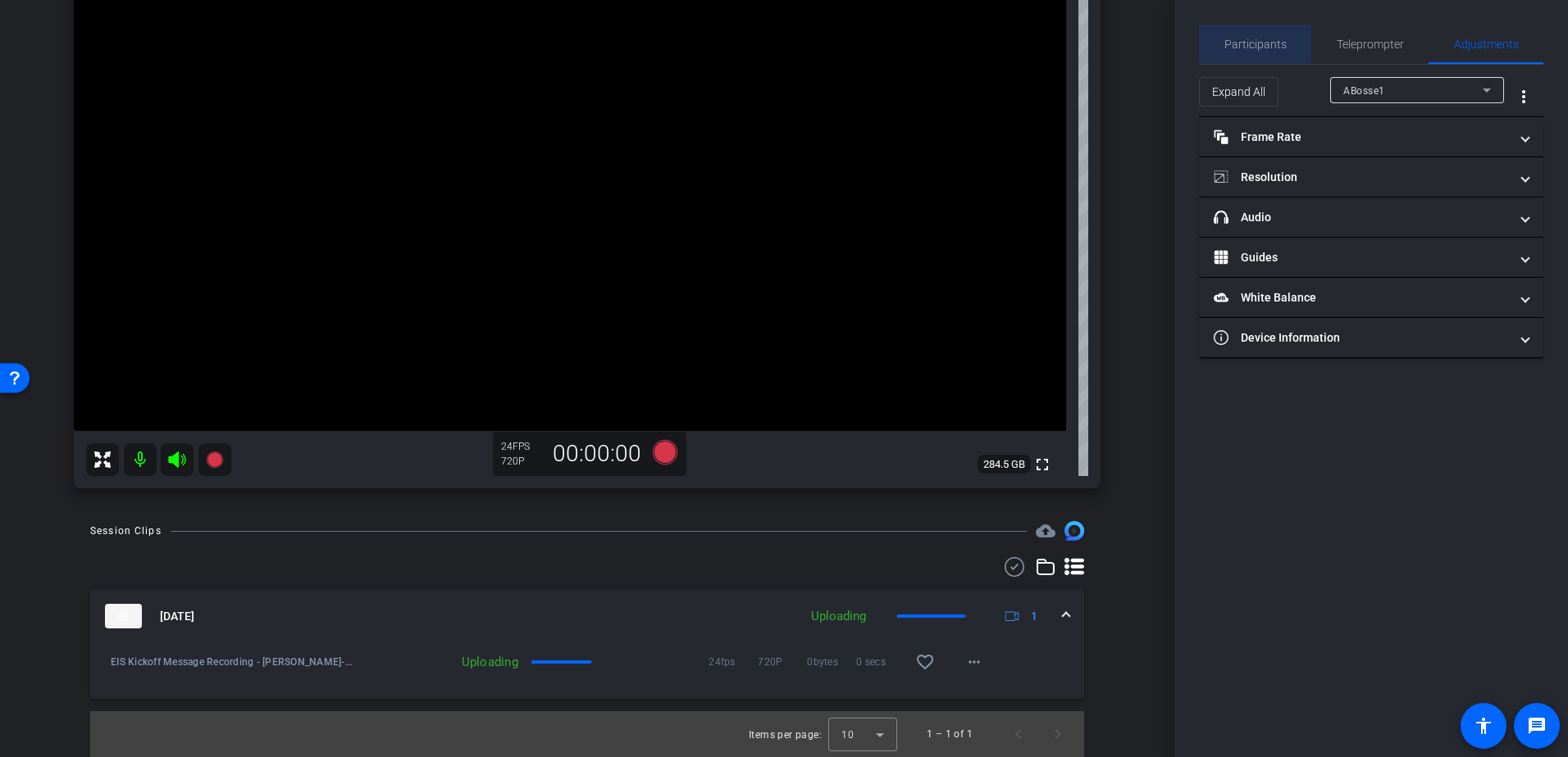
click at [1268, 41] on span "Participants" at bounding box center [1254, 45] width 63 height 12
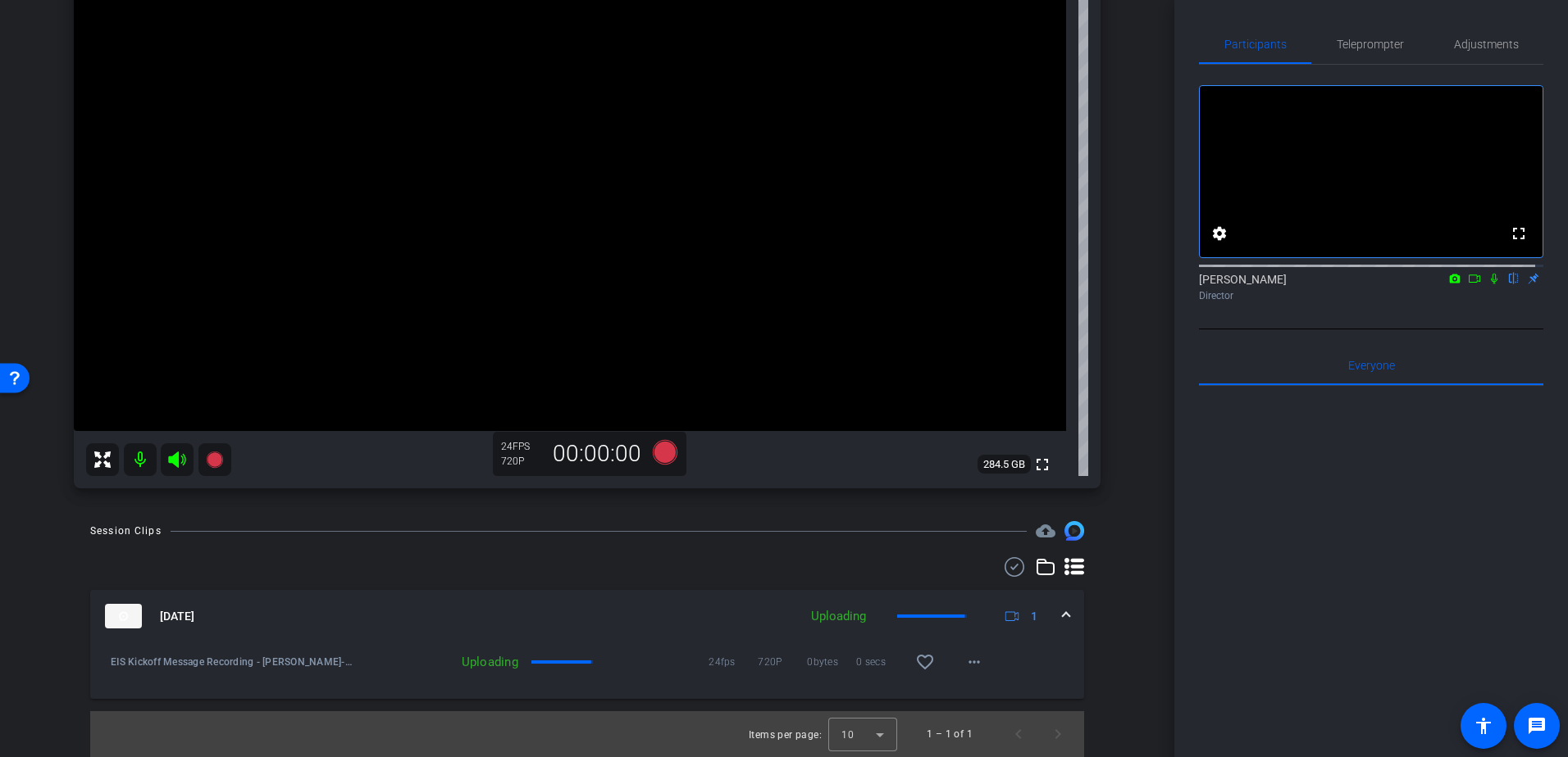
click at [1062, 615] on mat-expansion-panel-header "Sep 30, 2025 Uploading 1" at bounding box center [587, 616] width 993 height 53
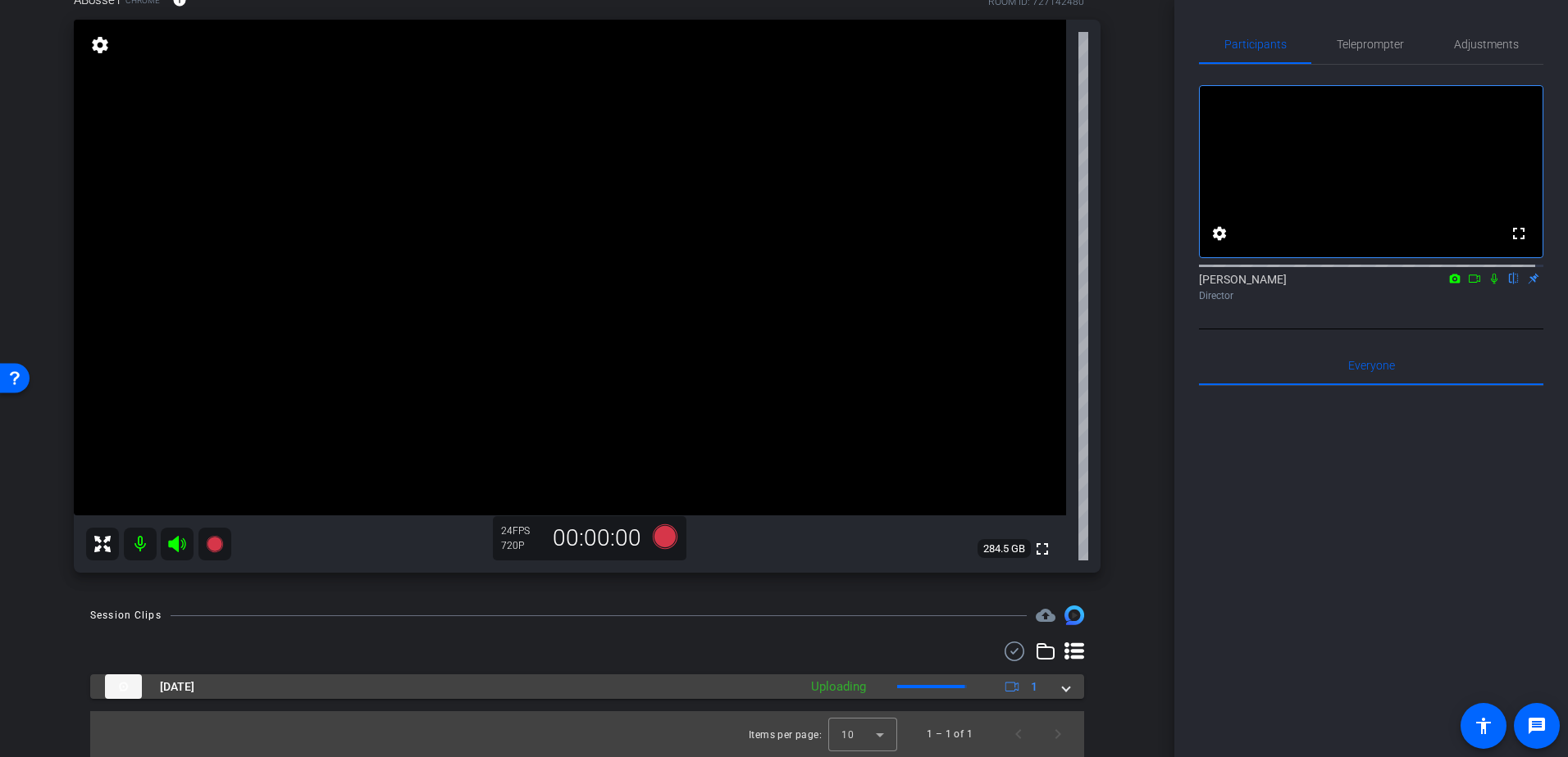
click at [1064, 687] on mat-expansion-panel-header "Sep 30, 2025 Uploading 1" at bounding box center [587, 687] width 993 height 25
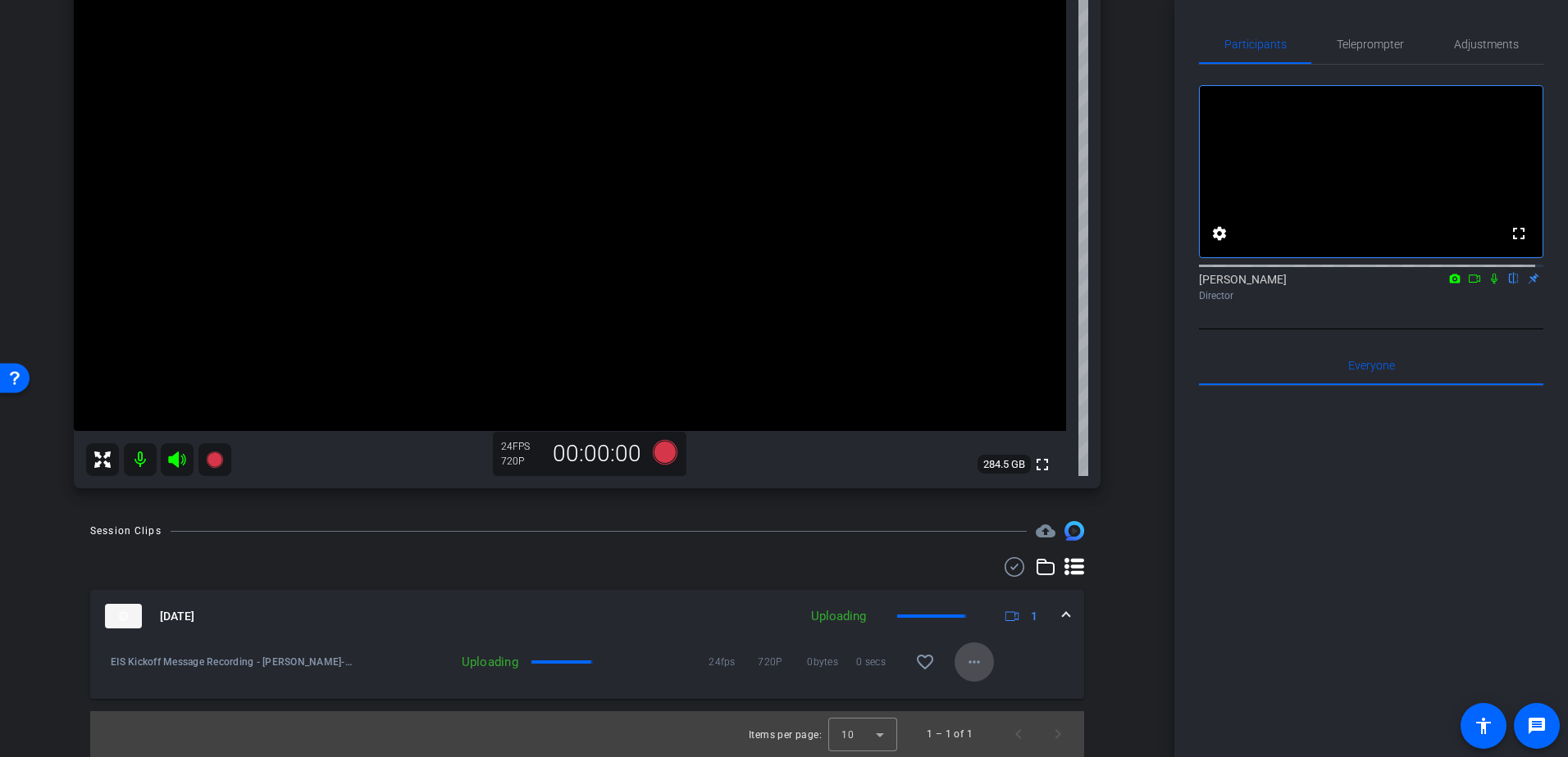
click at [965, 660] on mat-icon "more_horiz" at bounding box center [975, 663] width 20 height 20
click at [962, 660] on div at bounding box center [784, 378] width 1568 height 757
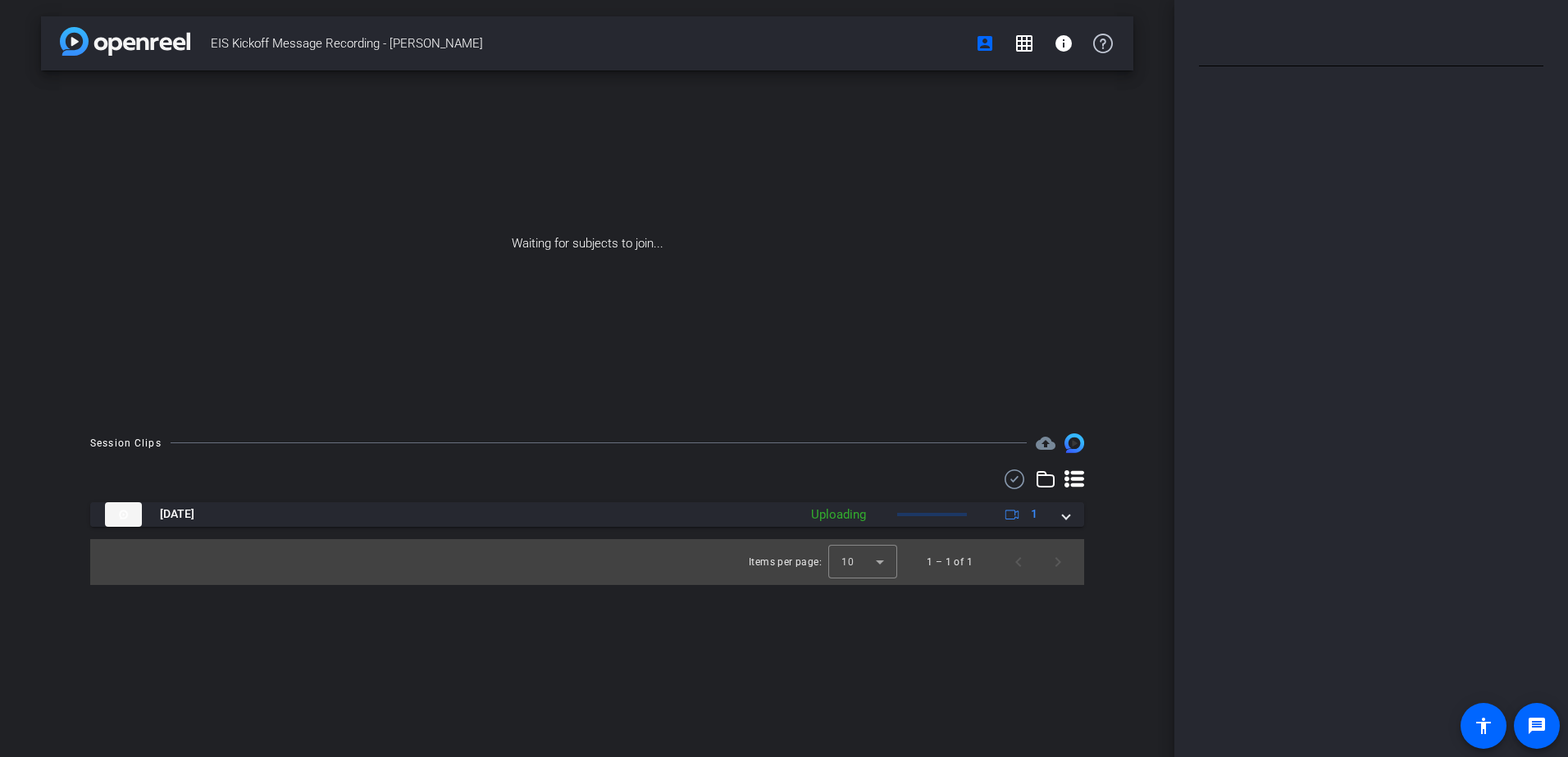
type input "EIS - Amanda"
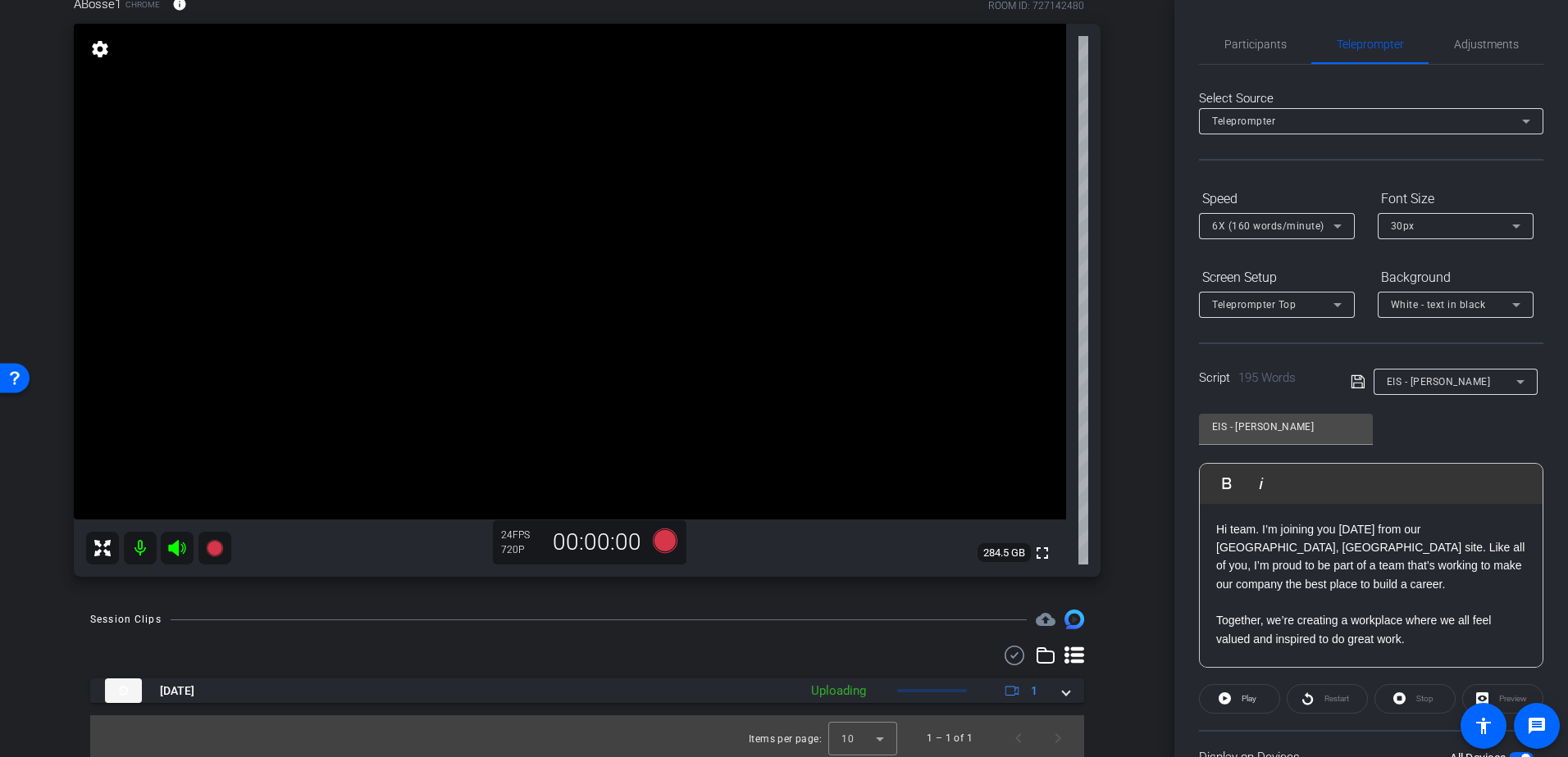
scroll to position [106, 0]
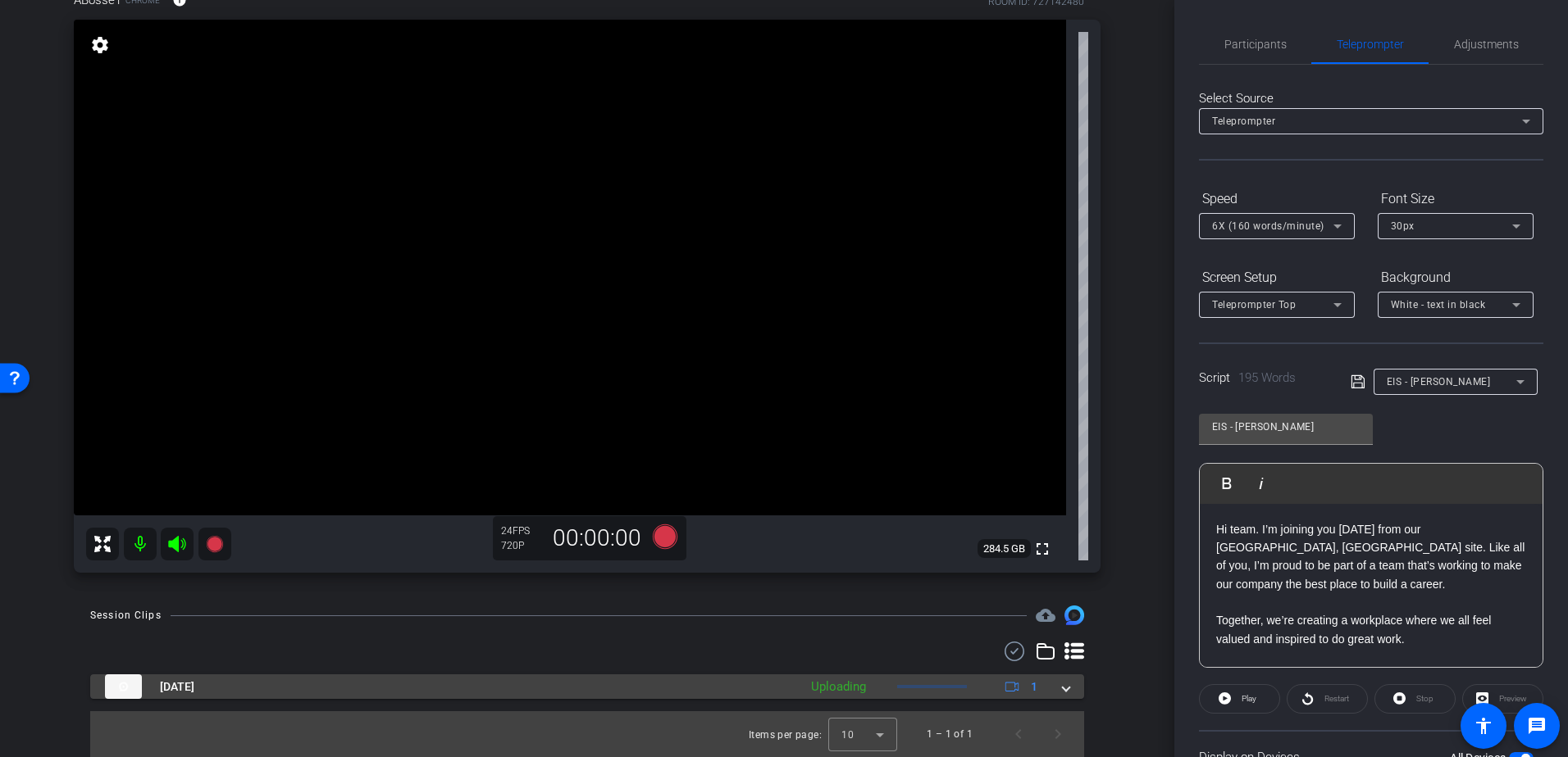
click at [1063, 691] on span at bounding box center [1066, 687] width 7 height 17
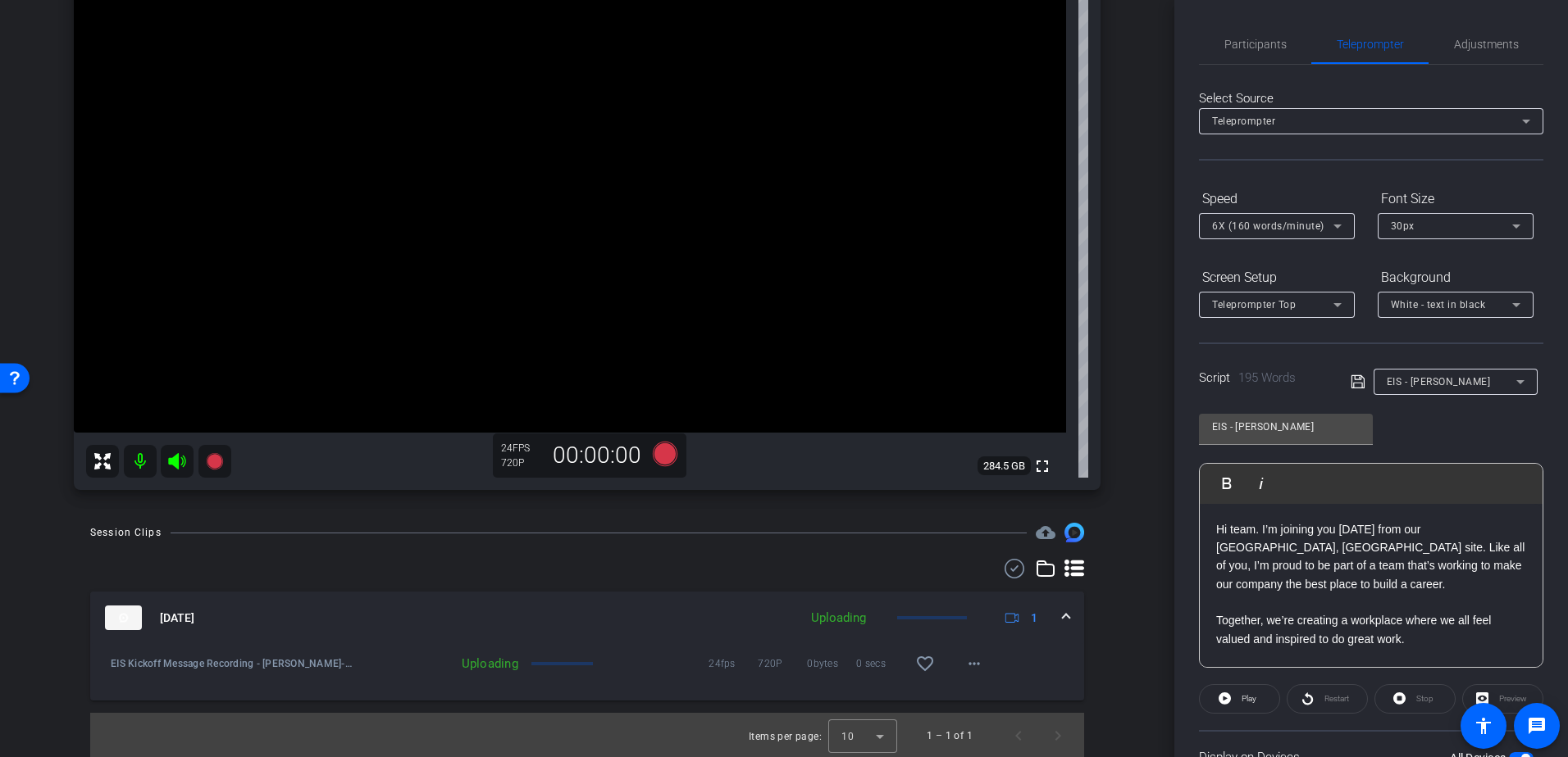
scroll to position [190, 0]
click at [903, 610] on mat-panel-description "Uploading 1" at bounding box center [926, 616] width 247 height 25
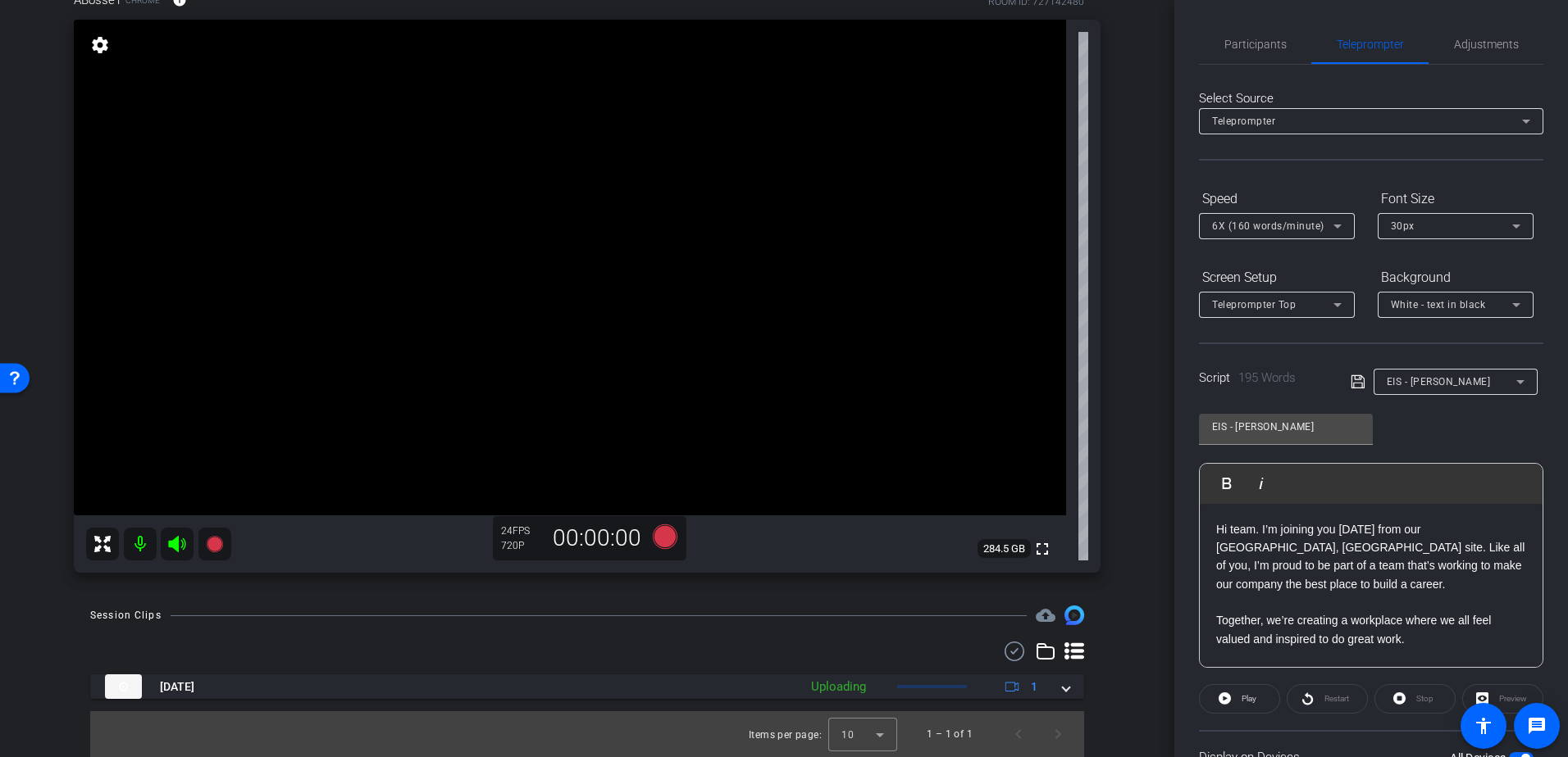
scroll to position [106, 0]
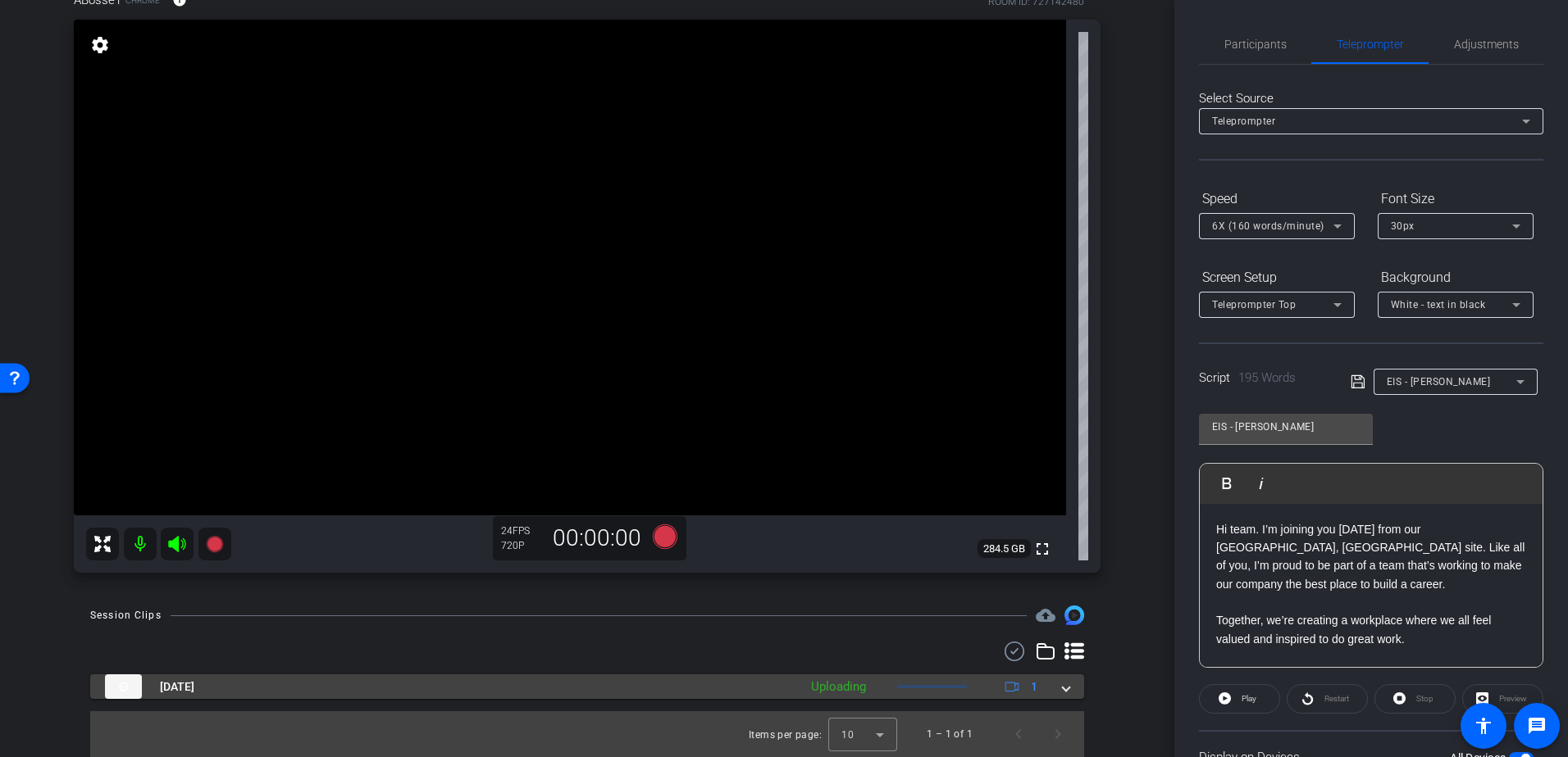
click at [846, 691] on div "Uploading" at bounding box center [839, 687] width 71 height 19
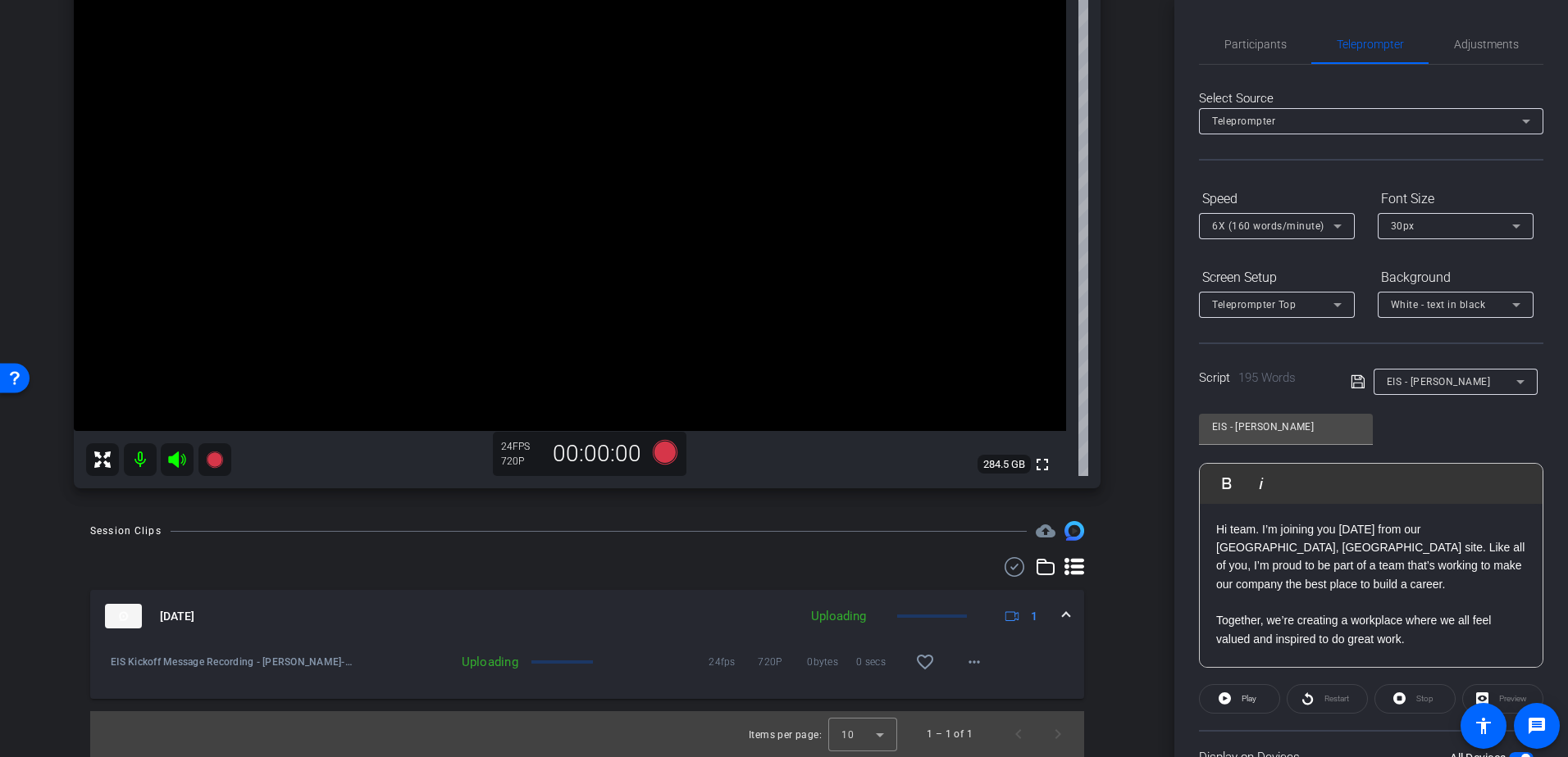
scroll to position [190, 0]
click at [965, 668] on mat-icon "more_horiz" at bounding box center [975, 663] width 20 height 20
click at [960, 668] on div at bounding box center [784, 378] width 1568 height 757
click at [188, 623] on span "Sep 30, 2025" at bounding box center [177, 616] width 35 height 17
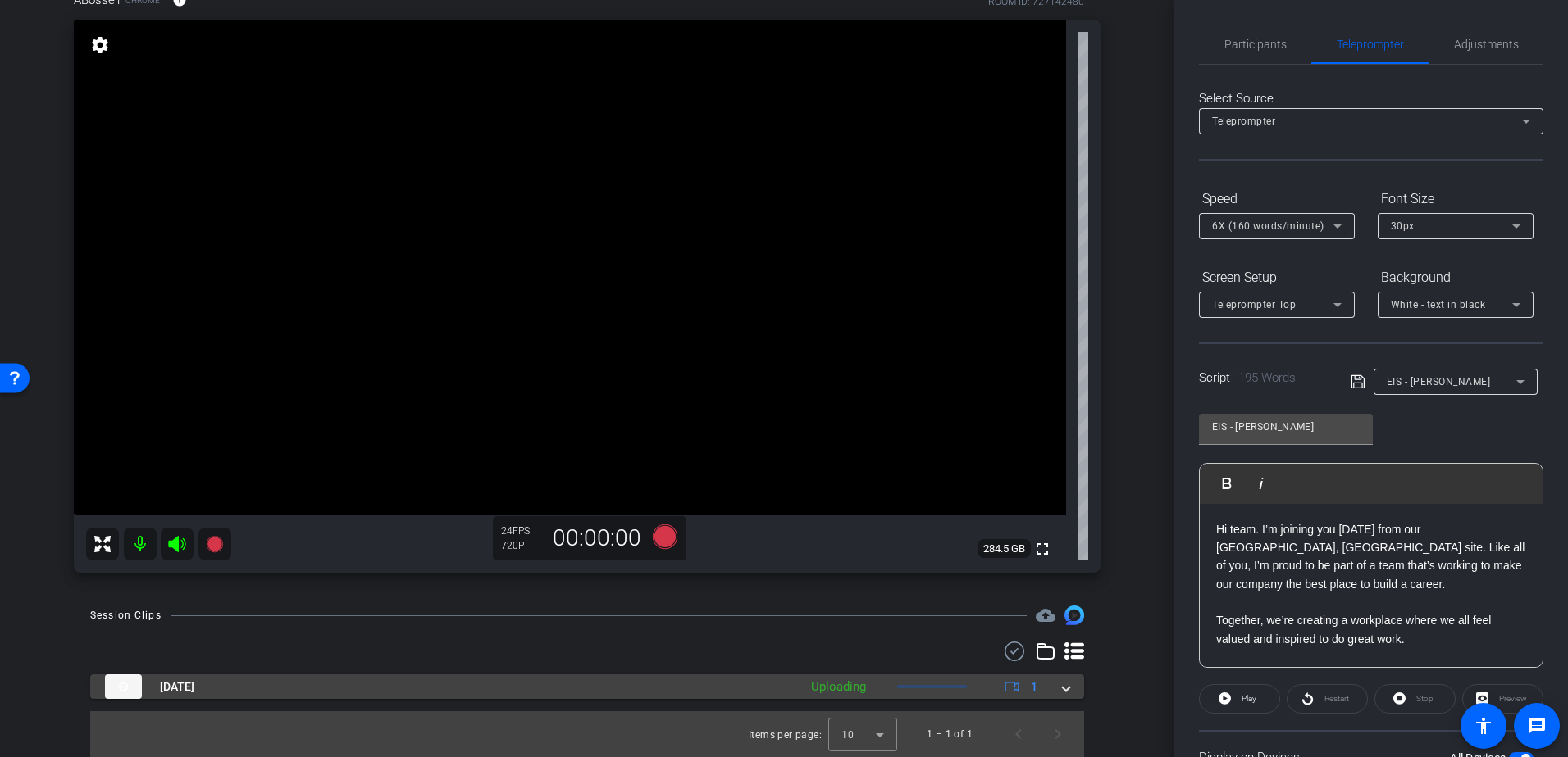
click at [195, 688] on span "Sep 30, 2025" at bounding box center [177, 687] width 35 height 17
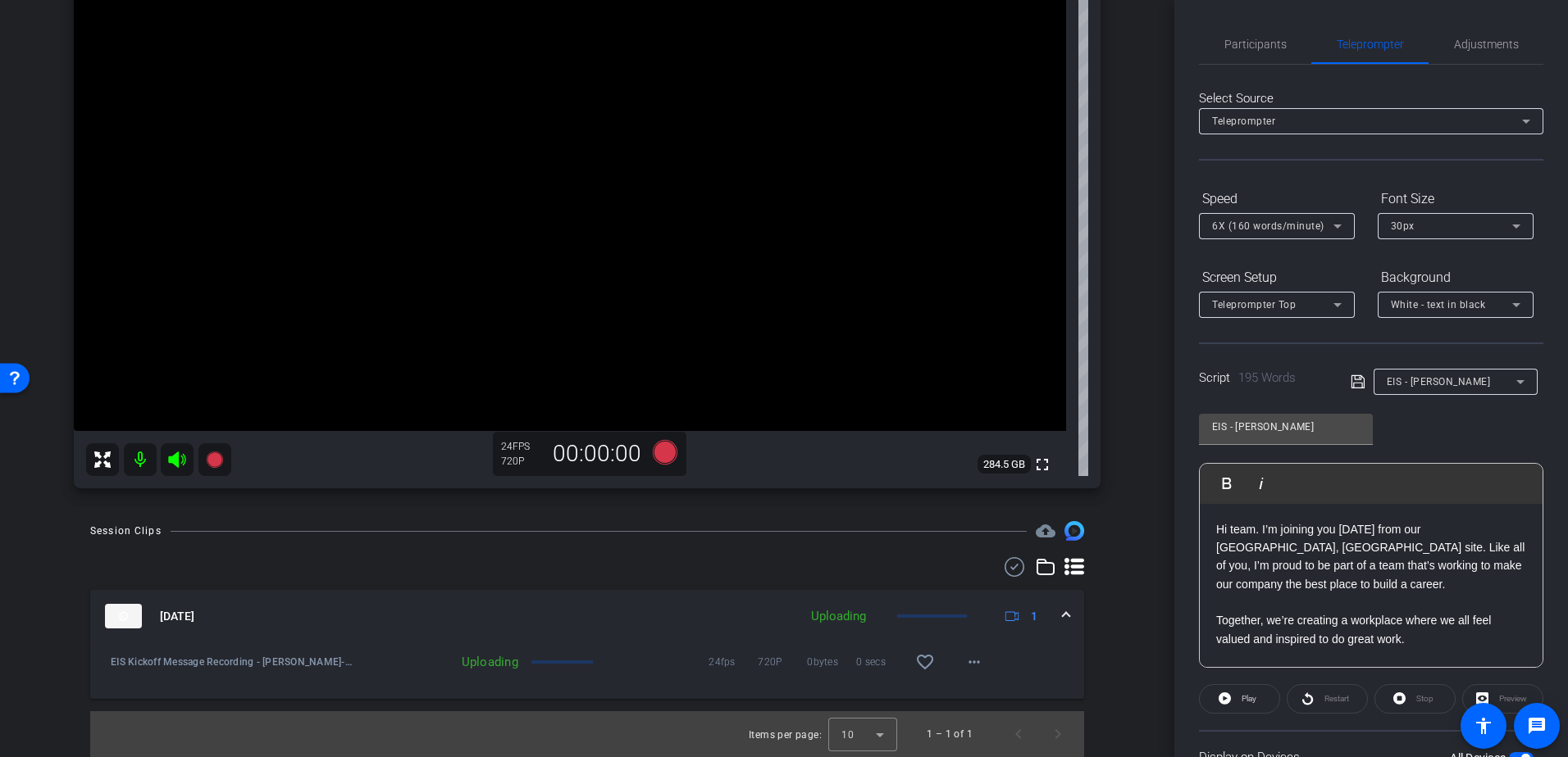
click at [1012, 615] on span "1" at bounding box center [1020, 616] width 36 height 20
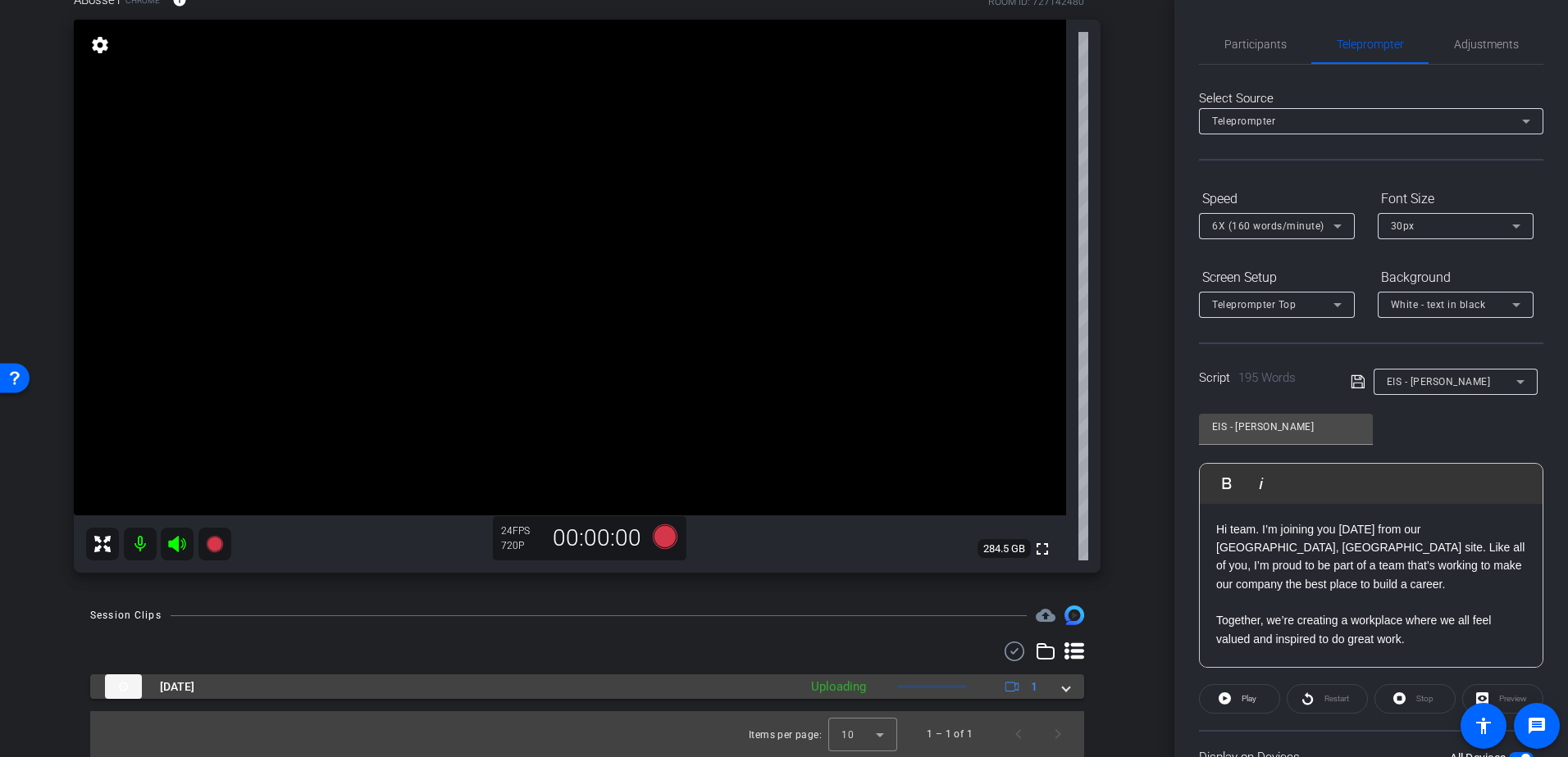
scroll to position [106, 0]
click at [1064, 694] on mat-expansion-panel-header "Sep 30, 2025 Uploading 1" at bounding box center [587, 687] width 993 height 25
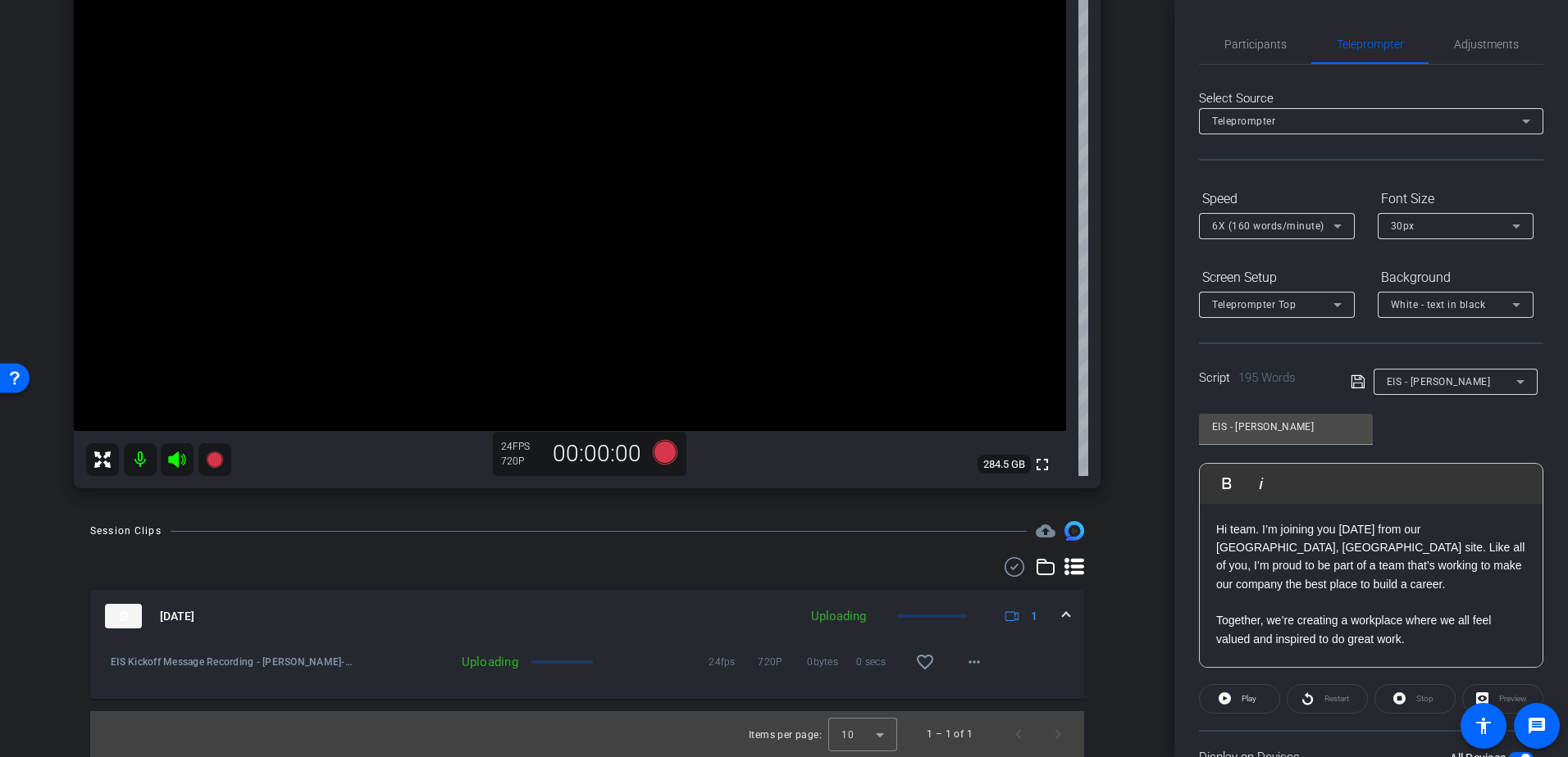
click at [924, 617] on div at bounding box center [932, 616] width 69 height 3
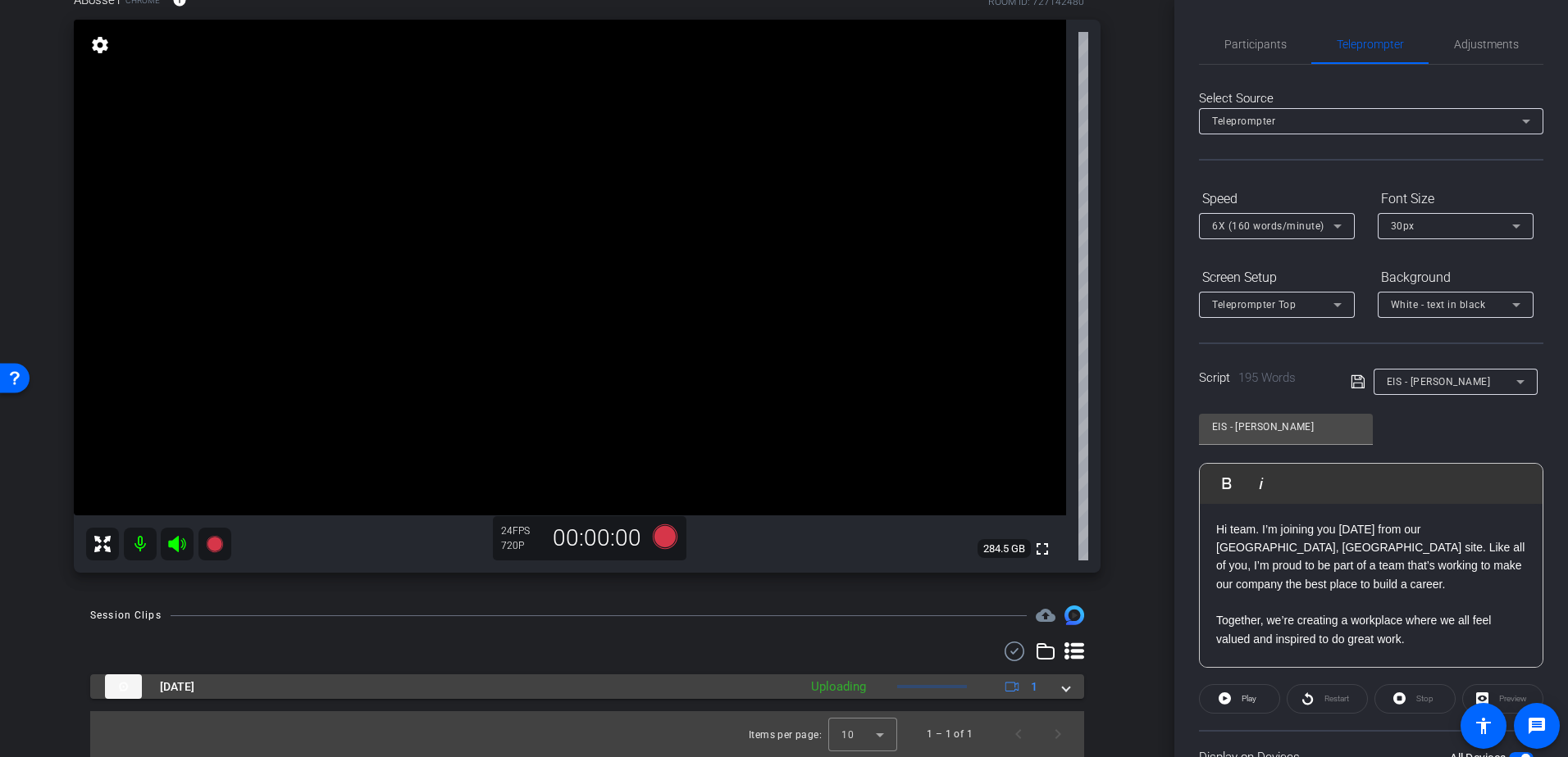
click at [826, 677] on mat-panel-description "Uploading 1" at bounding box center [926, 687] width 247 height 25
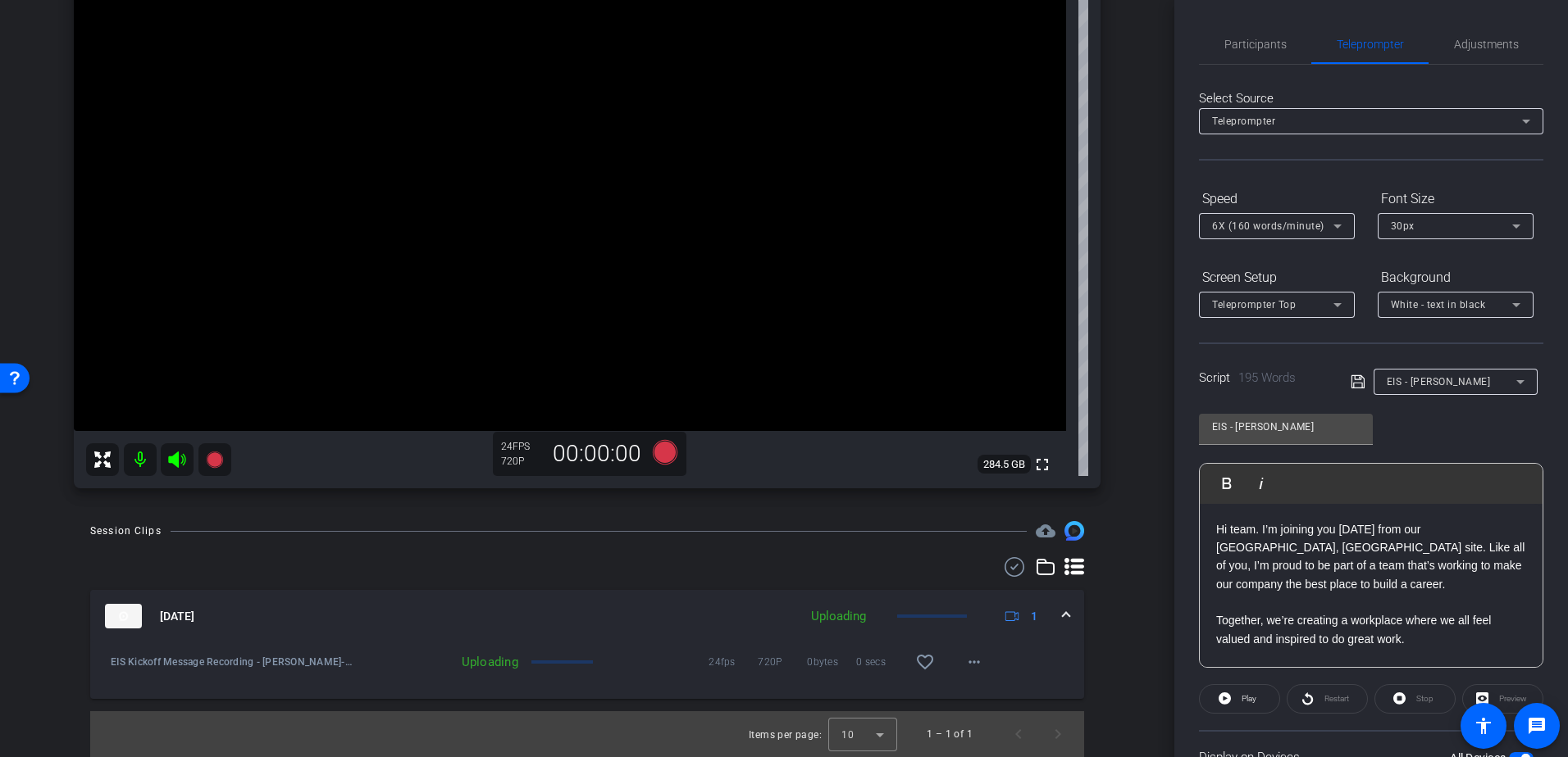
scroll to position [109, 0]
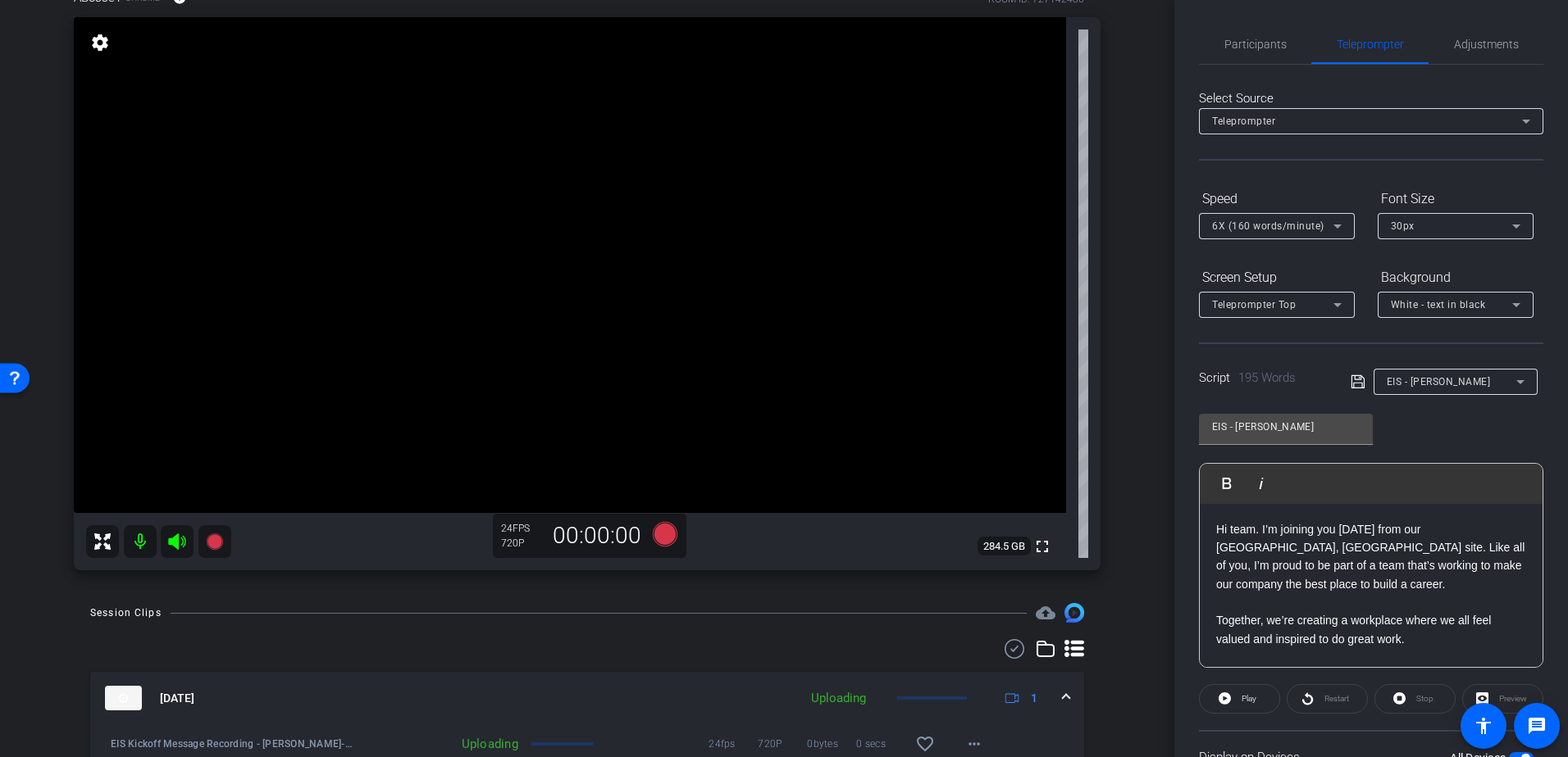
click at [174, 539] on icon at bounding box center [176, 542] width 17 height 17
click at [172, 547] on icon at bounding box center [176, 542] width 17 height 17
click at [927, 698] on div at bounding box center [932, 697] width 69 height 3
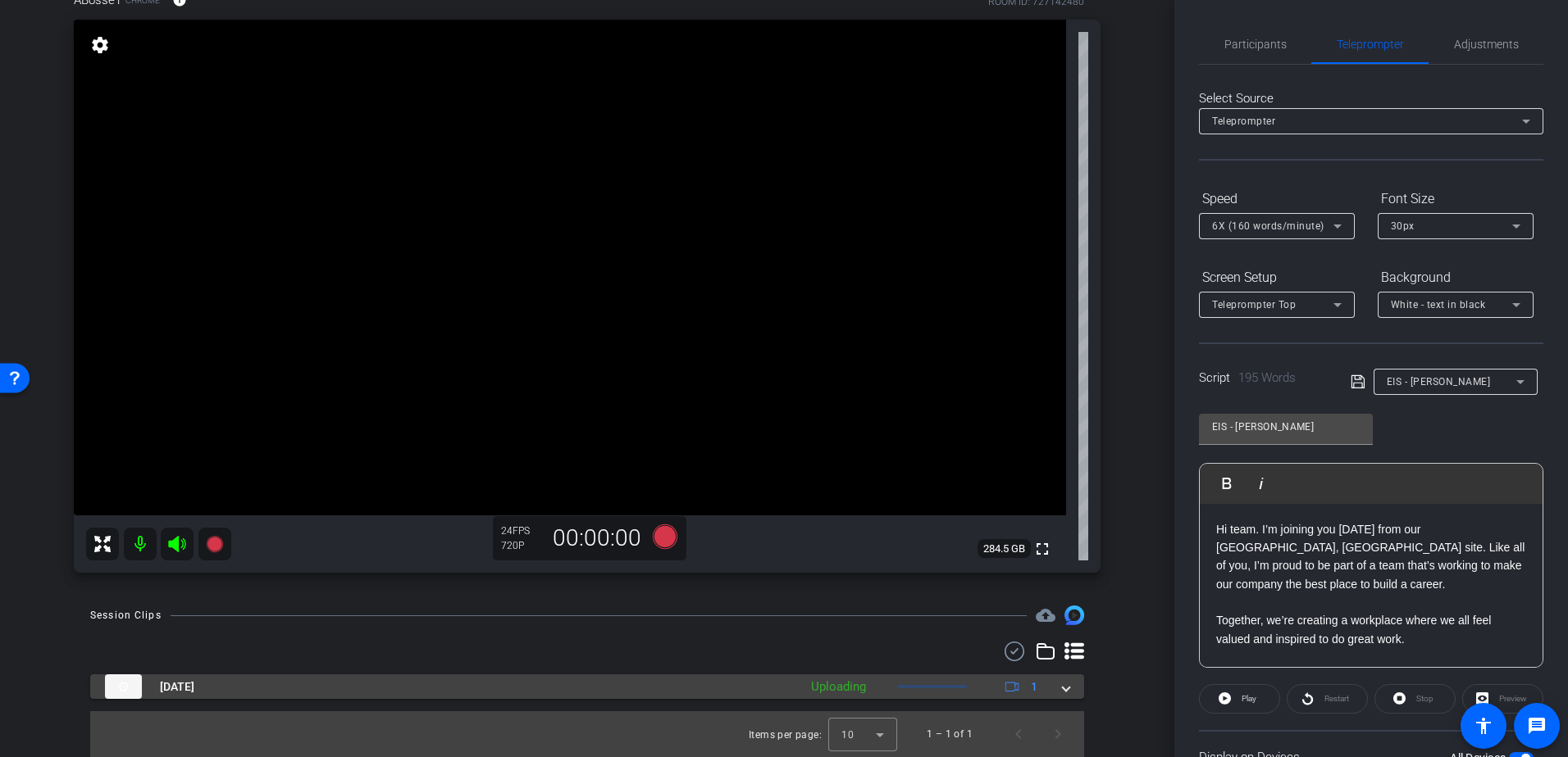
click at [929, 689] on div at bounding box center [932, 687] width 69 height 3
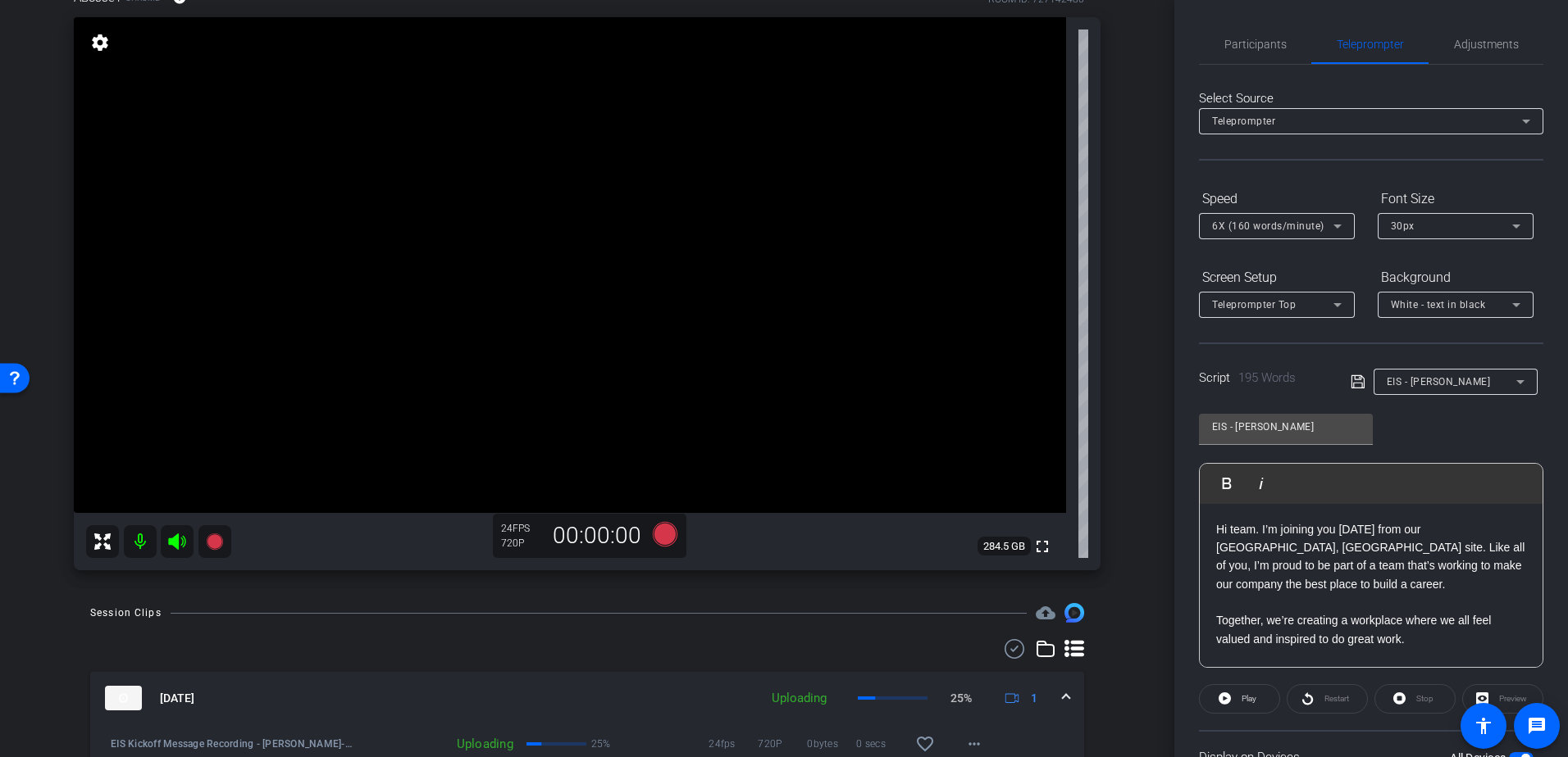
scroll to position [190, 0]
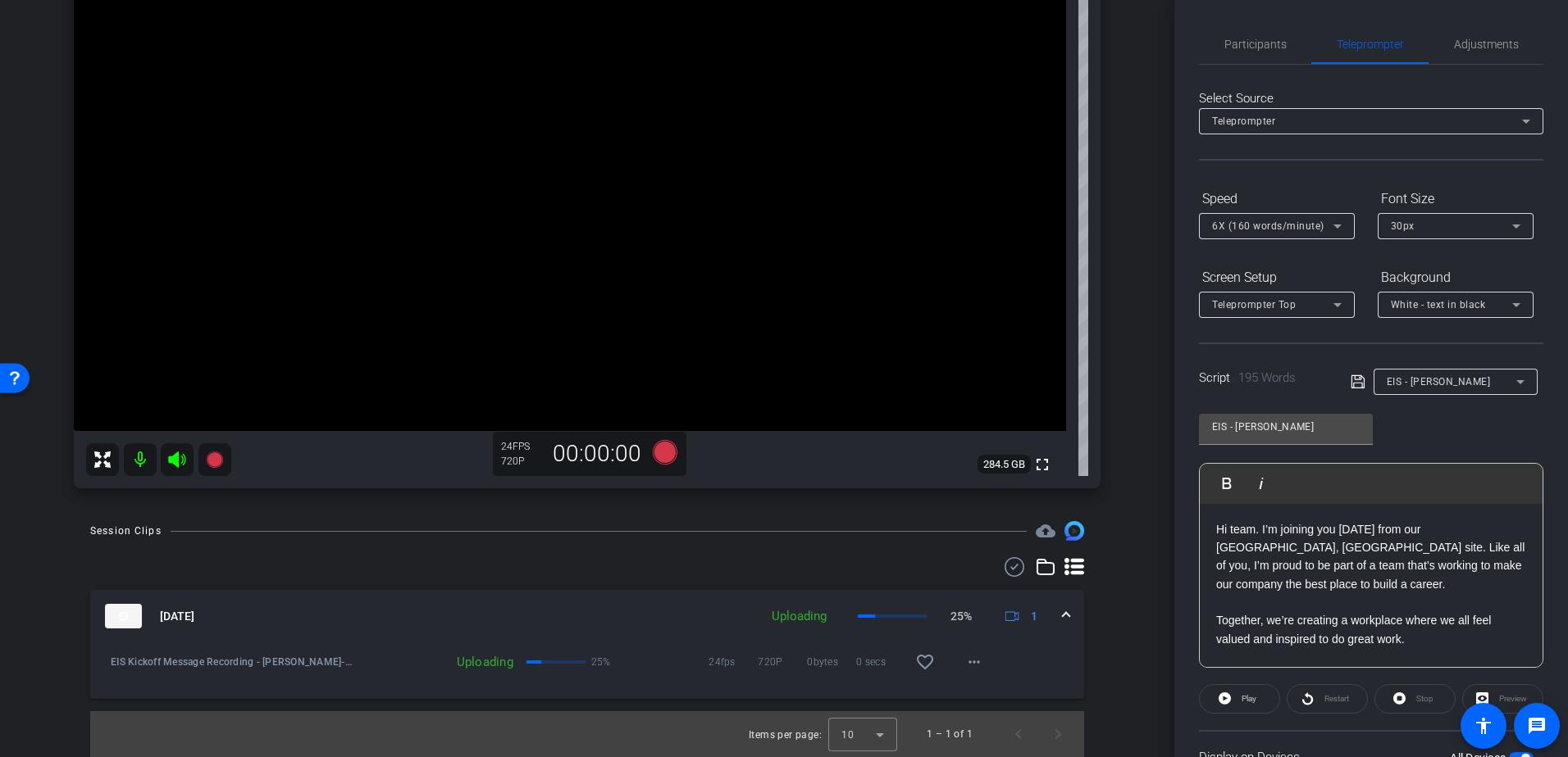
click at [476, 572] on div at bounding box center [587, 568] width 993 height 20
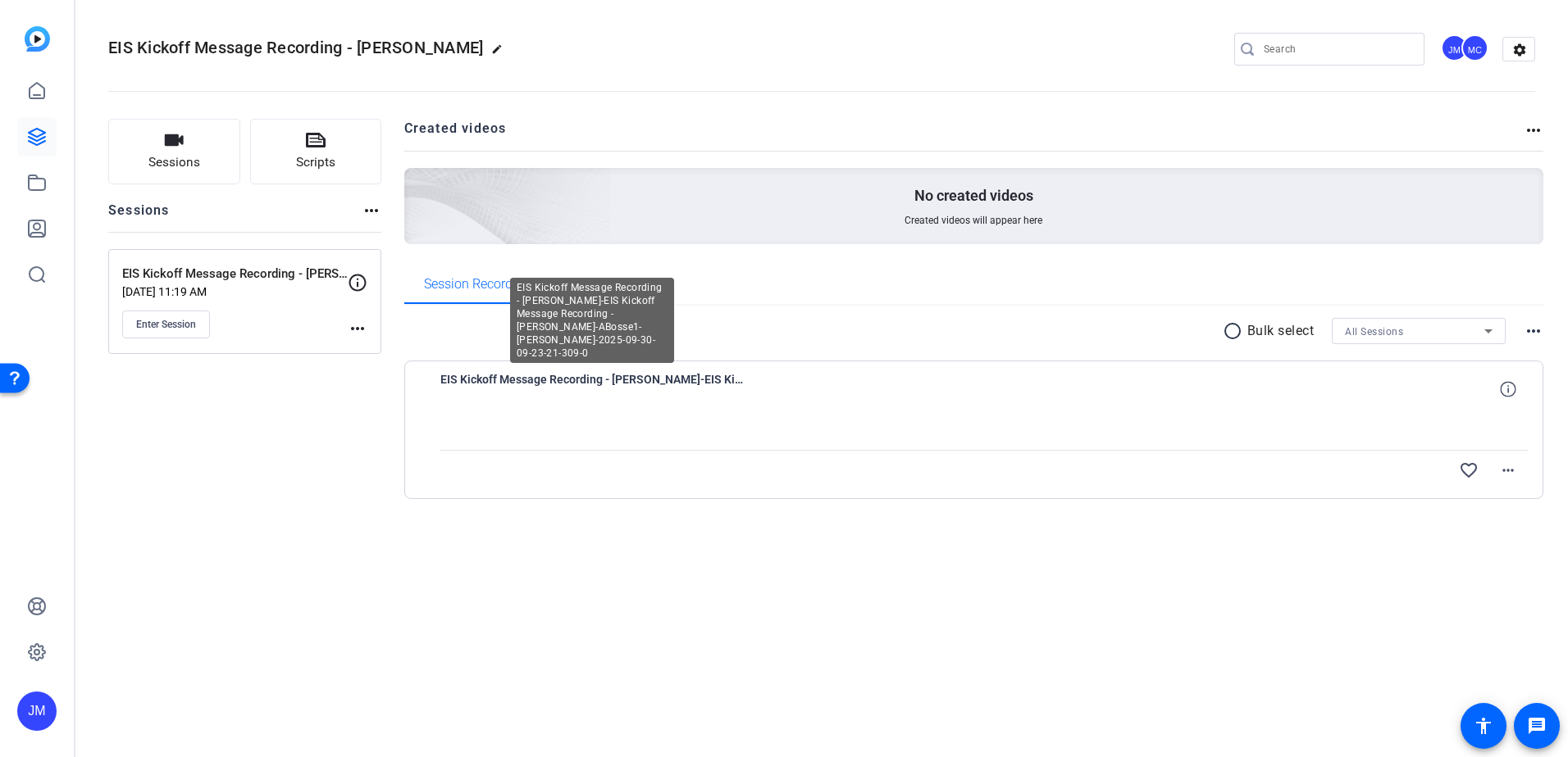
click at [533, 379] on span "EIS Kickoff Message Recording - [PERSON_NAME]-EIS Kickoff Message Recording - […" at bounding box center [592, 390] width 304 height 40
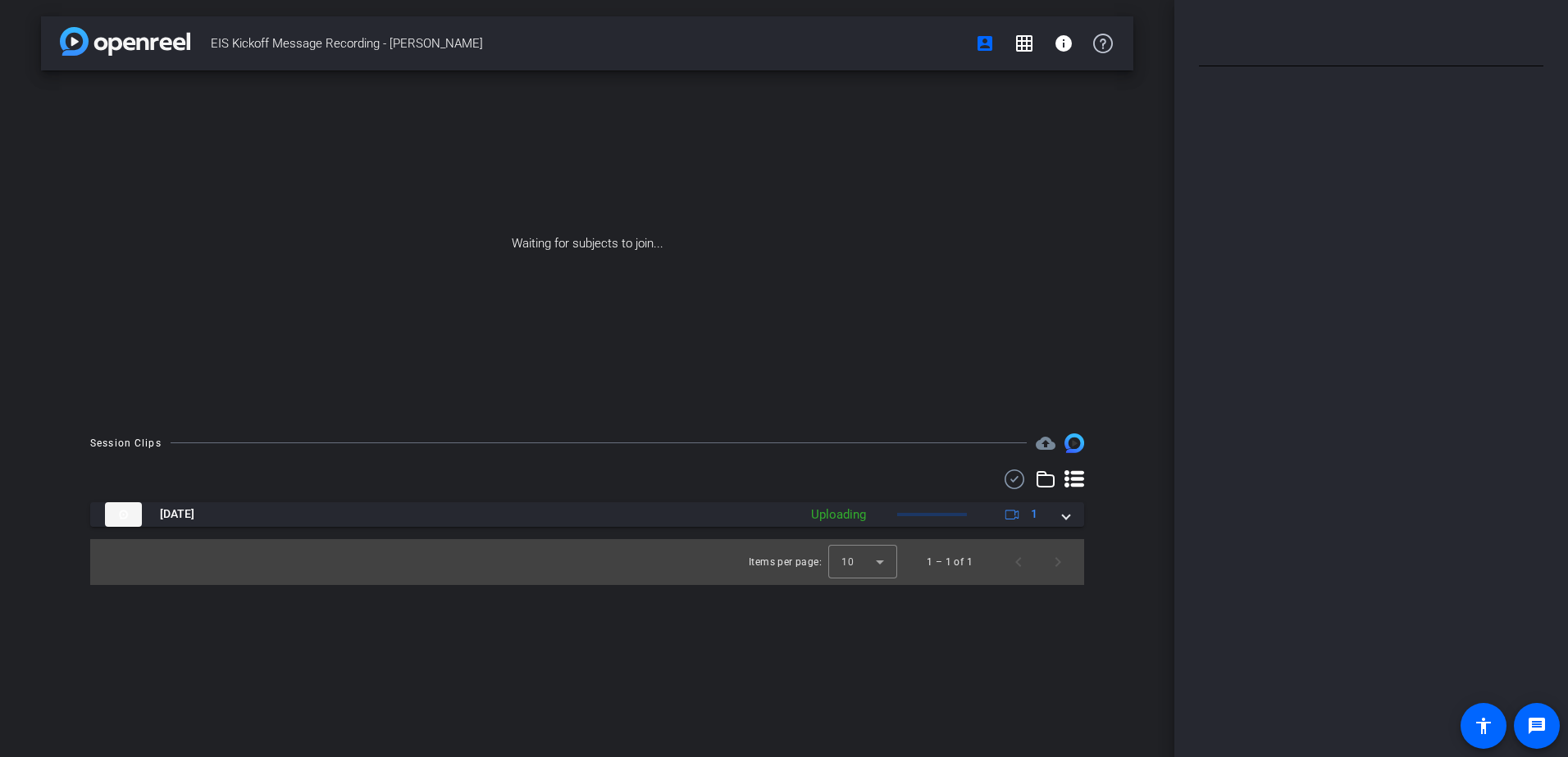
type input "EIS - [PERSON_NAME]"
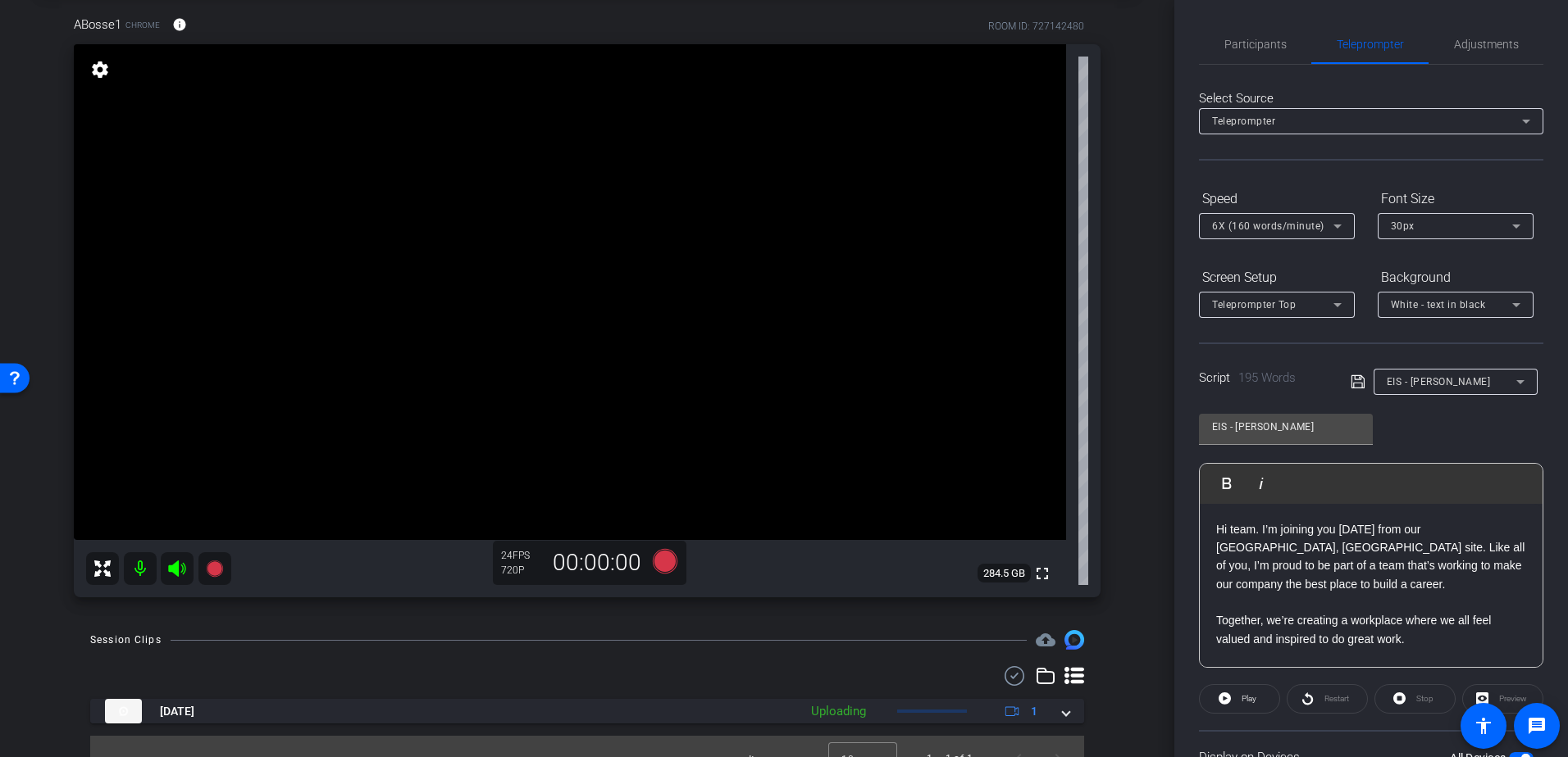
scroll to position [106, 0]
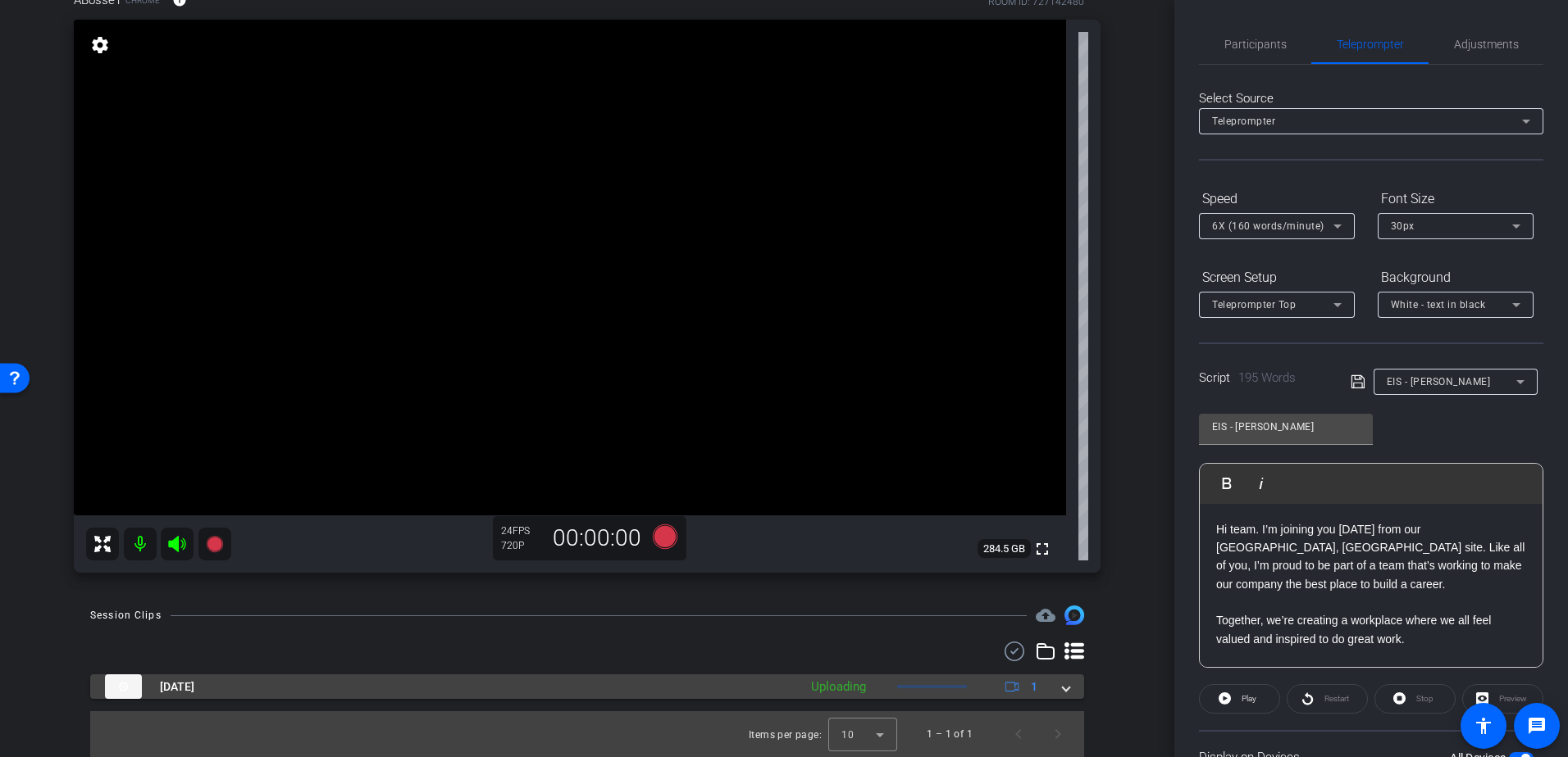
click at [1063, 687] on span at bounding box center [1066, 687] width 7 height 17
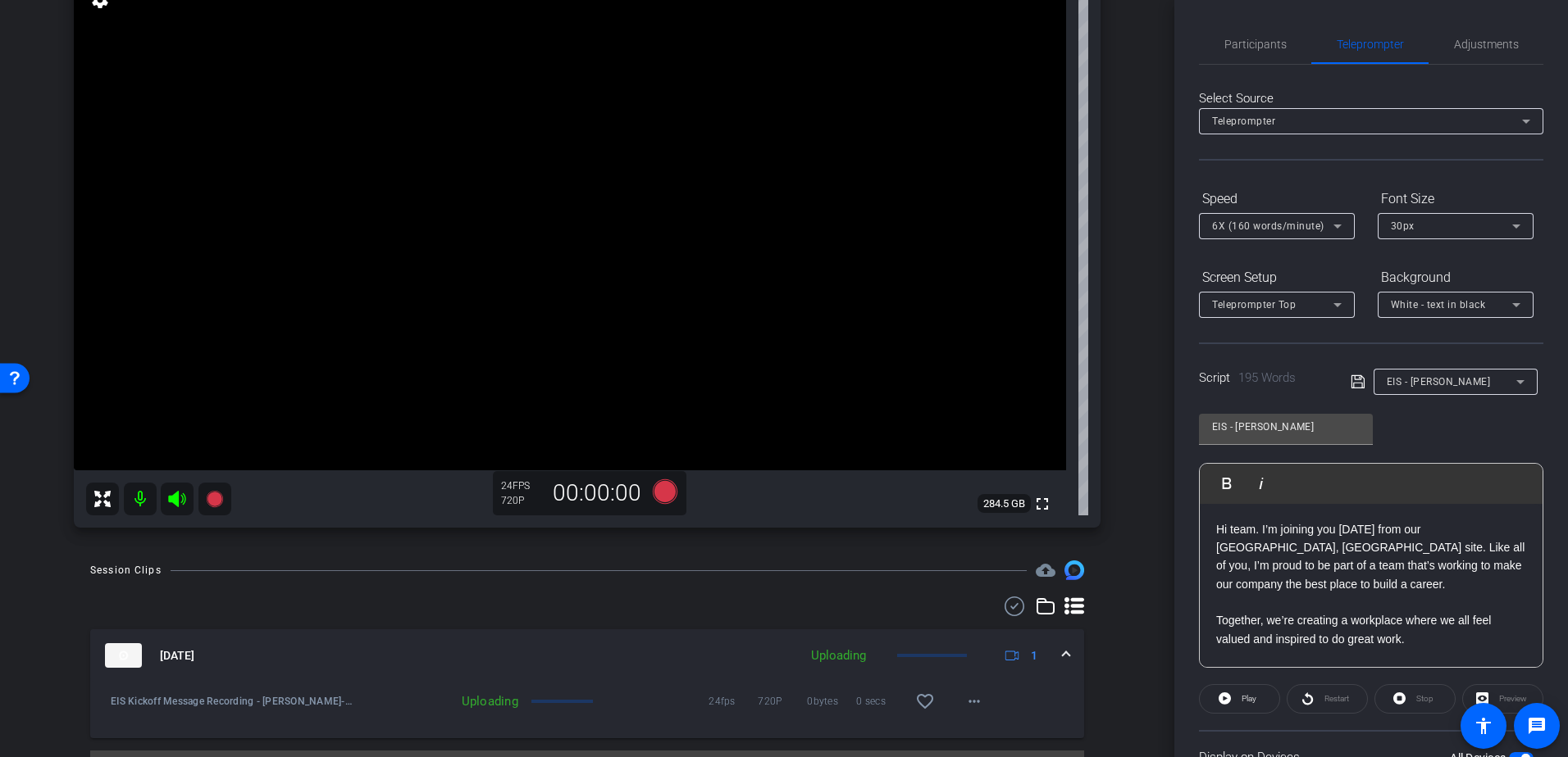
scroll to position [190, 0]
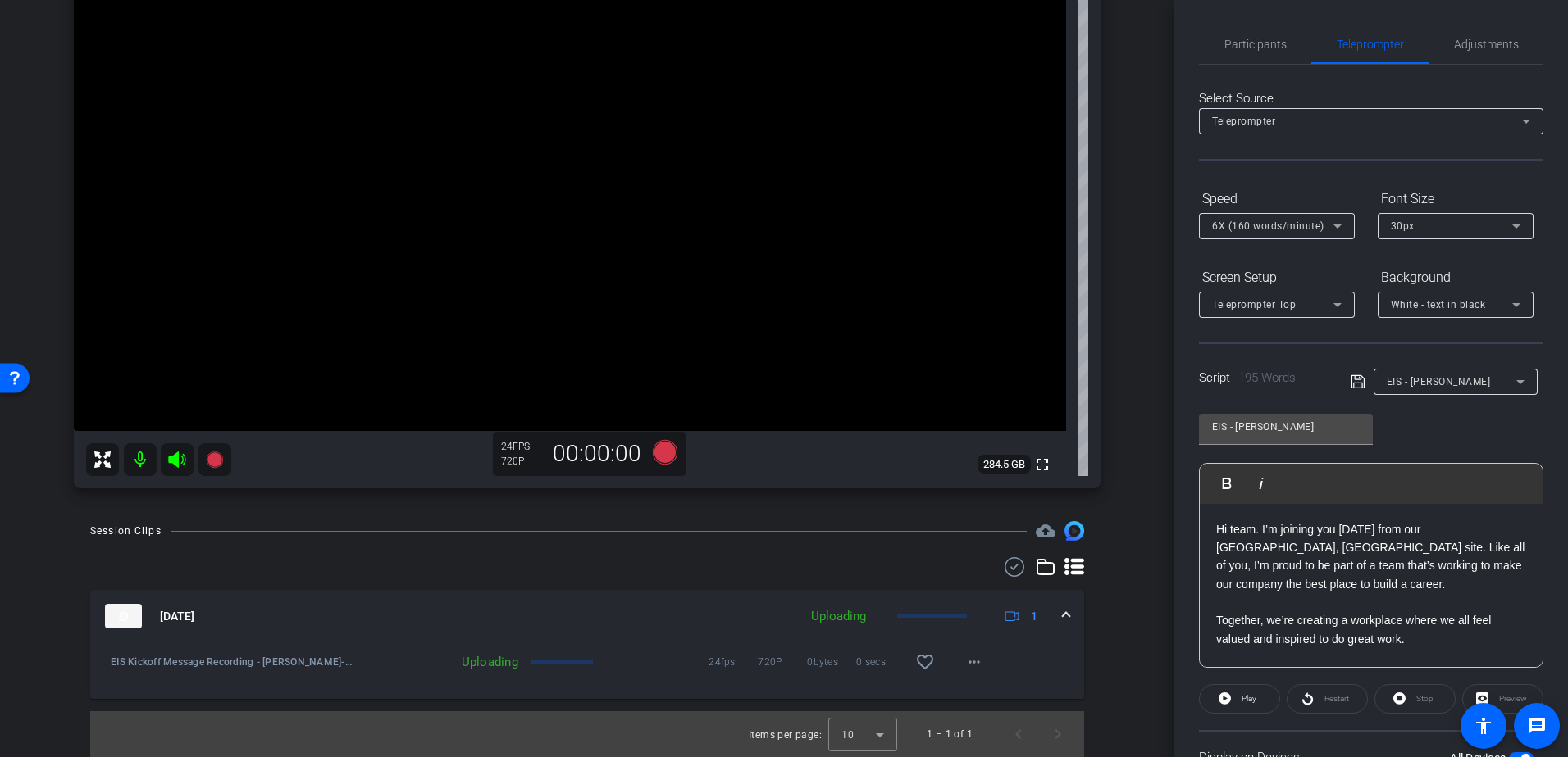
click at [913, 618] on div at bounding box center [932, 616] width 69 height 3
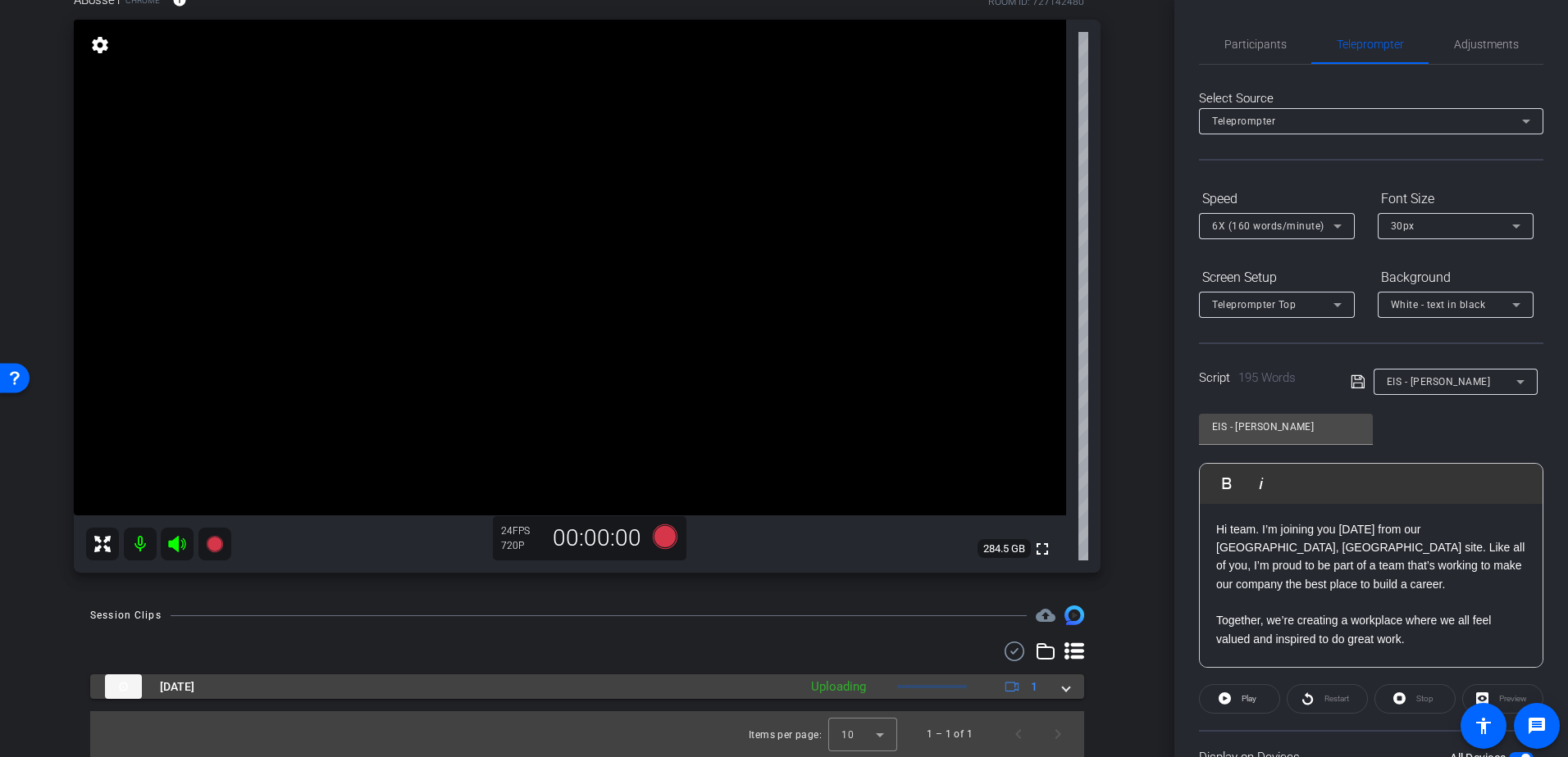
scroll to position [106, 0]
click at [836, 686] on div "Uploading" at bounding box center [839, 687] width 71 height 19
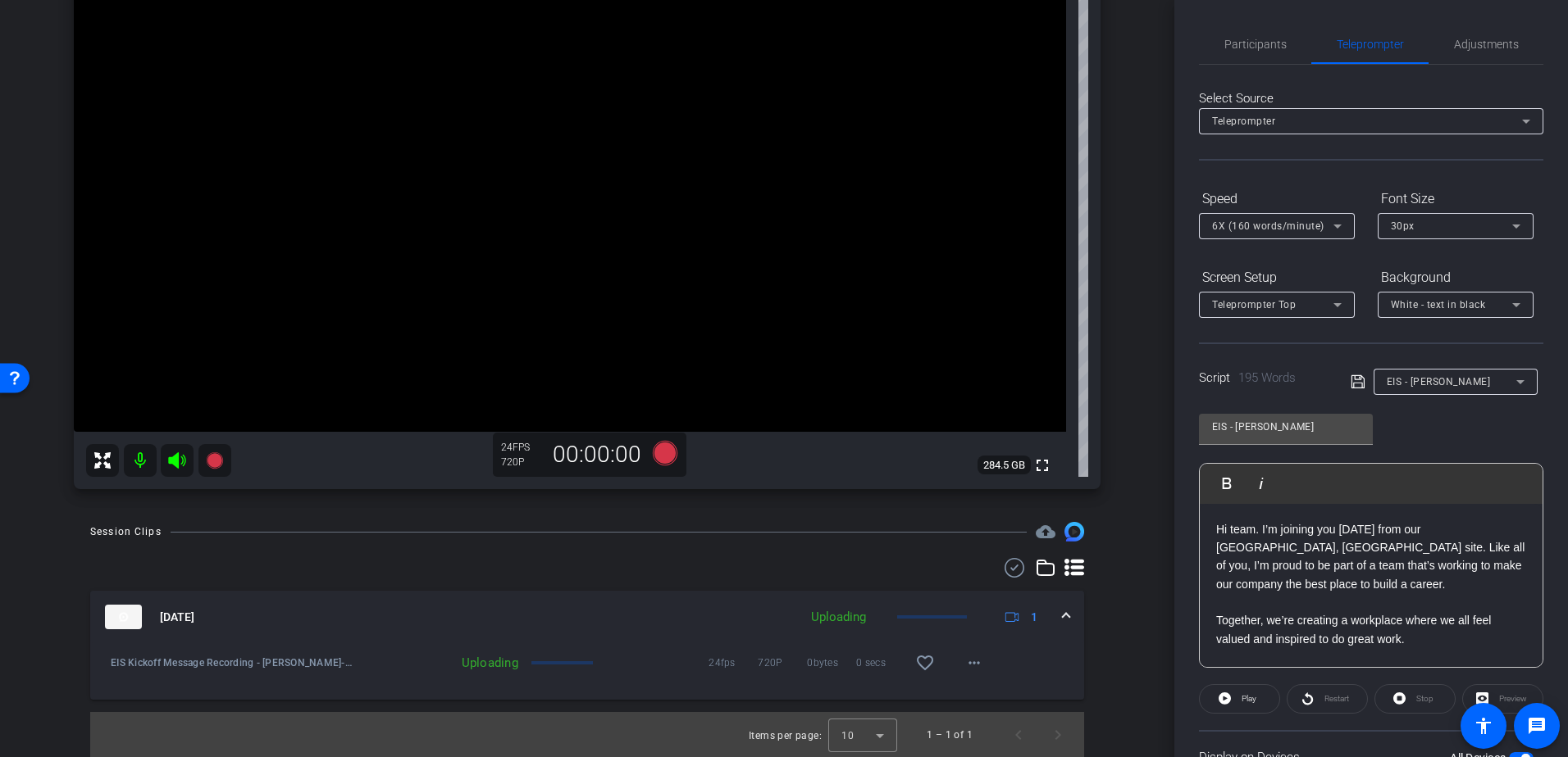
scroll to position [190, 0]
click at [658, 455] on icon at bounding box center [665, 452] width 25 height 25
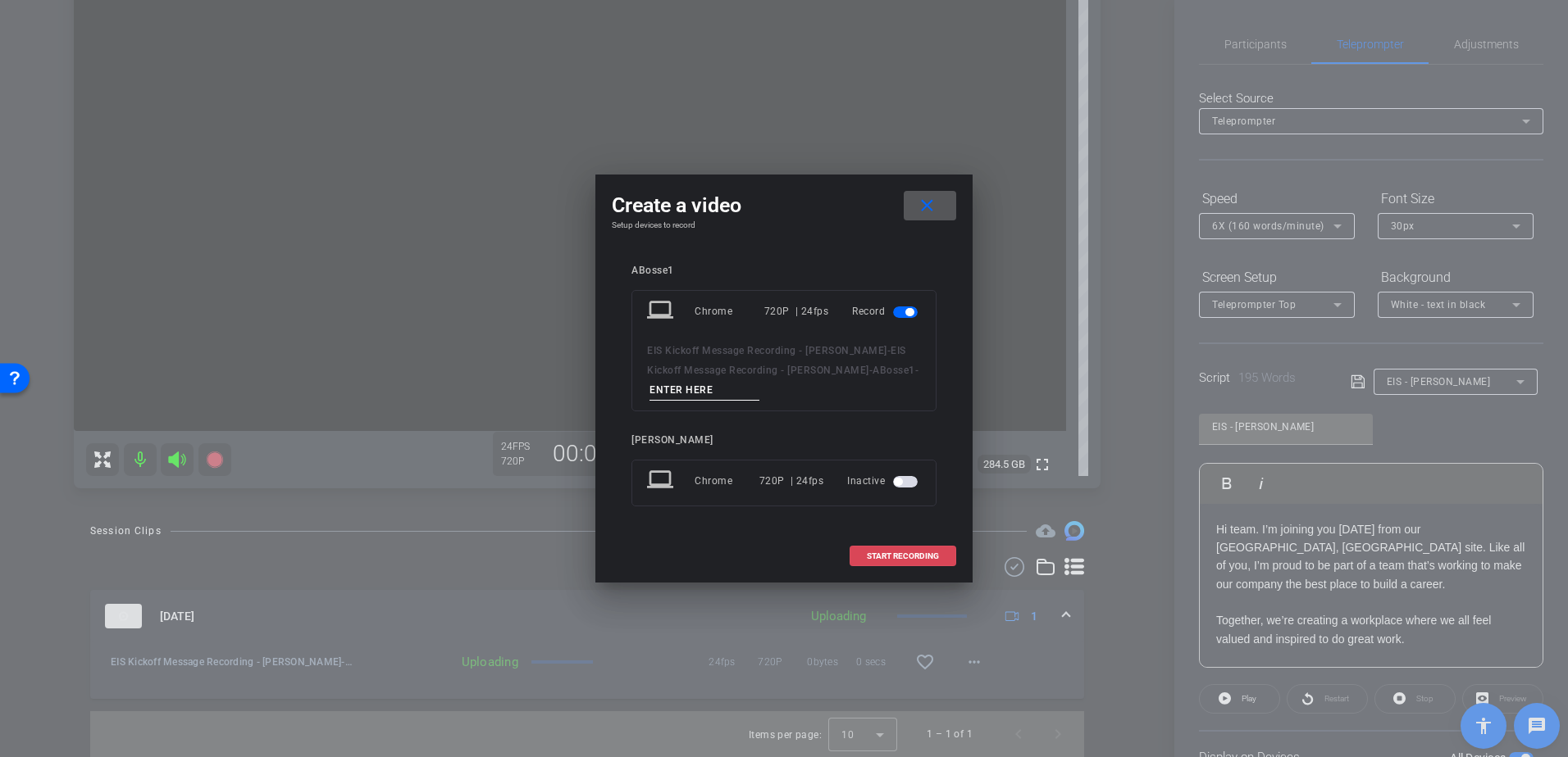
click at [917, 559] on span "START RECORDING" at bounding box center [902, 557] width 72 height 8
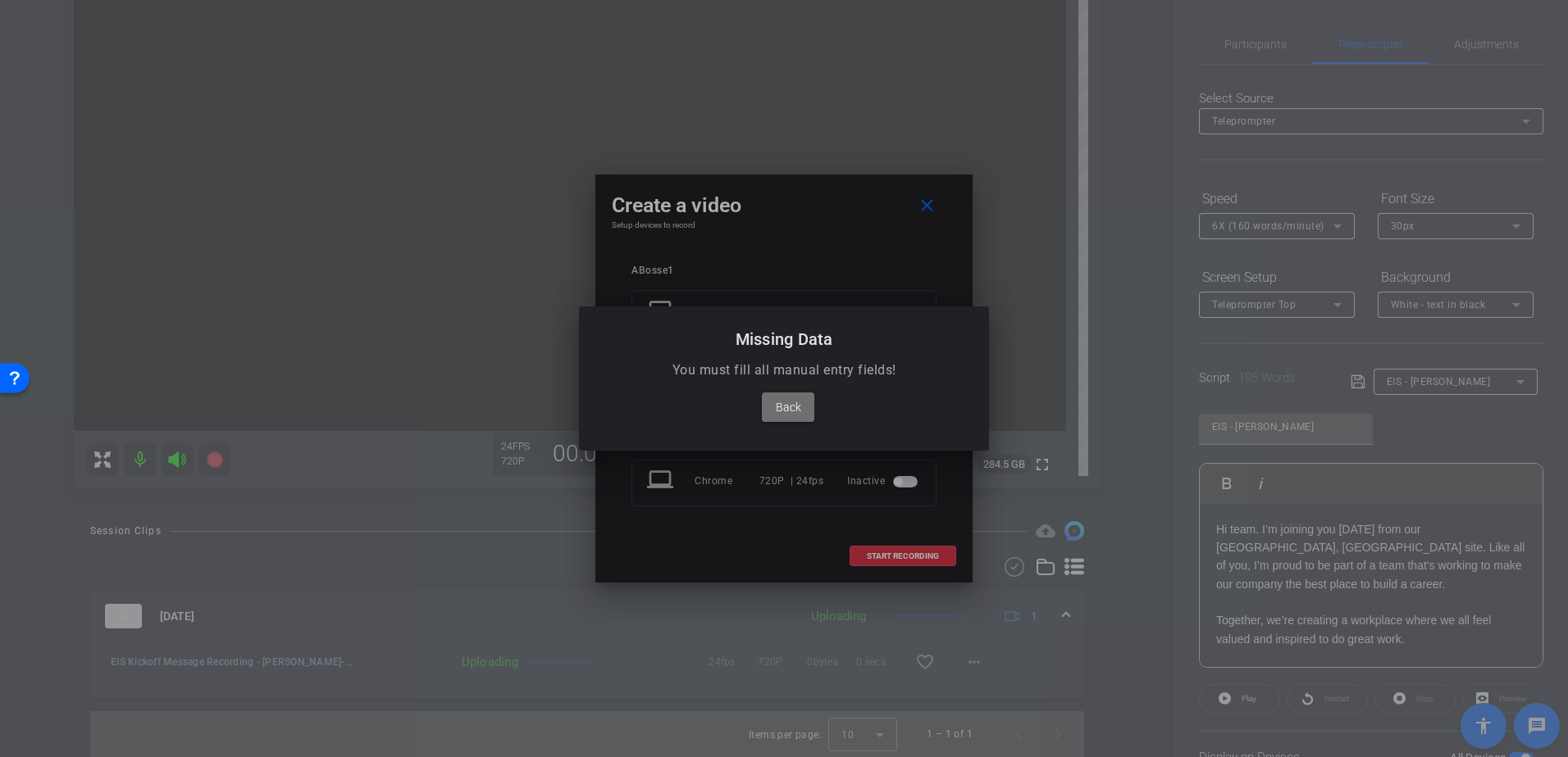
drag, startPoint x: 768, startPoint y: 413, endPoint x: 745, endPoint y: 414, distance: 23.0
click at [767, 413] on span at bounding box center [788, 408] width 53 height 40
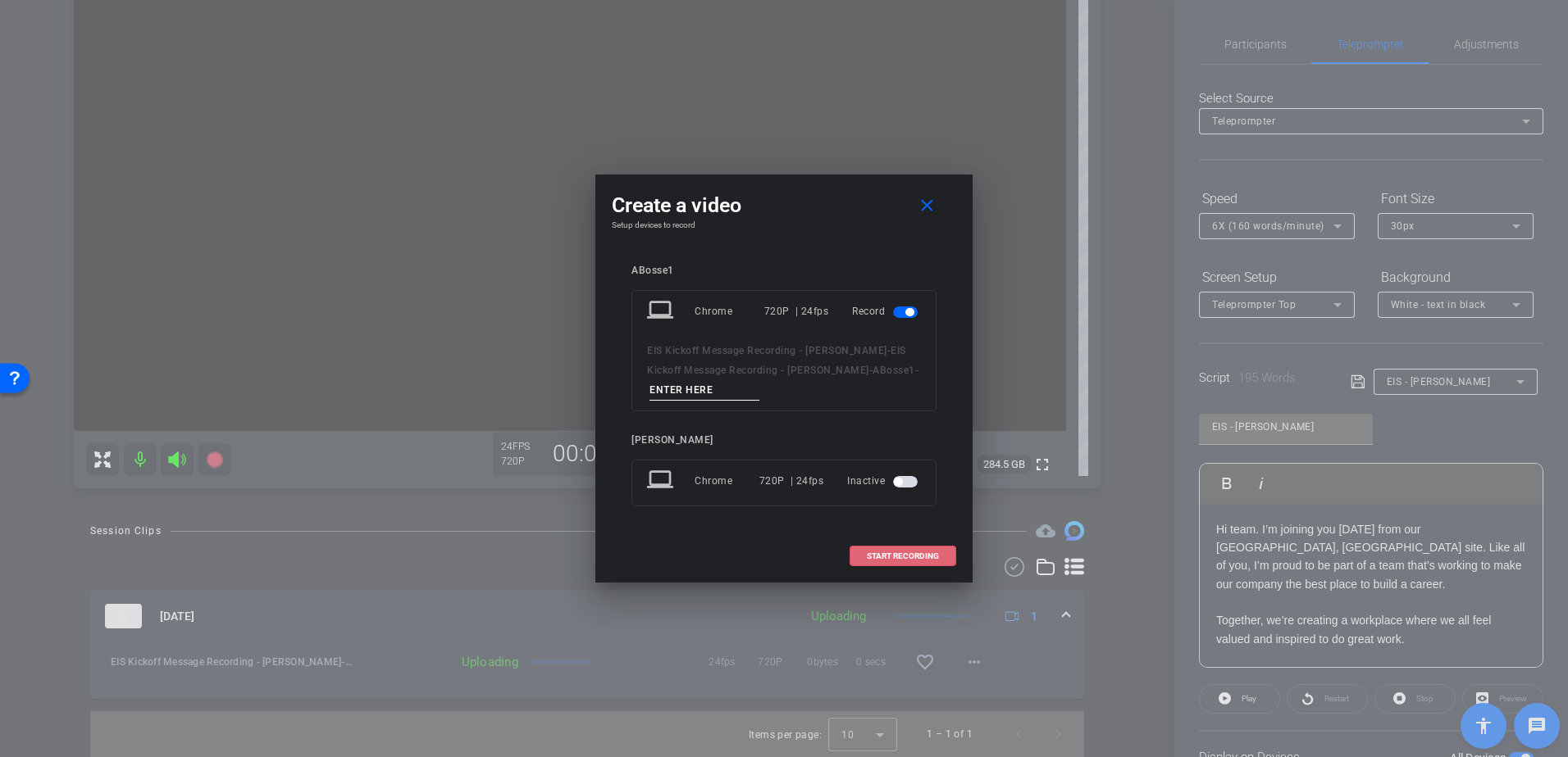
click at [696, 394] on input at bounding box center [704, 390] width 110 height 21
type input "s."
click at [894, 558] on span "START RECORDING" at bounding box center [902, 557] width 72 height 8
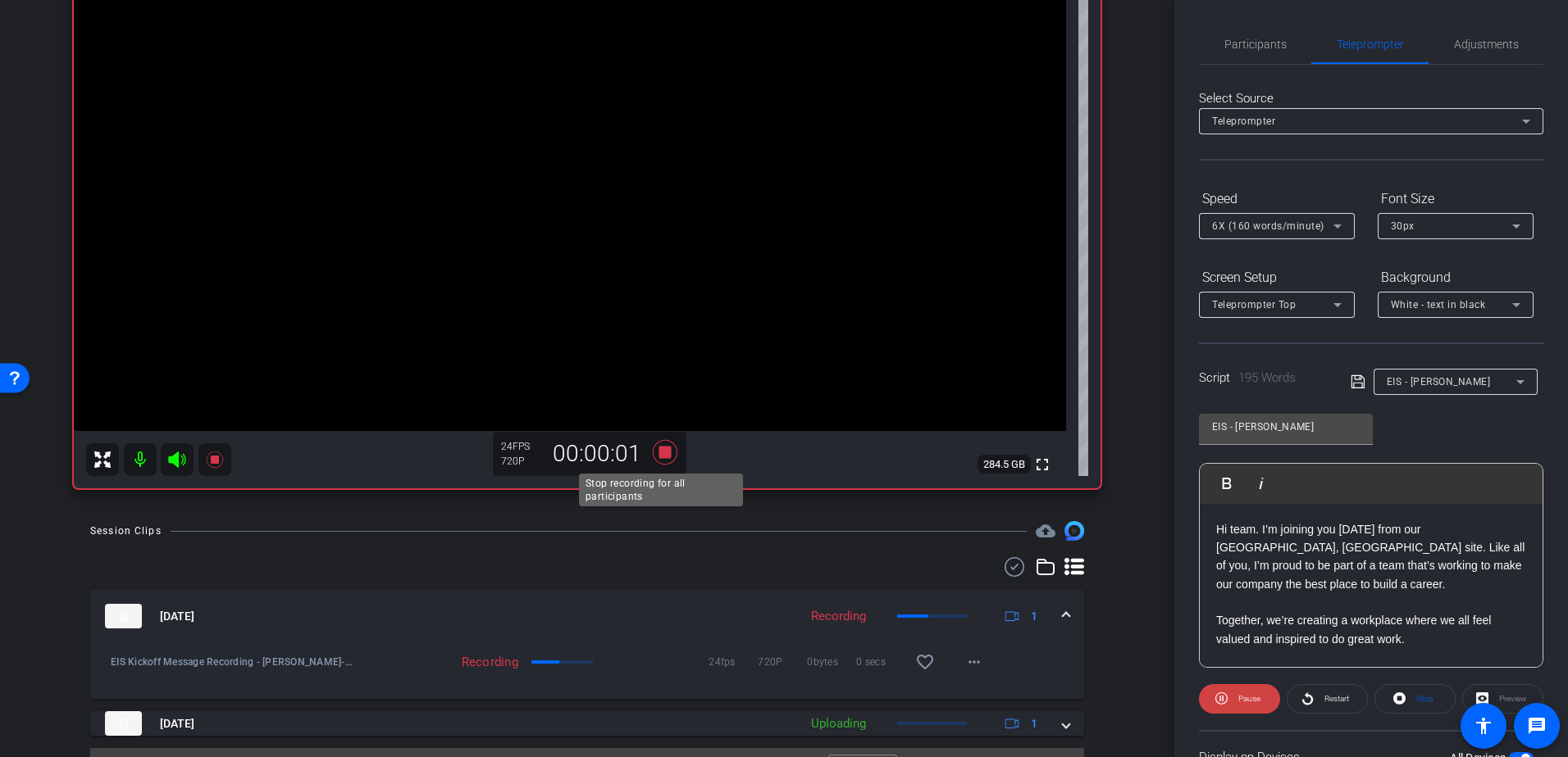
click at [655, 446] on icon at bounding box center [665, 452] width 25 height 25
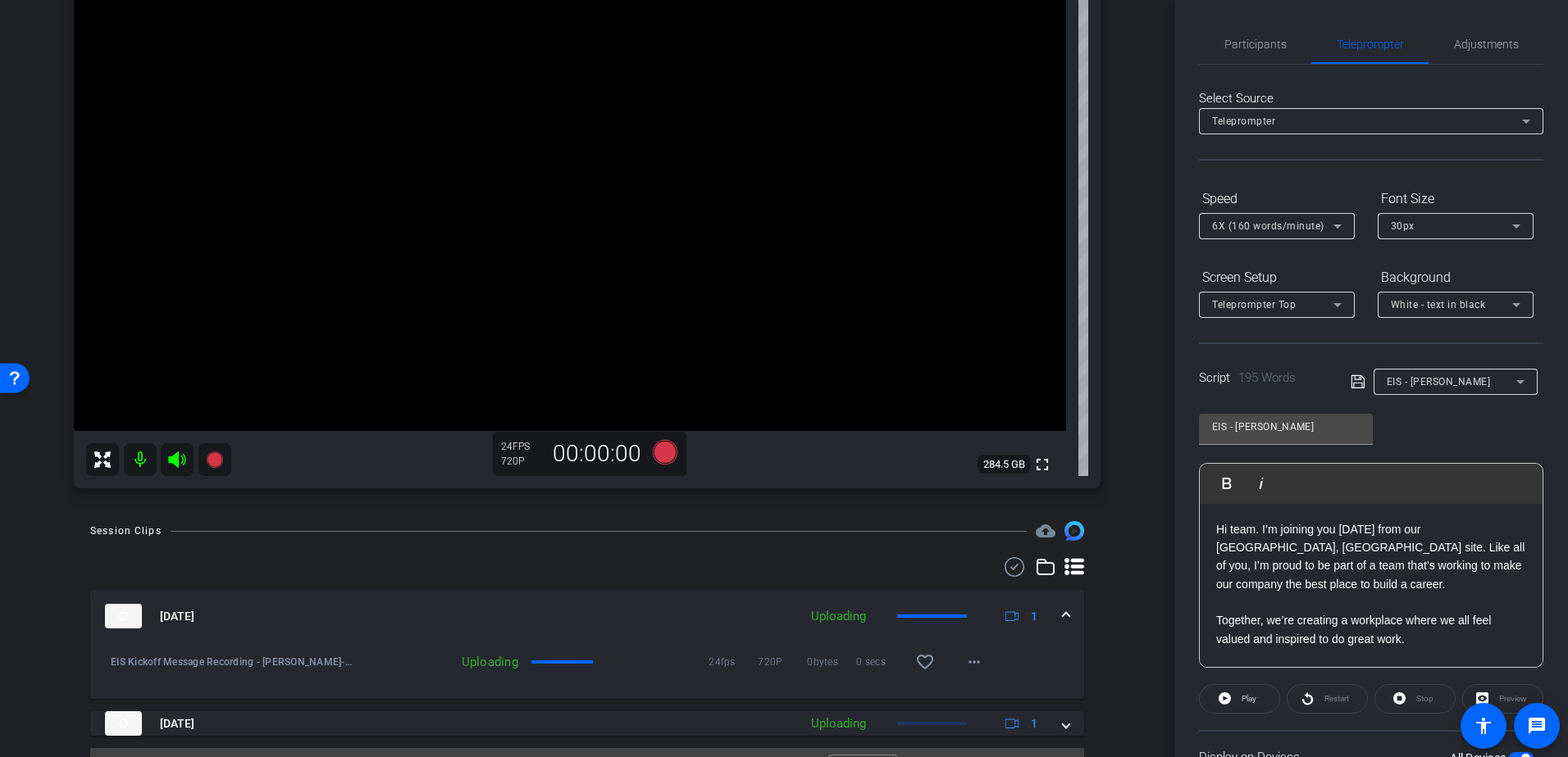
scroll to position [228, 0]
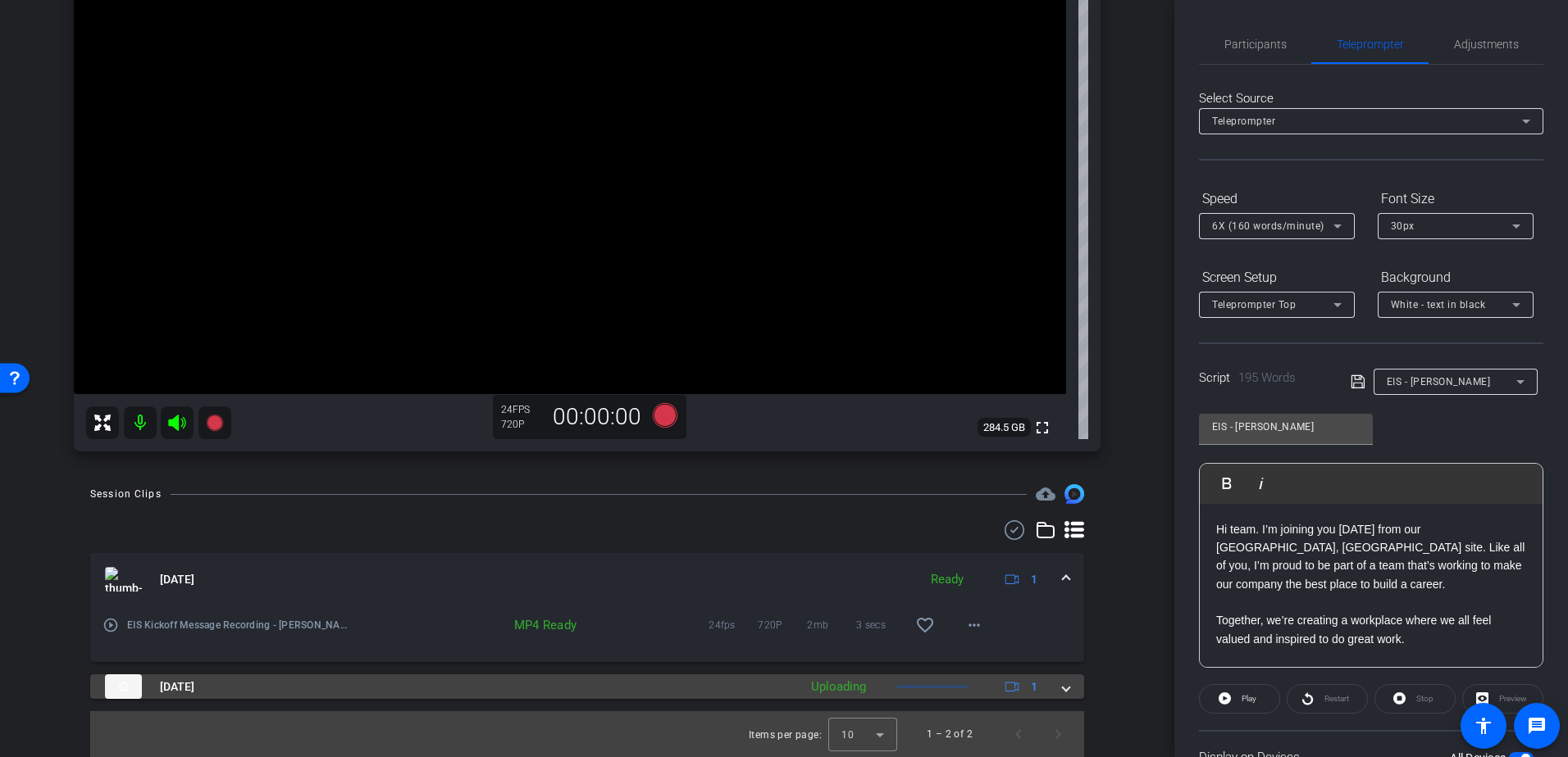
click at [839, 686] on div "Uploading" at bounding box center [839, 687] width 71 height 19
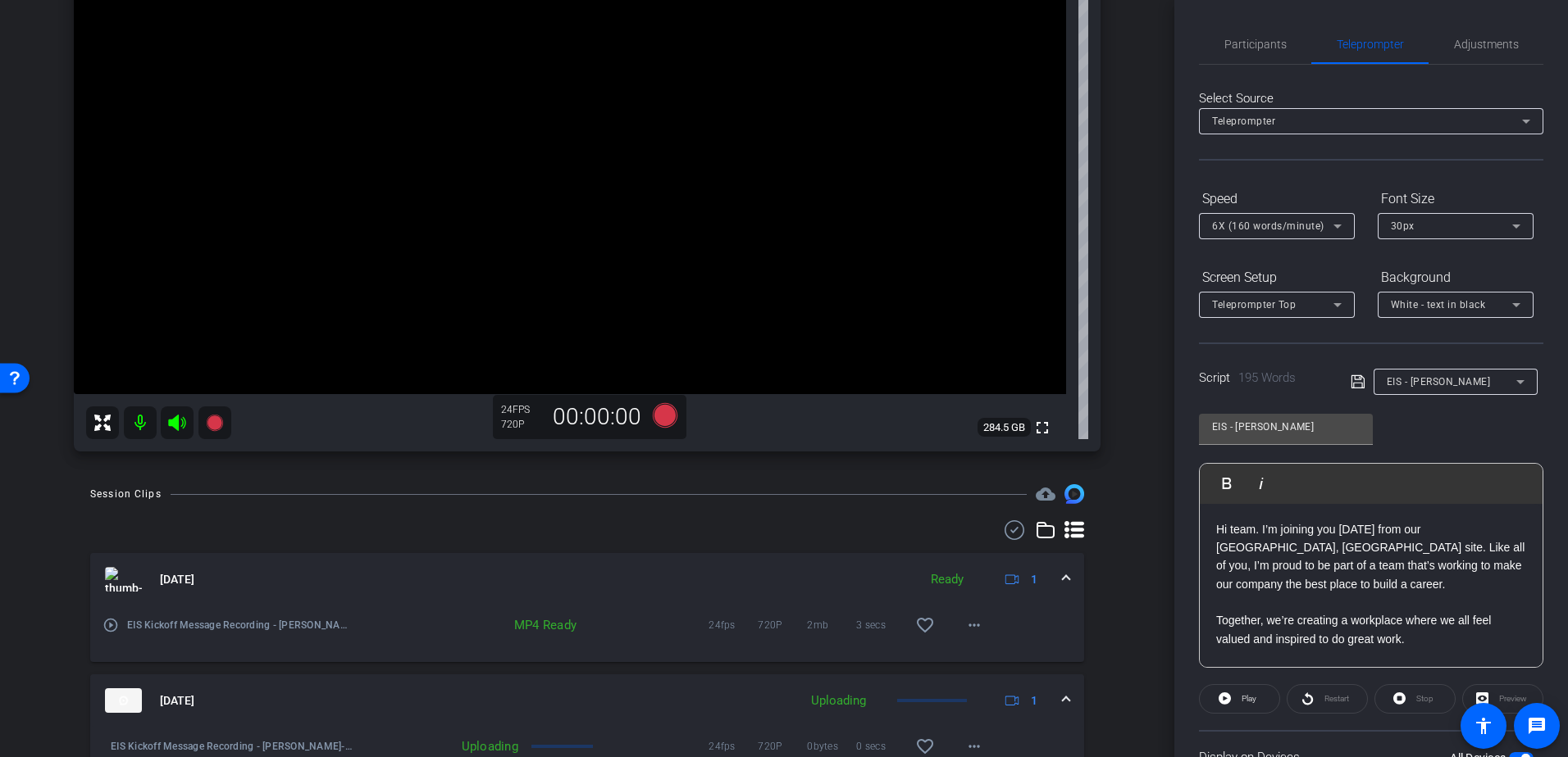
click at [838, 691] on mat-panel-description "Uploading 1" at bounding box center [926, 700] width 247 height 25
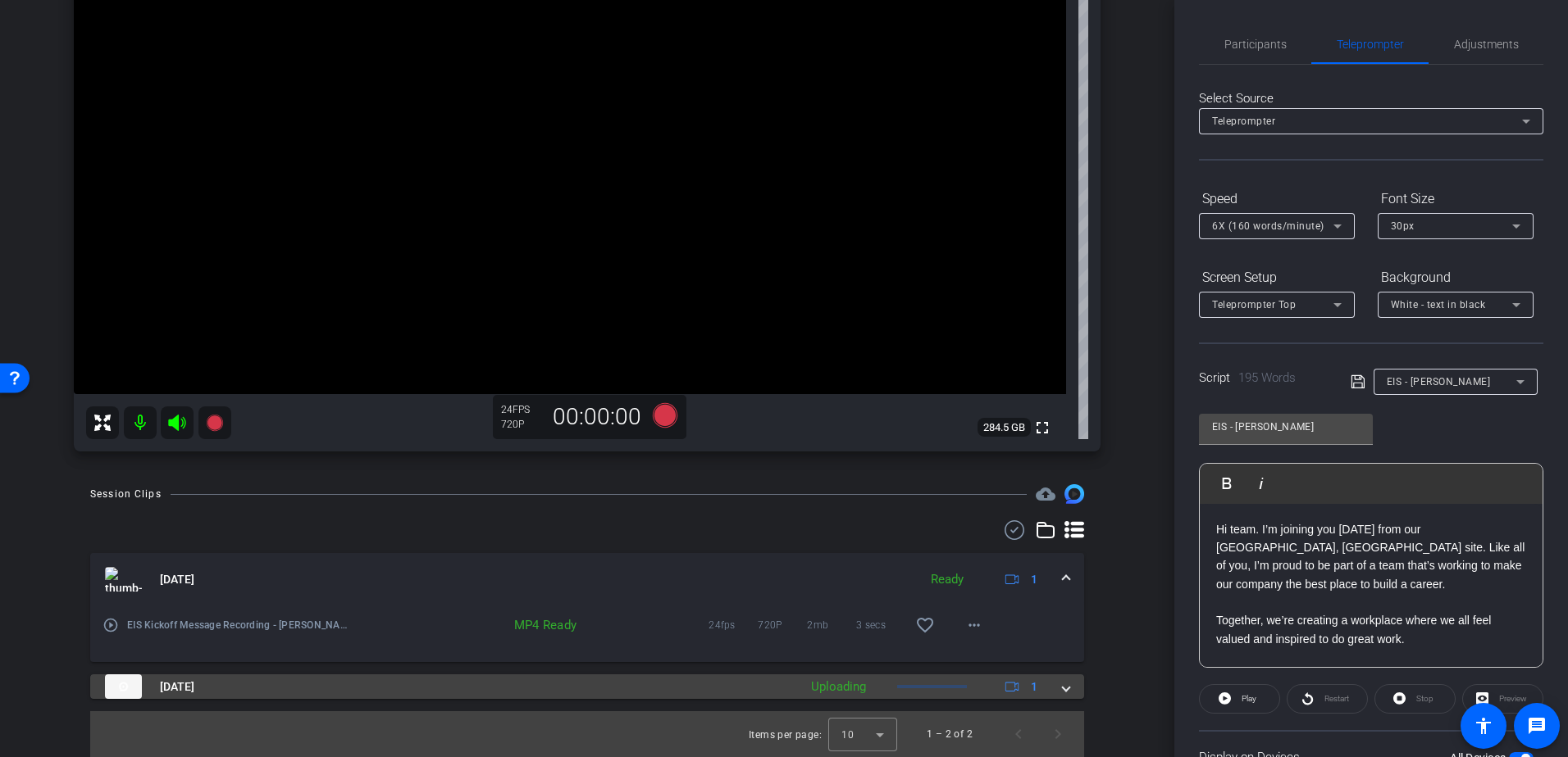
click at [904, 681] on mat-panel-description "Uploading 1" at bounding box center [926, 687] width 247 height 25
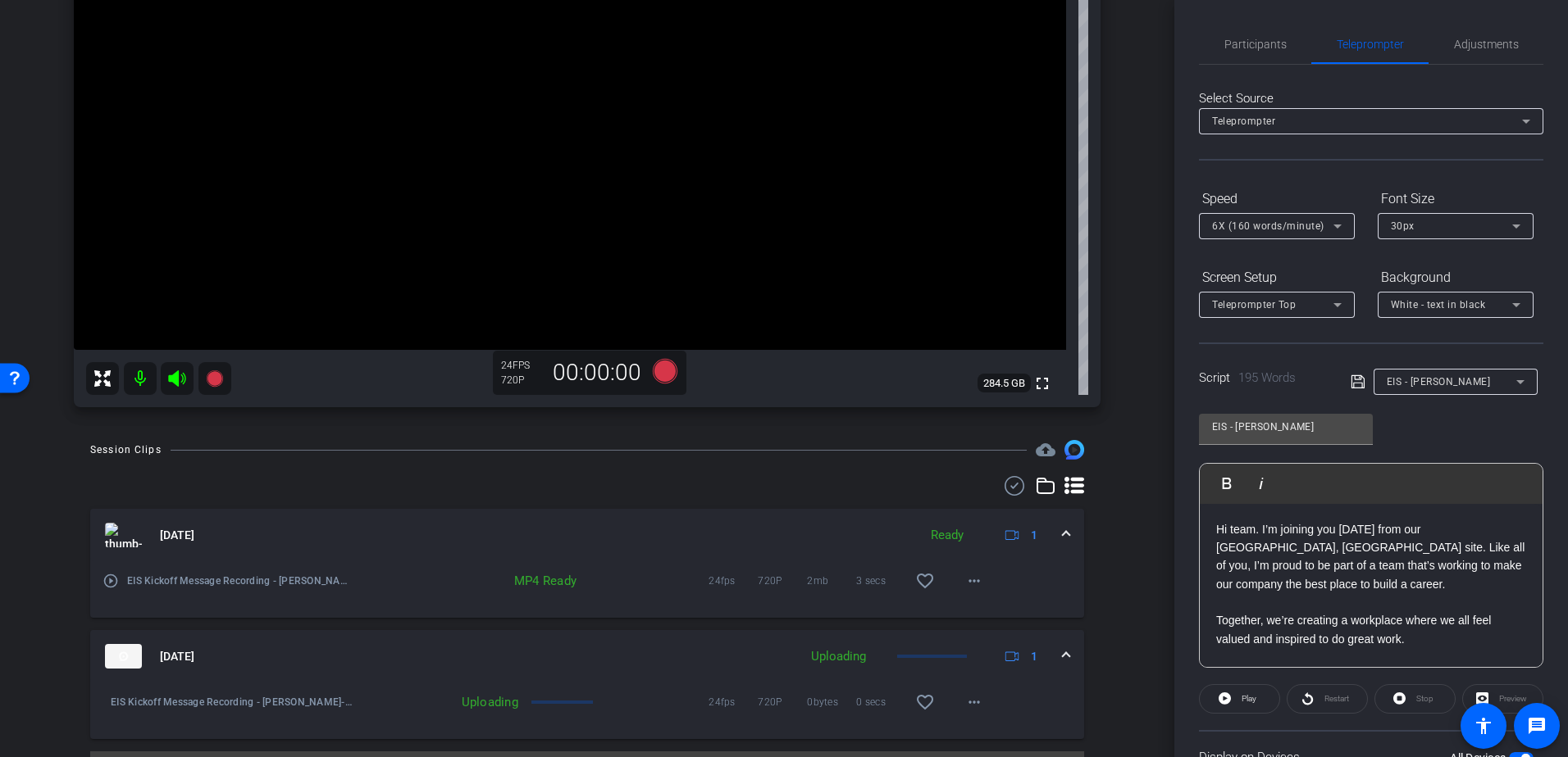
scroll to position [313, 0]
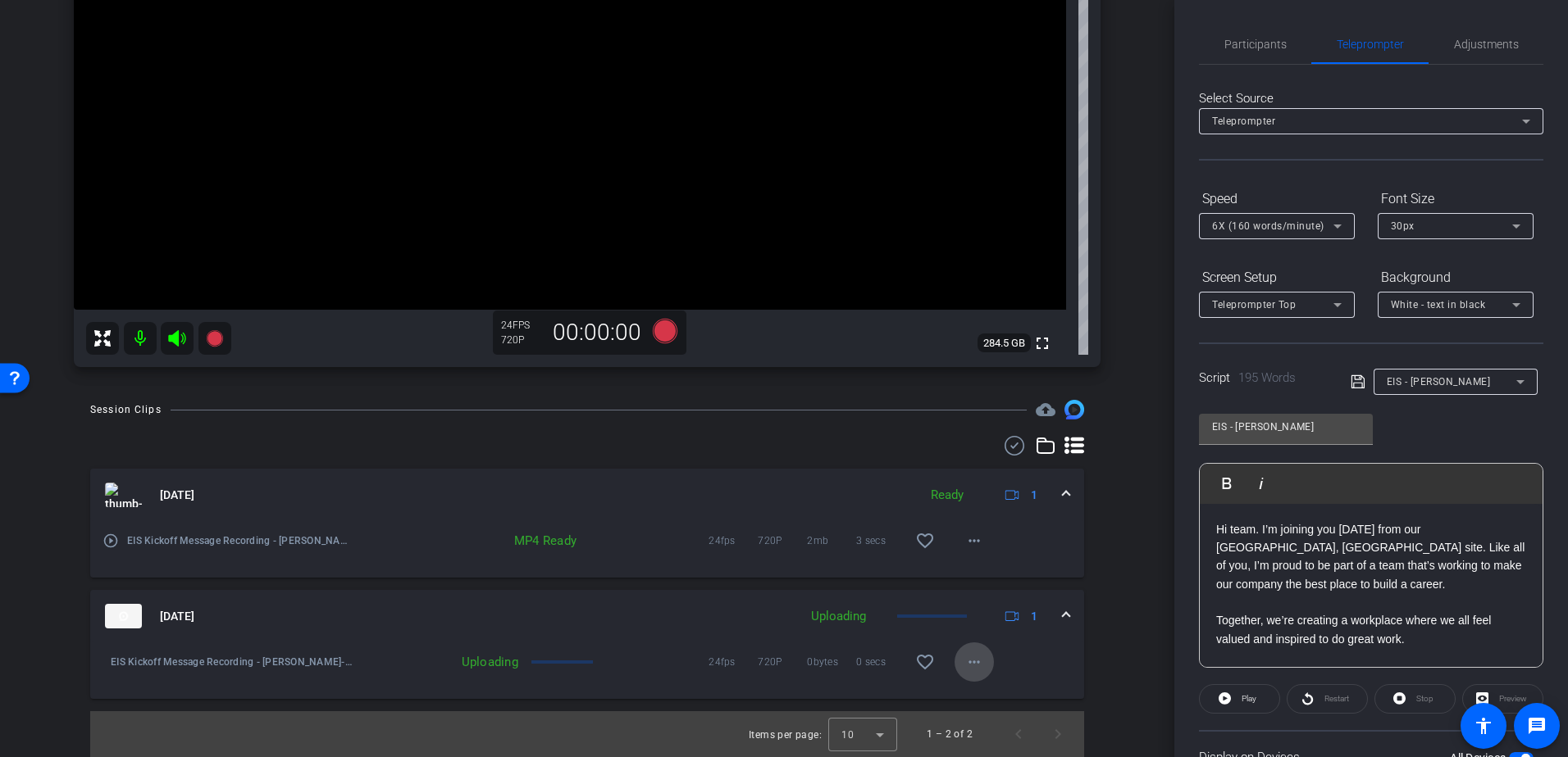
click at [965, 667] on mat-icon "more_horiz" at bounding box center [975, 663] width 20 height 20
click at [966, 659] on div at bounding box center [784, 378] width 1568 height 757
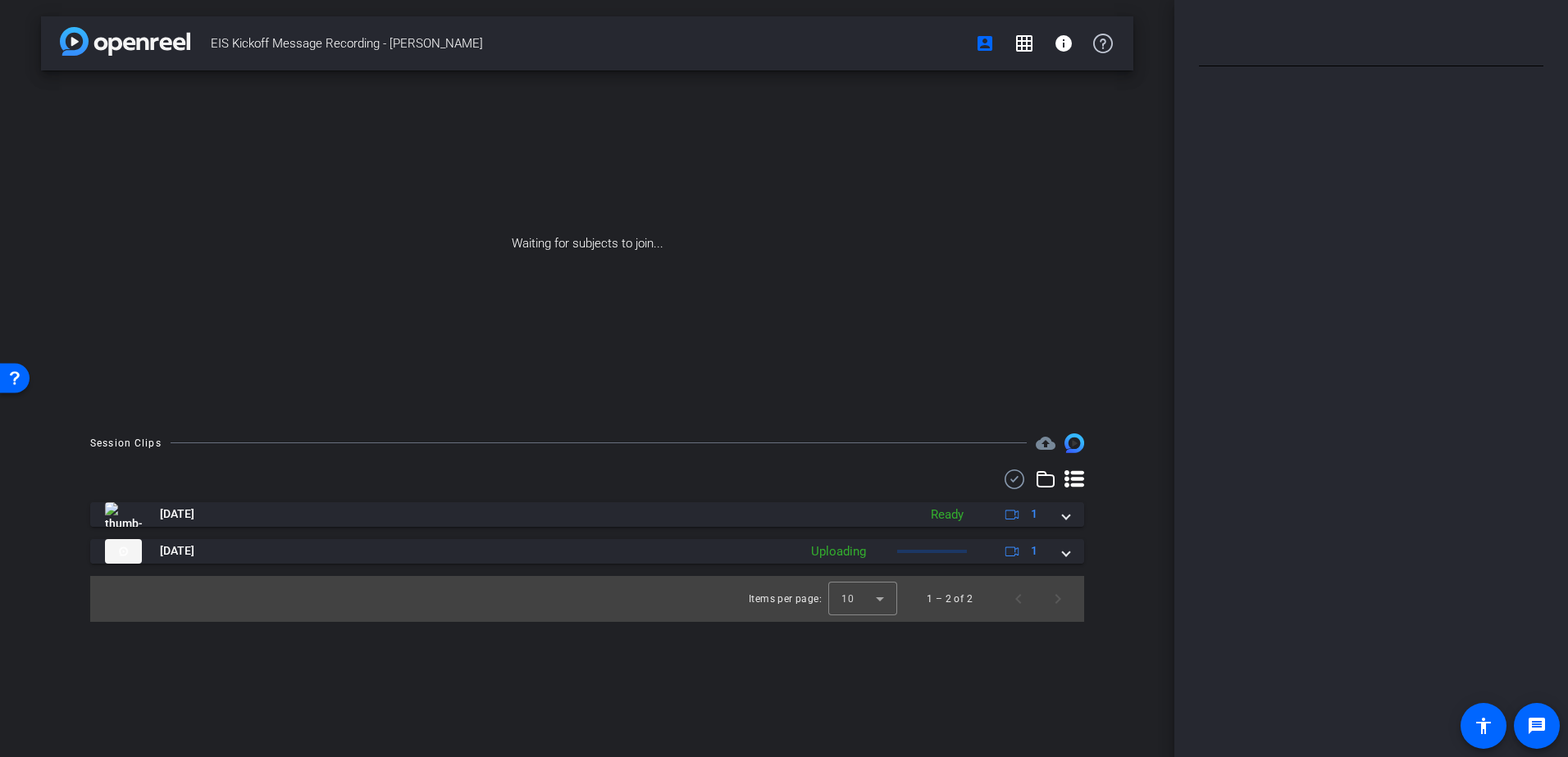
type input "EIS - [PERSON_NAME]"
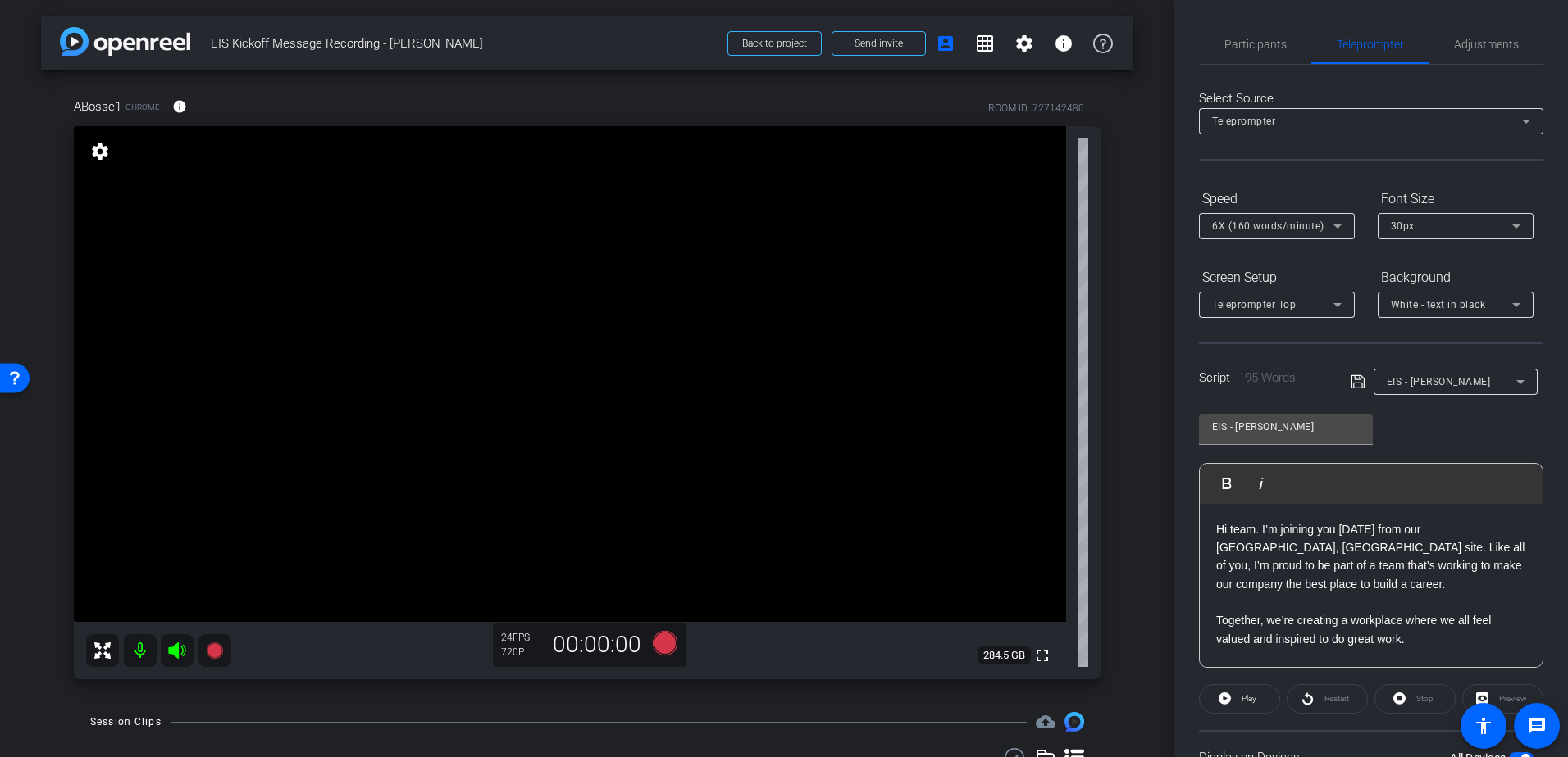
scroll to position [144, 0]
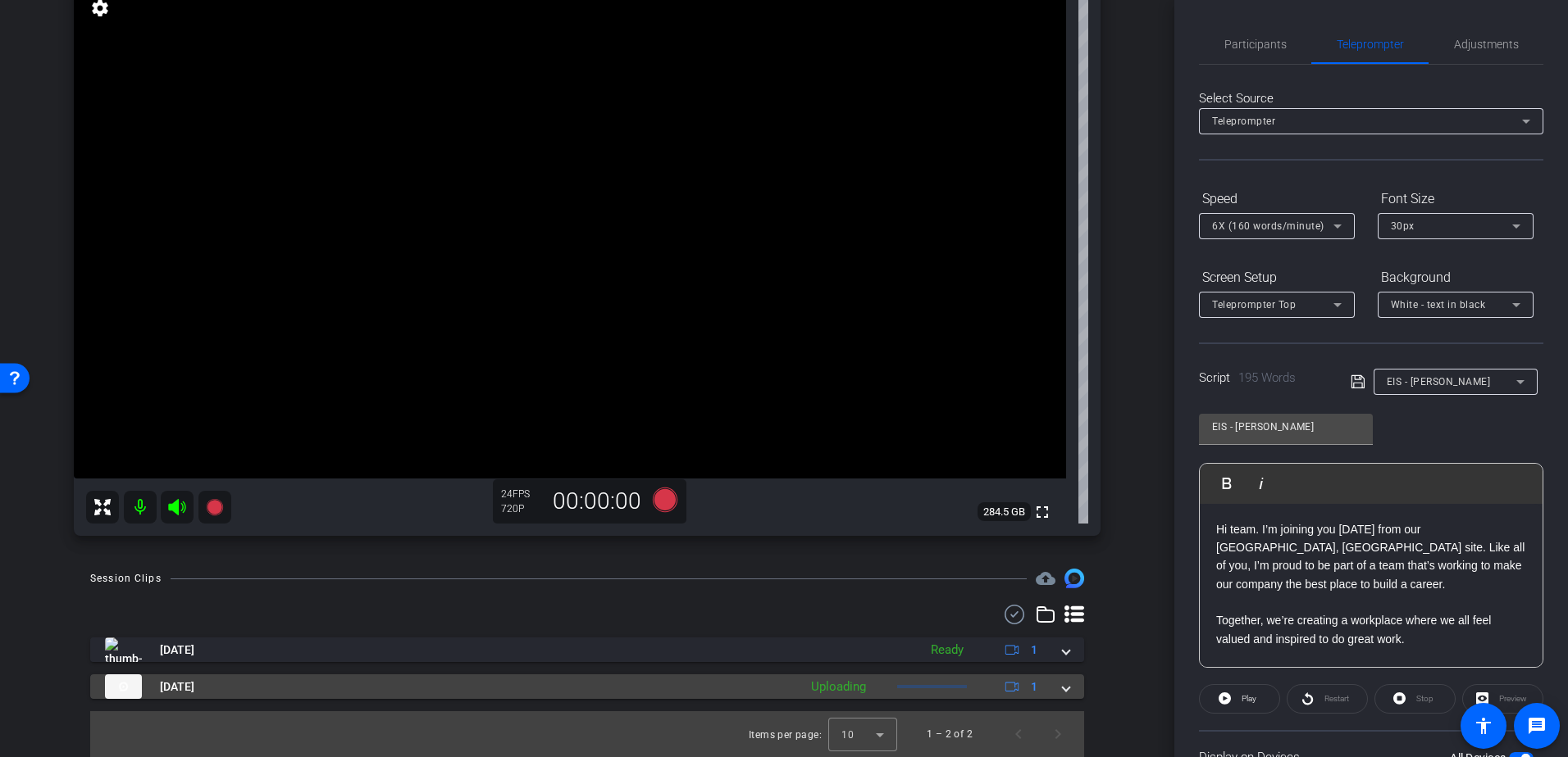
click at [1063, 687] on span at bounding box center [1066, 687] width 7 height 17
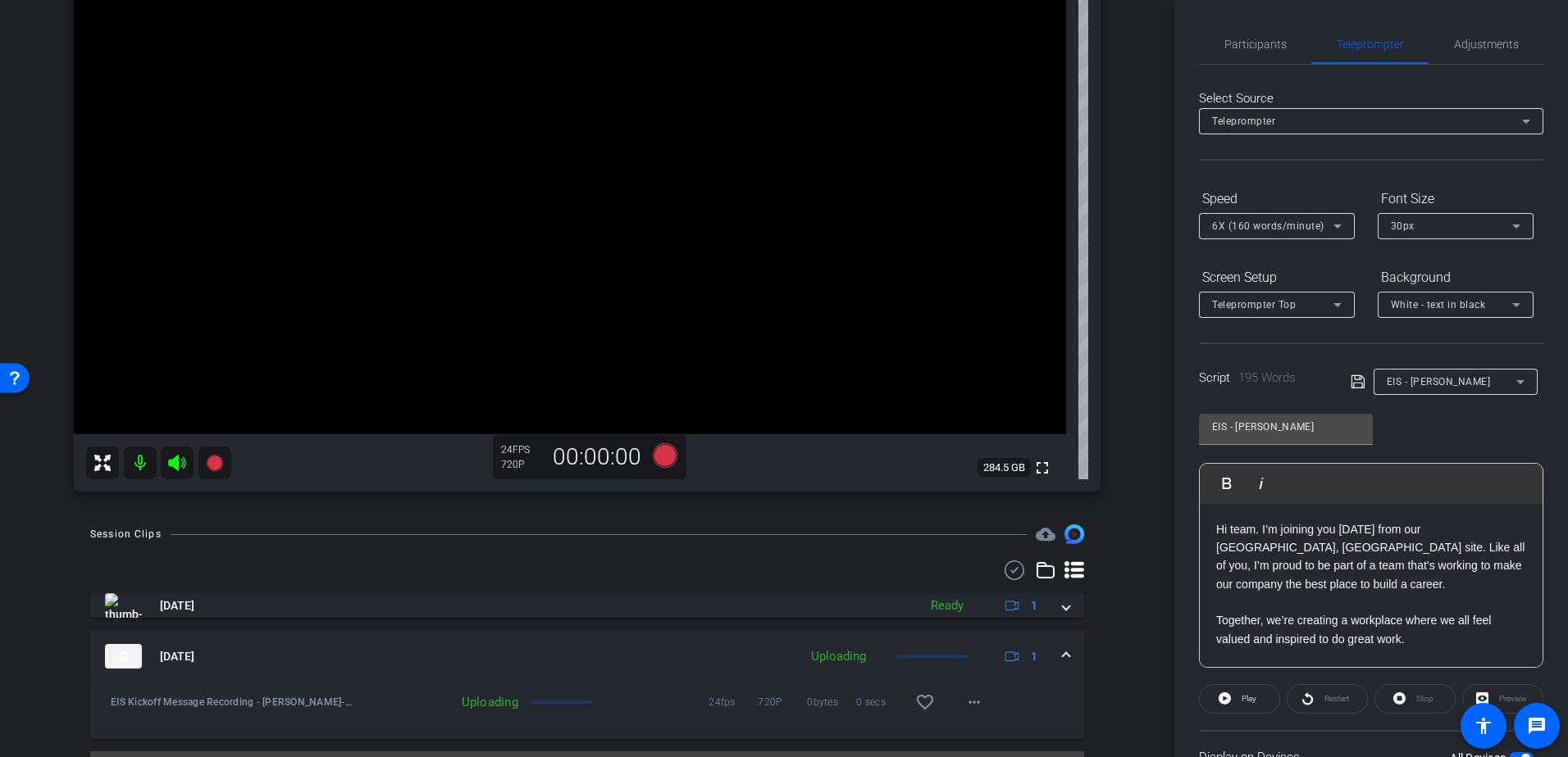
scroll to position [228, 0]
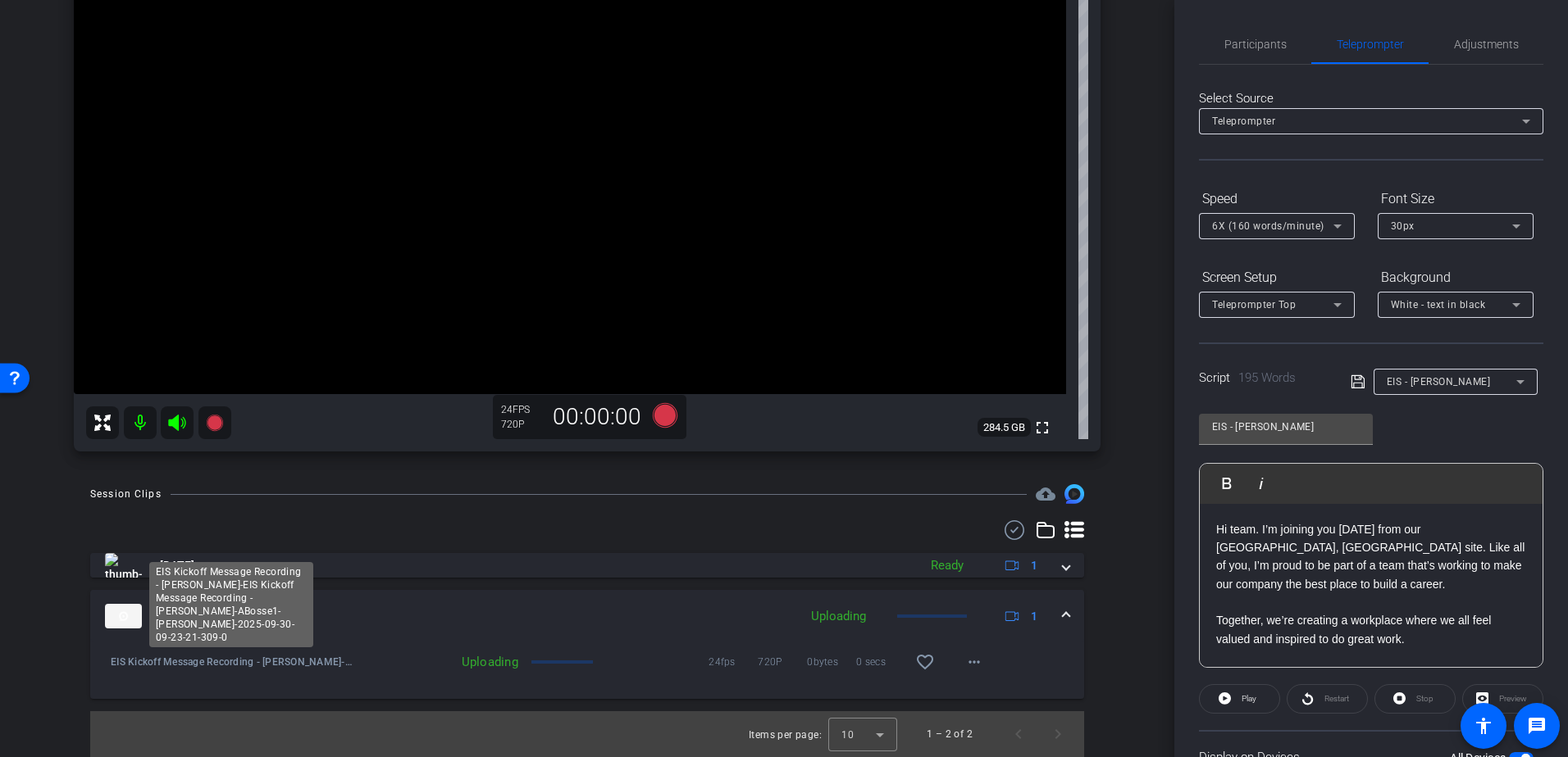
click at [302, 669] on span "EIS Kickoff Message Recording - [PERSON_NAME]-EIS Kickoff Message Recording - […" at bounding box center [232, 662] width 243 height 17
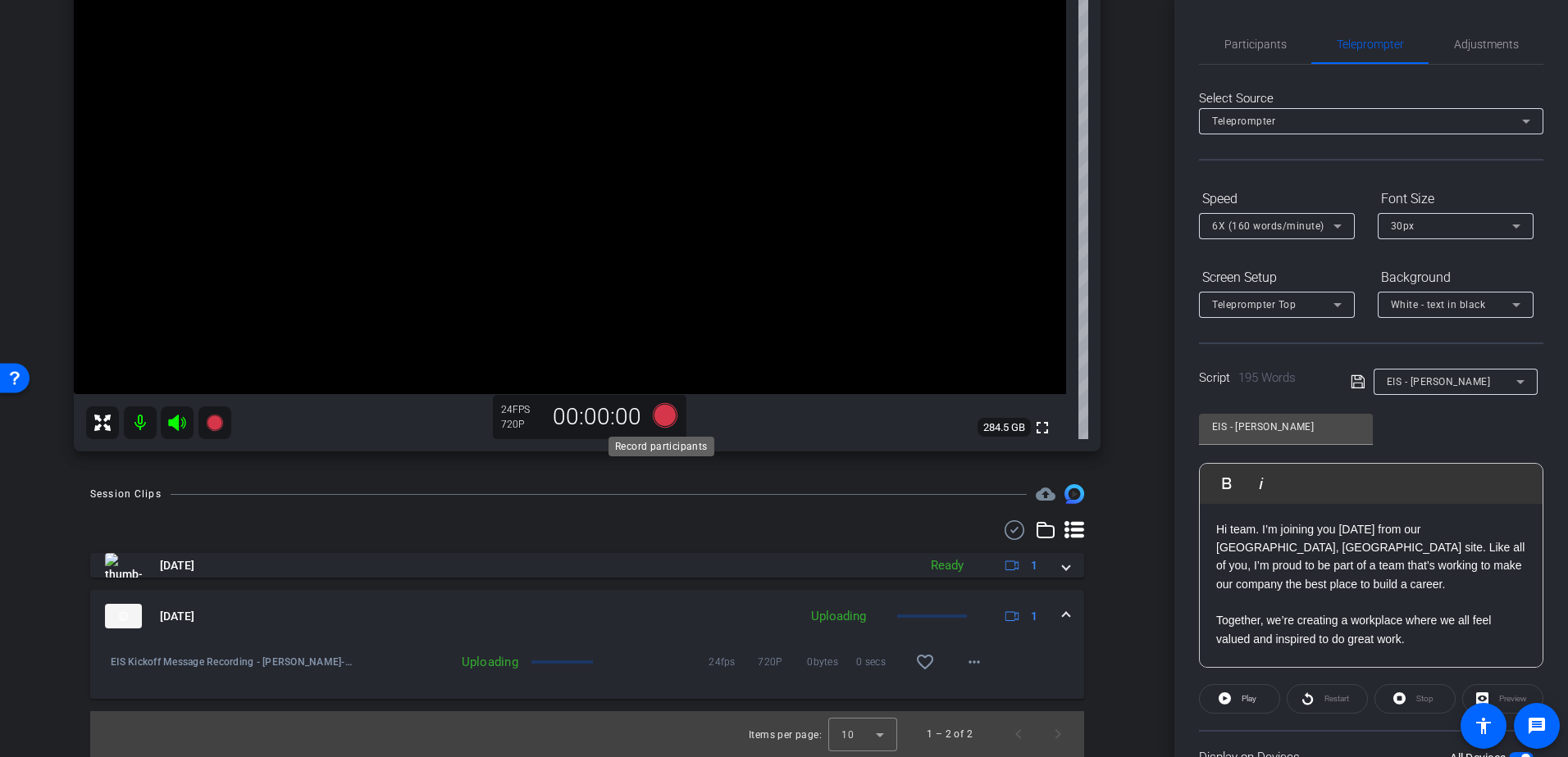
click at [661, 418] on icon at bounding box center [665, 415] width 25 height 25
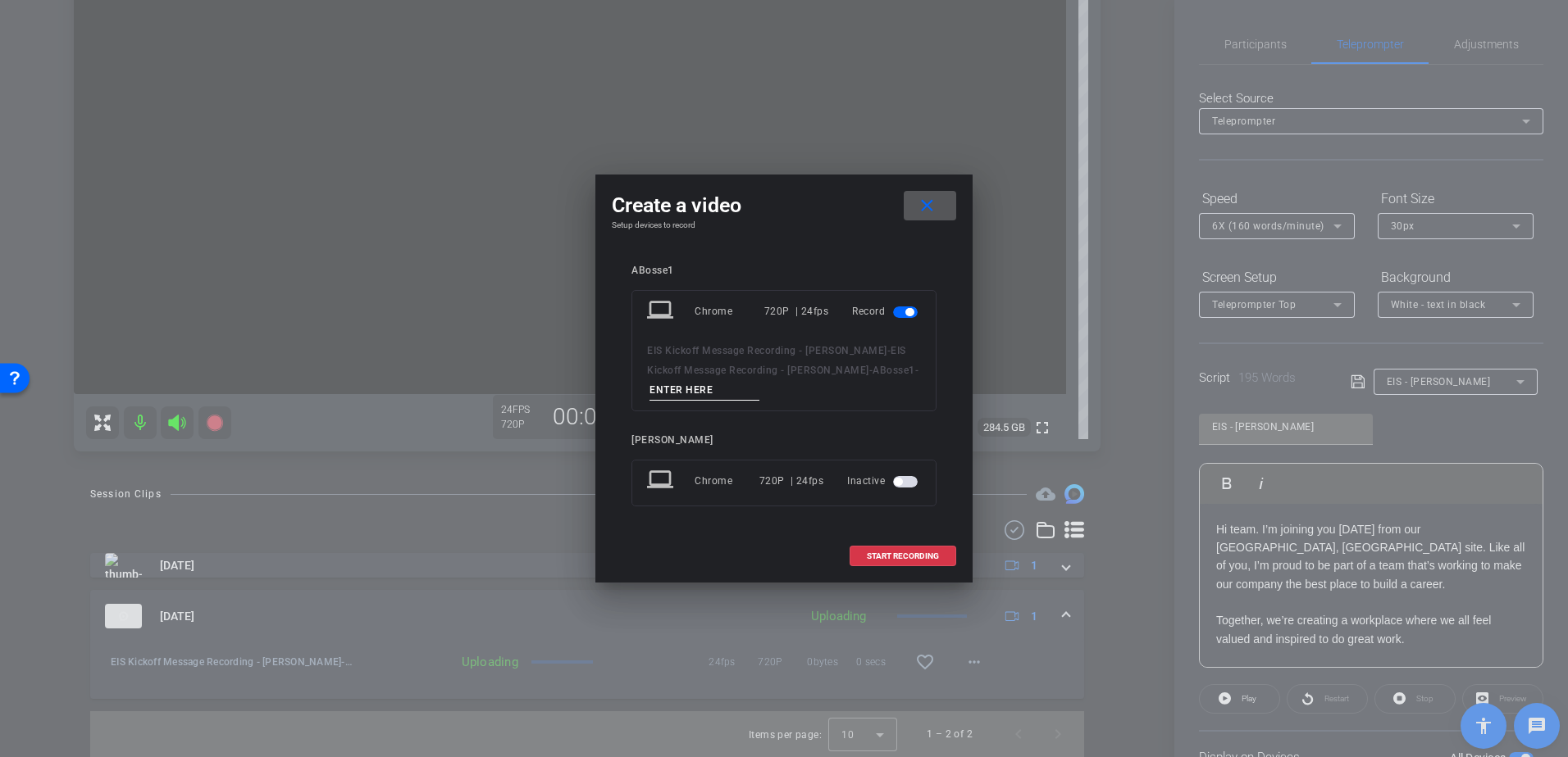
click at [707, 403] on div "laptop Chrome 720P | 24fps Record EIS Kickoff Message Recording - [PERSON_NAME]…" at bounding box center [783, 350] width 305 height 121
click at [706, 384] on input at bounding box center [704, 390] width 110 height 21
type input "d"
click at [897, 562] on span at bounding box center [903, 557] width 105 height 40
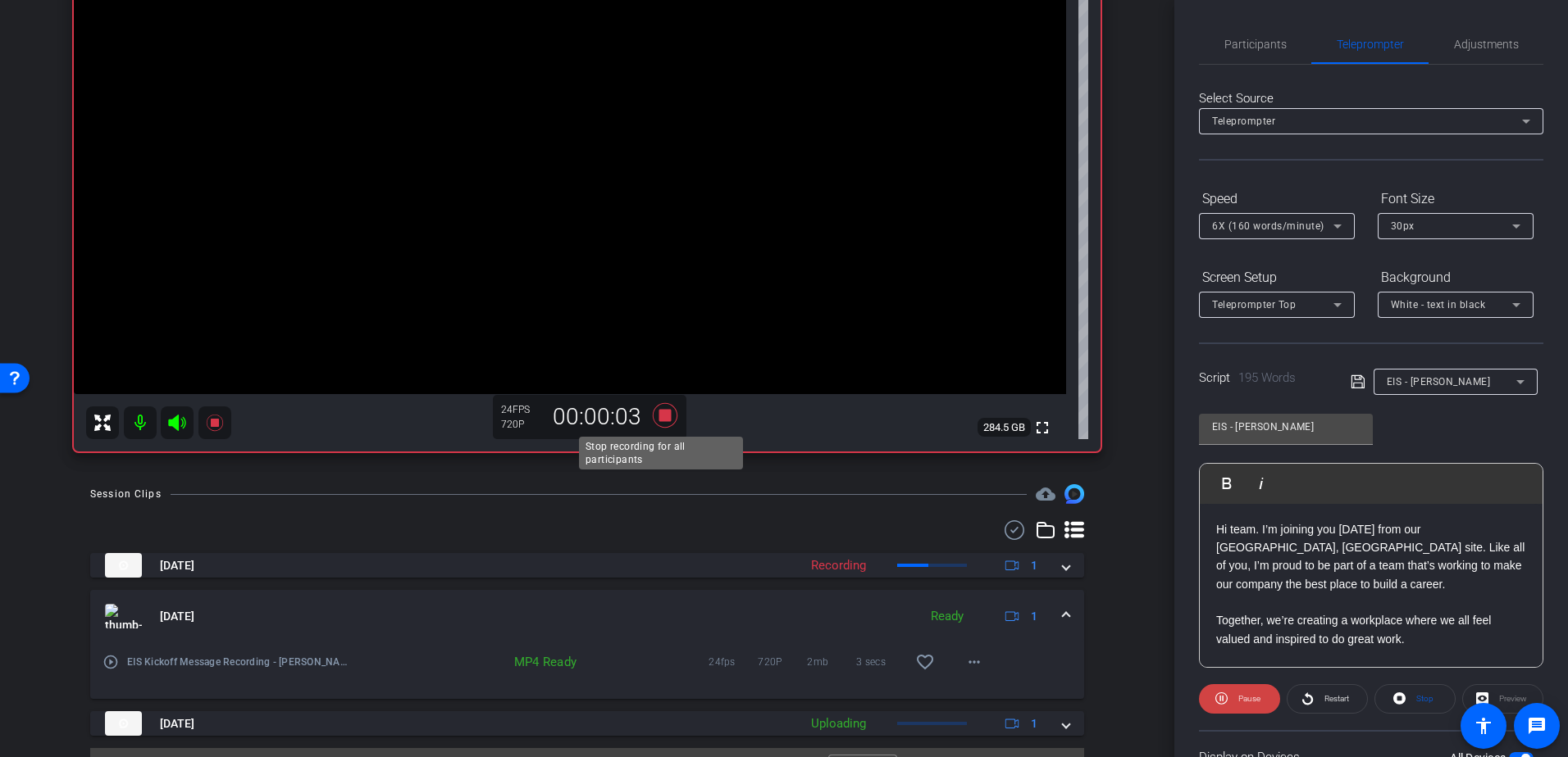
click at [656, 413] on icon at bounding box center [665, 415] width 25 height 25
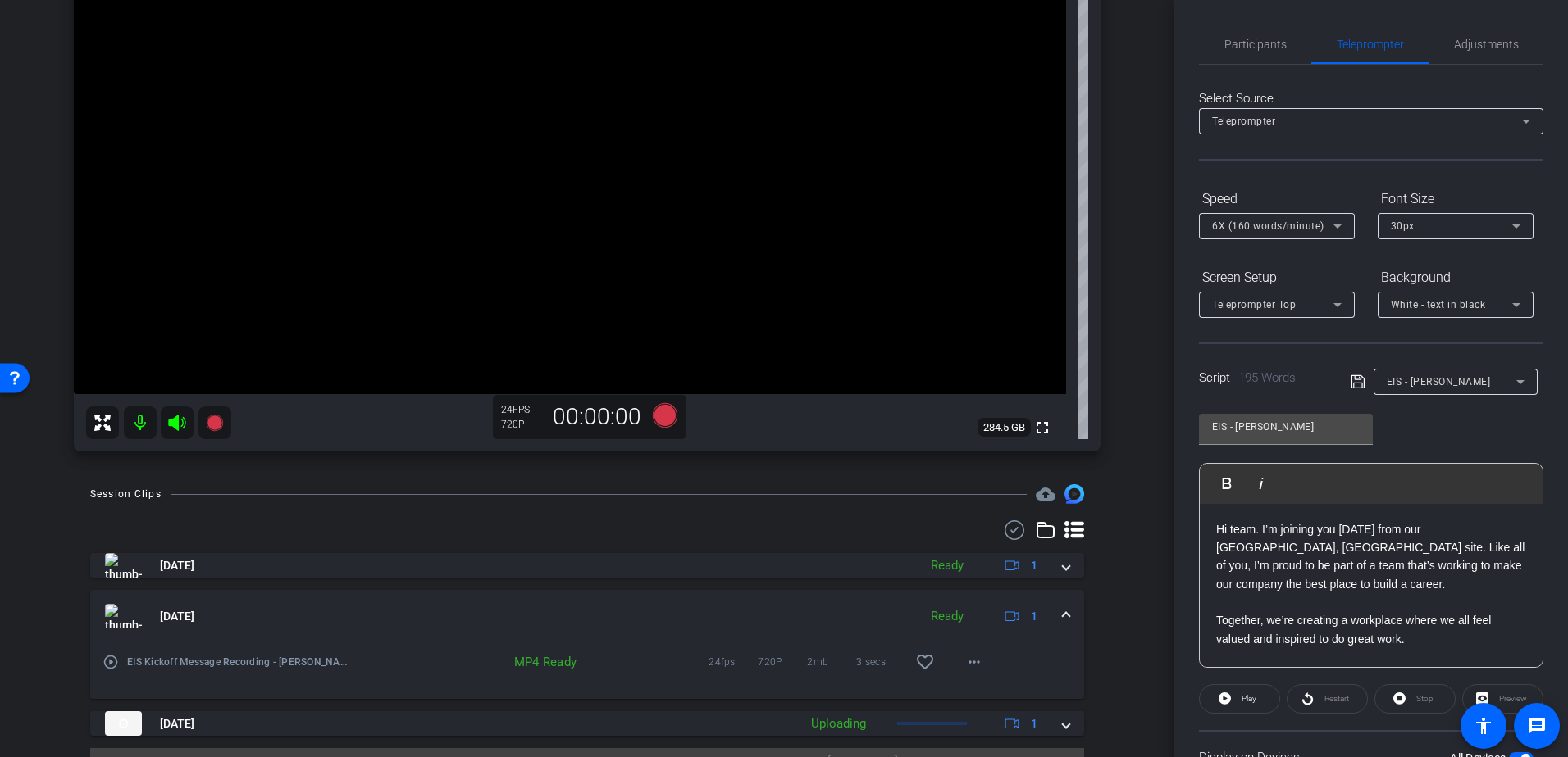
click at [1060, 607] on mat-expansion-panel-header "[DATE] Ready 1" at bounding box center [587, 616] width 993 height 53
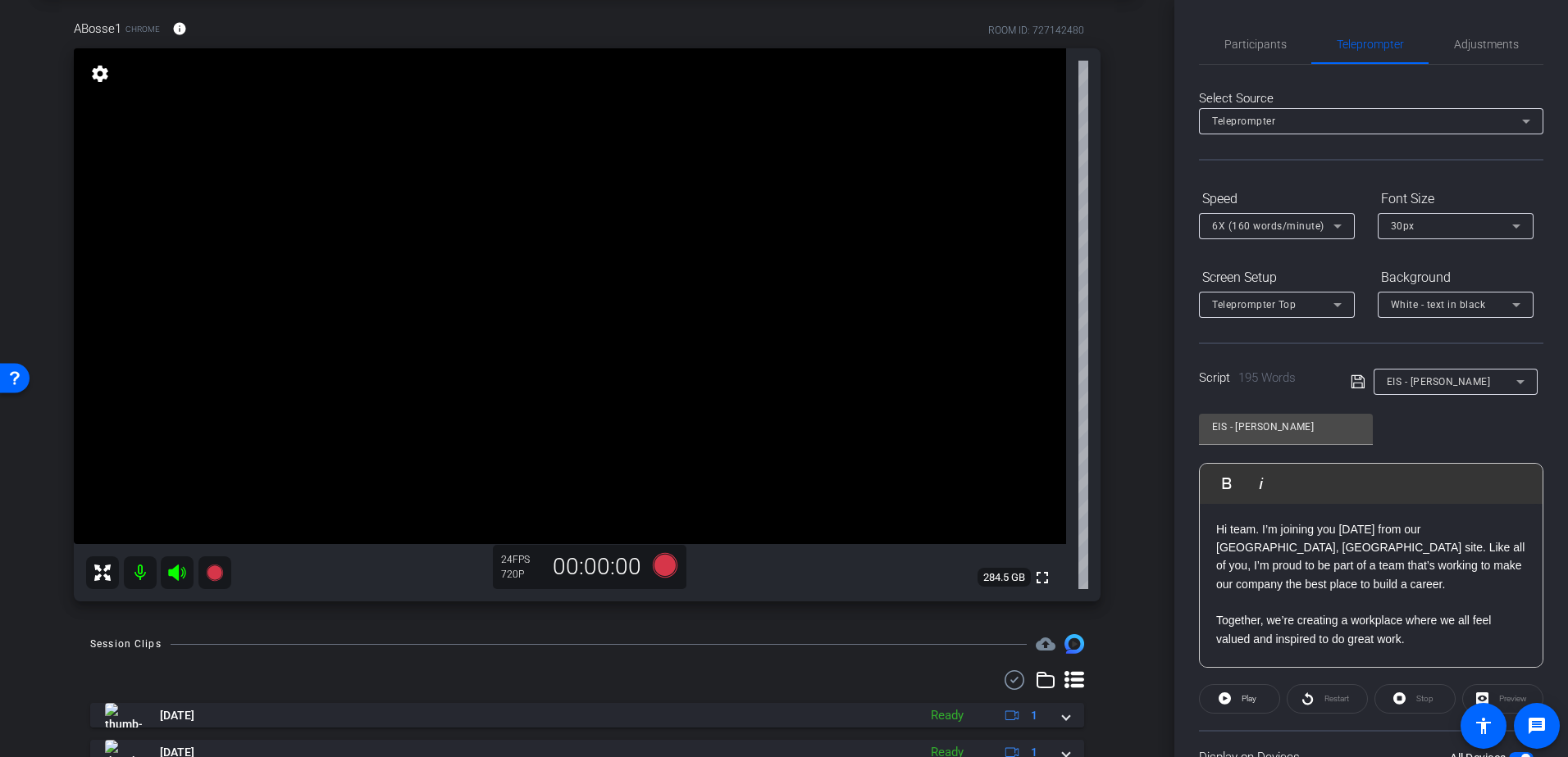
scroll to position [0, 0]
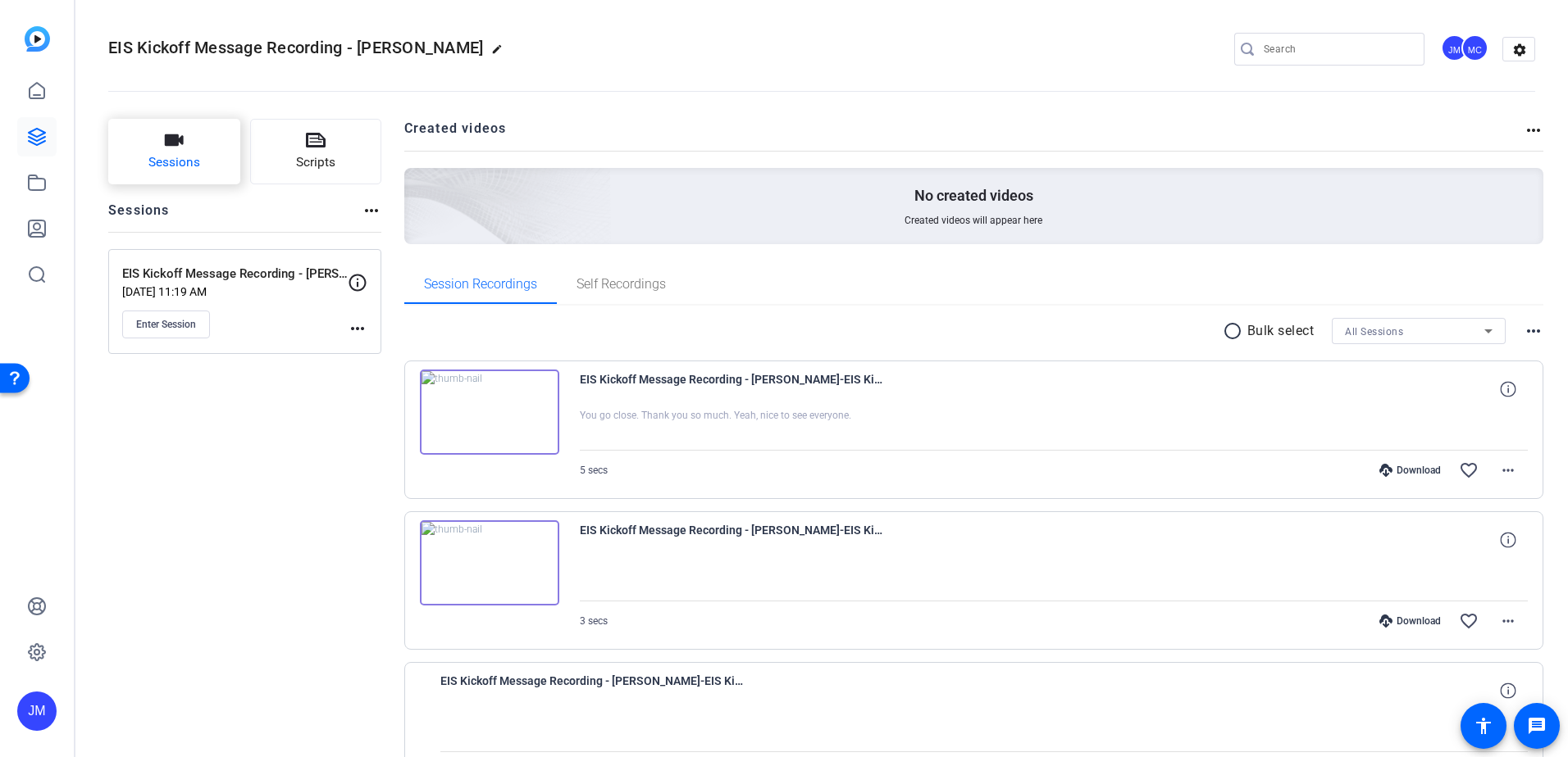
click at [187, 139] on button "Sessions" at bounding box center [174, 152] width 132 height 65
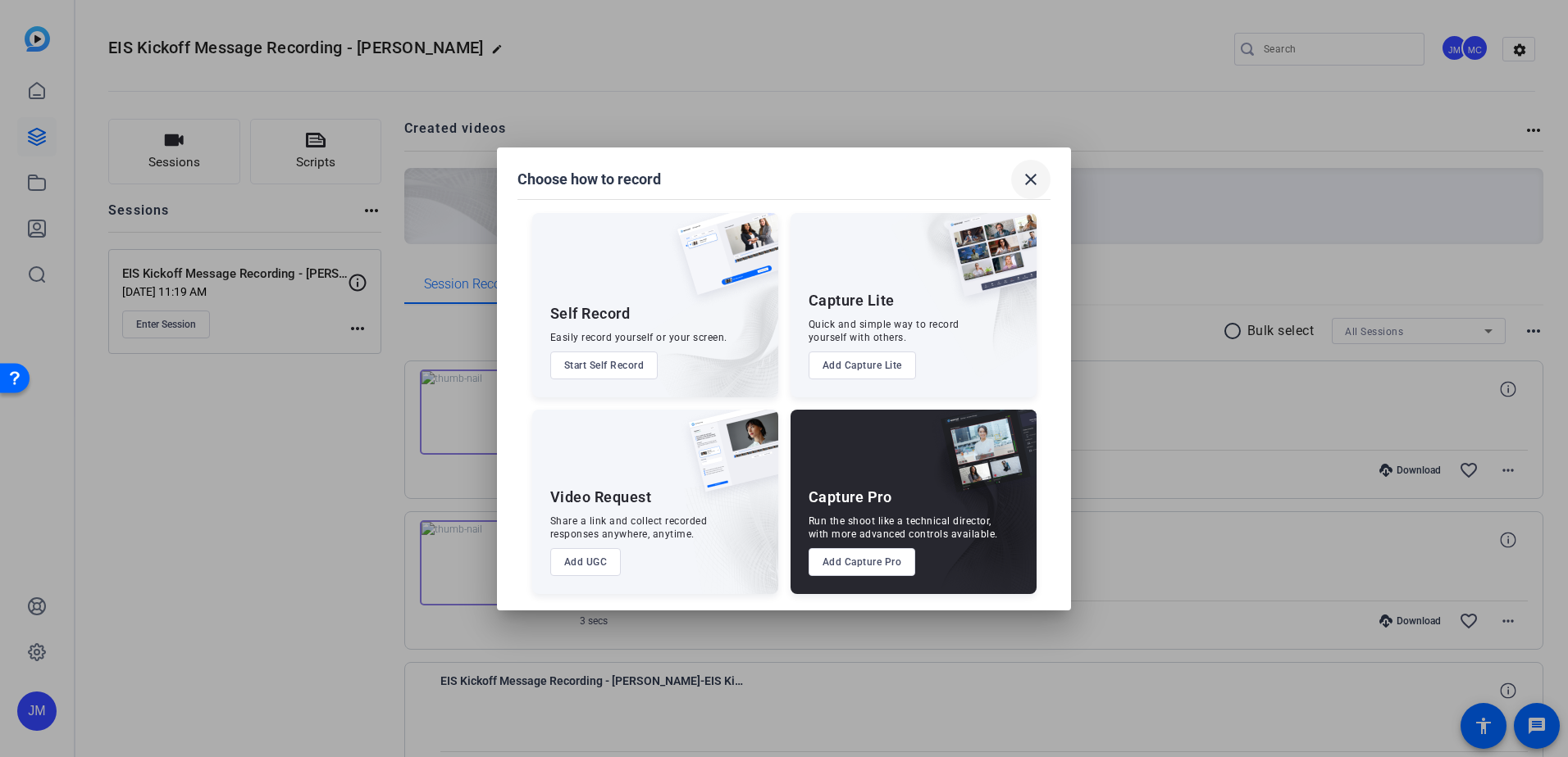
click at [1028, 187] on mat-icon "close" at bounding box center [1031, 180] width 20 height 20
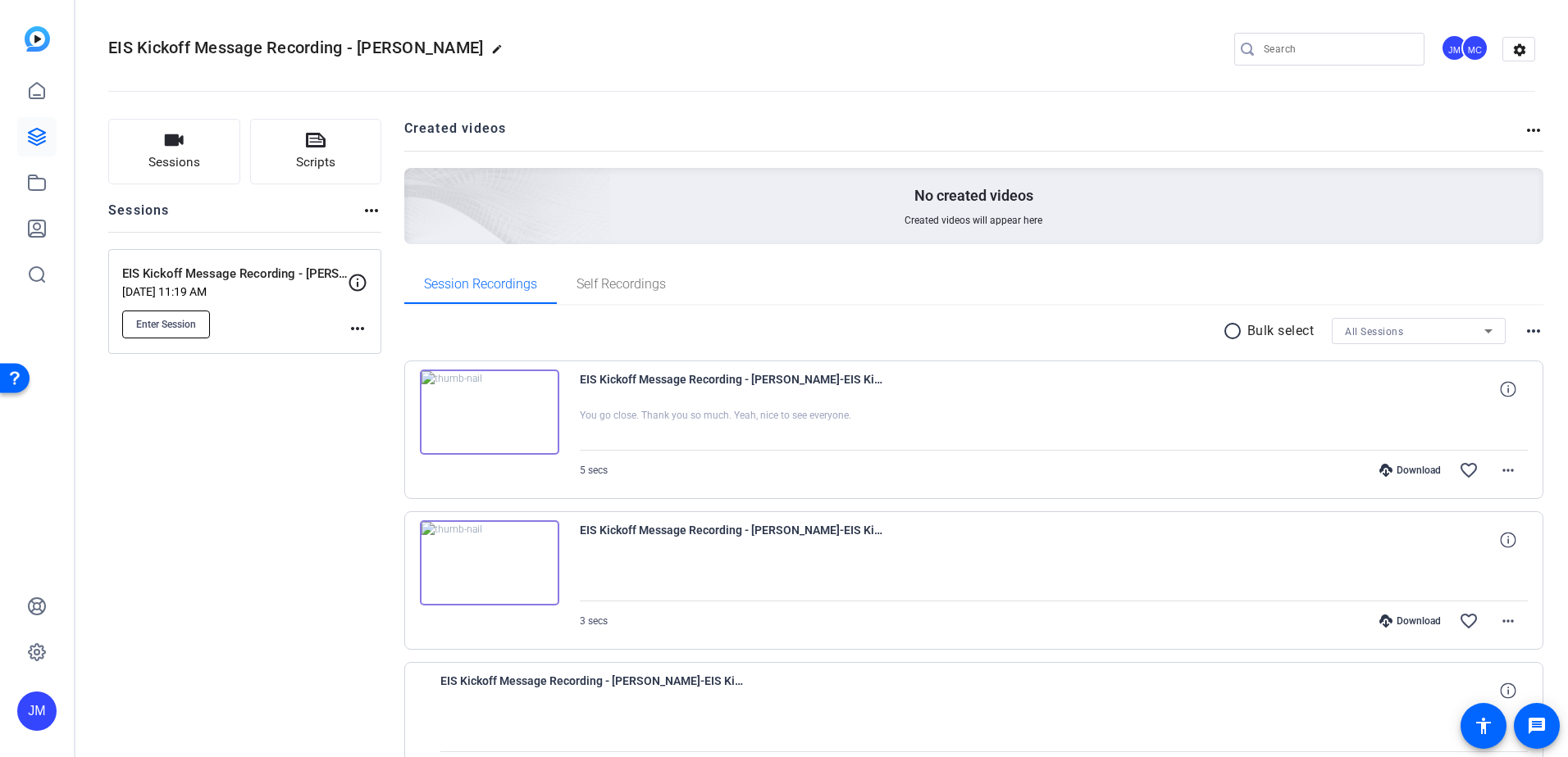
click at [184, 327] on span "Enter Session" at bounding box center [166, 324] width 60 height 13
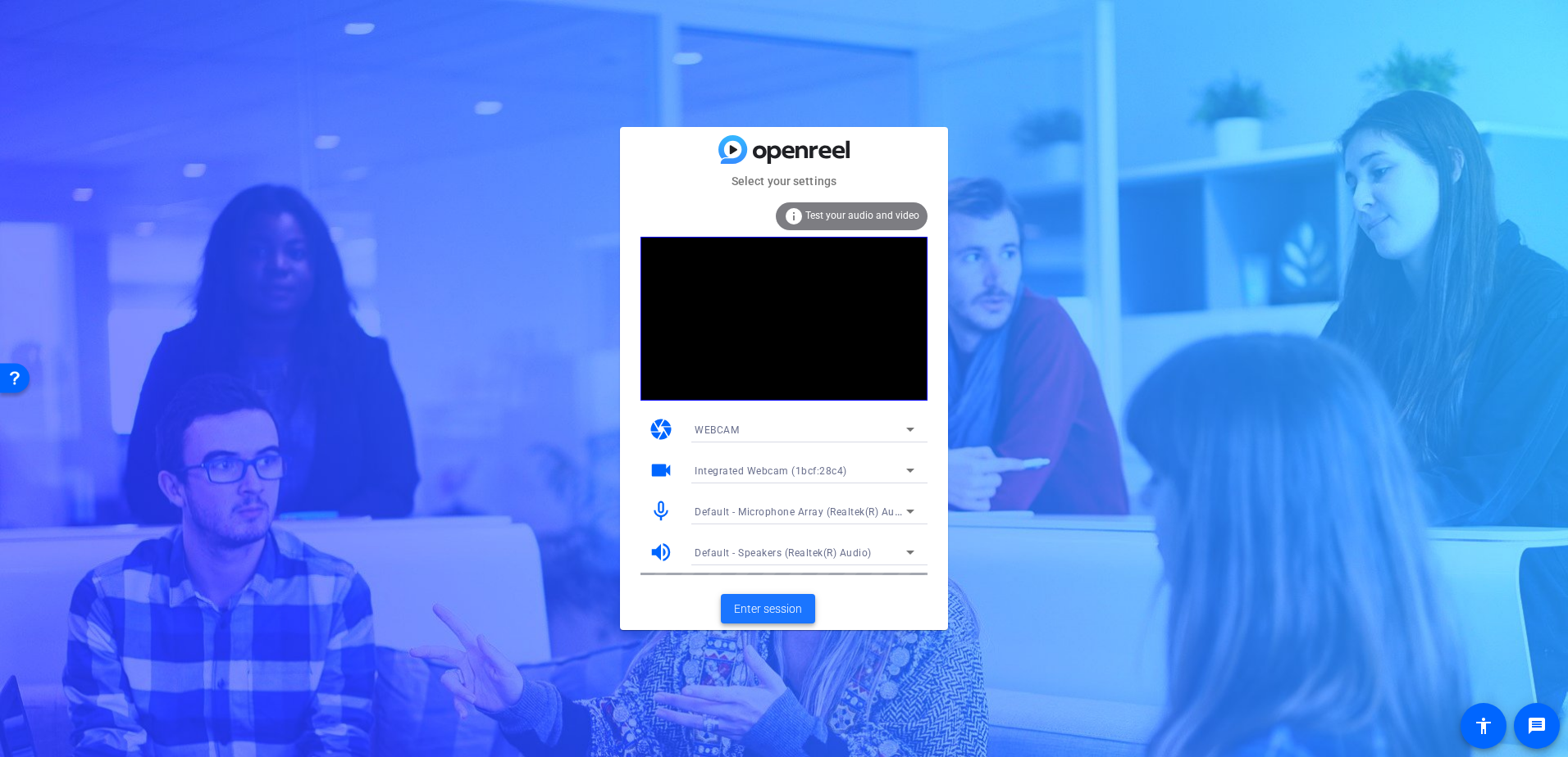
click at [768, 597] on span at bounding box center [767, 609] width 94 height 40
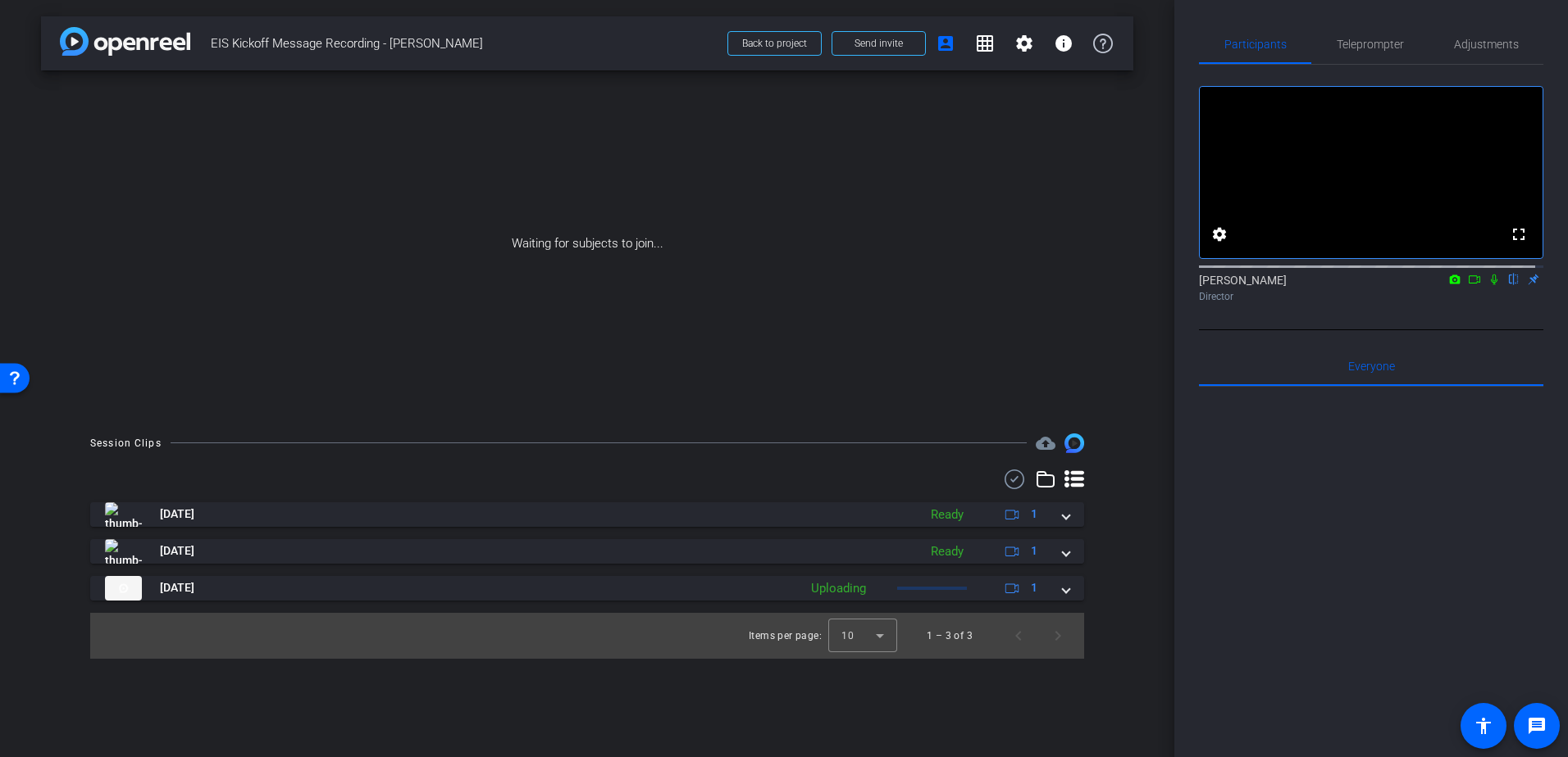
type input "EIS - [PERSON_NAME]"
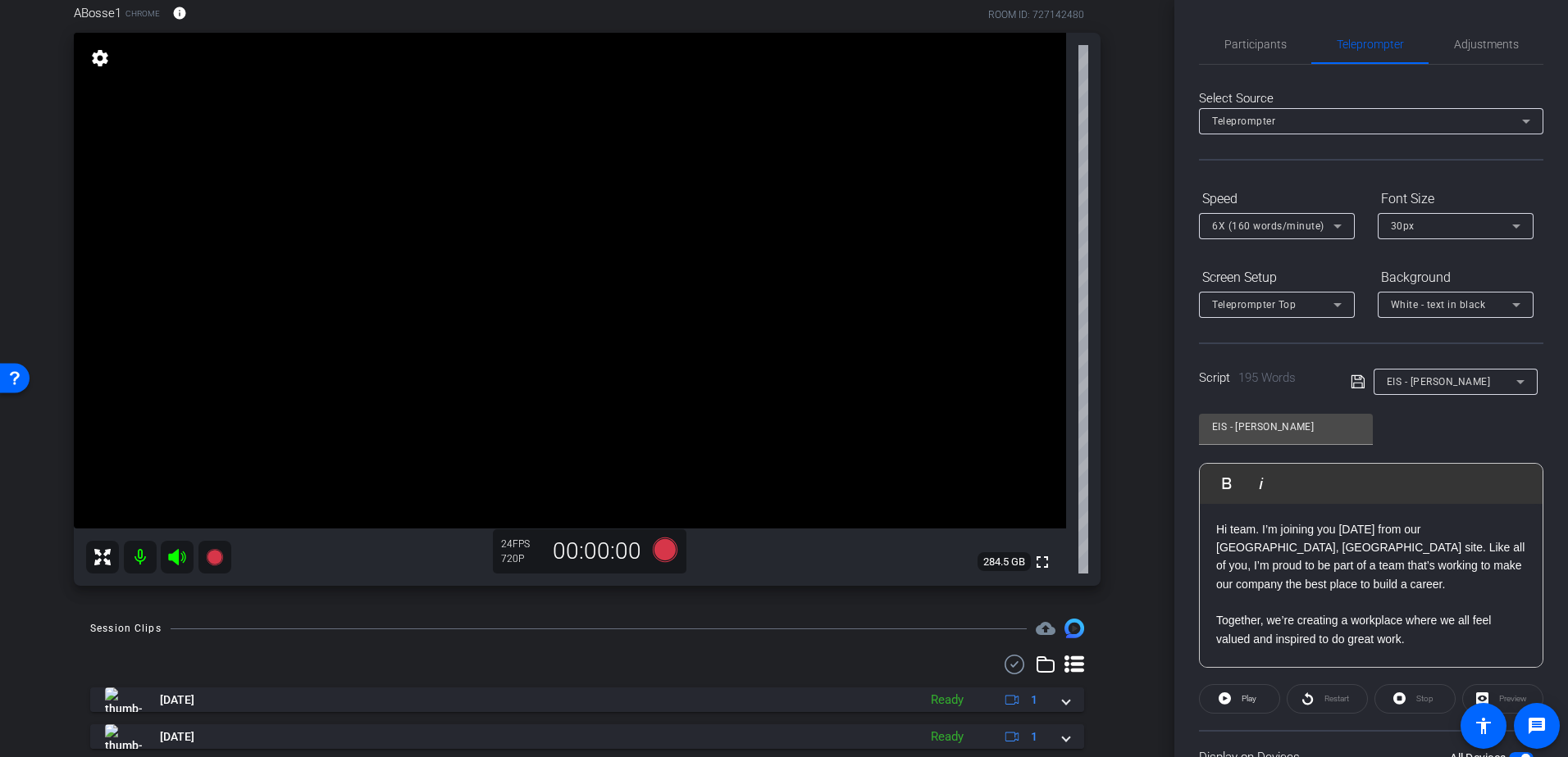
scroll to position [181, 0]
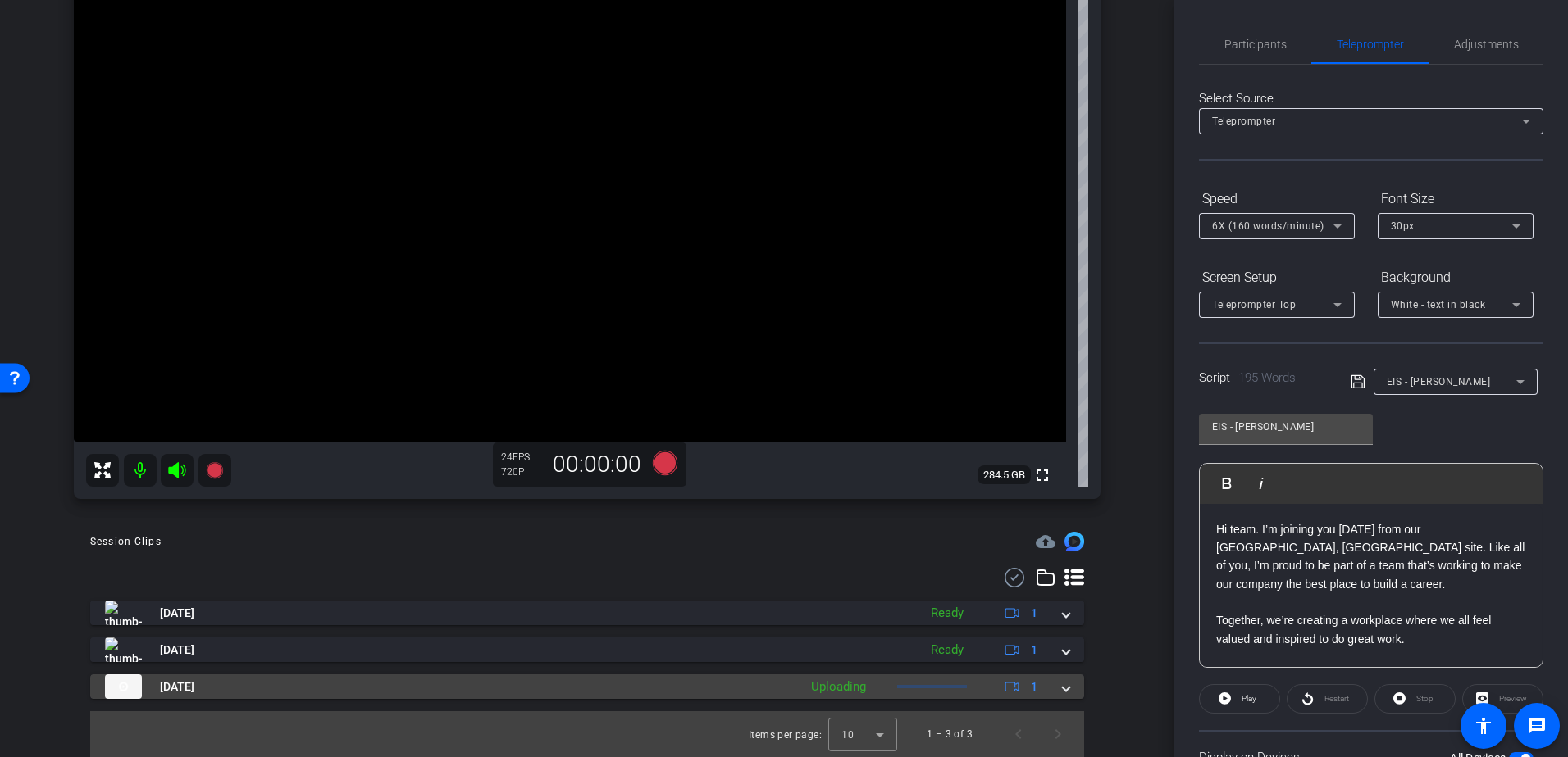
click at [1063, 687] on span at bounding box center [1066, 687] width 7 height 17
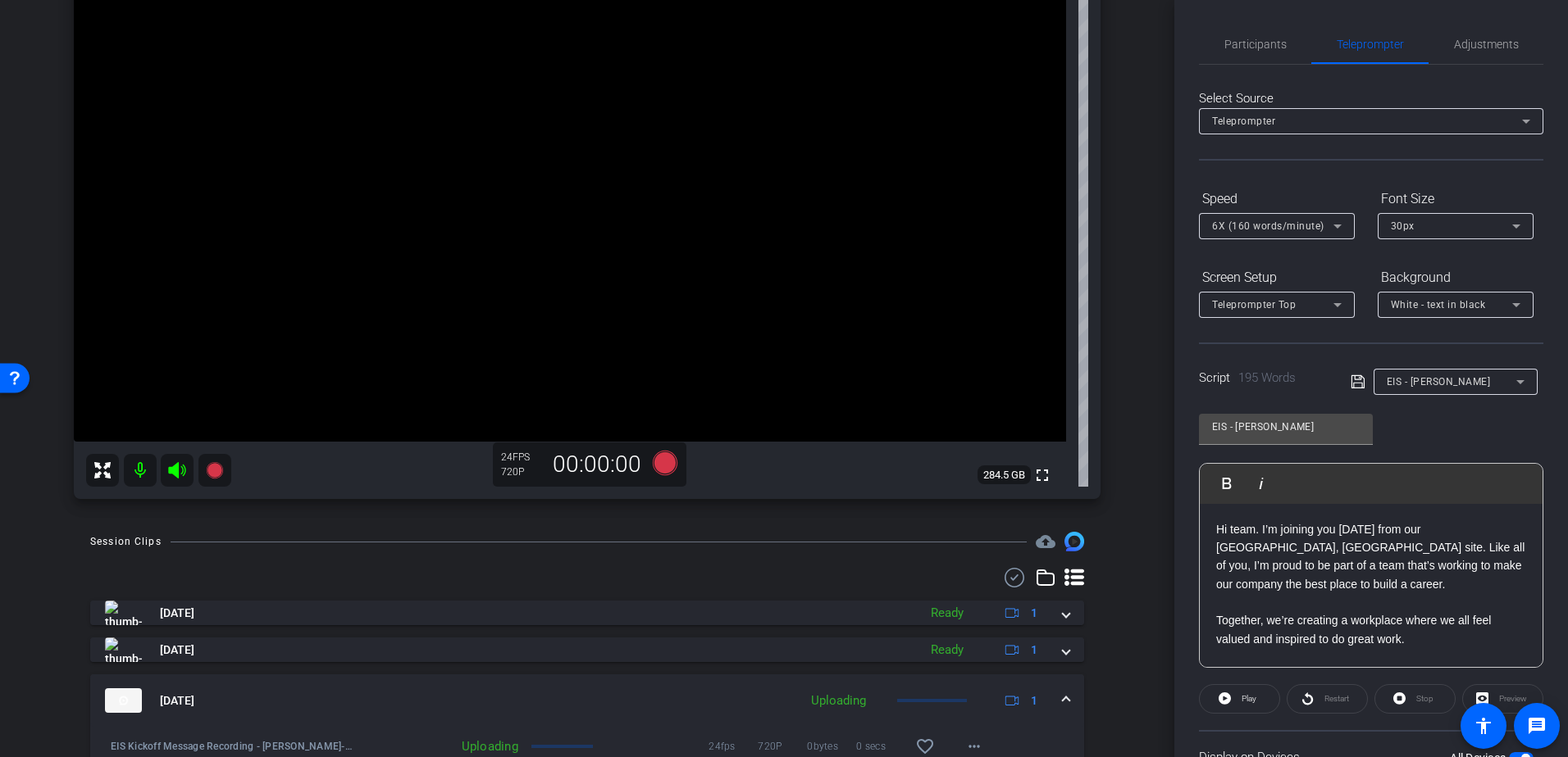
click at [1055, 687] on mat-expansion-panel-header "Sep 30, 2025 Uploading 1" at bounding box center [587, 700] width 993 height 53
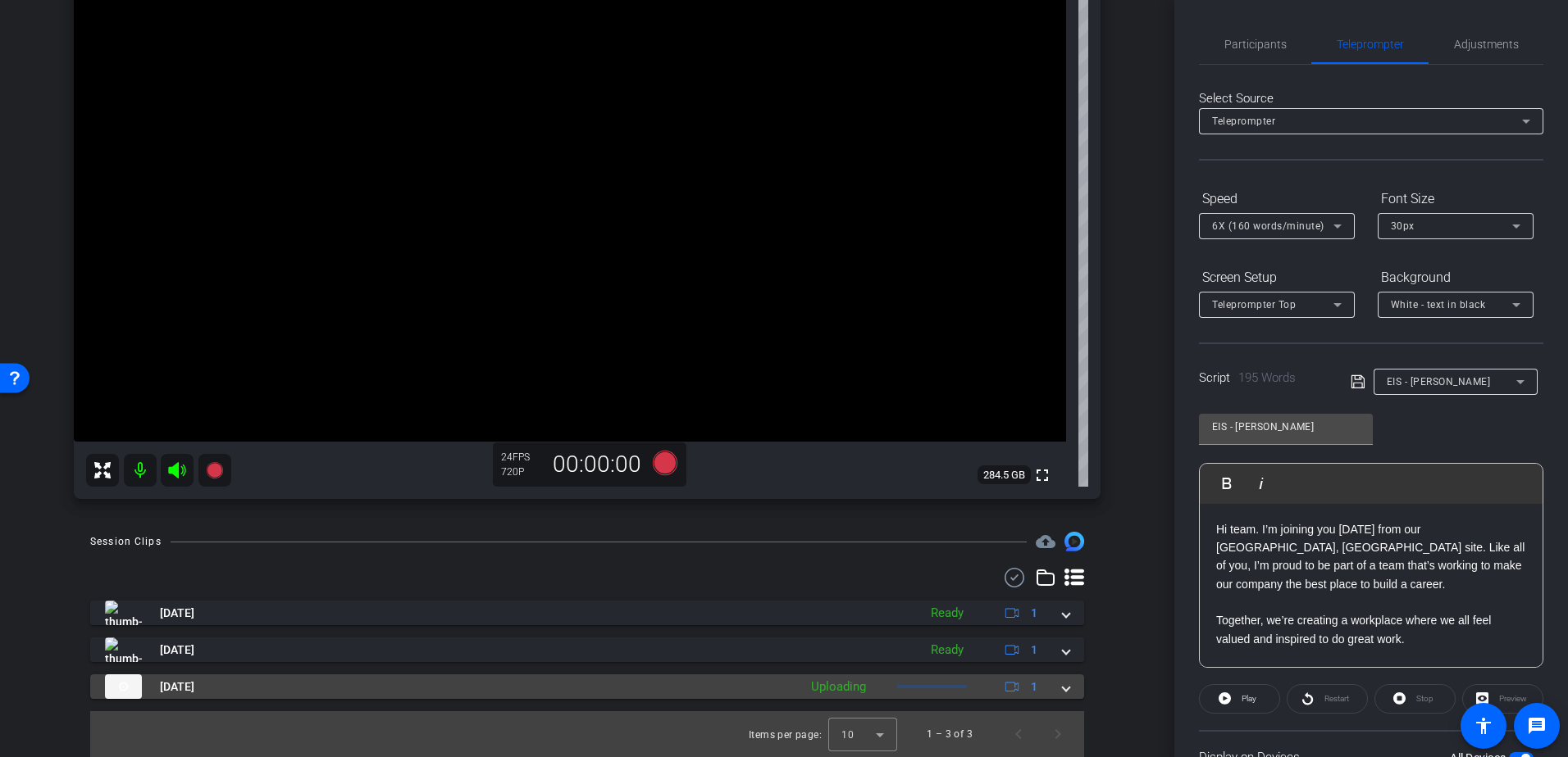
click at [1062, 692] on mat-expansion-panel-header "Sep 30, 2025 Uploading 1" at bounding box center [587, 687] width 993 height 25
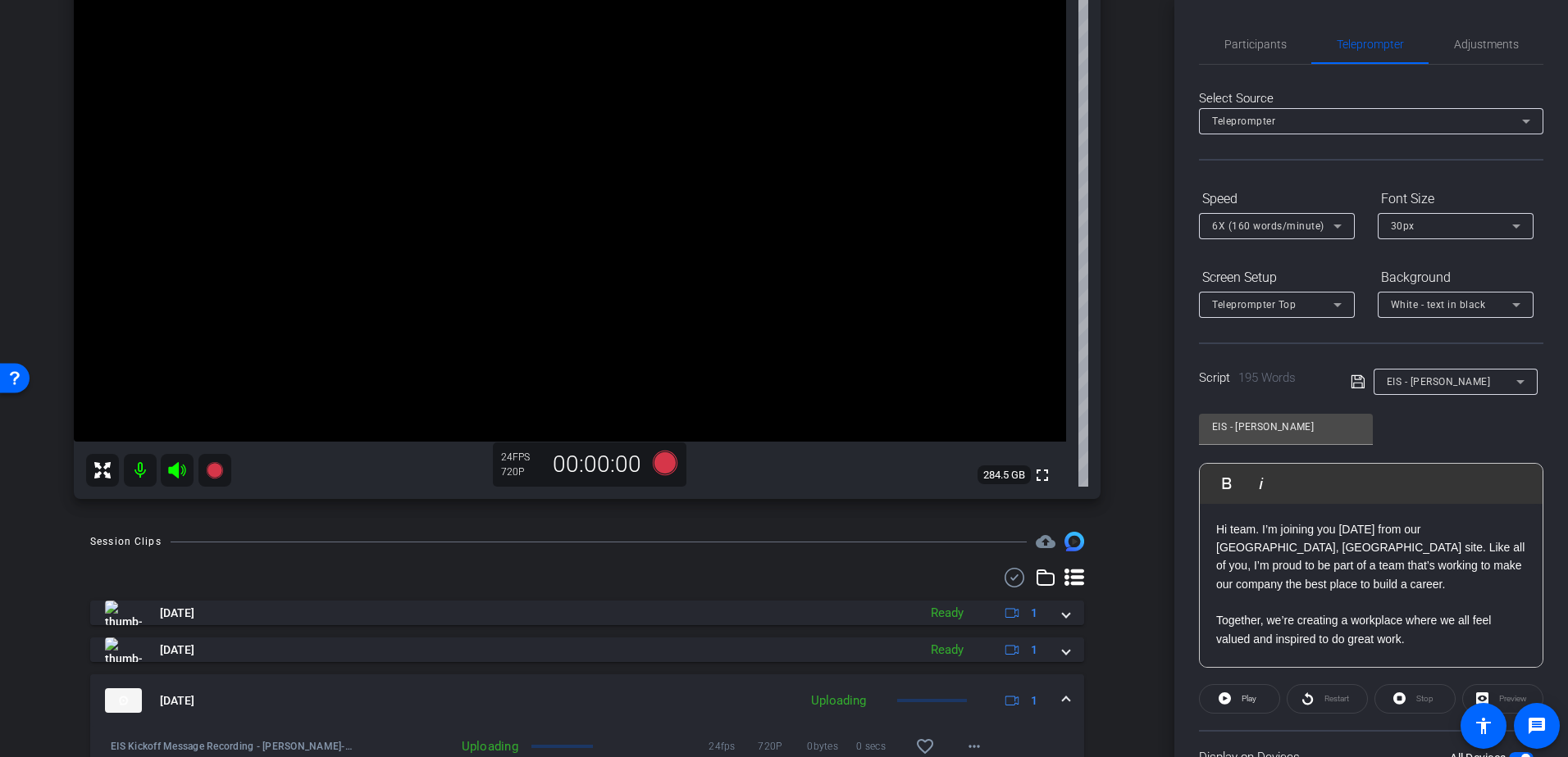
click at [1059, 691] on mat-expansion-panel-header "Sep 30, 2025 Uploading 1" at bounding box center [587, 700] width 993 height 53
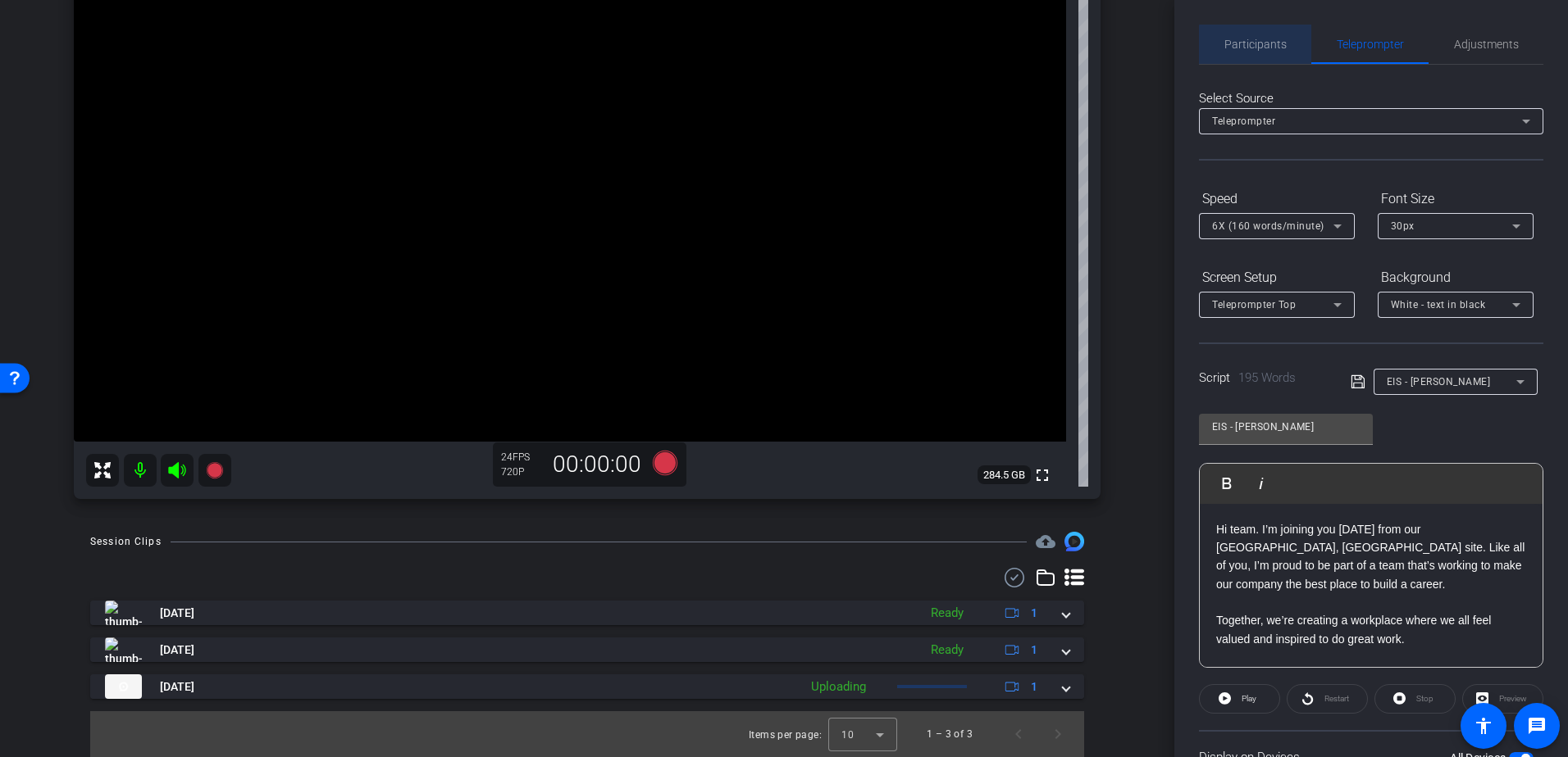
click at [1290, 47] on div "Participants" at bounding box center [1254, 45] width 112 height 40
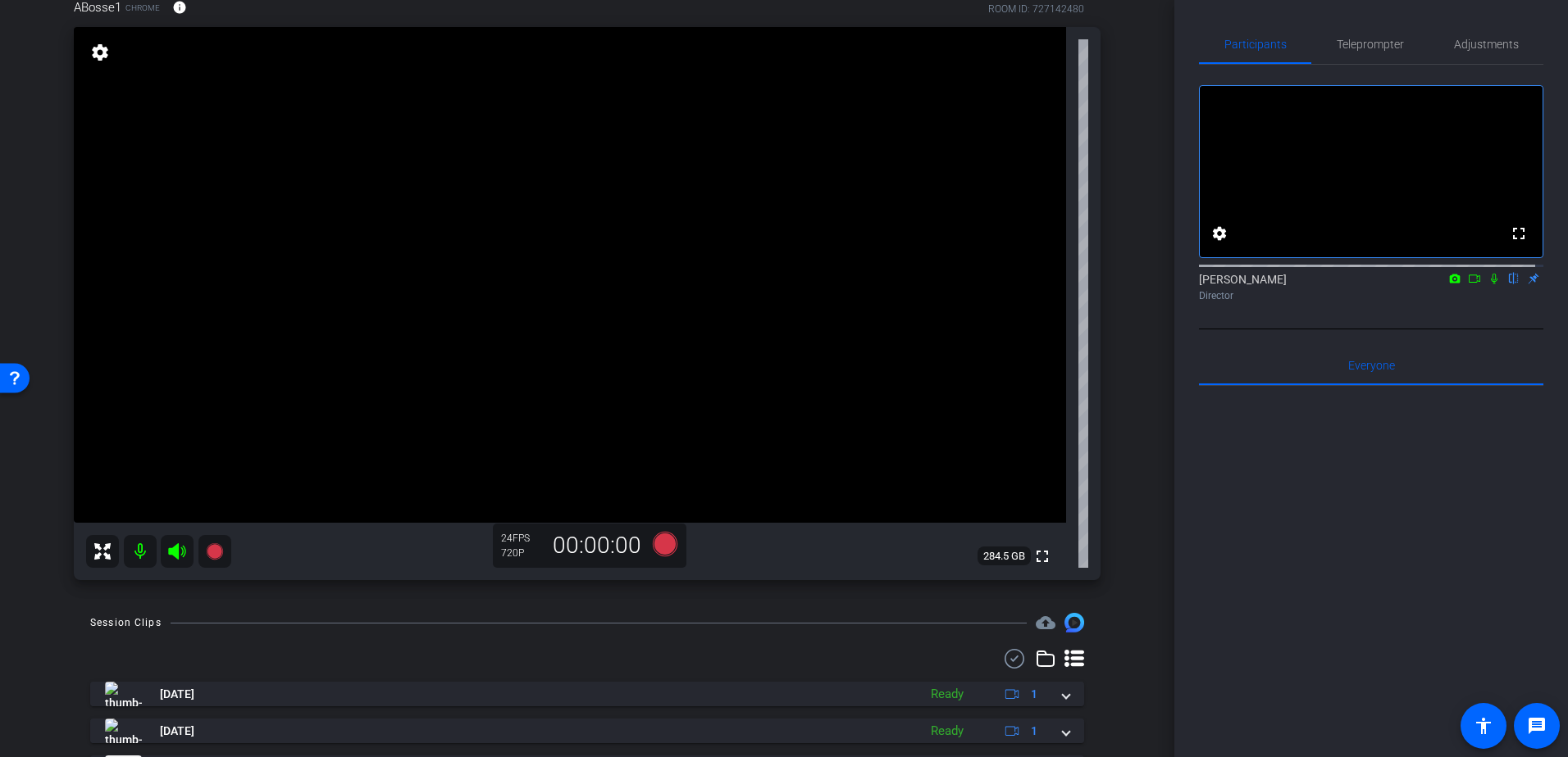
scroll to position [98, 0]
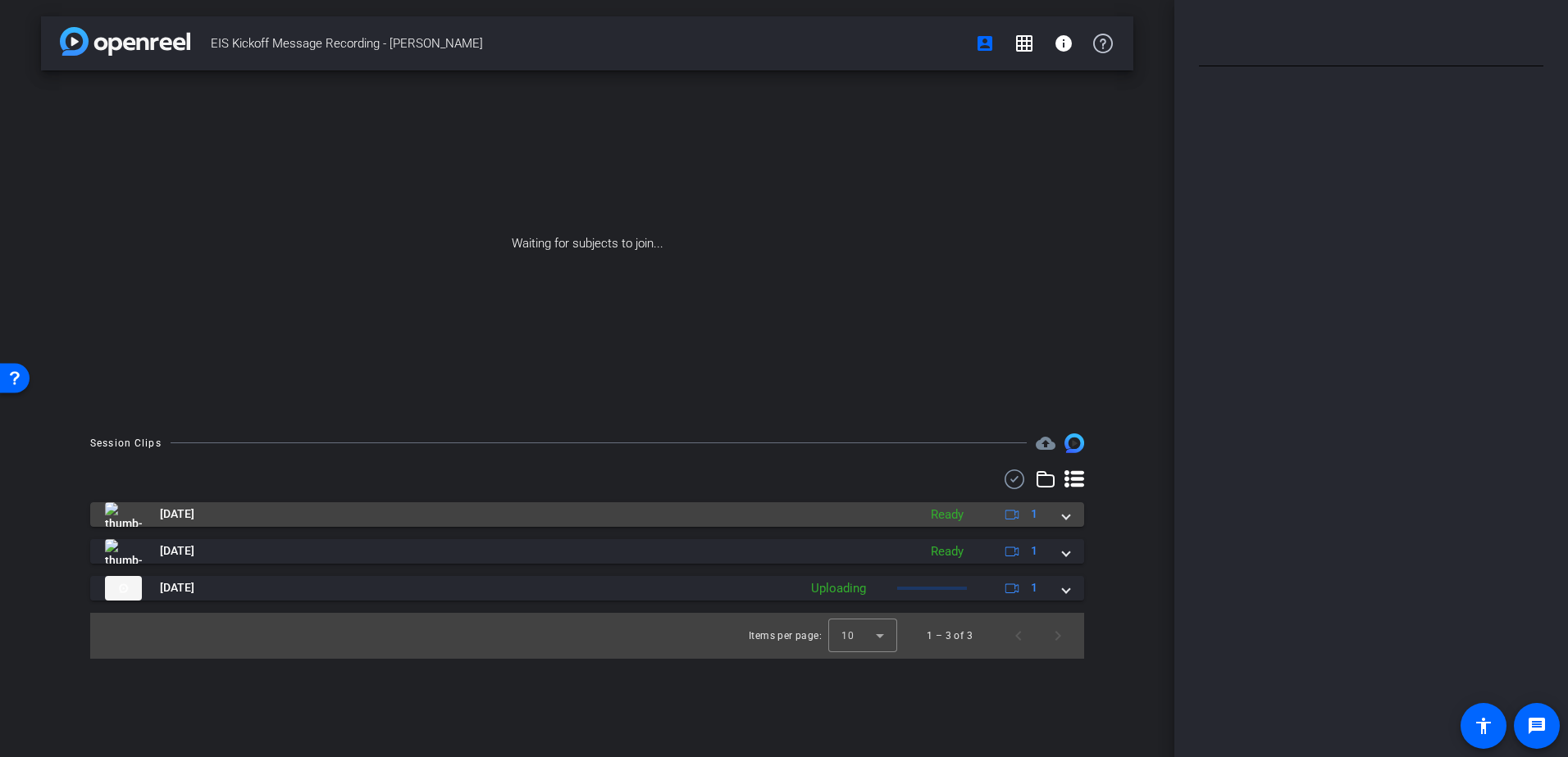
type input "EIS - [PERSON_NAME]"
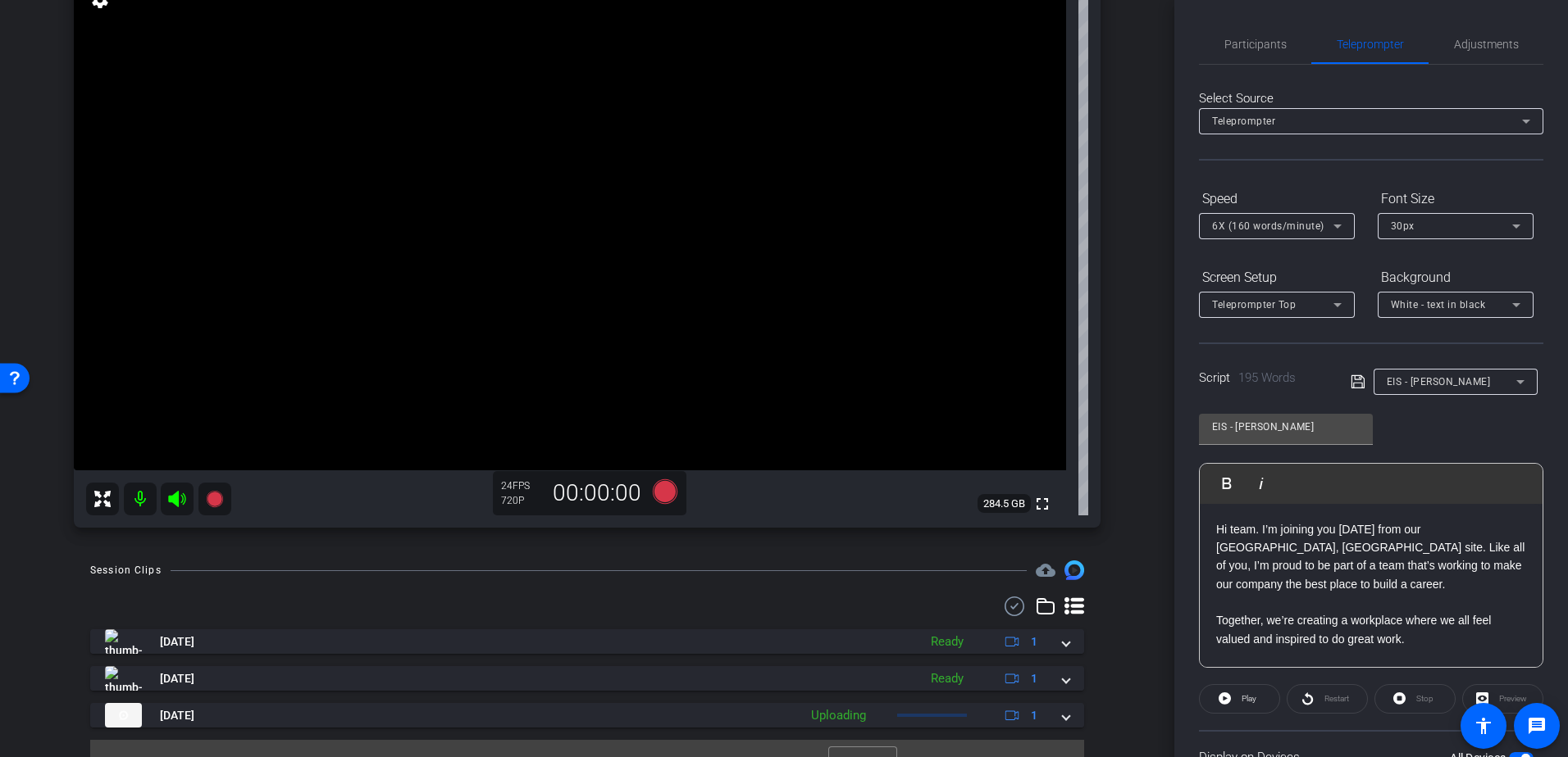
scroll to position [181, 0]
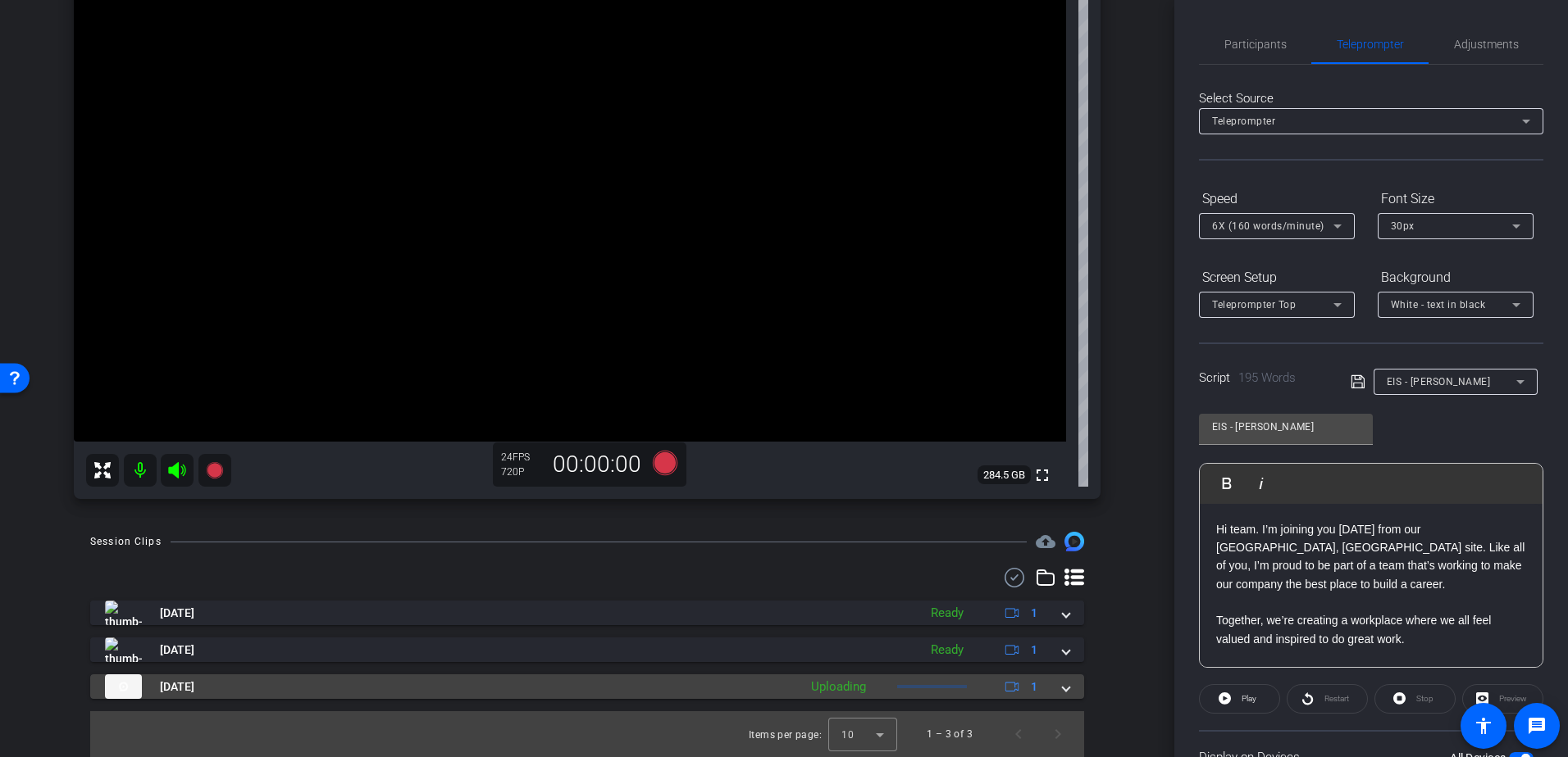
click at [954, 682] on mat-panel-description "Uploading 1" at bounding box center [926, 687] width 247 height 25
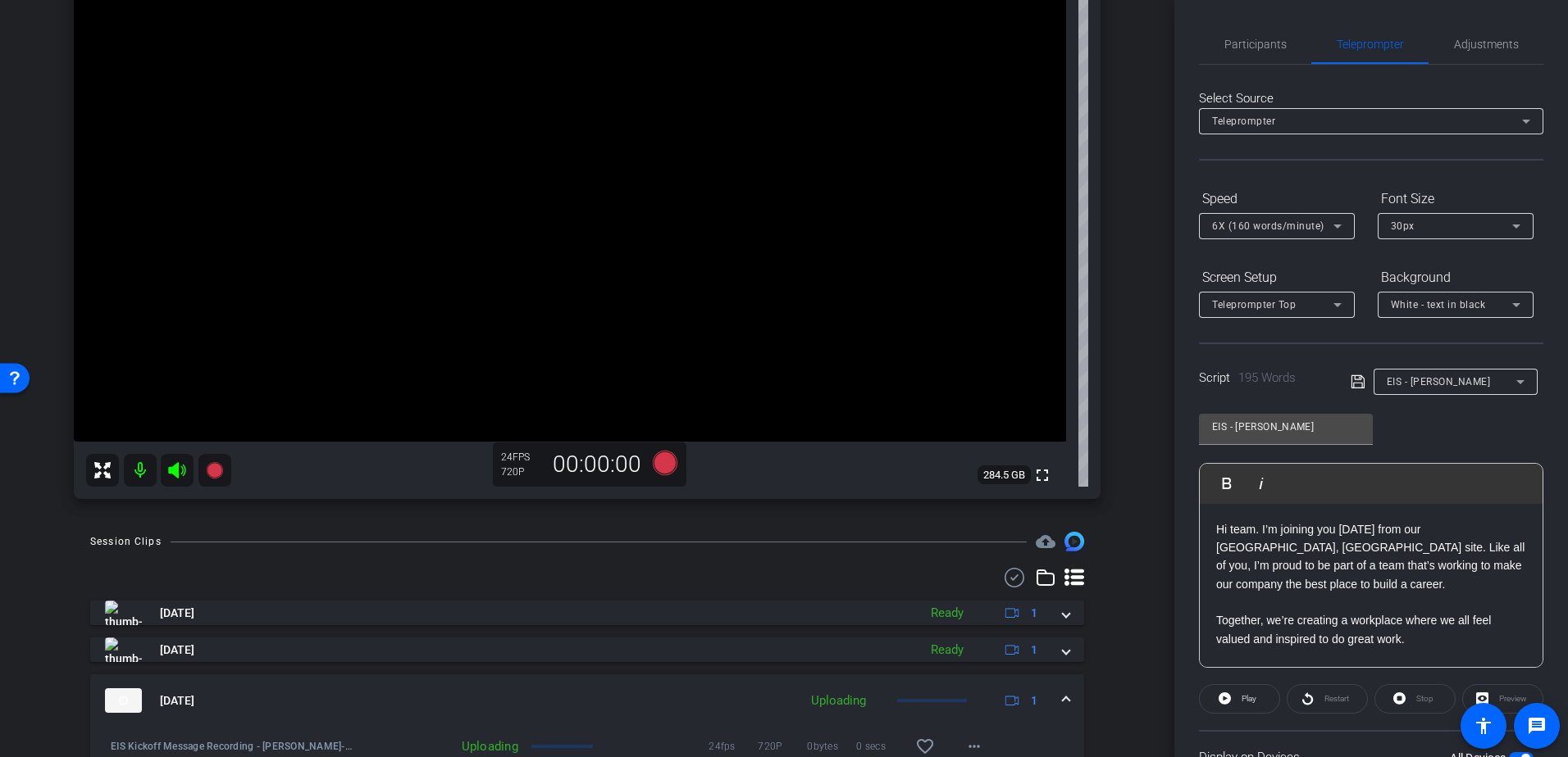
scroll to position [265, 0]
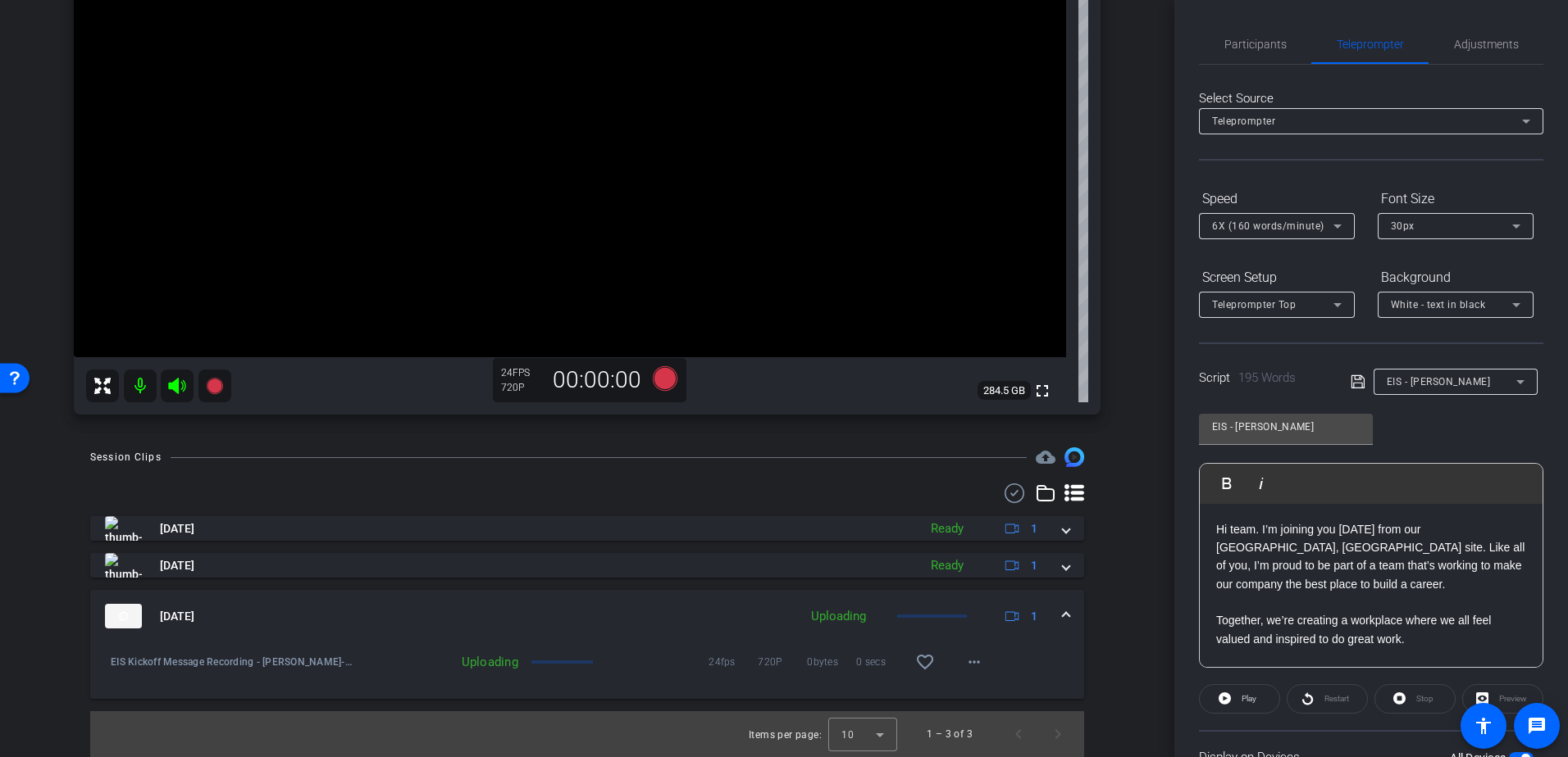
click at [945, 610] on mat-panel-description "Uploading 1" at bounding box center [926, 616] width 247 height 25
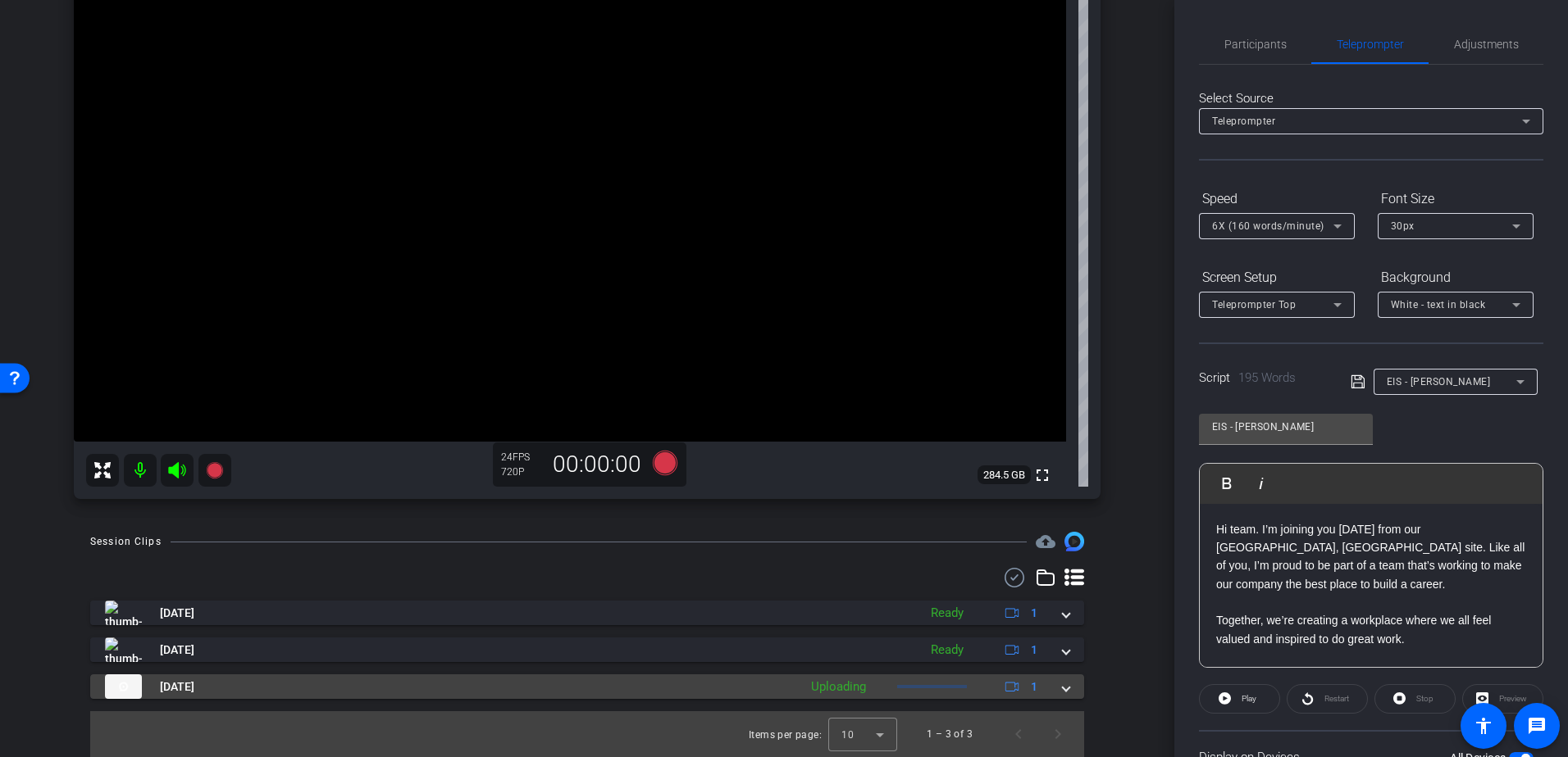
click at [933, 681] on mat-panel-description "Uploading 1" at bounding box center [926, 687] width 247 height 25
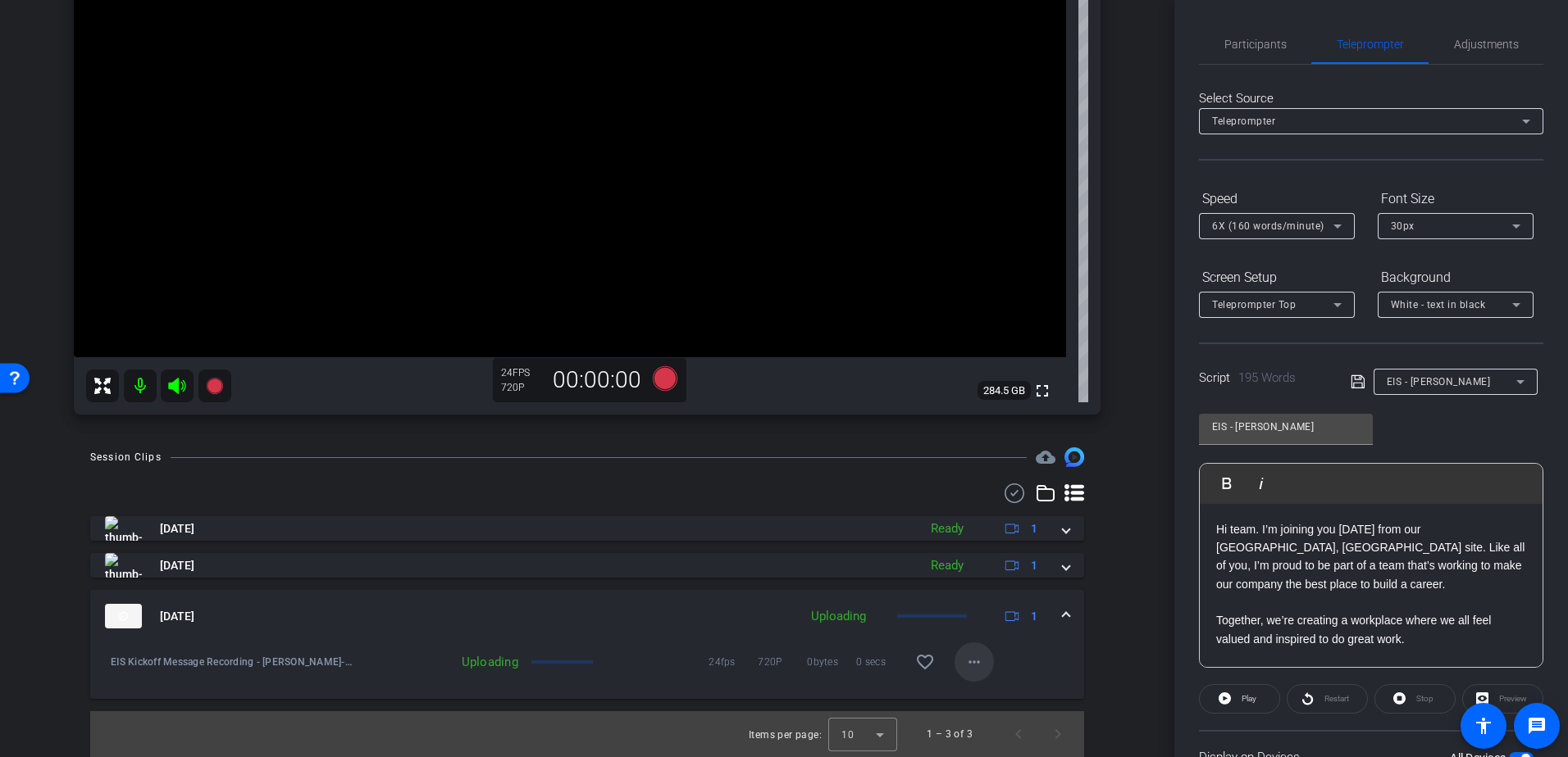
click at [974, 666] on mat-icon "more_horiz" at bounding box center [975, 663] width 20 height 20
click at [971, 661] on div at bounding box center [784, 378] width 1568 height 757
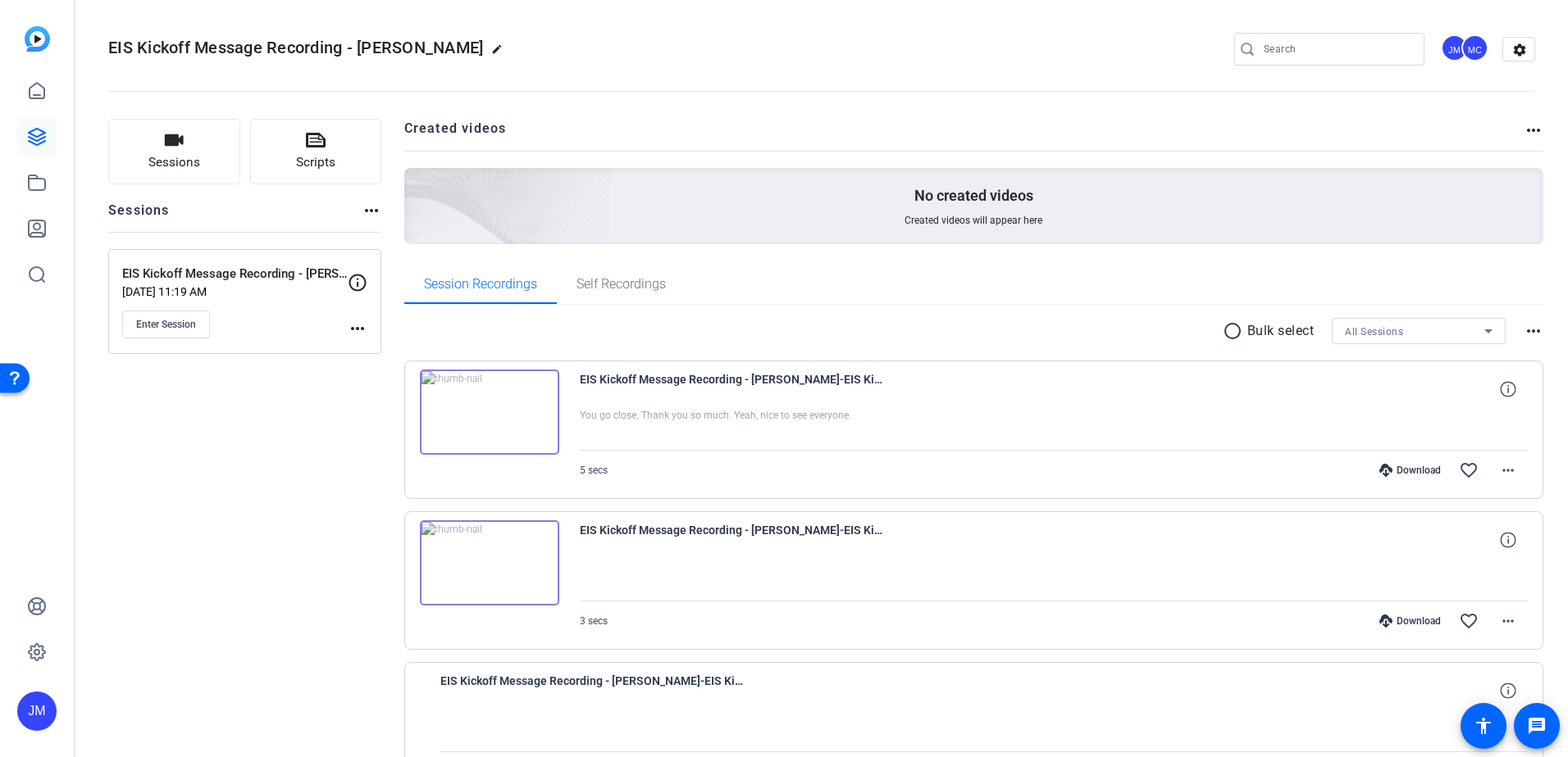
click at [172, 338] on div "EIS Kickoff Message Recording - [PERSON_NAME] [DATE] 11:19 AM Enter Session mor…" at bounding box center [244, 302] width 273 height 105
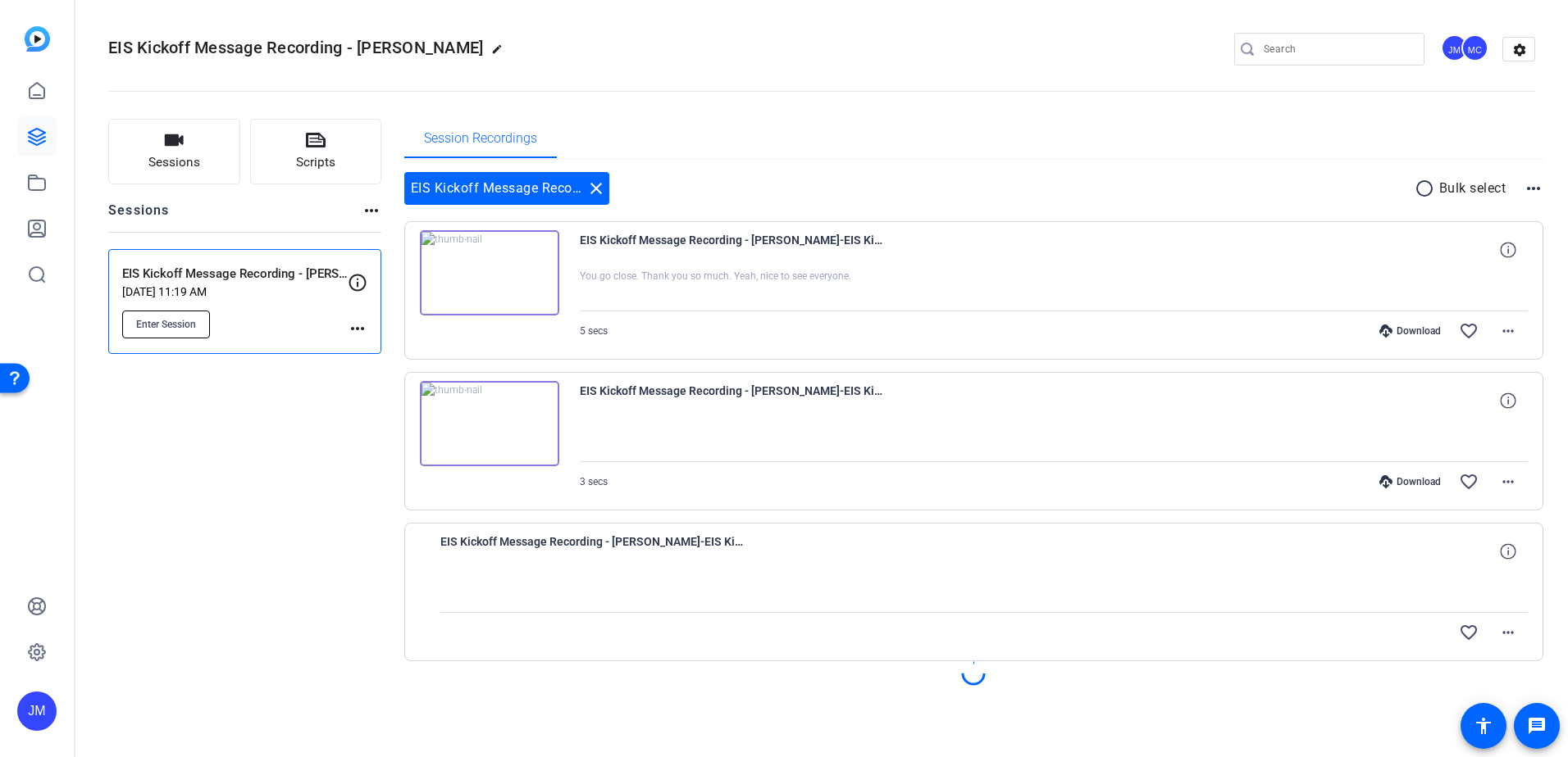
click at [175, 319] on span "Enter Session" at bounding box center [166, 324] width 60 height 13
click at [451, 190] on div "EIS Kickoff Message Recording - [PERSON_NAME] close" at bounding box center [506, 188] width 205 height 33
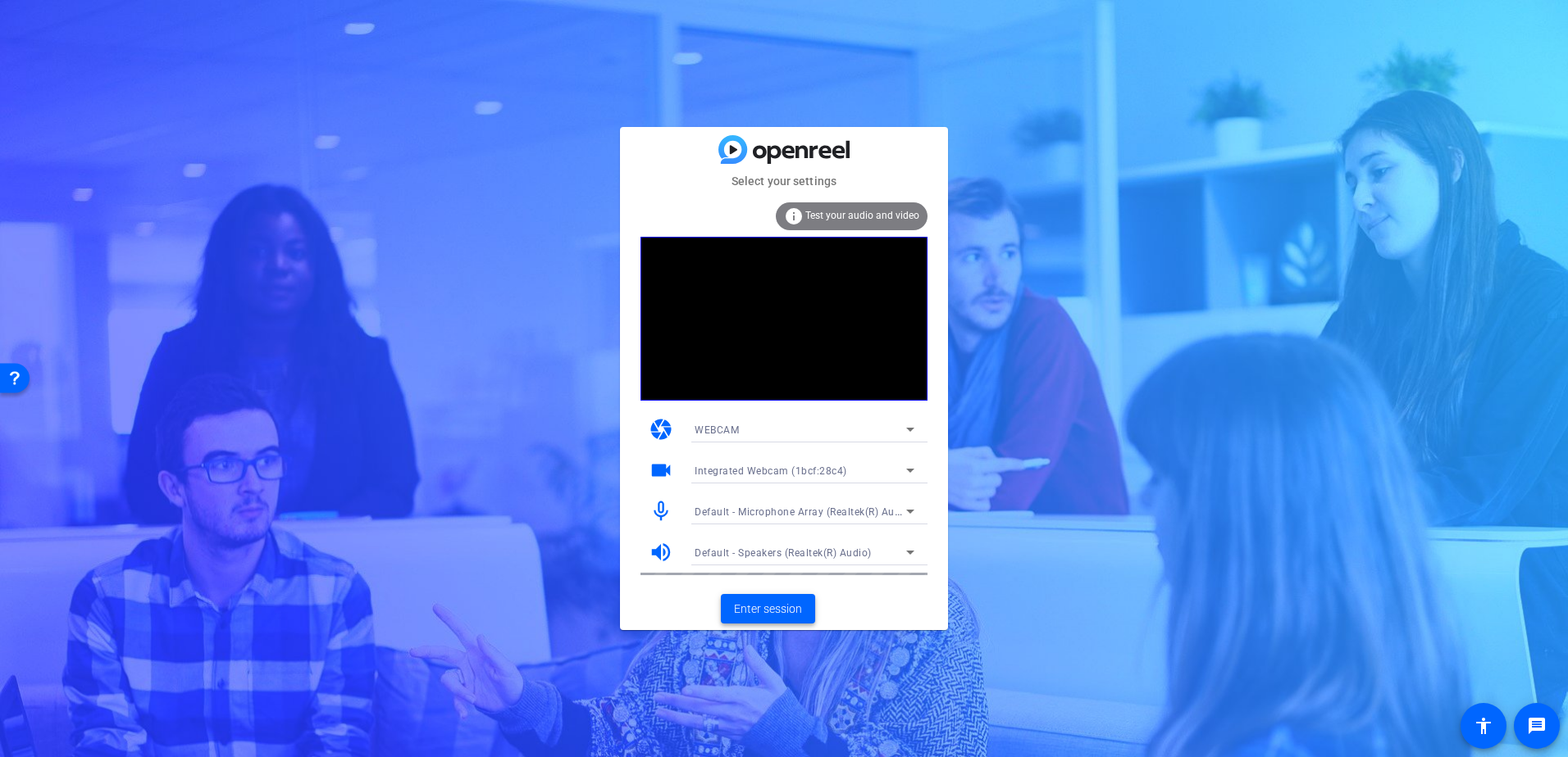
click at [751, 610] on span "Enter session" at bounding box center [767, 609] width 68 height 17
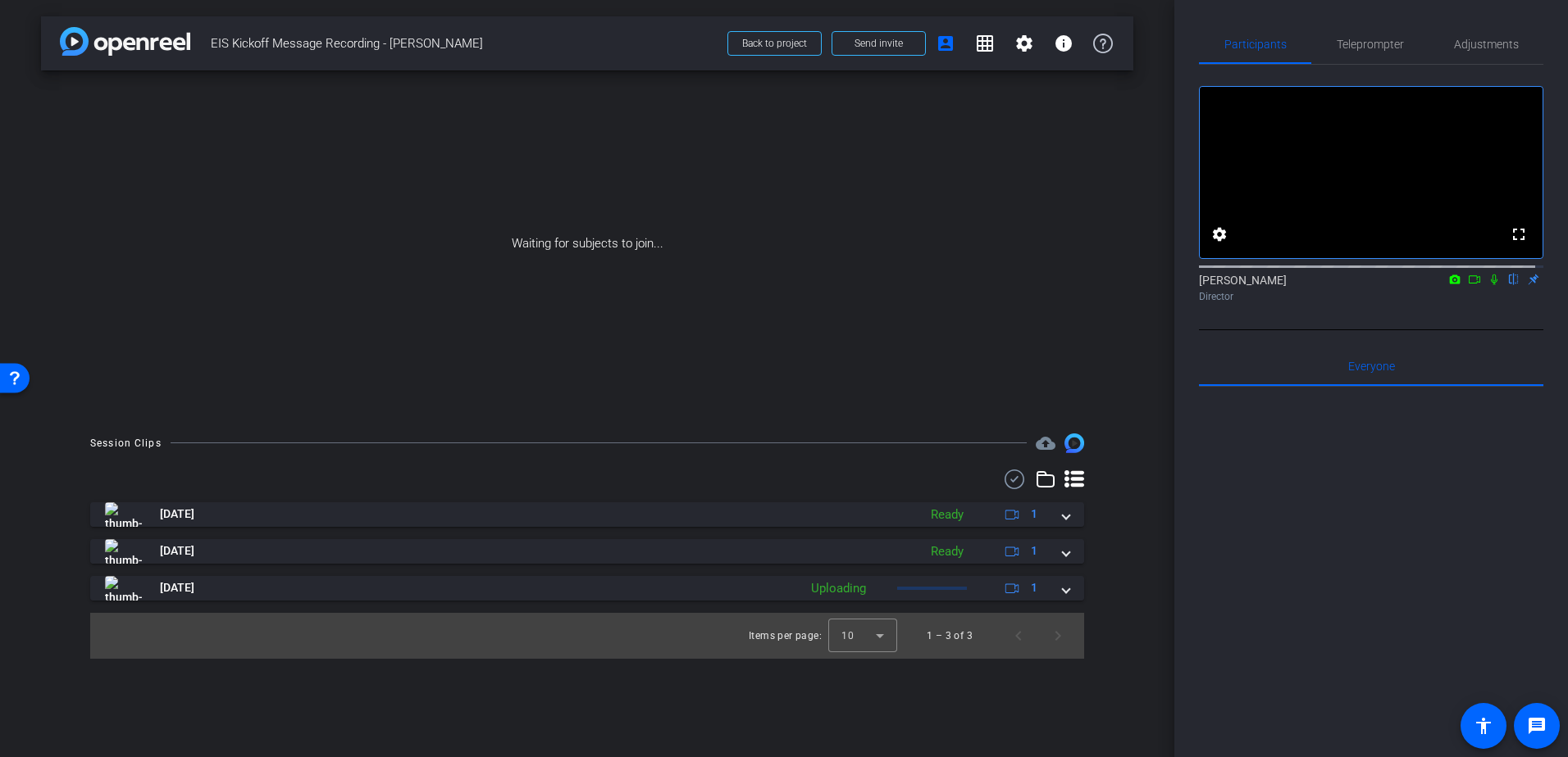
type input "EIS - Amanda"
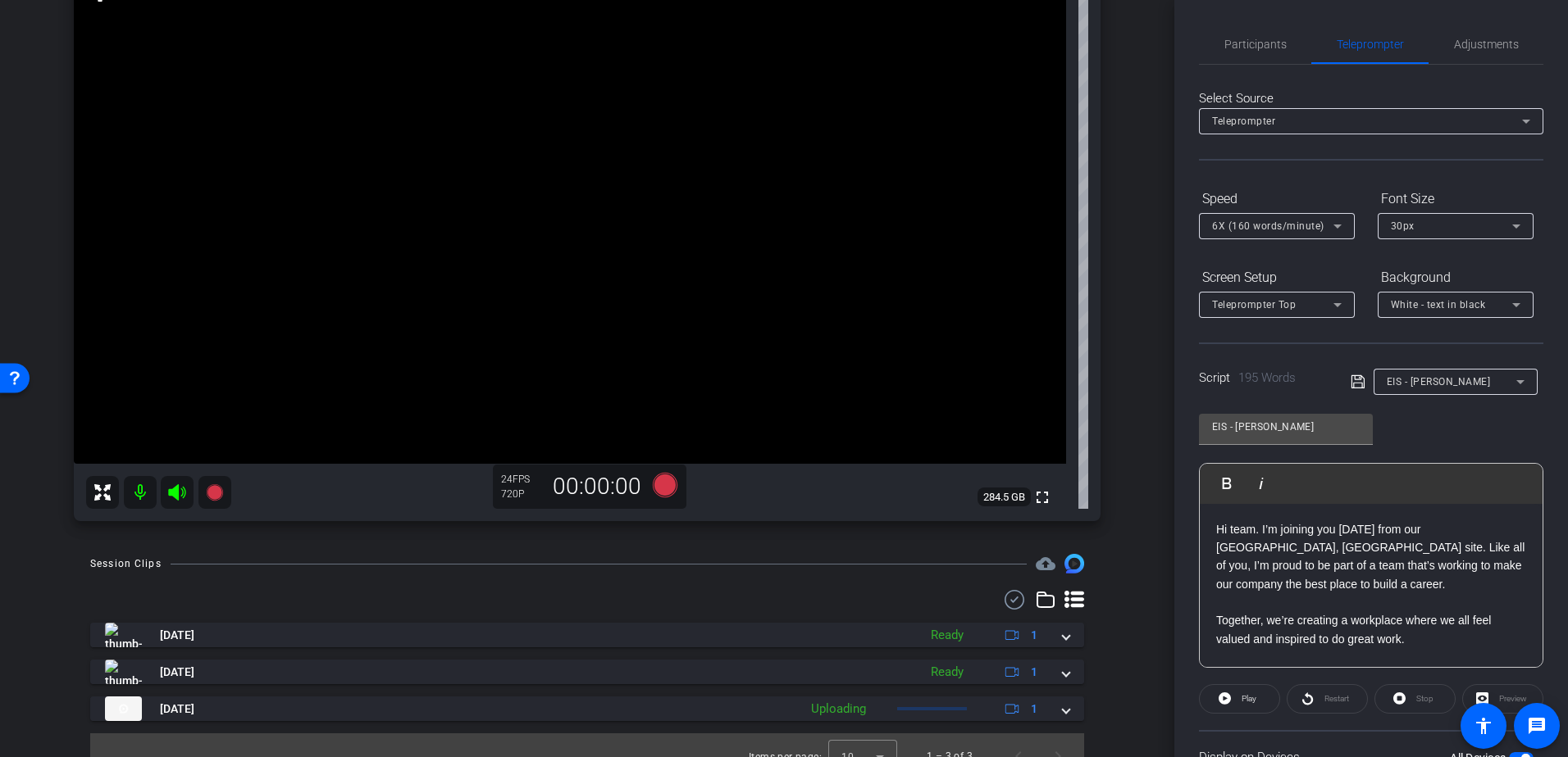
scroll to position [164, 0]
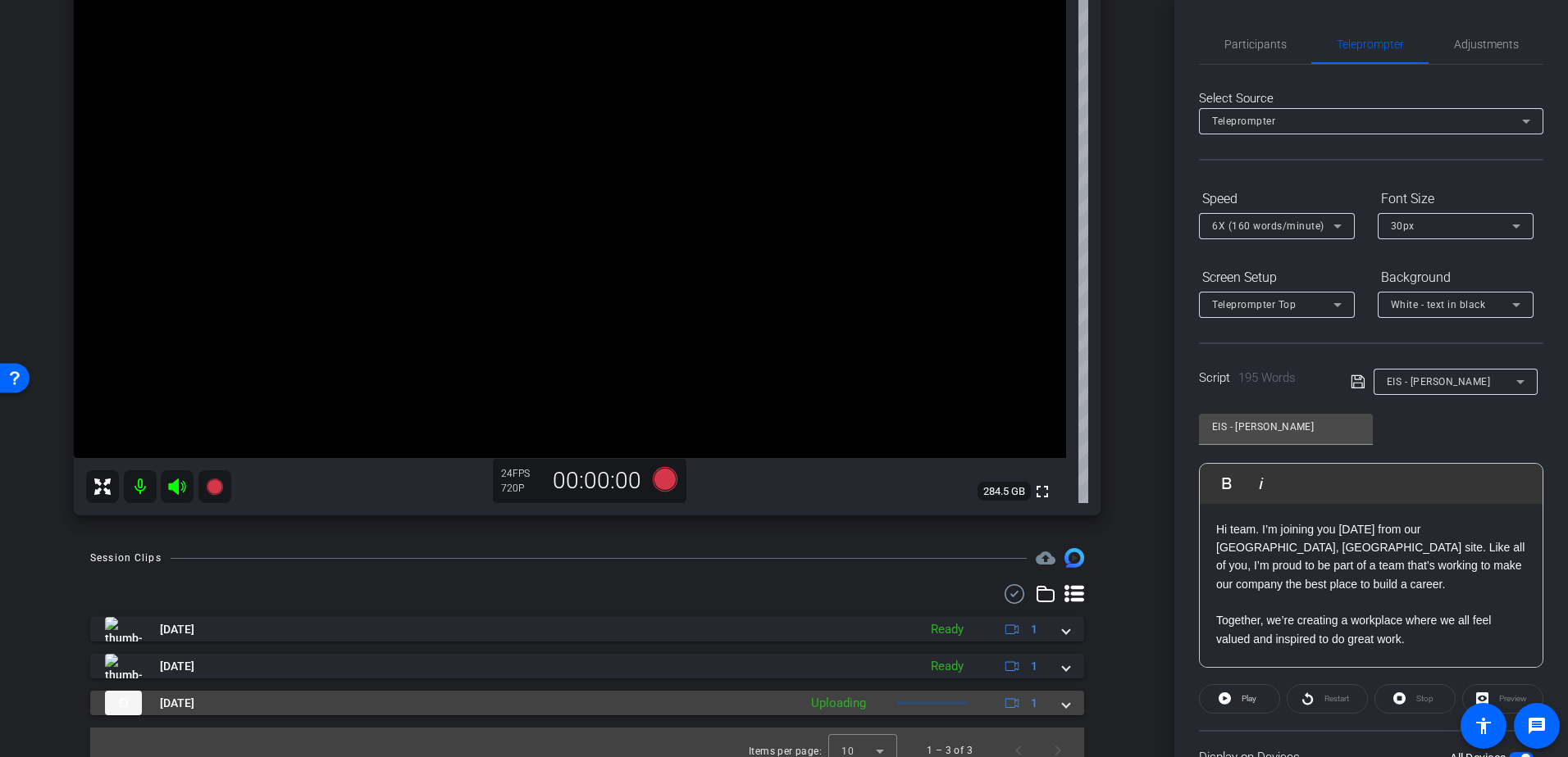
click at [1063, 707] on span at bounding box center [1066, 703] width 7 height 17
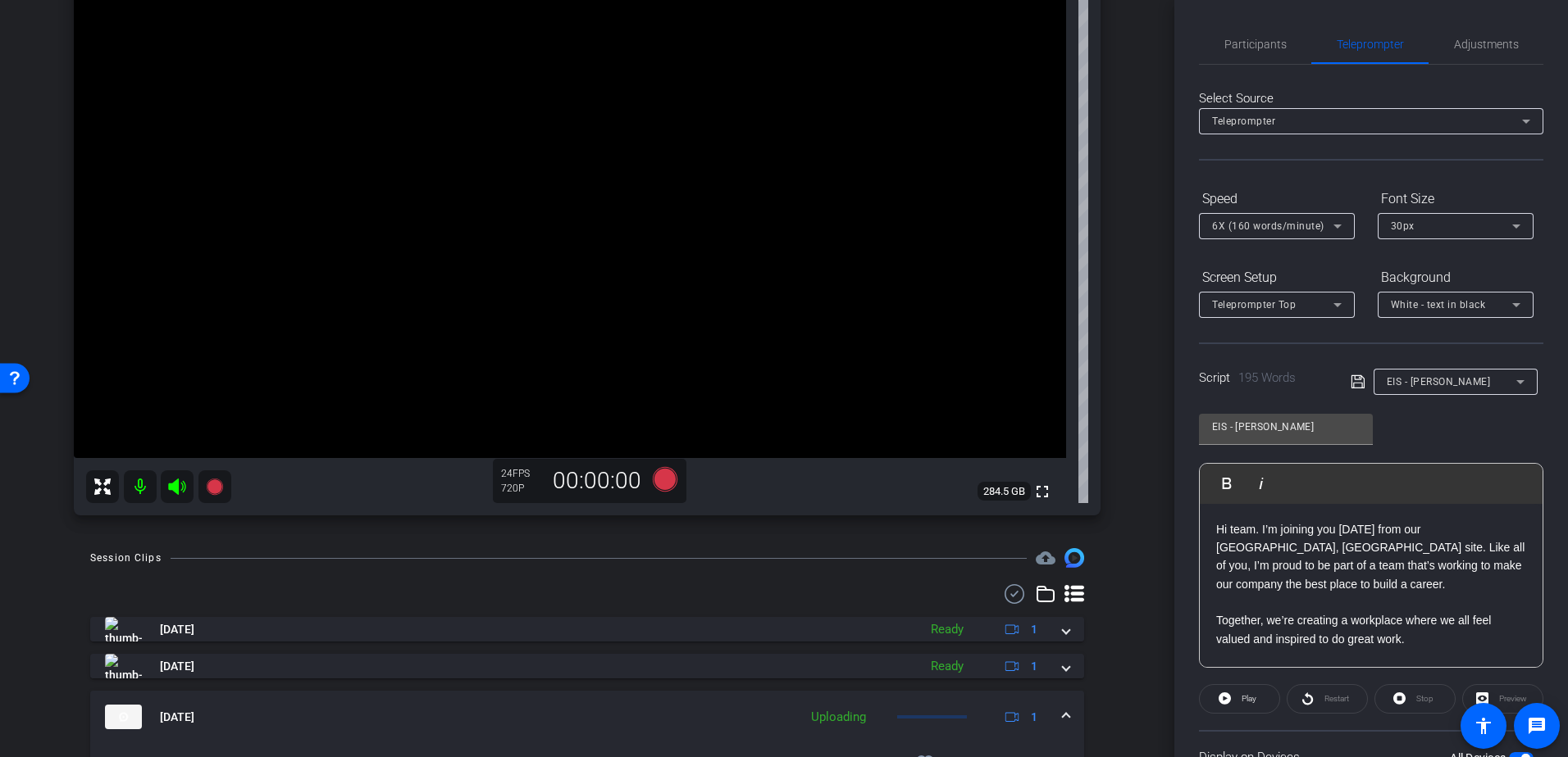
click at [1061, 719] on mat-expansion-panel-header "Sep 30, 2025 Uploading 1" at bounding box center [587, 716] width 993 height 53
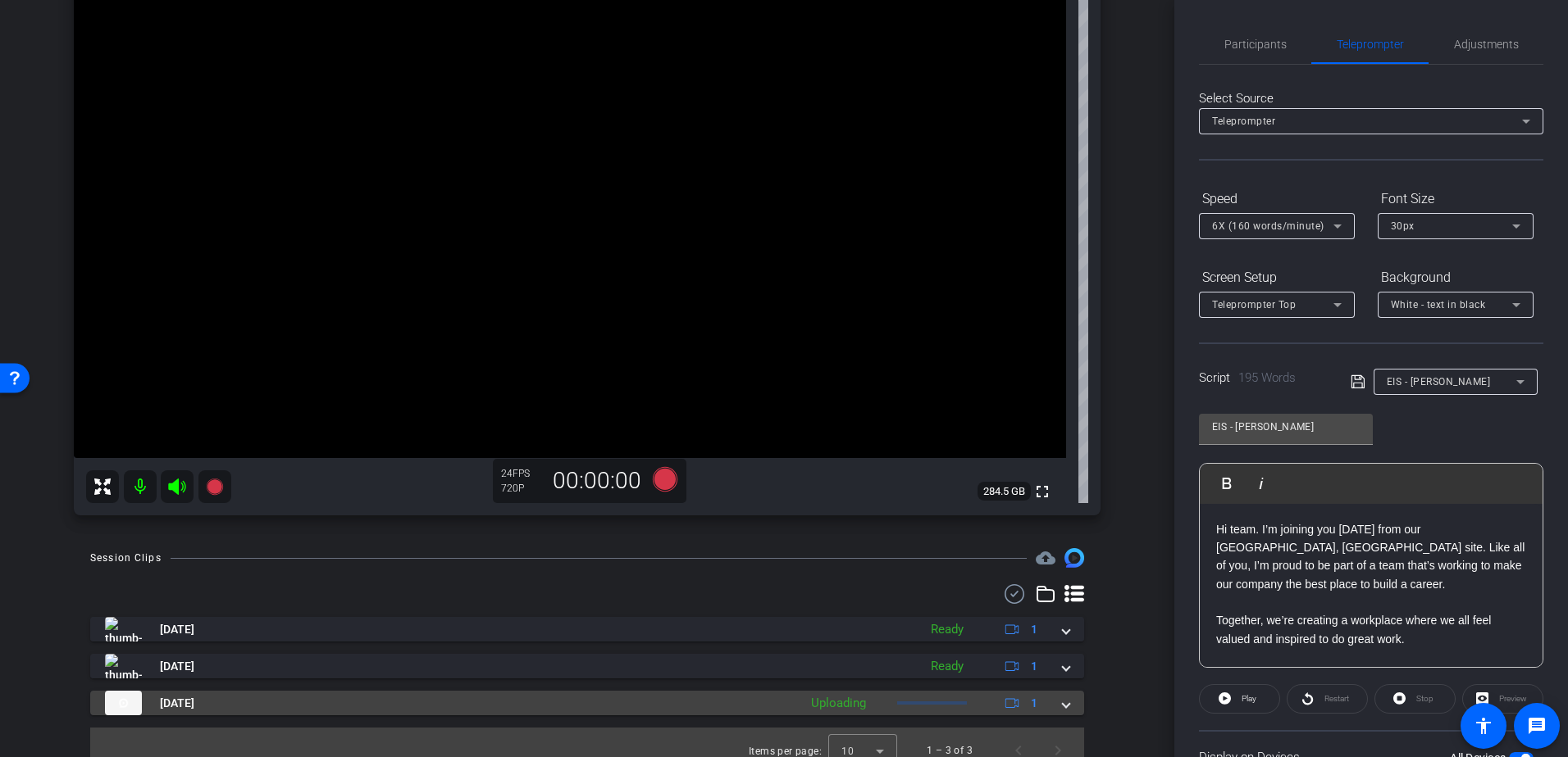
click at [1063, 708] on span at bounding box center [1066, 703] width 7 height 17
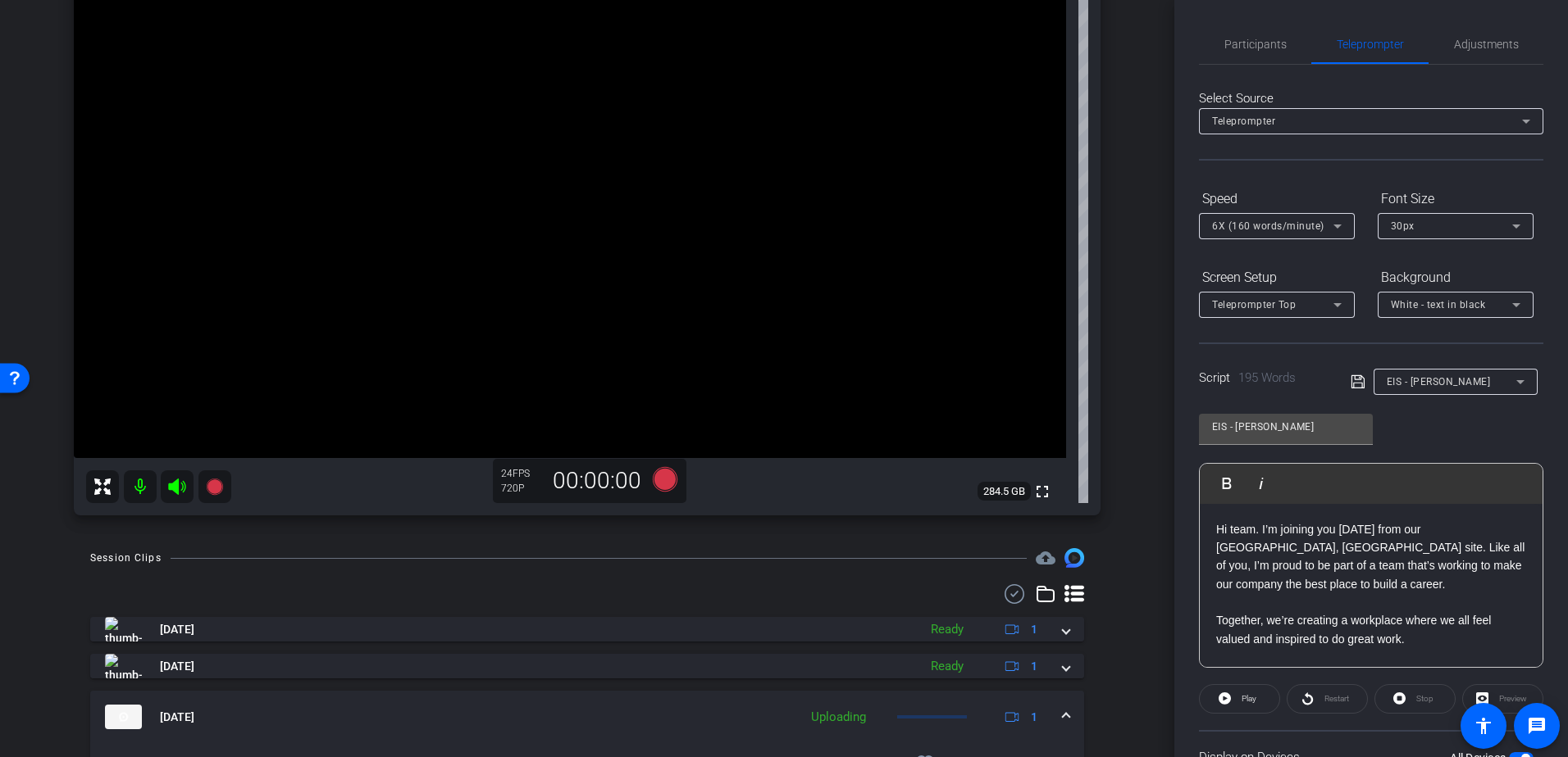
click at [1056, 708] on mat-expansion-panel-header "Sep 30, 2025 Uploading 1" at bounding box center [587, 716] width 993 height 53
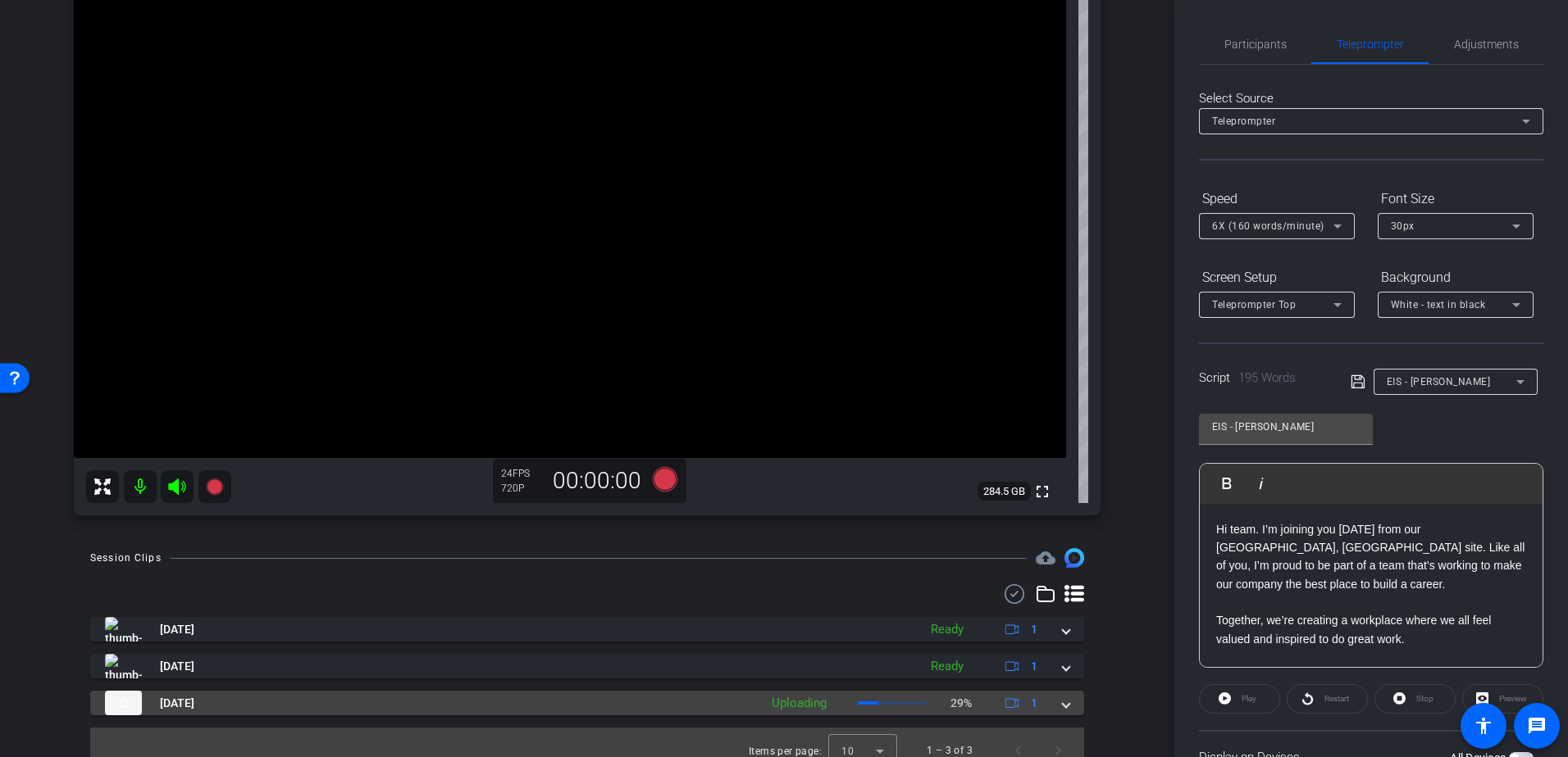
scroll to position [181, 0]
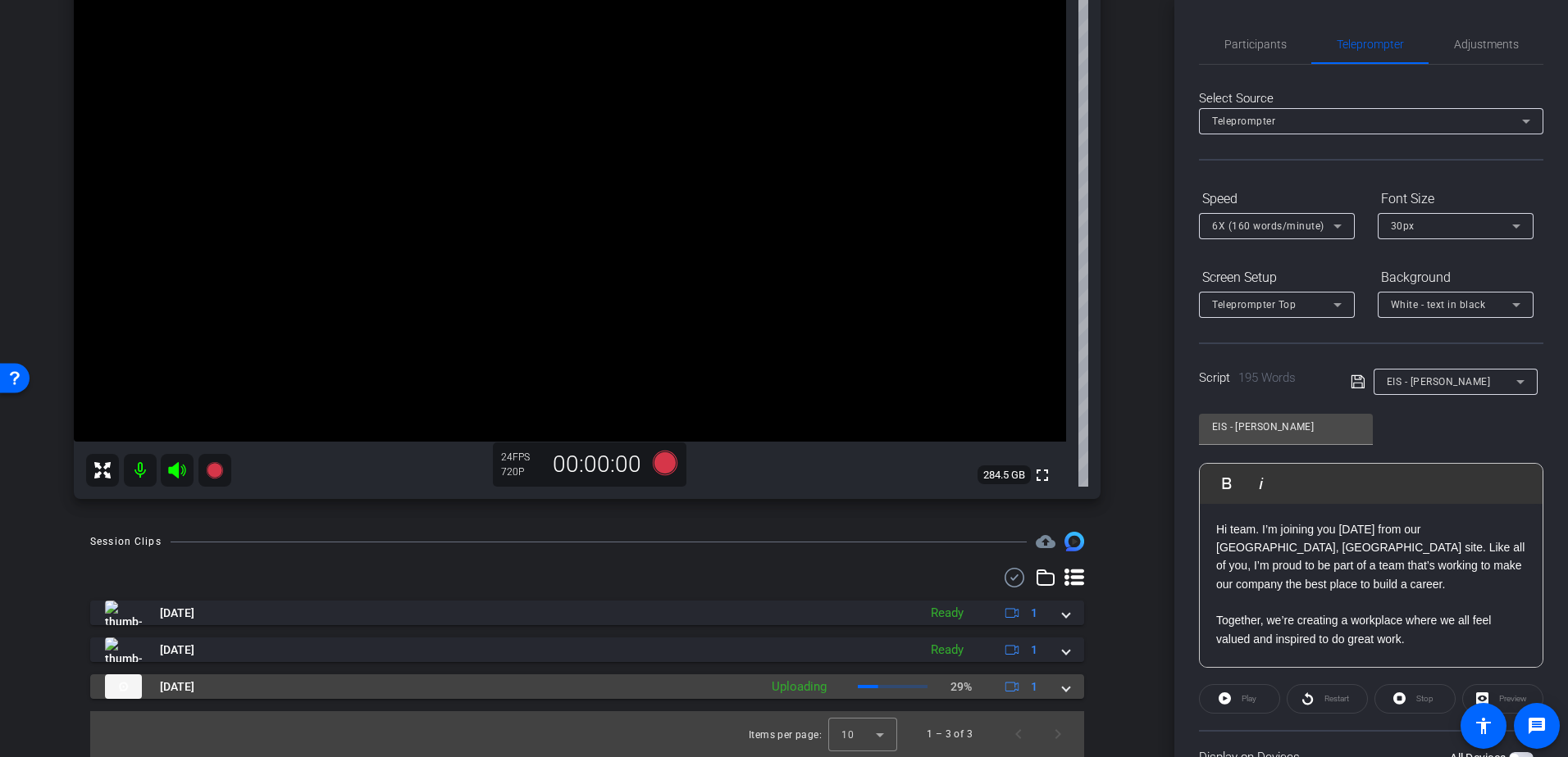
click at [1063, 685] on span at bounding box center [1066, 687] width 7 height 17
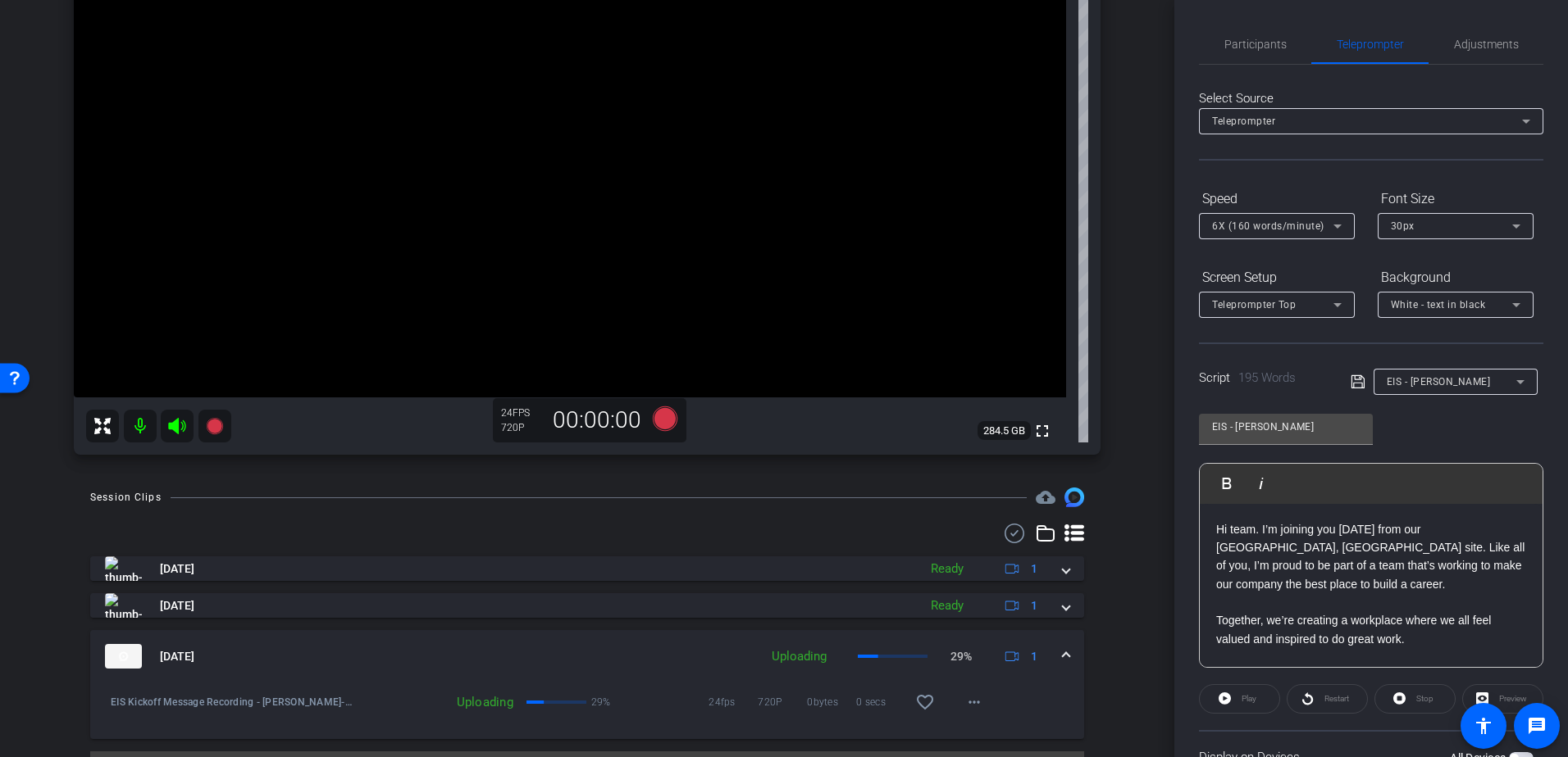
scroll to position [265, 0]
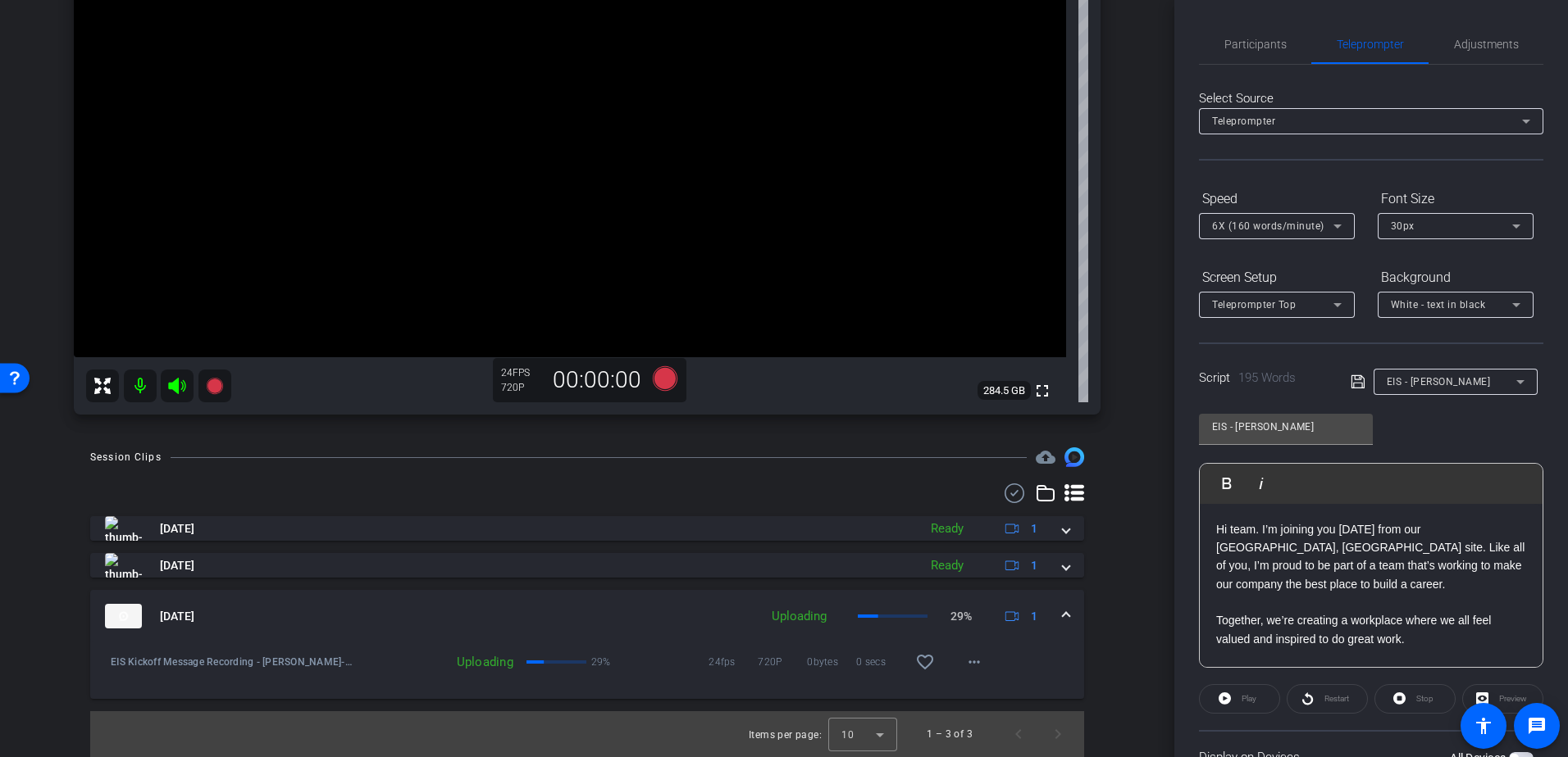
click at [1063, 619] on mat-expansion-panel-header "Sep 30, 2025 Uploading 29% 1" at bounding box center [587, 616] width 993 height 53
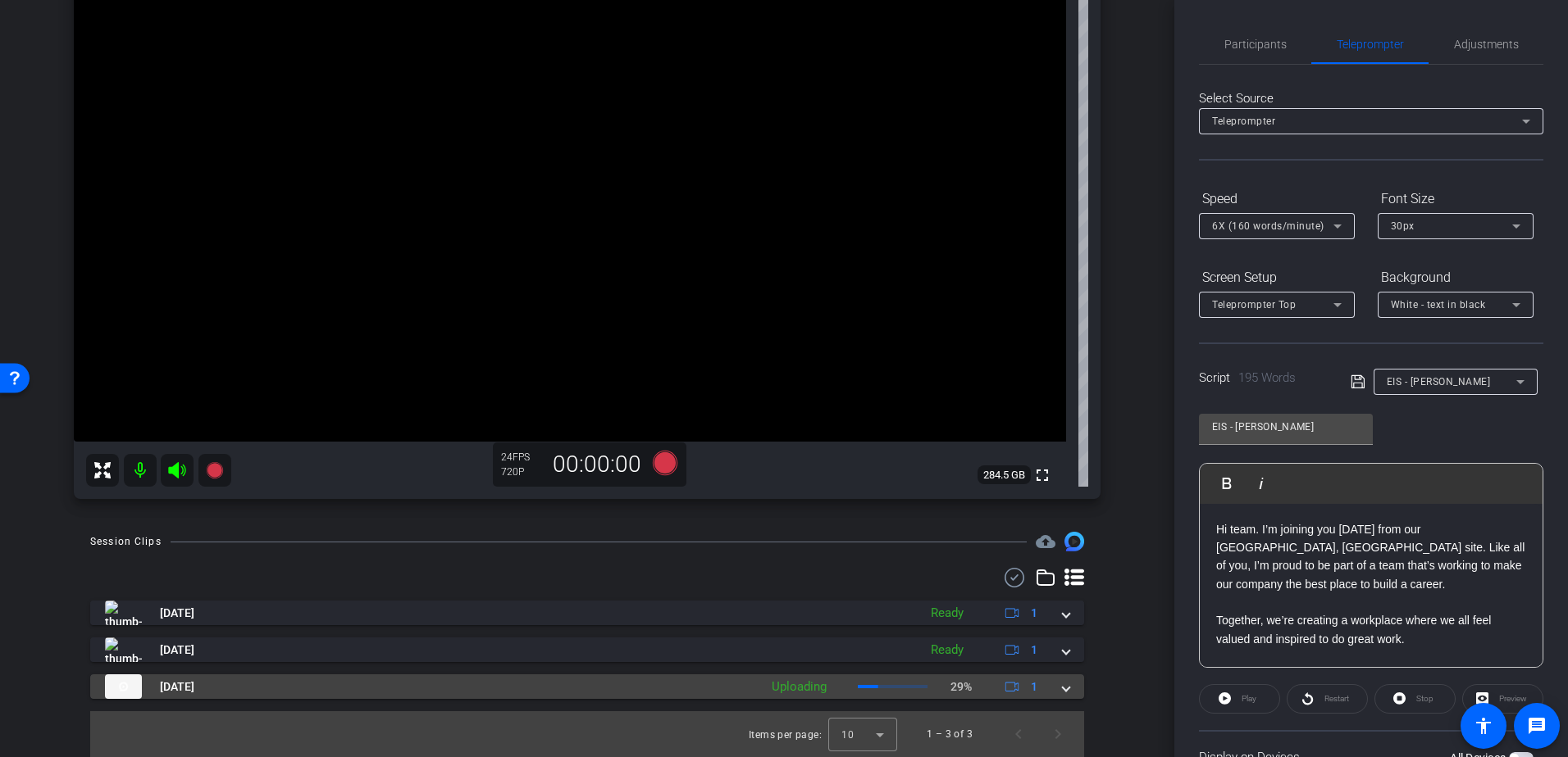
scroll to position [181, 0]
click at [1063, 681] on span at bounding box center [1066, 687] width 7 height 17
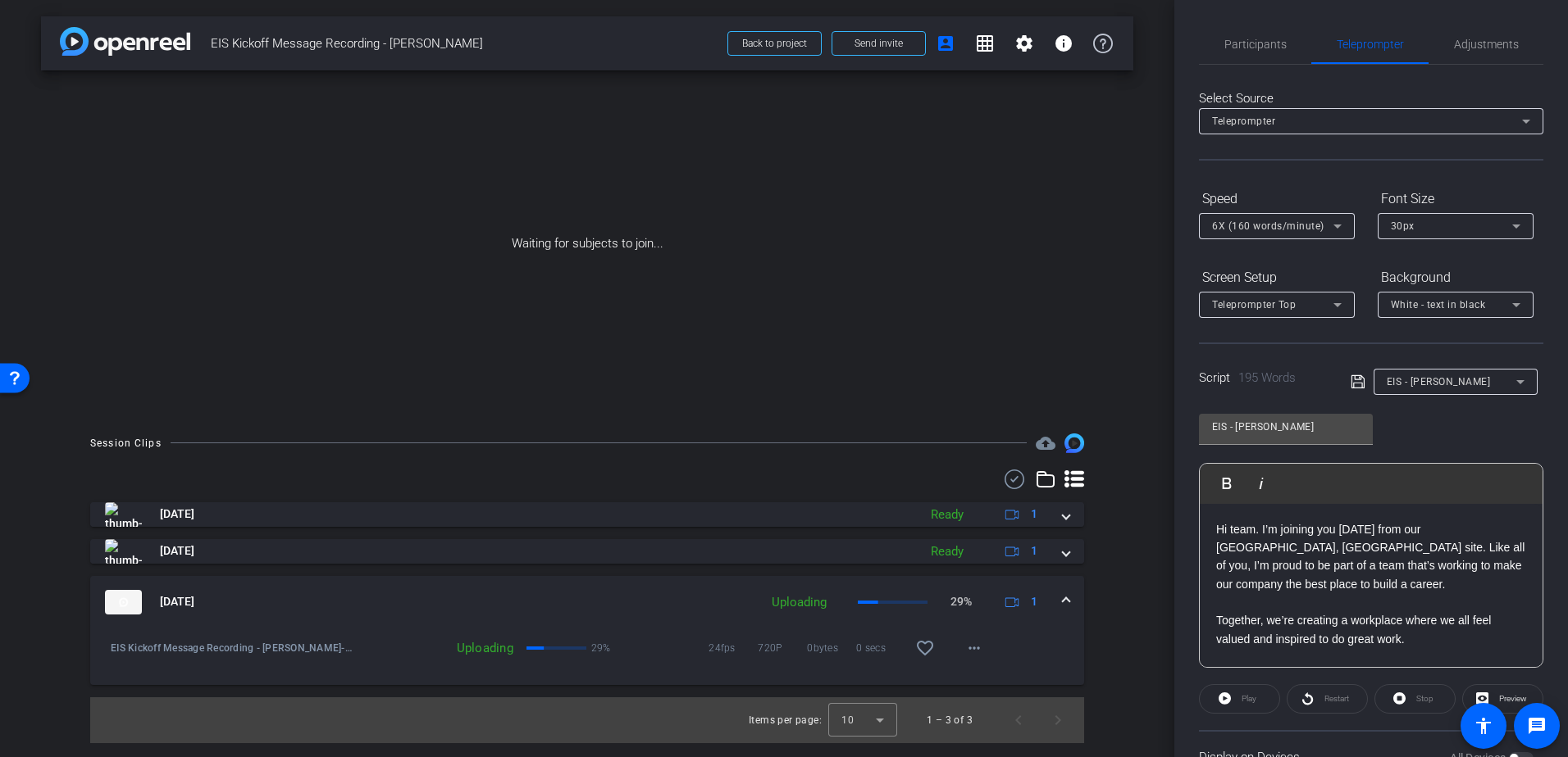
scroll to position [0, 0]
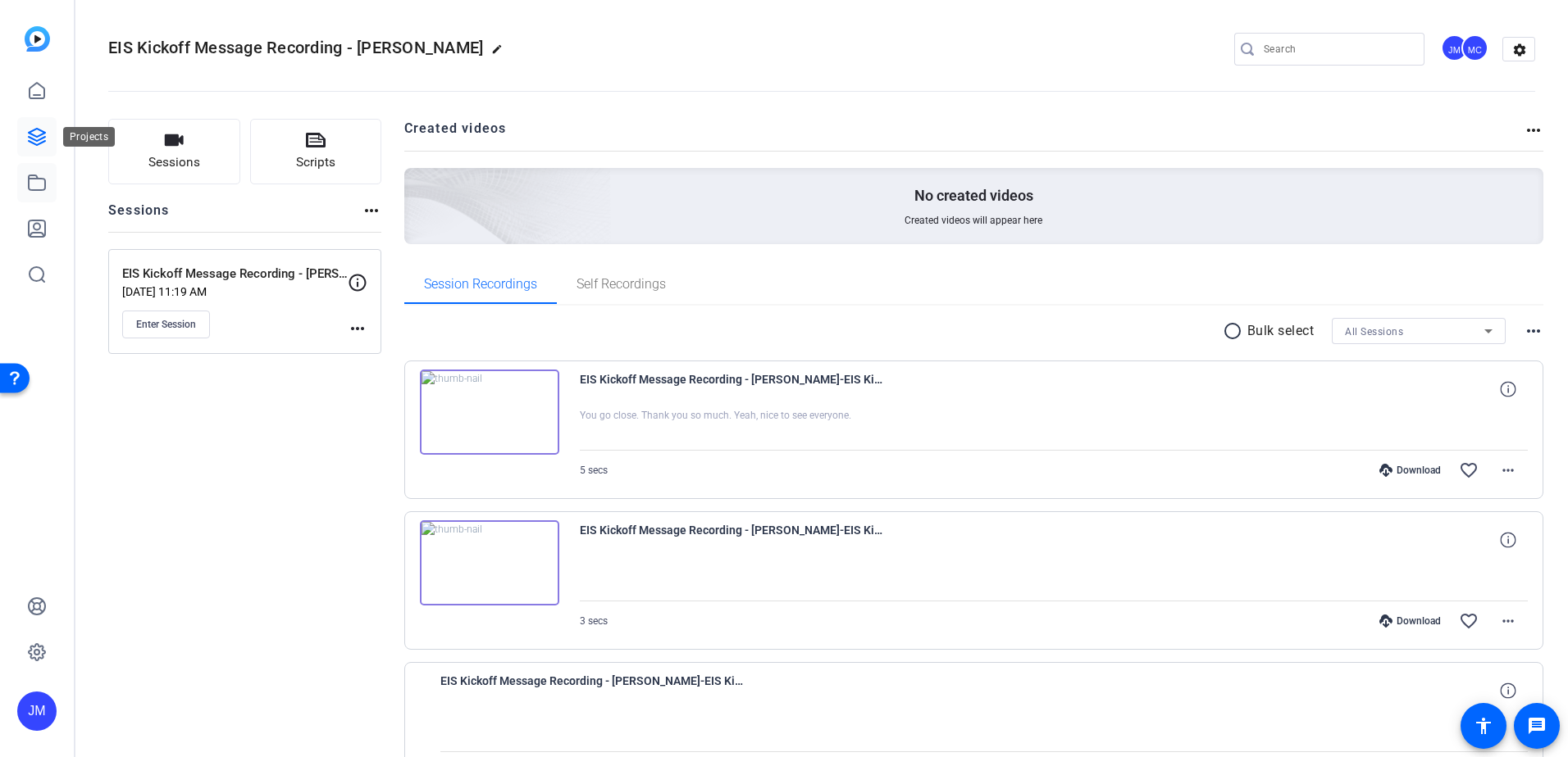
click at [29, 191] on icon at bounding box center [37, 183] width 20 height 20
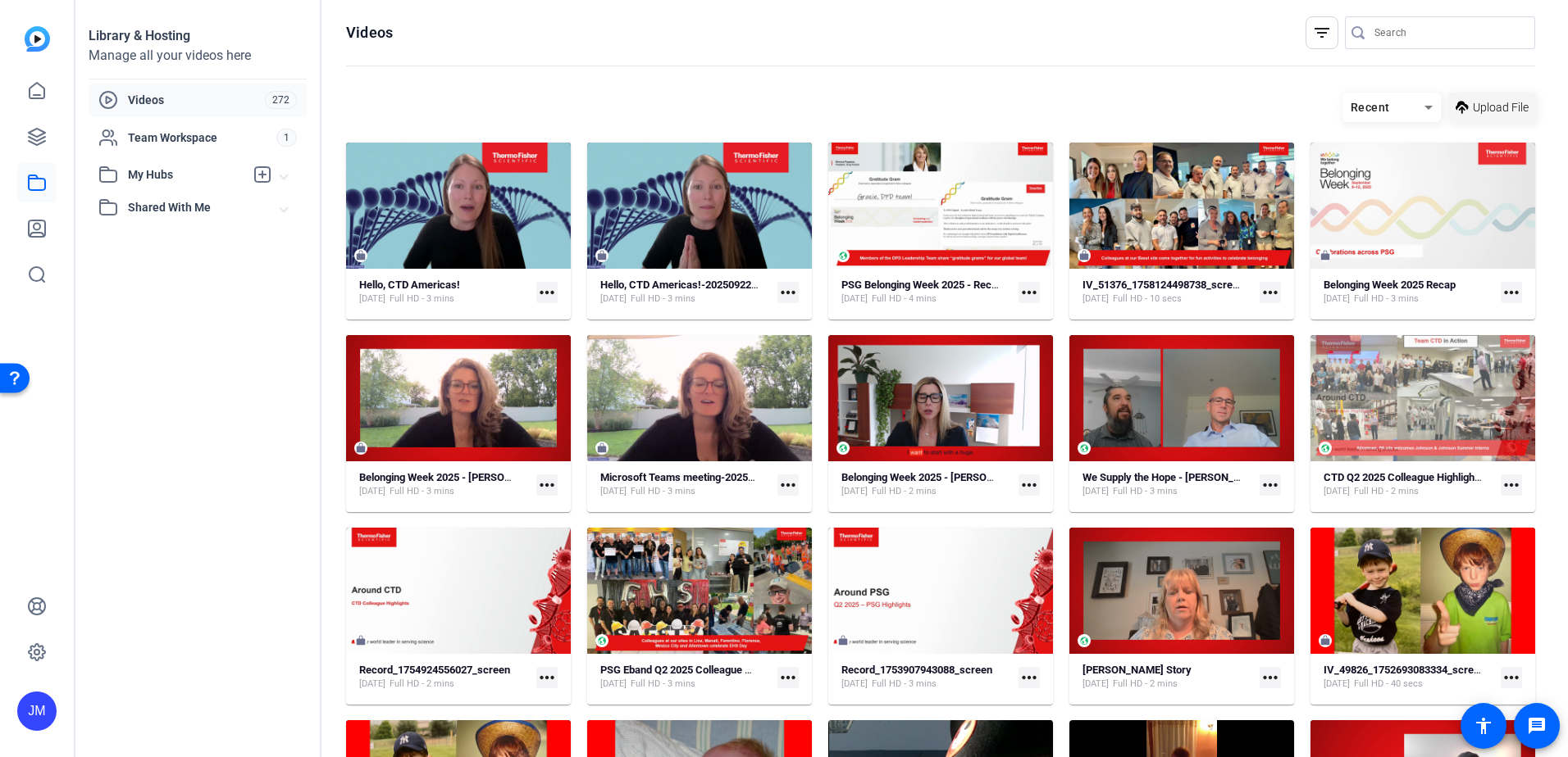
click at [1491, 110] on span "Upload File" at bounding box center [1501, 107] width 56 height 17
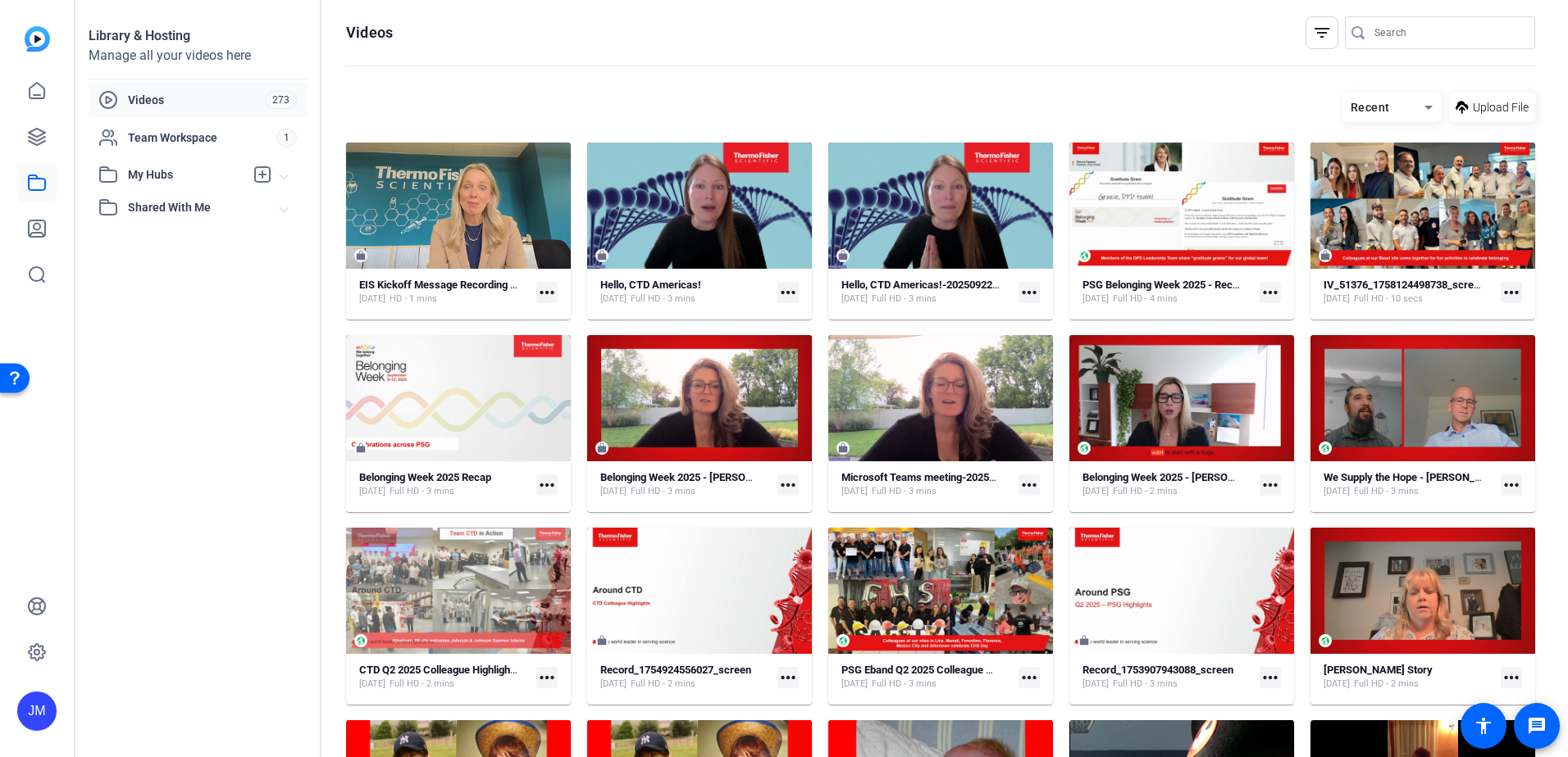
click at [858, 37] on openreel-page-title "Videos filter_list" at bounding box center [941, 33] width 1189 height 33
click at [50, 92] on link at bounding box center [37, 91] width 40 height 40
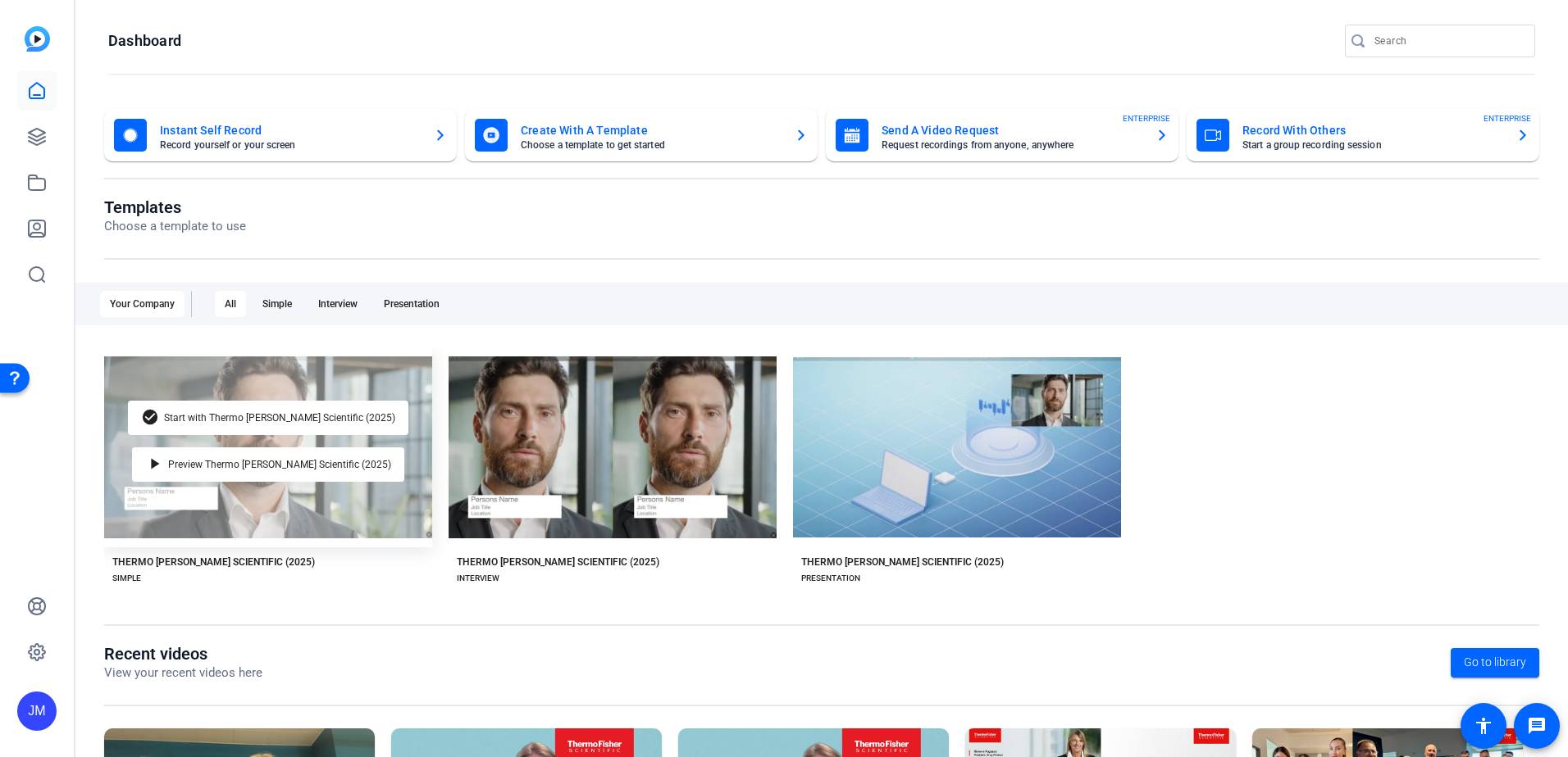
click at [252, 531] on div "check_circle Start with Thermo [PERSON_NAME] Scientific (2025) play_arrow Previ…" at bounding box center [268, 447] width 327 height 200
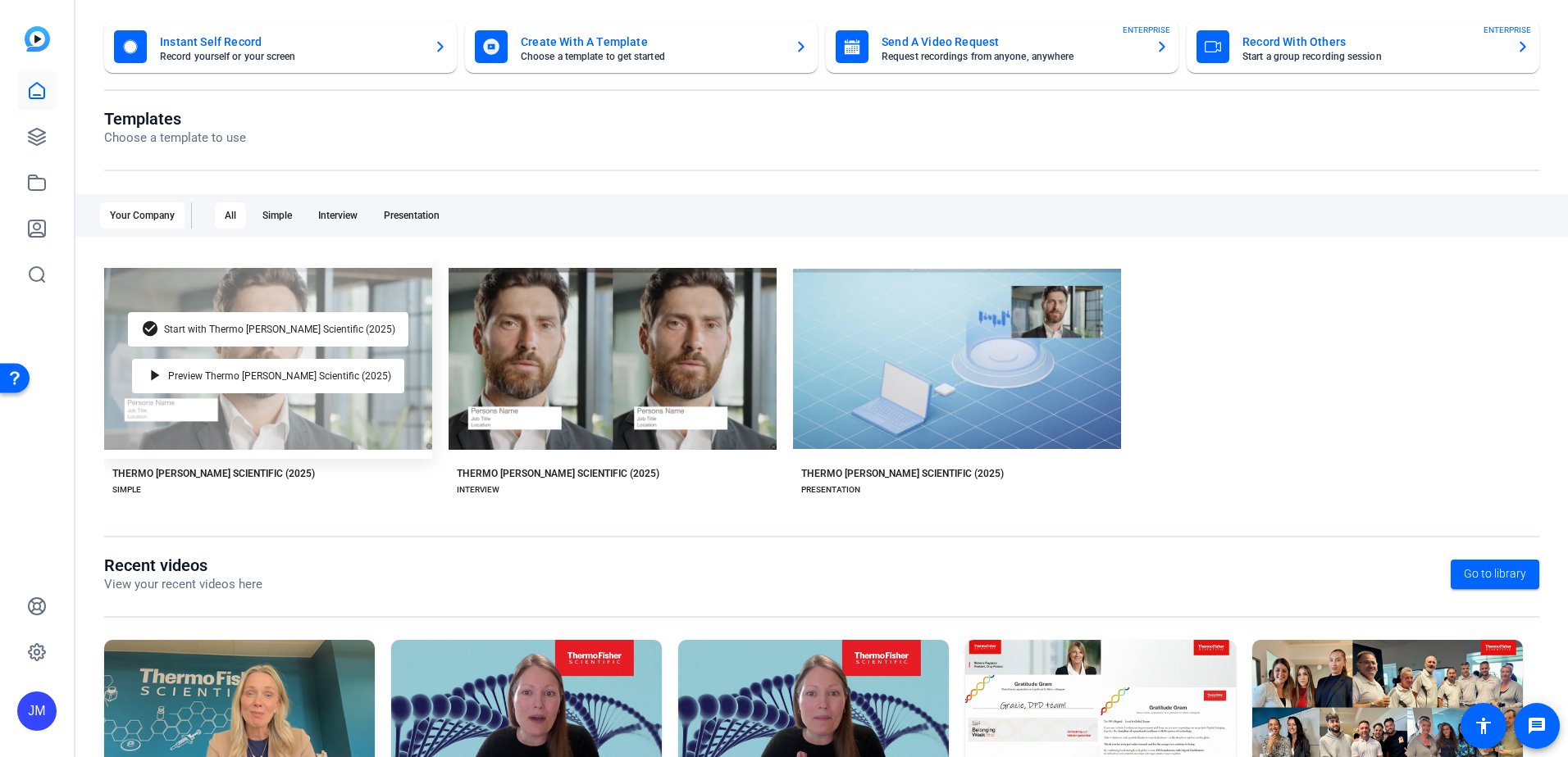
scroll to position [210, 0]
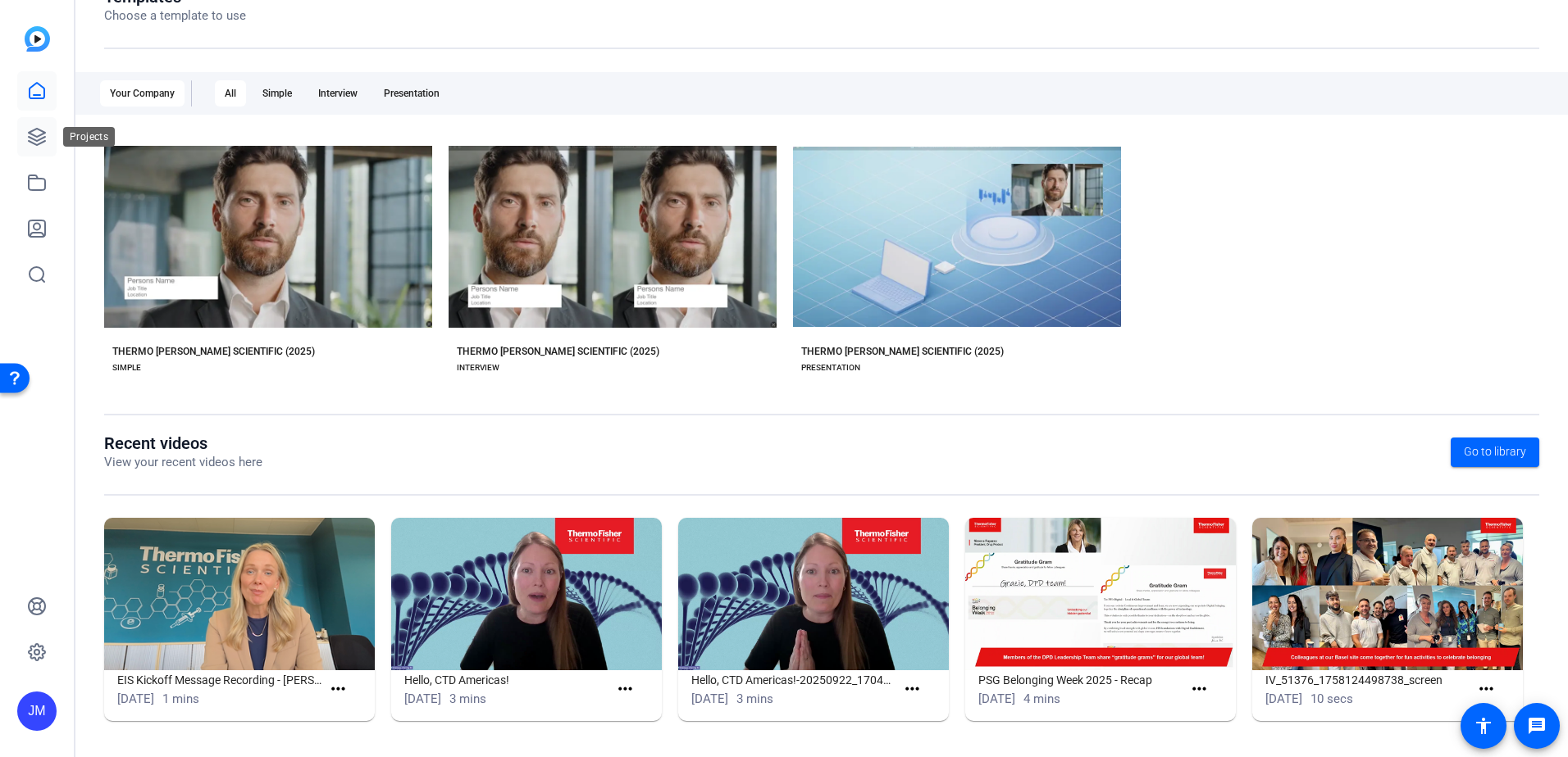
click at [36, 134] on icon at bounding box center [37, 137] width 20 height 20
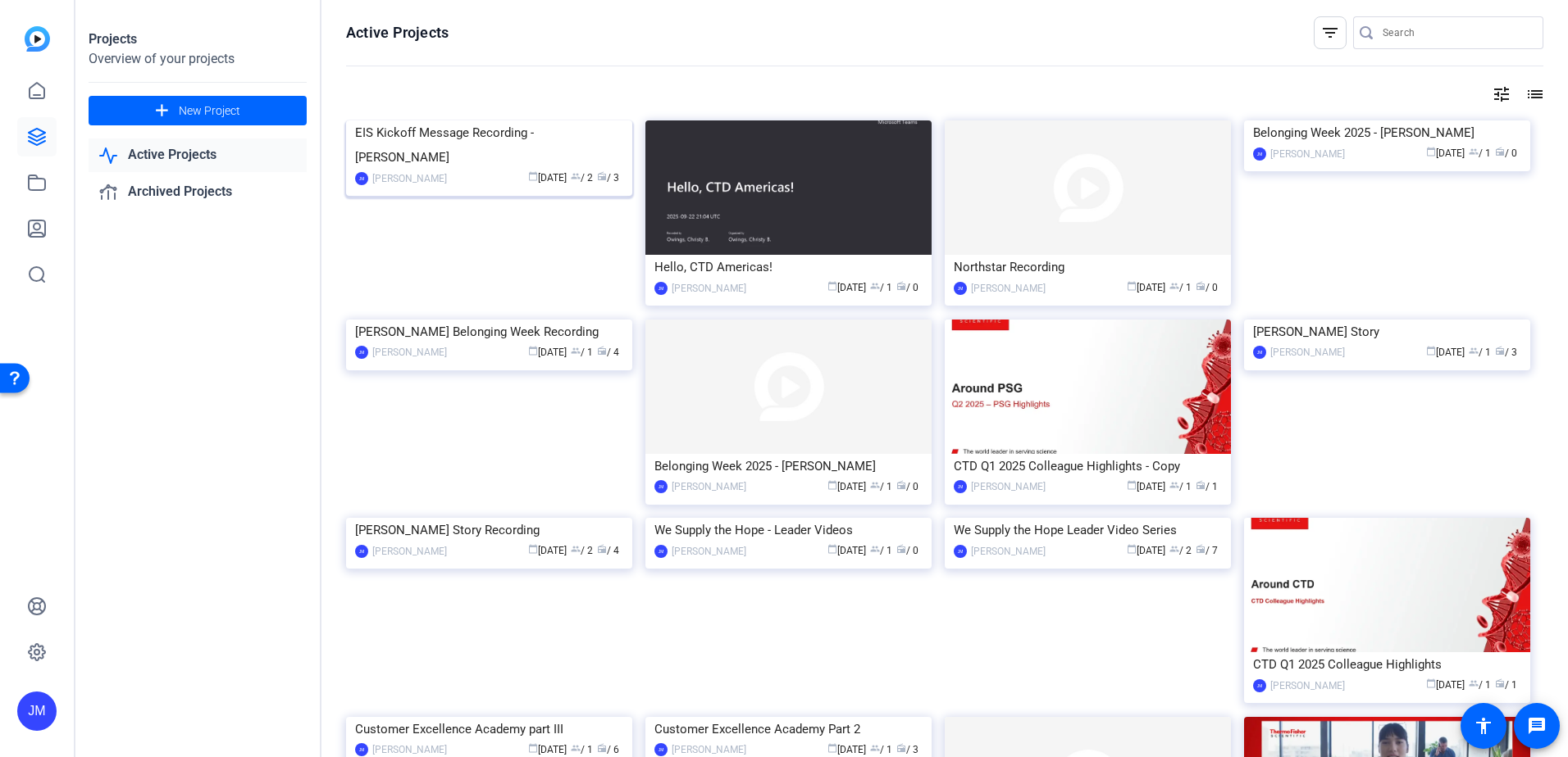
click at [462, 170] on div "EIS Kickoff Message Recording - [PERSON_NAME]" at bounding box center [489, 145] width 268 height 50
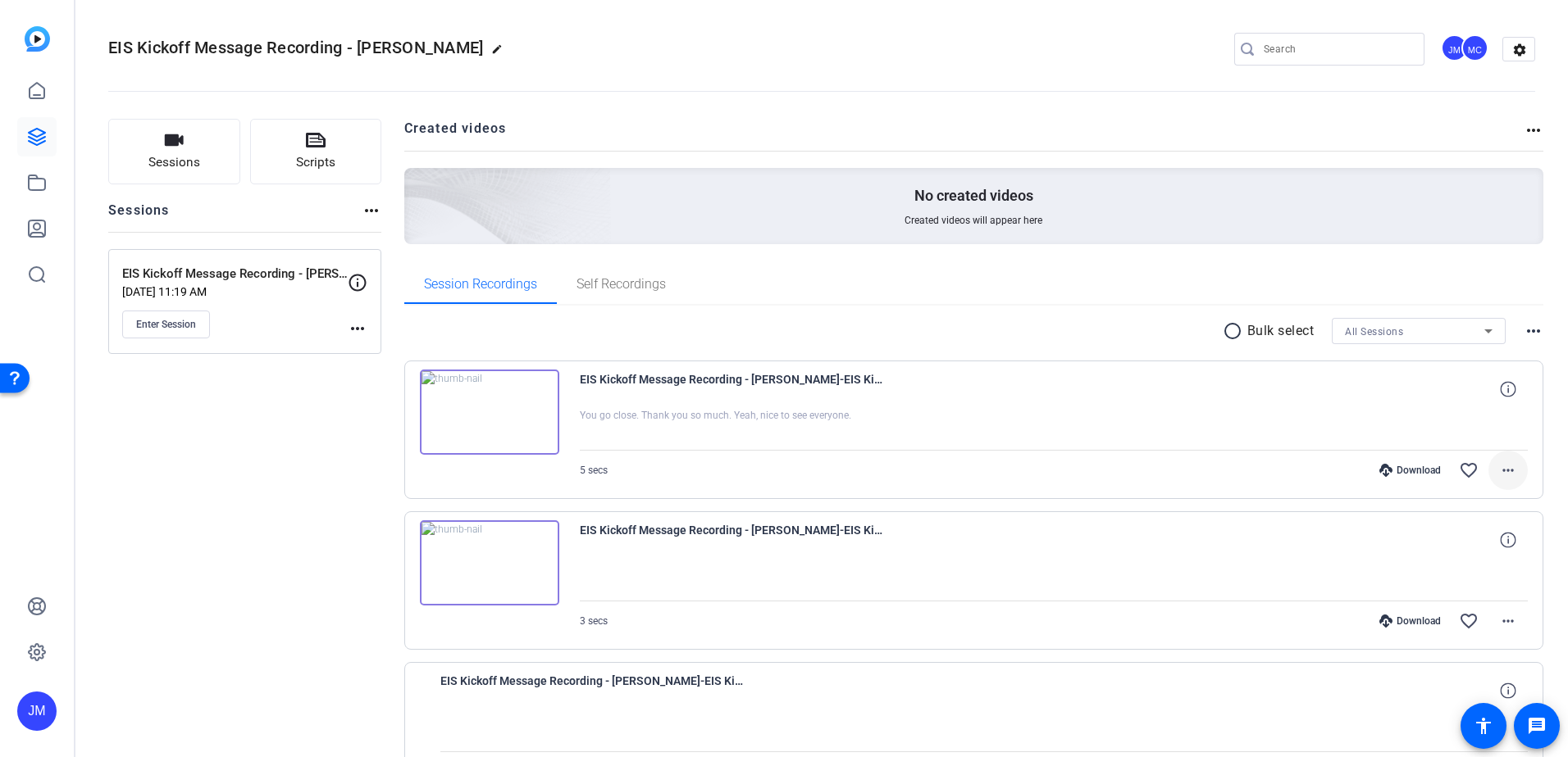
click at [1501, 467] on mat-icon "more_horiz" at bounding box center [1507, 470] width 20 height 20
click at [1323, 393] on div at bounding box center [784, 378] width 1568 height 757
click at [1502, 471] on mat-icon "more_horiz" at bounding box center [1507, 470] width 20 height 20
click at [1470, 644] on span "Archive clip" at bounding box center [1457, 649] width 98 height 20
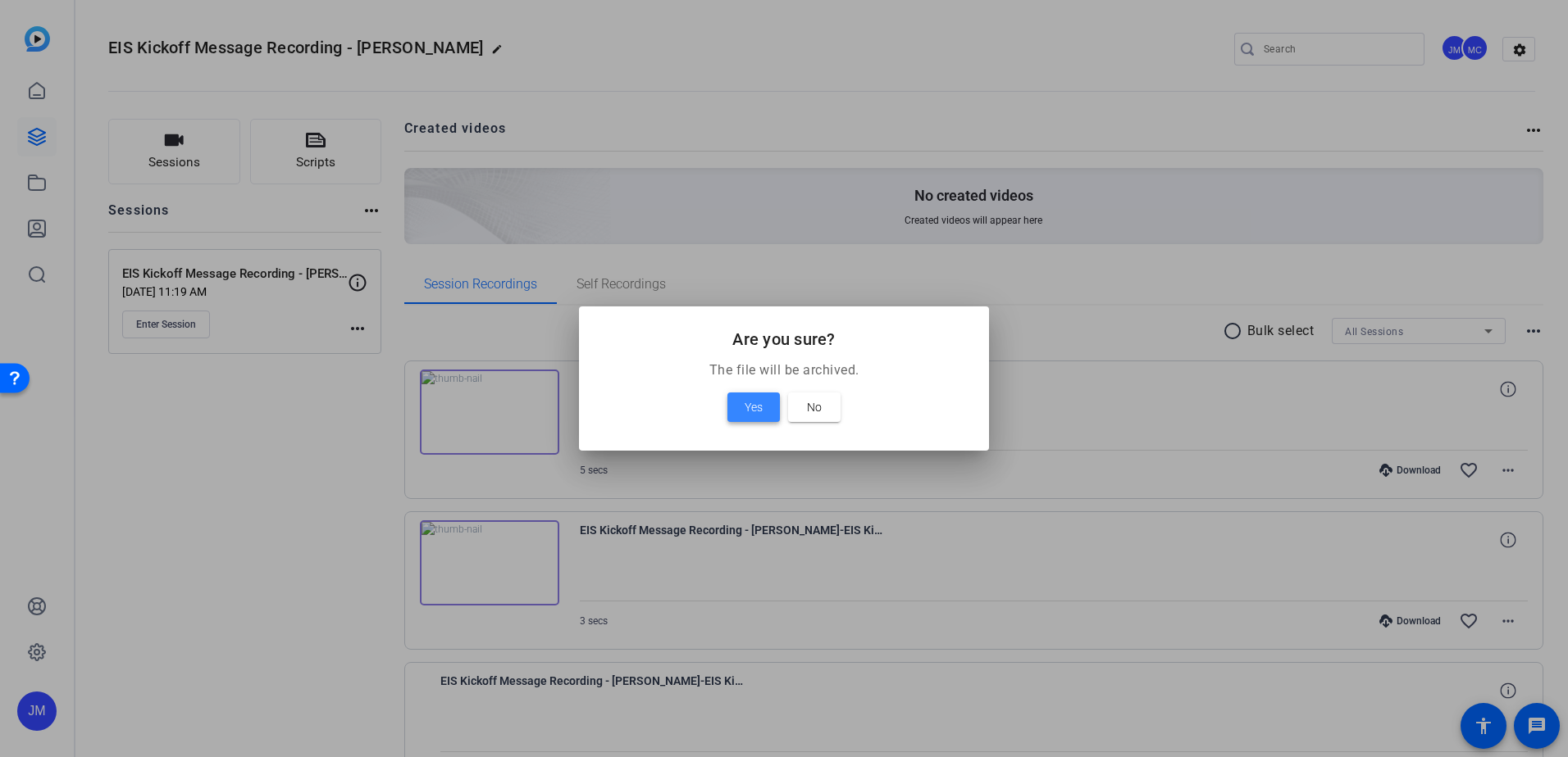
click at [755, 402] on span "Yes" at bounding box center [753, 408] width 18 height 20
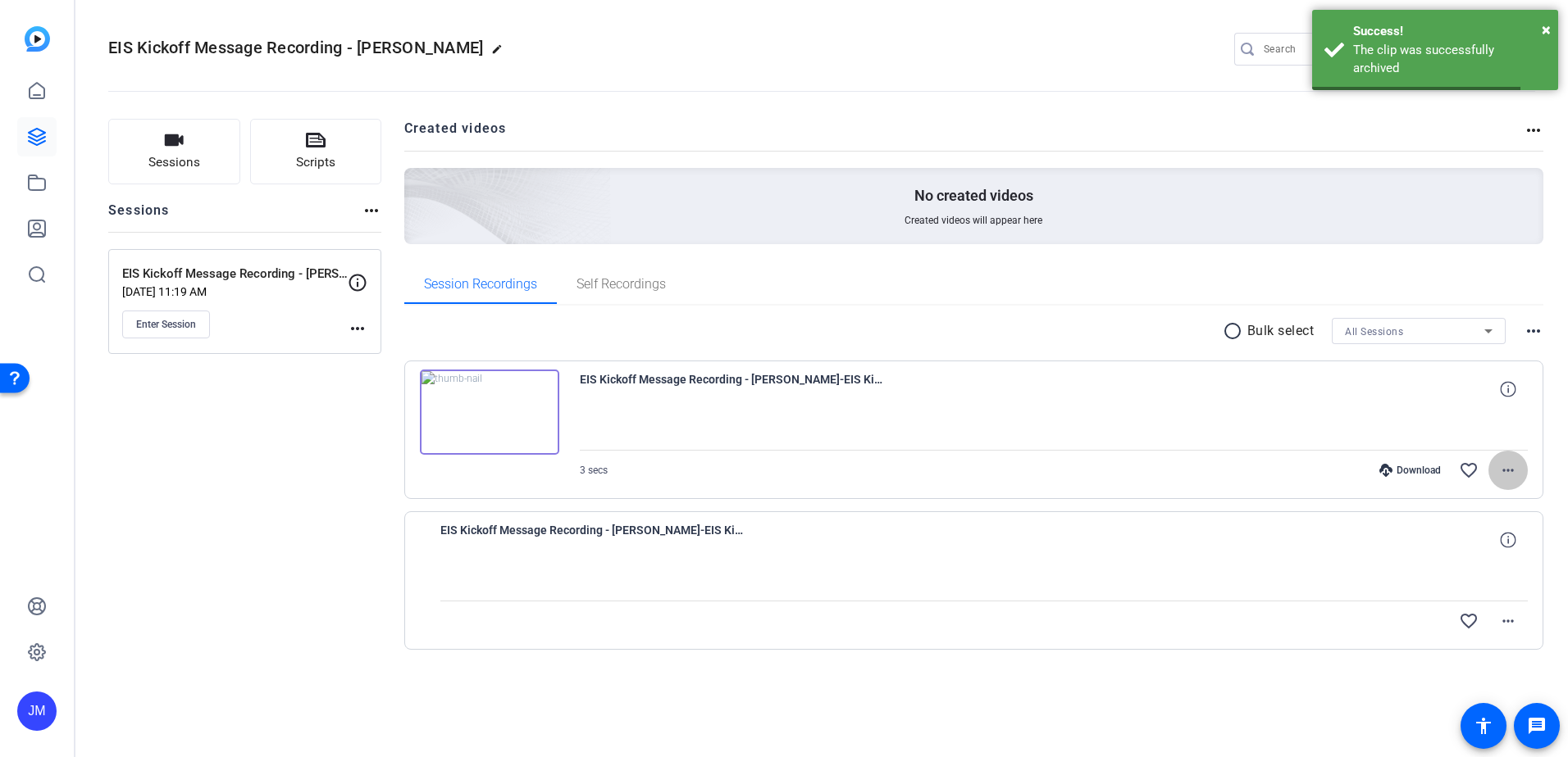
click at [1503, 470] on mat-icon "more_horiz" at bounding box center [1507, 470] width 20 height 20
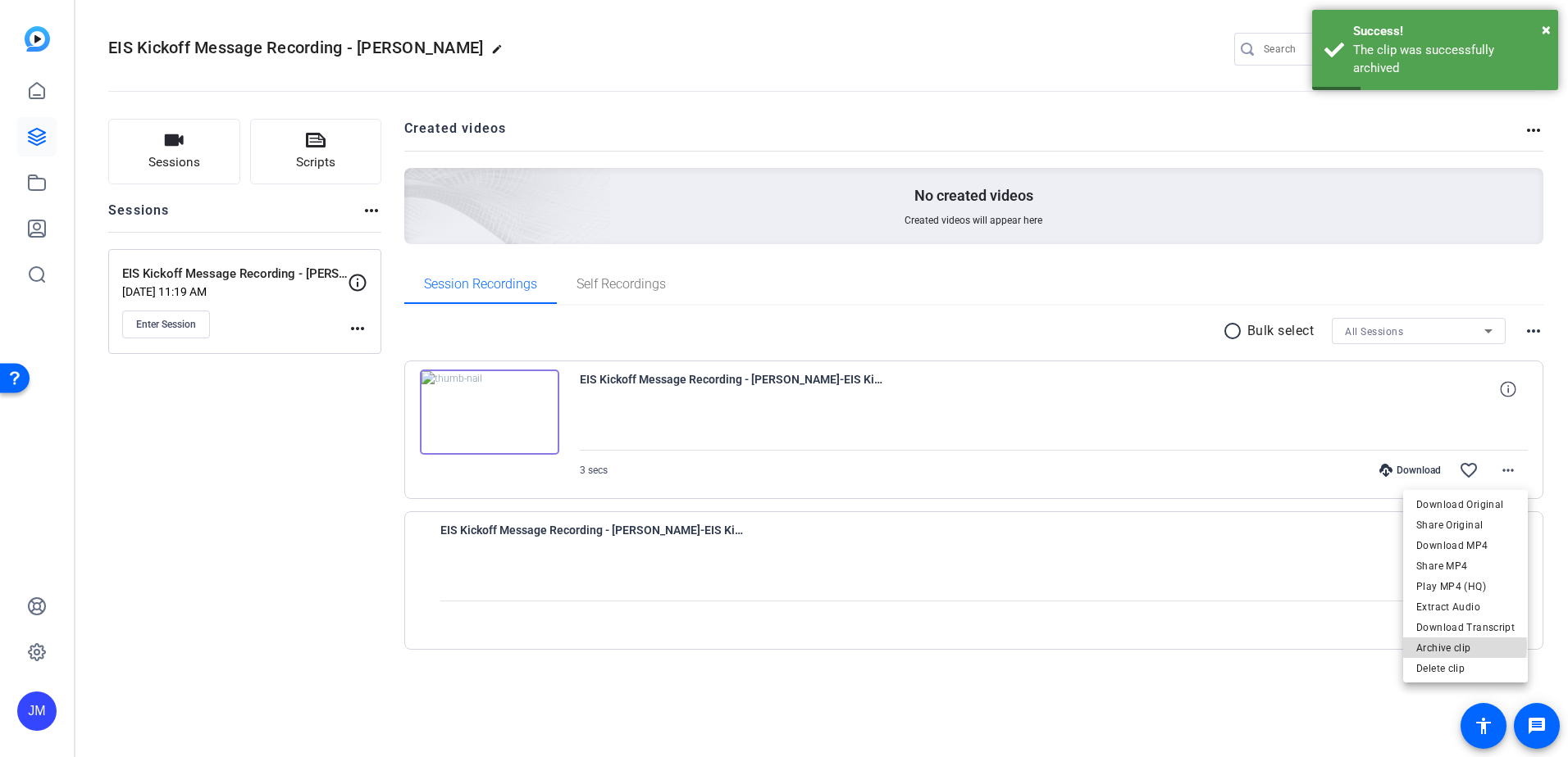
click at [1463, 646] on span "Archive clip" at bounding box center [1465, 649] width 98 height 20
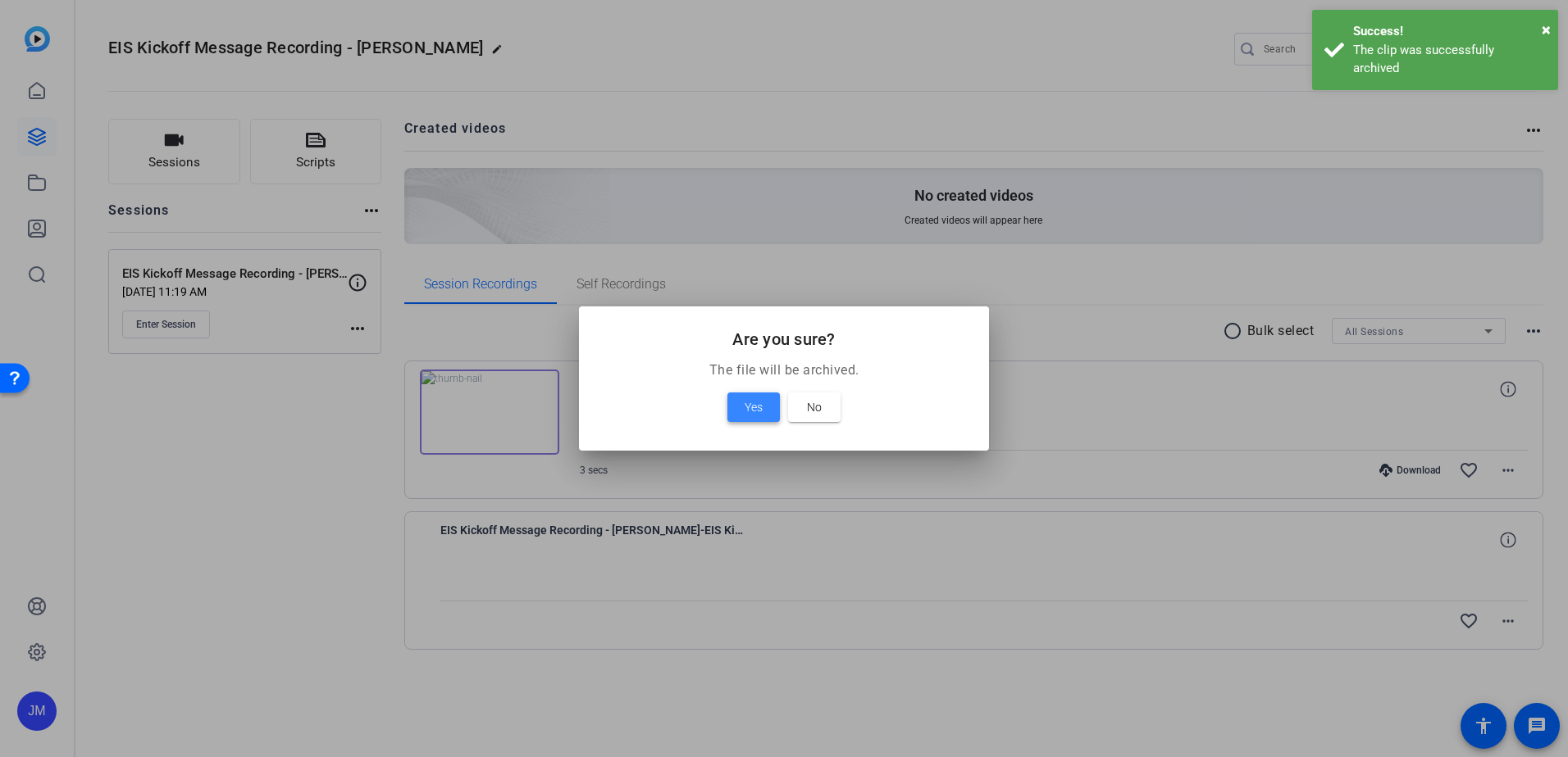
click at [751, 393] on span at bounding box center [753, 408] width 53 height 40
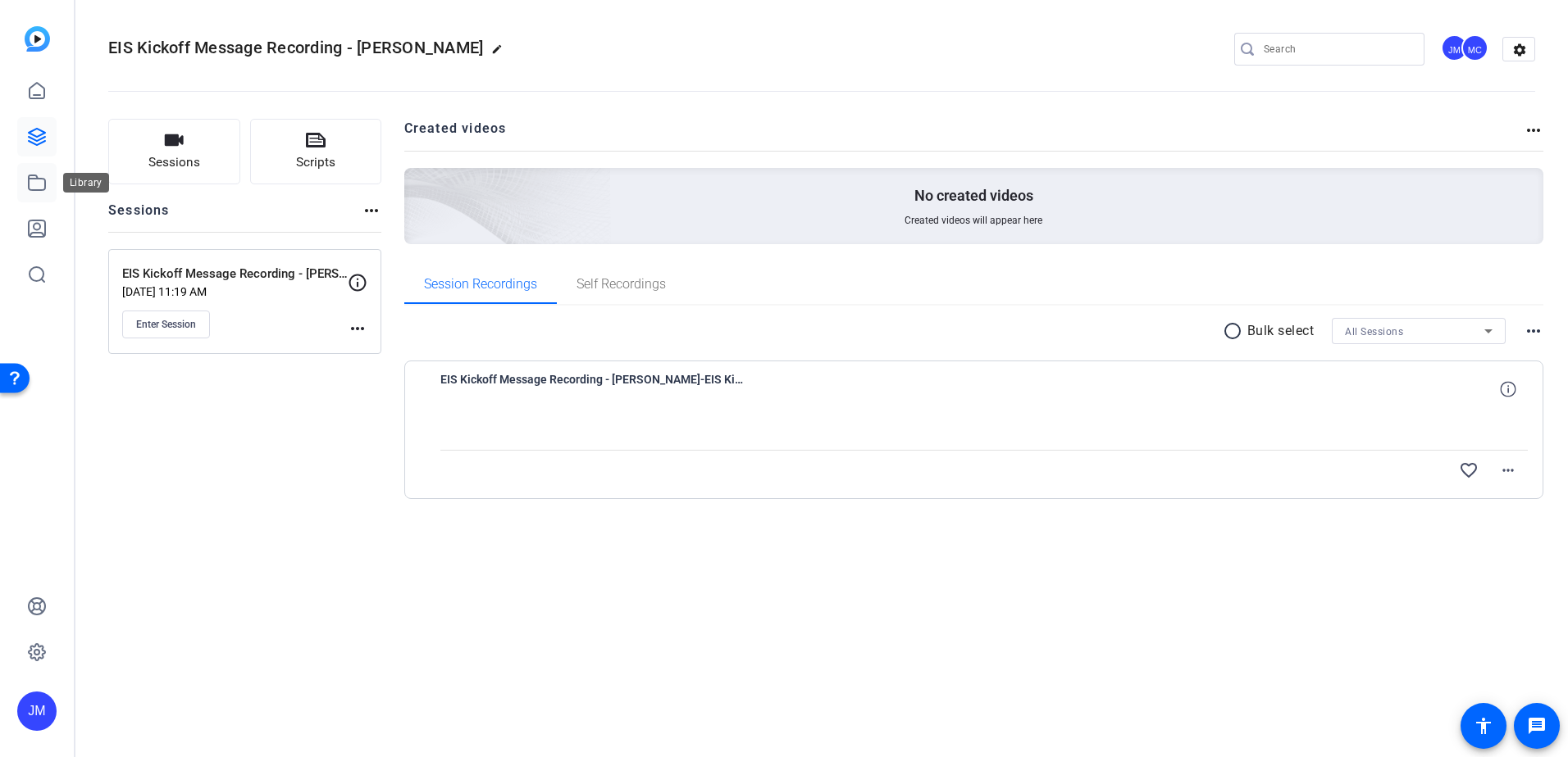
click at [37, 186] on icon at bounding box center [37, 183] width 20 height 20
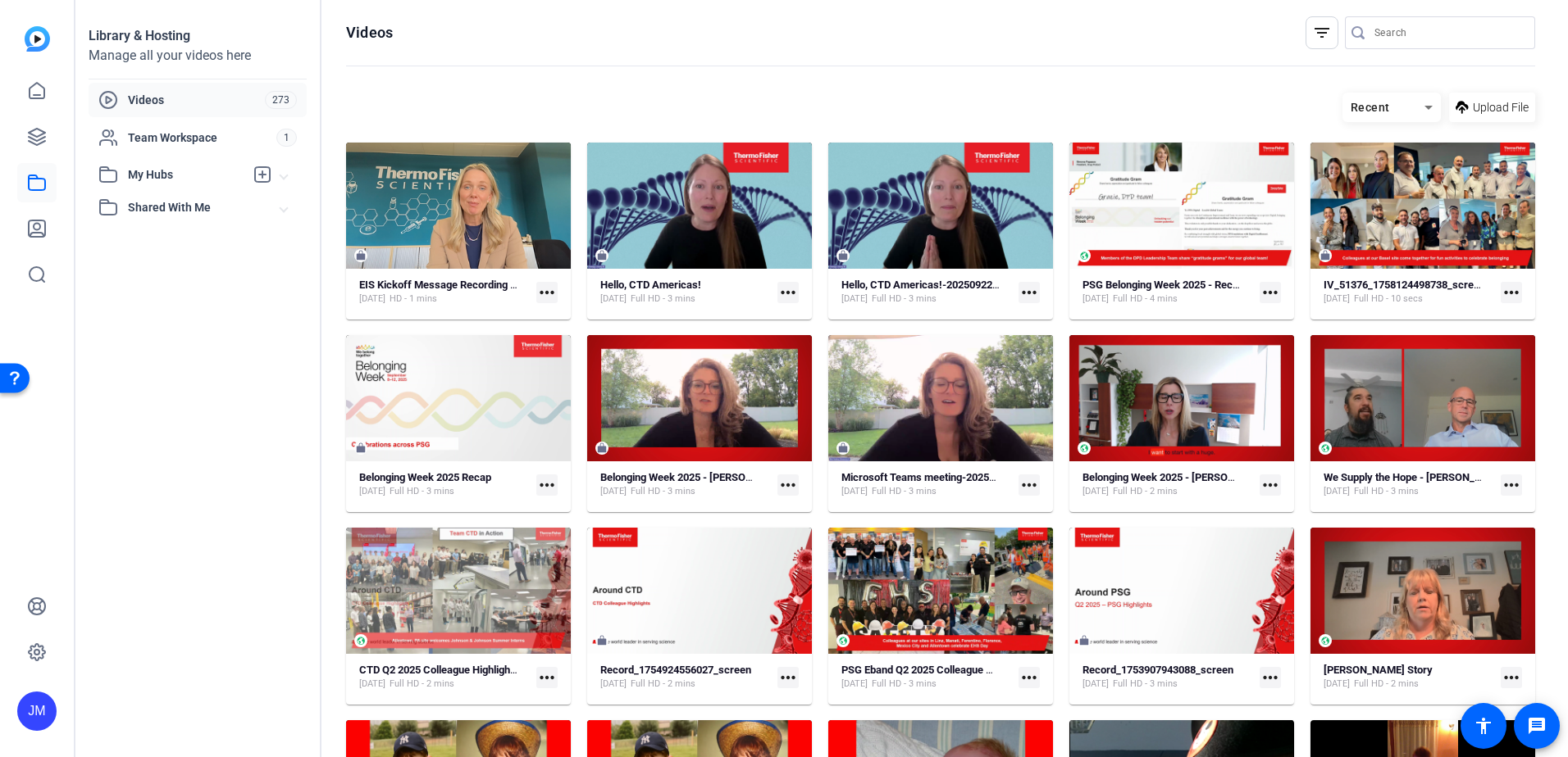
click at [778, 286] on mat-icon "more_horiz" at bounding box center [787, 292] width 21 height 21
click at [28, 130] on div at bounding box center [784, 378] width 1568 height 757
click at [32, 136] on icon at bounding box center [37, 137] width 20 height 20
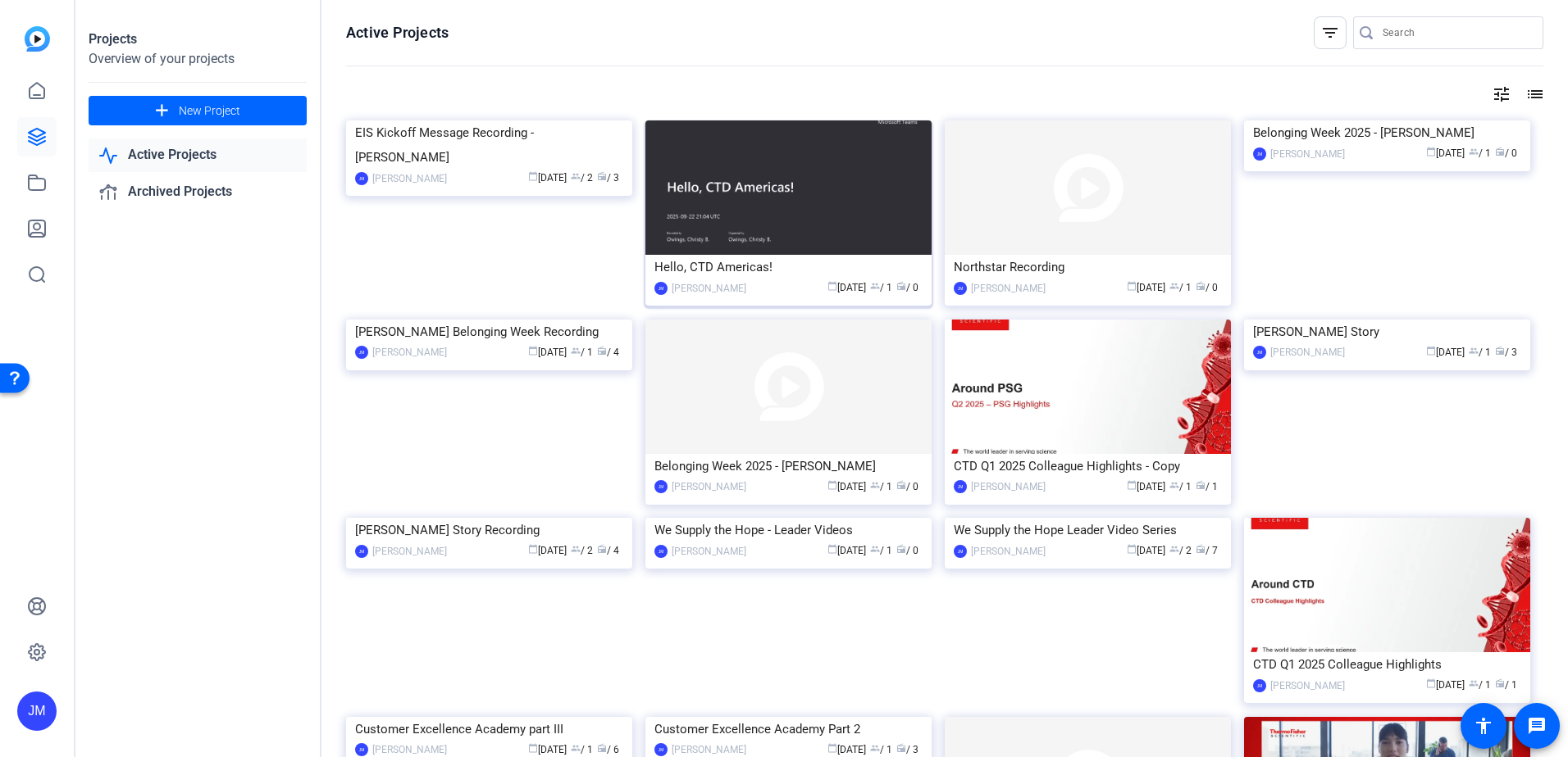
click at [781, 271] on div "Hello, CTD Americas!" at bounding box center [788, 267] width 268 height 25
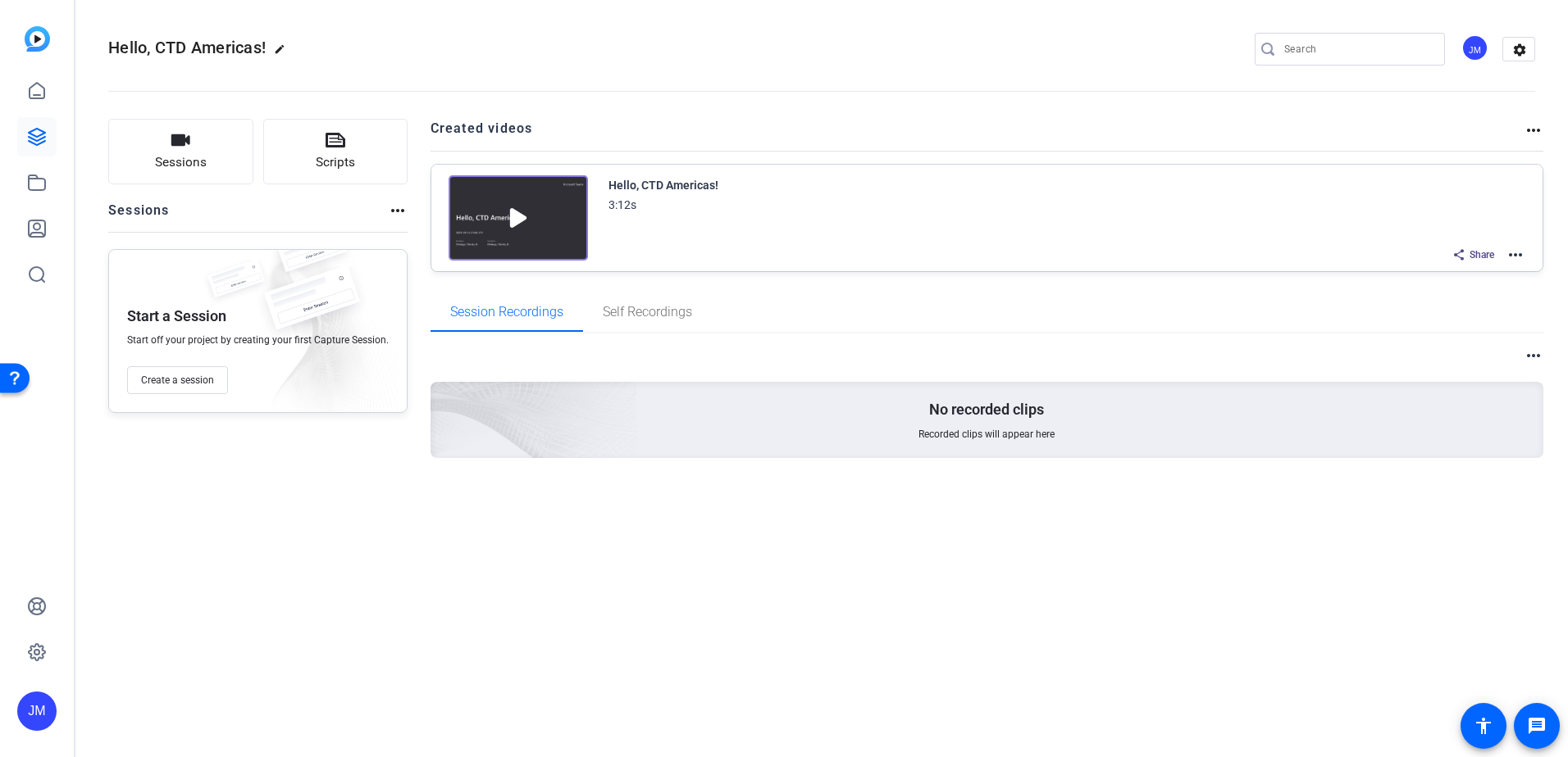
click at [1516, 253] on mat-icon "more_horiz" at bounding box center [1515, 255] width 20 height 20
click at [1469, 288] on span "Duplicate here" at bounding box center [1455, 296] width 114 height 20
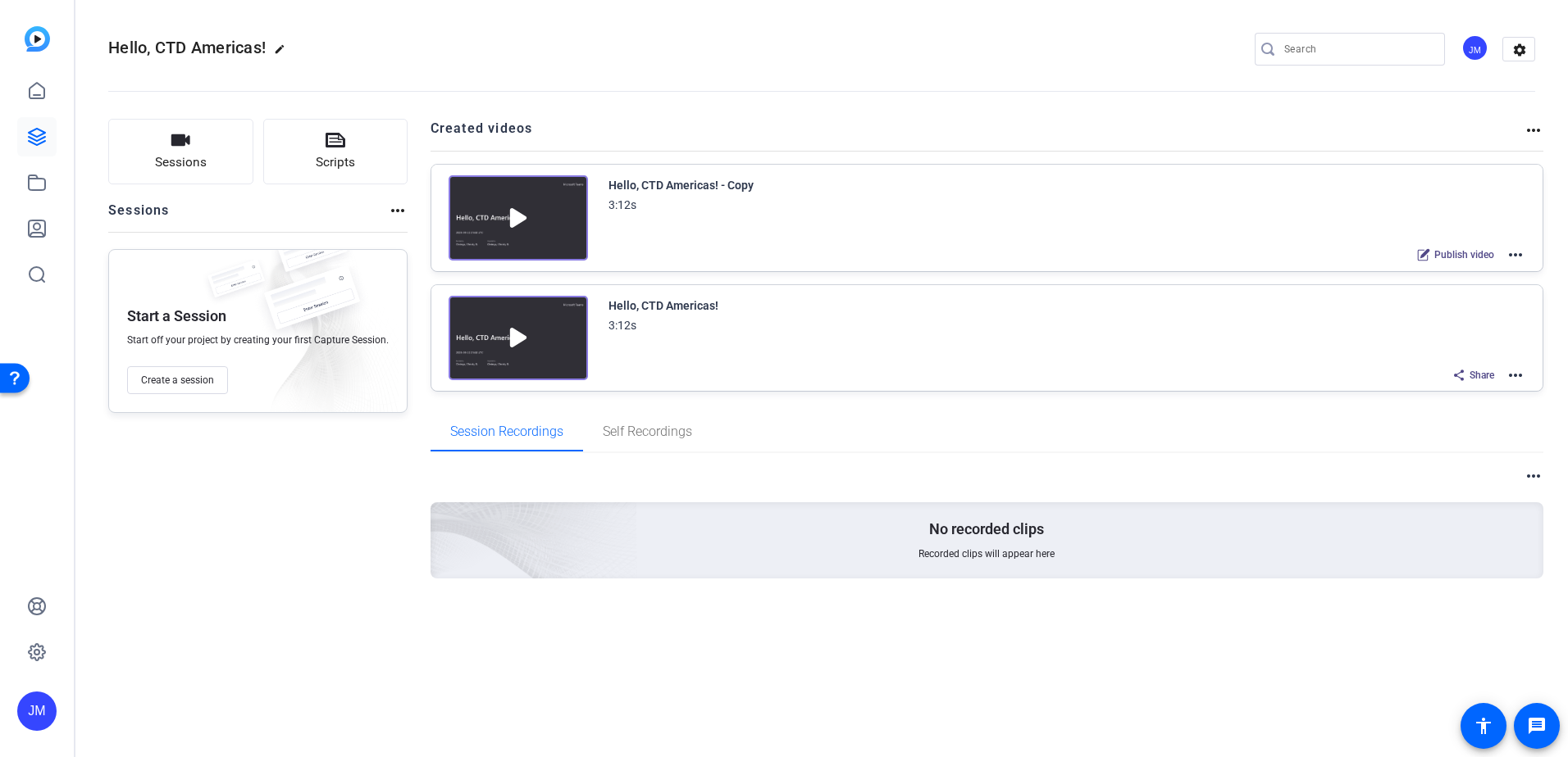
click at [1511, 256] on mat-icon "more_horiz" at bounding box center [1515, 255] width 20 height 20
click at [1470, 269] on span "Edit in Creator" at bounding box center [1455, 275] width 114 height 20
